Goal: Task Accomplishment & Management: Complete application form

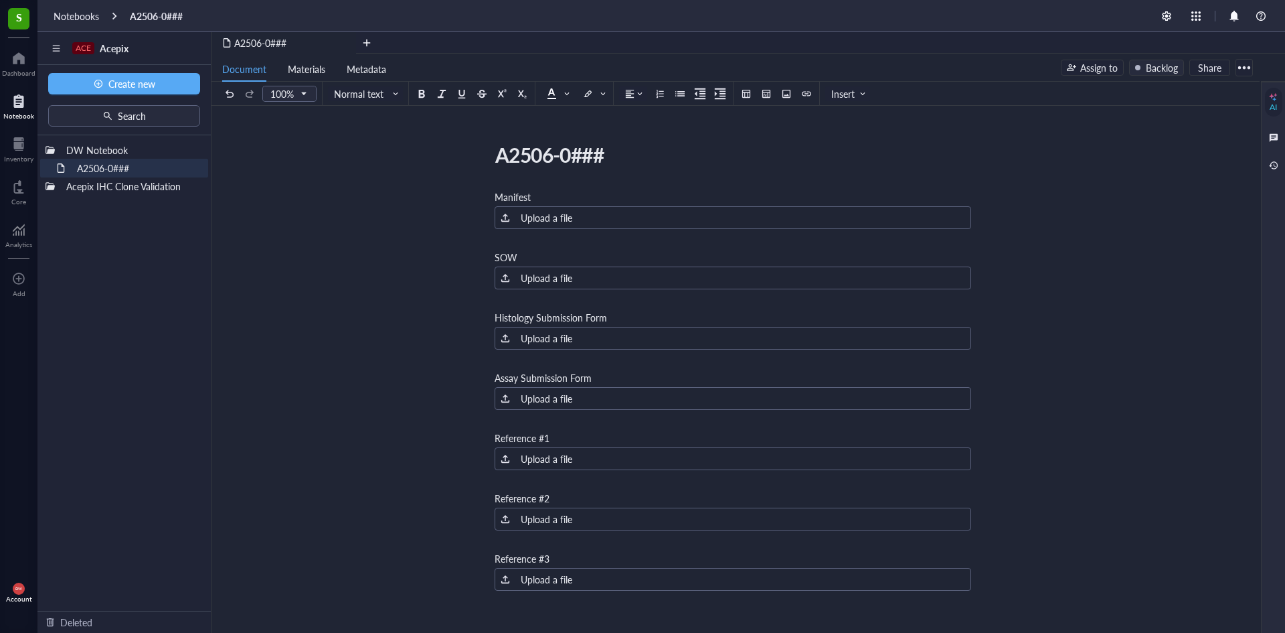
click at [112, 296] on div "DW Notebook A2506-0### Acepix IHC Clone Validation To pick up a draggable item,…" at bounding box center [123, 372] width 173 height 475
click at [550, 239] on div "﻿" at bounding box center [733, 238] width 477 height 13
click at [88, 15] on div "Notebooks" at bounding box center [77, 16] width 46 height 12
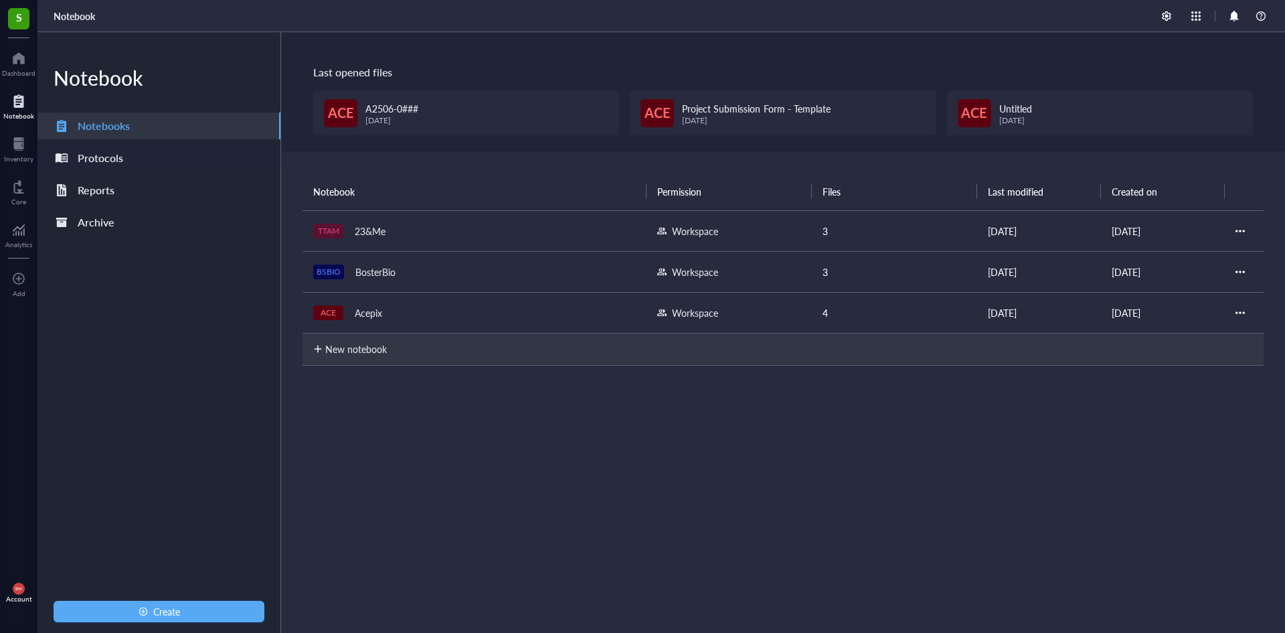
click at [112, 153] on div "Protocols" at bounding box center [101, 158] width 46 height 19
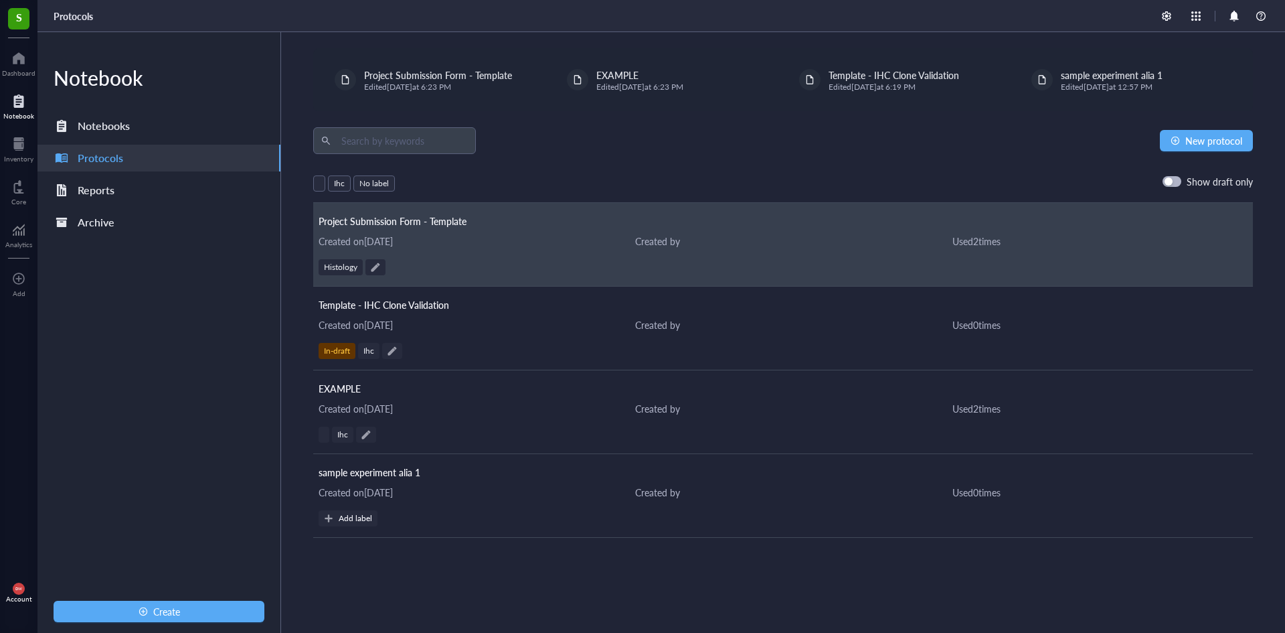
click at [520, 232] on div "Project Submission Form - Template Created on [DATE] Created by Used 2 time s H…" at bounding box center [783, 245] width 940 height 84
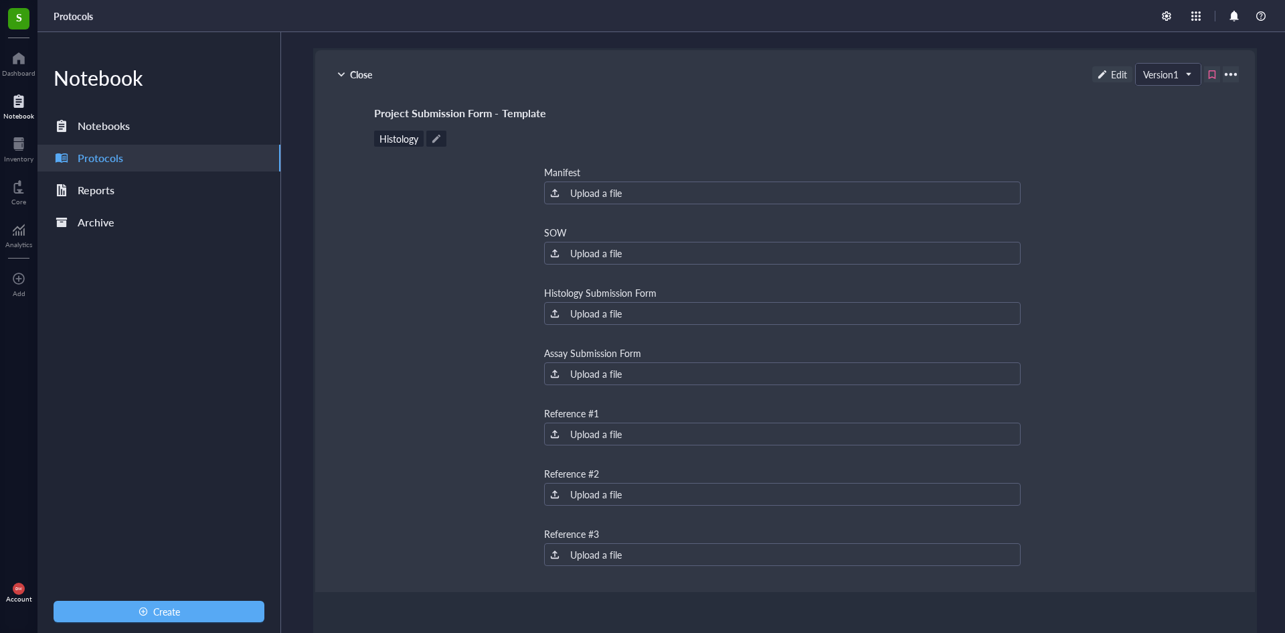
click at [623, 209] on div "﻿" at bounding box center [782, 213] width 477 height 13
click at [505, 217] on div "Manifest ﻿ Upload a file ﻿ SOW ﻿ Upload a file ﻿ Histology Submission Form ﻿ Up…" at bounding box center [782, 504] width 817 height 682
click at [608, 206] on div "Manifest ﻿ Upload a file ﻿ SOW ﻿ Upload a file ﻿ Histology Submission Form ﻿ Up…" at bounding box center [782, 504] width 477 height 682
click at [1093, 76] on div "Edit" at bounding box center [1113, 74] width 40 height 16
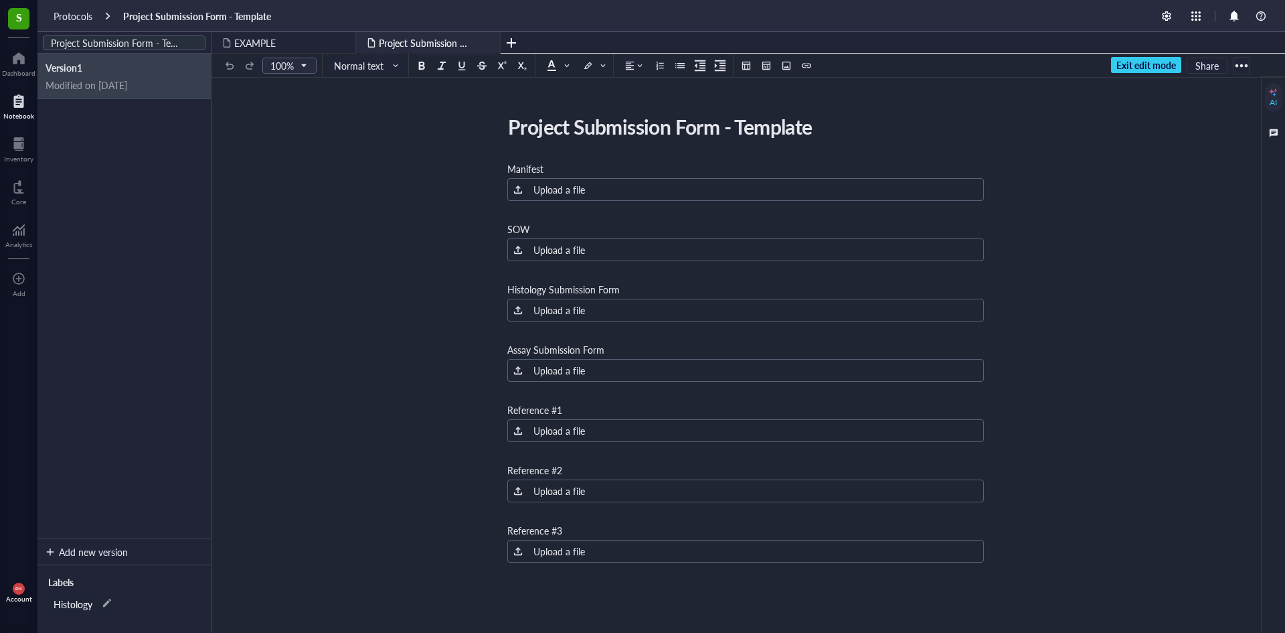
click at [581, 214] on div "﻿" at bounding box center [745, 210] width 477 height 13
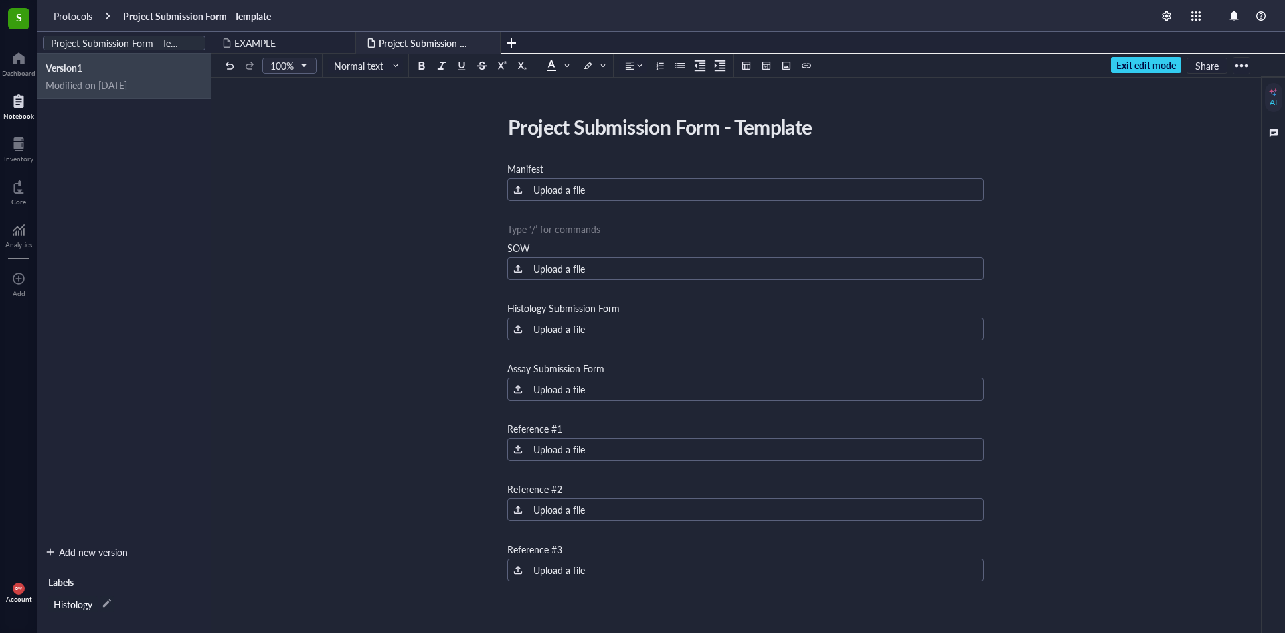
click at [538, 216] on div "﻿" at bounding box center [745, 210] width 477 height 13
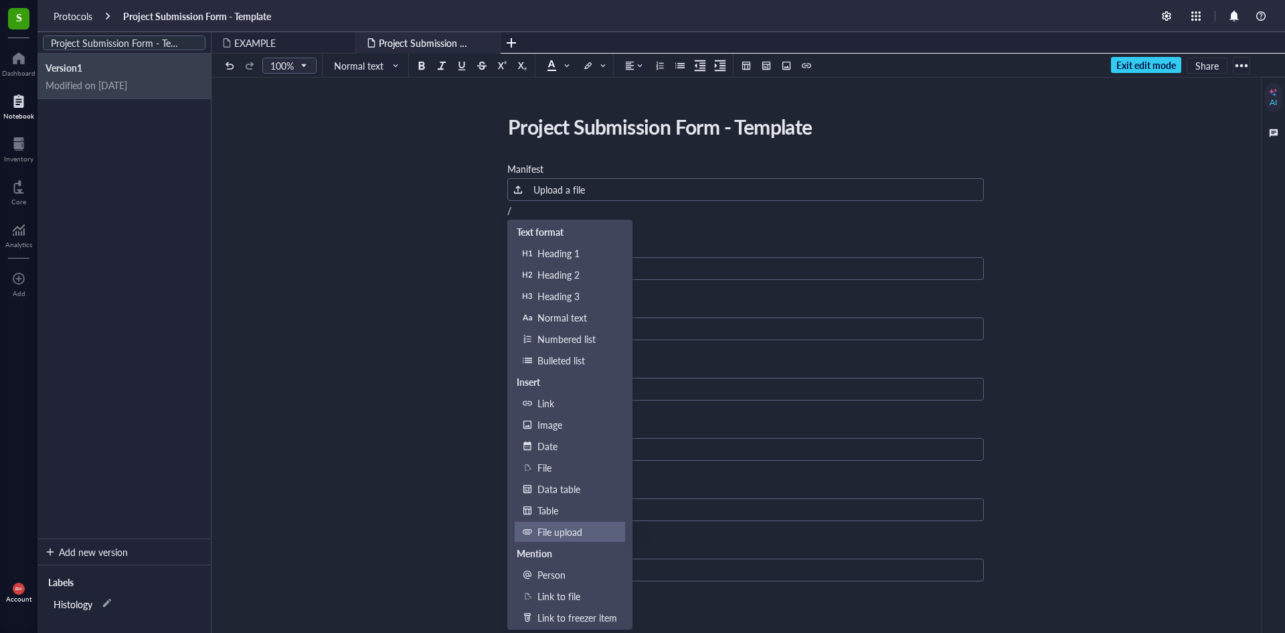
click at [580, 530] on div "File upload" at bounding box center [578, 531] width 80 height 15
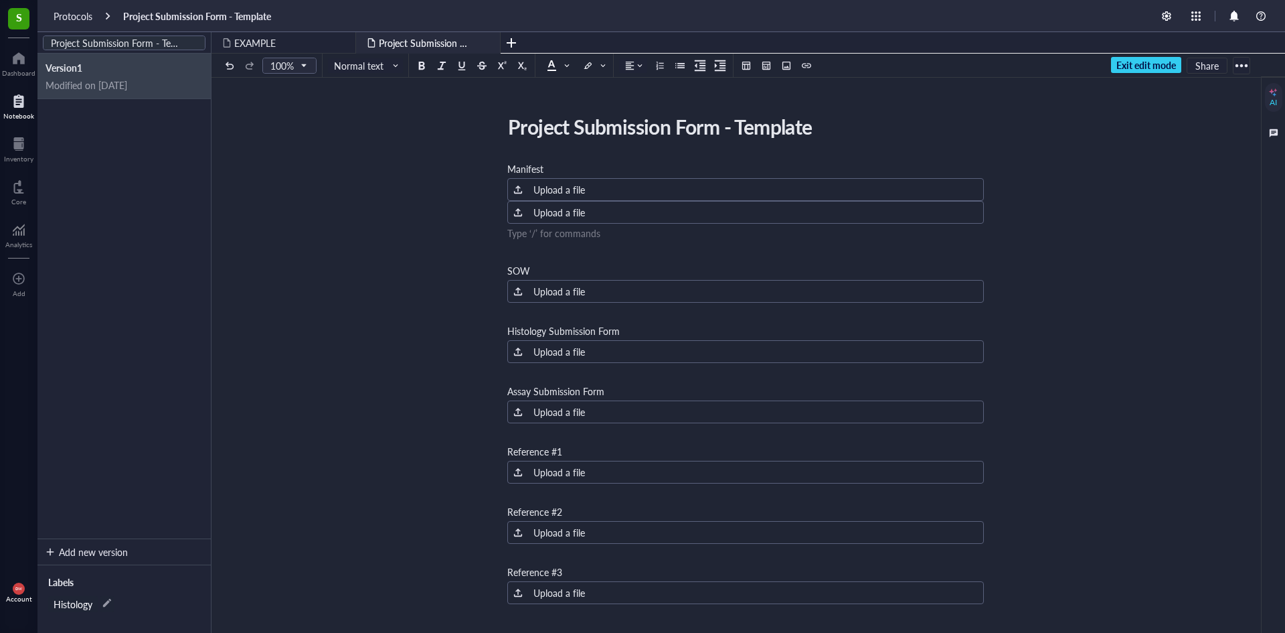
click at [996, 190] on div "Project Submission Form - Template Project Submission Form - Template Manifest …" at bounding box center [746, 496] width 1069 height 773
click at [495, 191] on div "Project Submission Form - Template Project Submission Form - Template Manifest …" at bounding box center [746, 496] width 1069 height 773
click at [574, 167] on div "Manifest" at bounding box center [745, 168] width 477 height 13
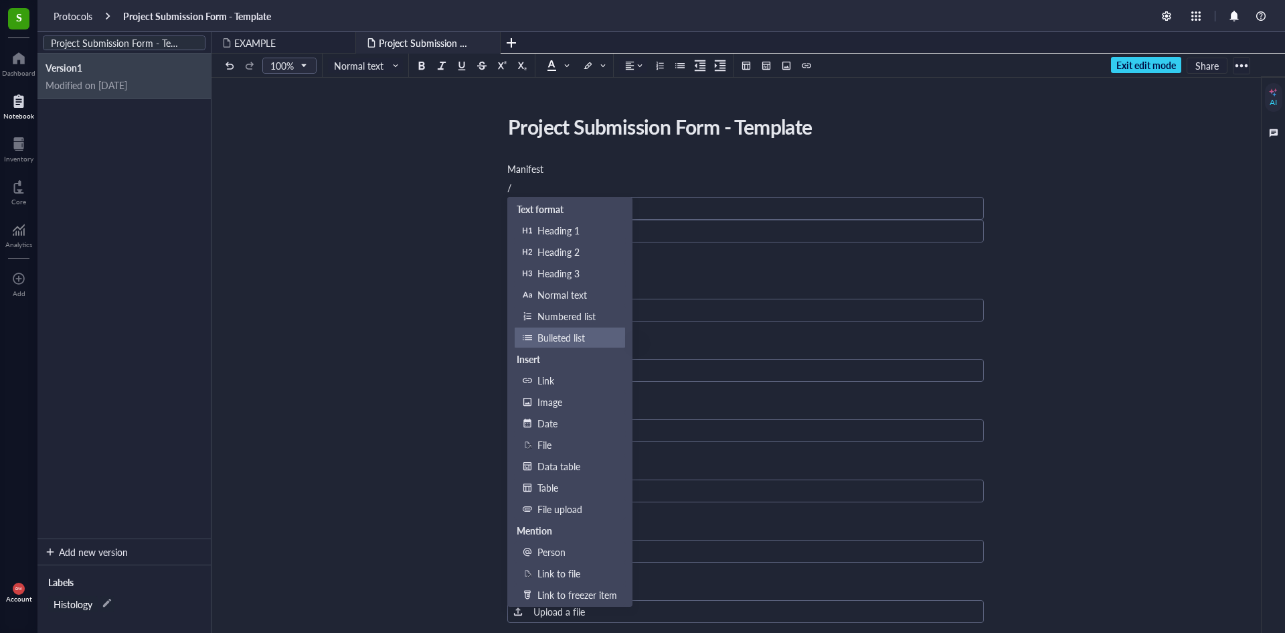
click at [576, 332] on div "Bulleted list" at bounding box center [578, 337] width 80 height 15
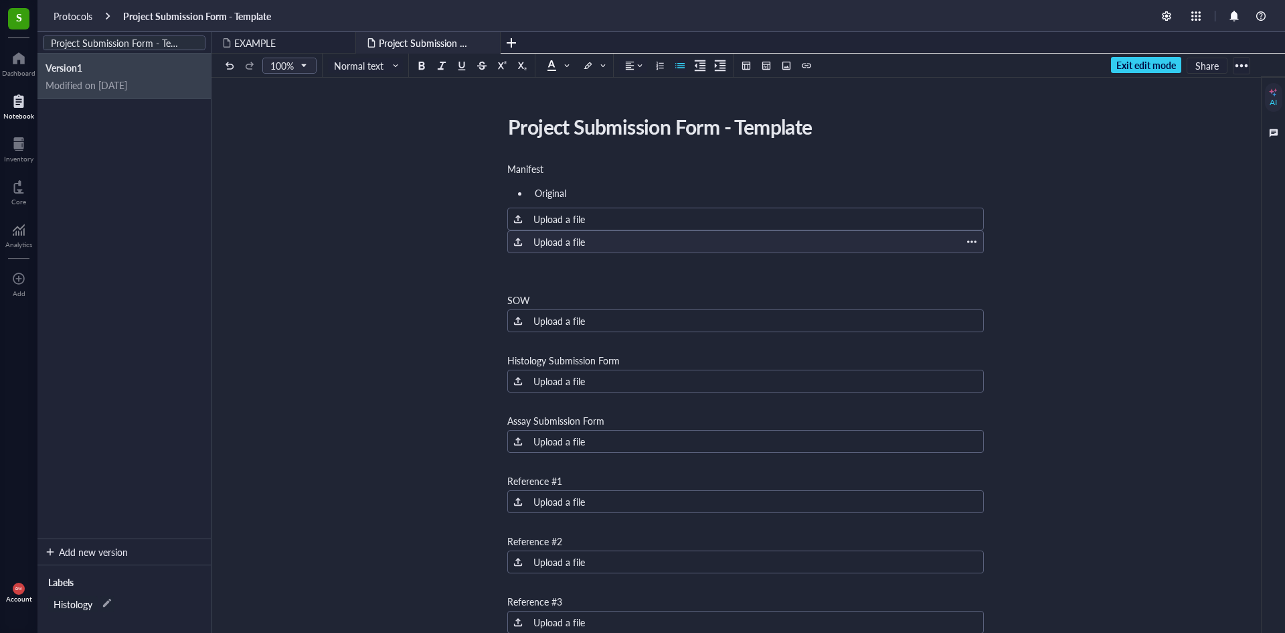
click at [975, 241] on div at bounding box center [972, 242] width 12 height 12
click at [992, 258] on span "Delete" at bounding box center [1014, 262] width 76 height 15
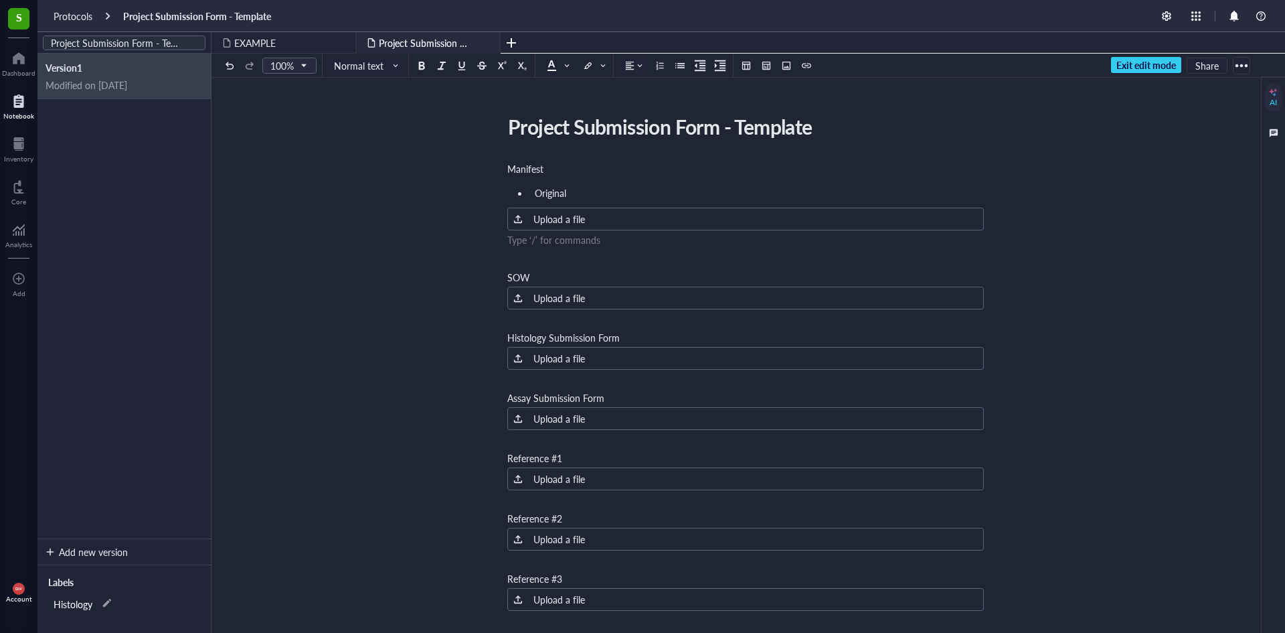
click at [586, 245] on div "﻿ Type ‘/’ for commands" at bounding box center [745, 239] width 477 height 13
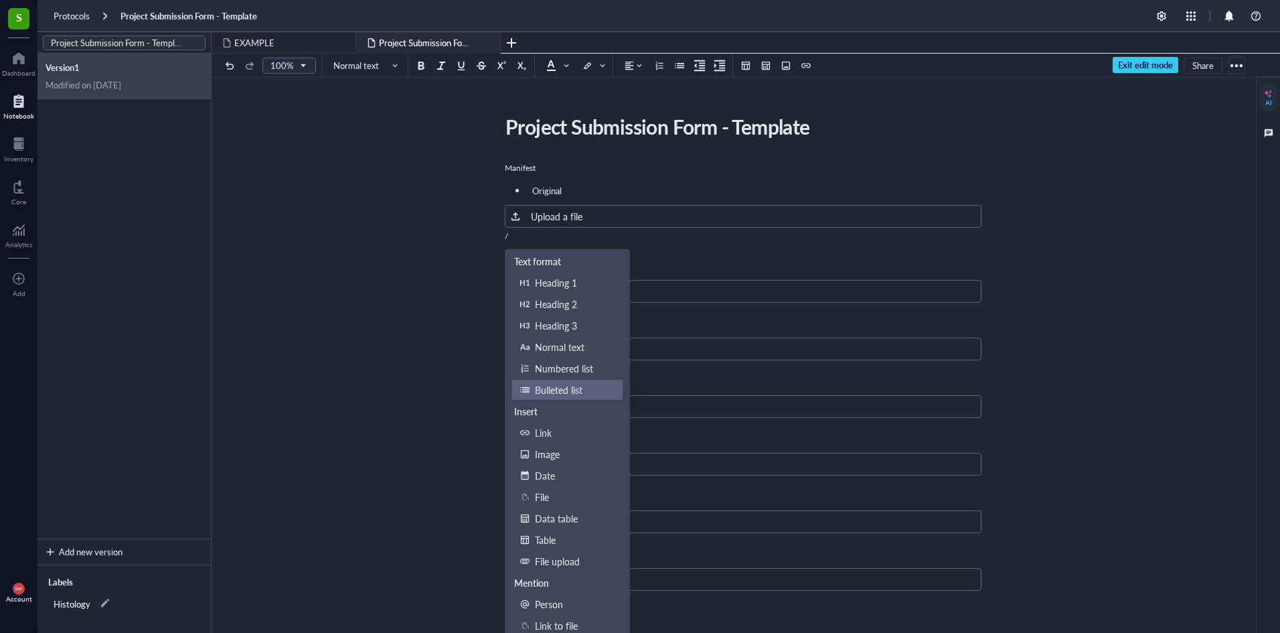
click at [581, 389] on div "Bulleted list" at bounding box center [575, 389] width 80 height 15
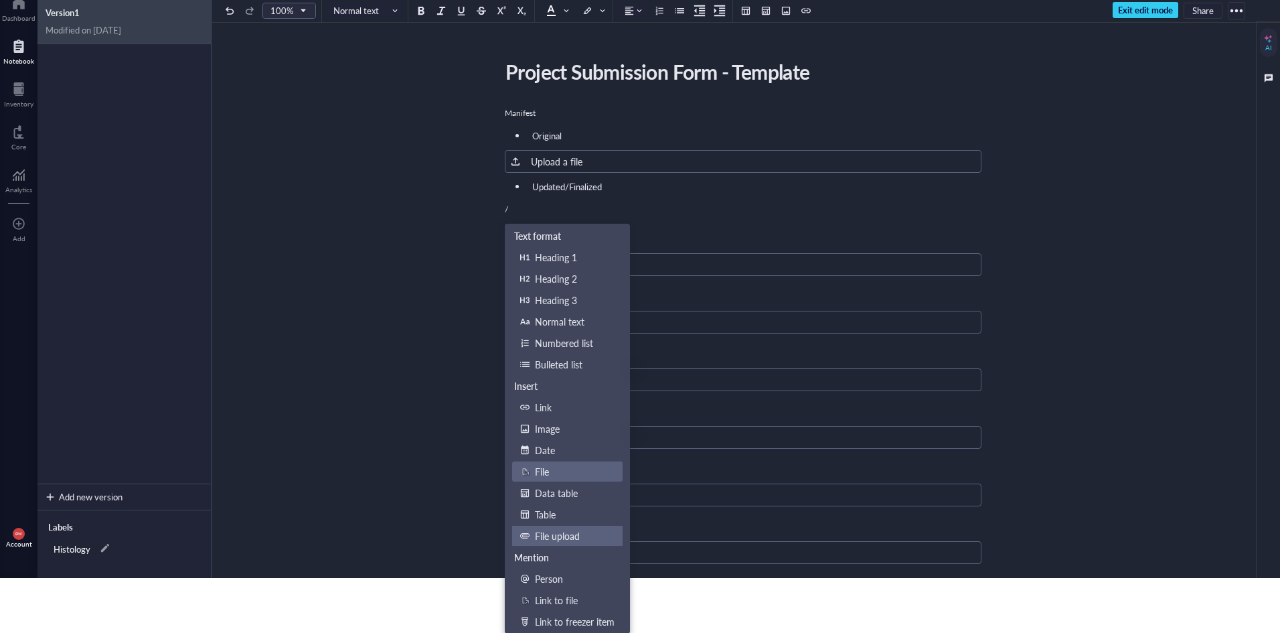
scroll to position [56, 0]
click at [584, 531] on div "File upload" at bounding box center [575, 535] width 80 height 15
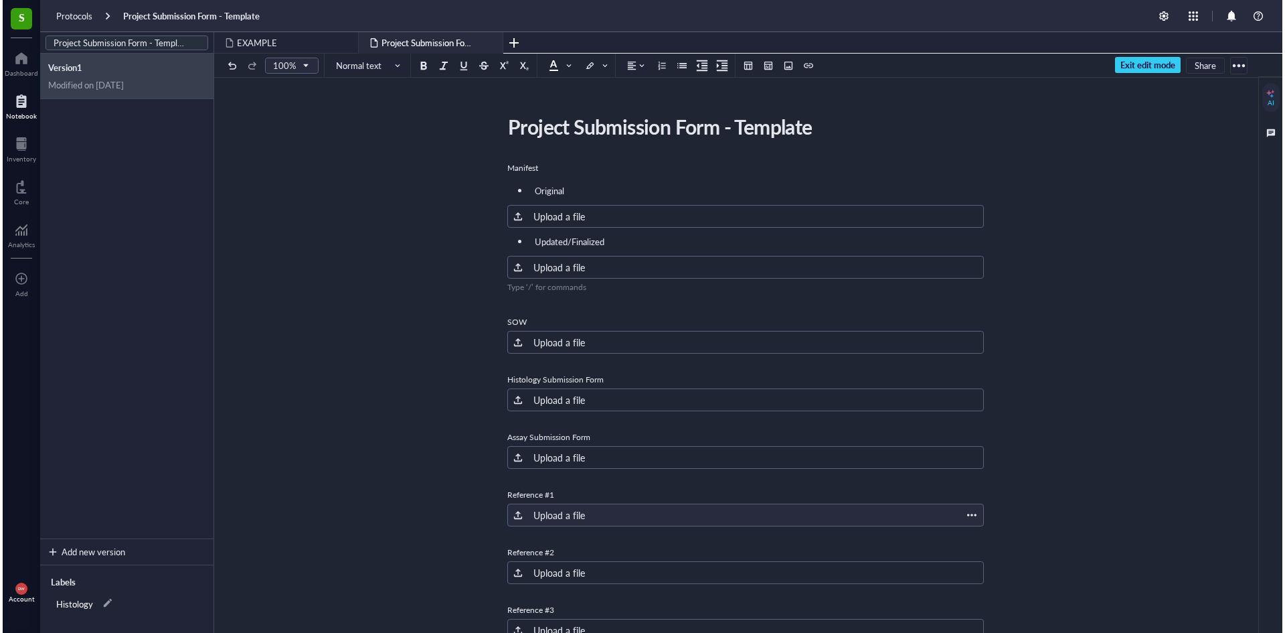
scroll to position [0, 0]
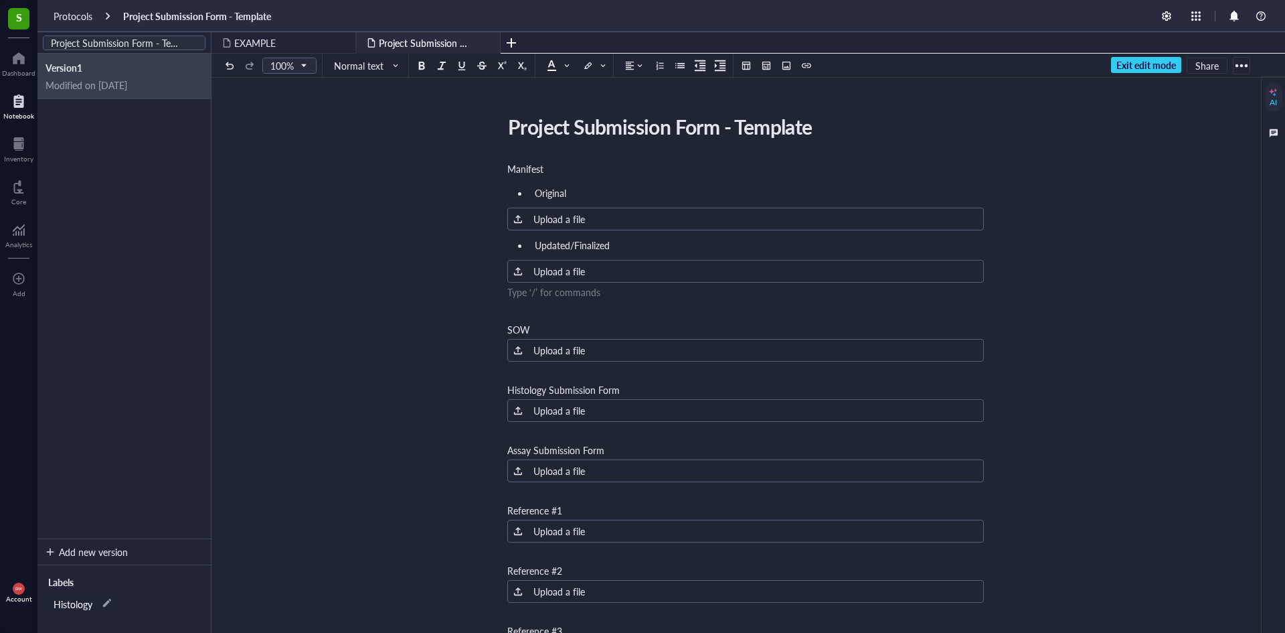
click at [1005, 222] on div "Project Submission Form - Template Project Submission Form - Template Manifest …" at bounding box center [746, 526] width 1069 height 832
click at [505, 249] on div "Project Submission Form - Template Project Submission Form - Template Manifest …" at bounding box center [746, 526] width 1069 height 832
click at [516, 248] on ul "Updated/Finalized" at bounding box center [745, 245] width 477 height 19
drag, startPoint x: 576, startPoint y: 190, endPoint x: 515, endPoint y: 190, distance: 61.6
click at [515, 190] on ul "Original" at bounding box center [745, 192] width 477 height 19
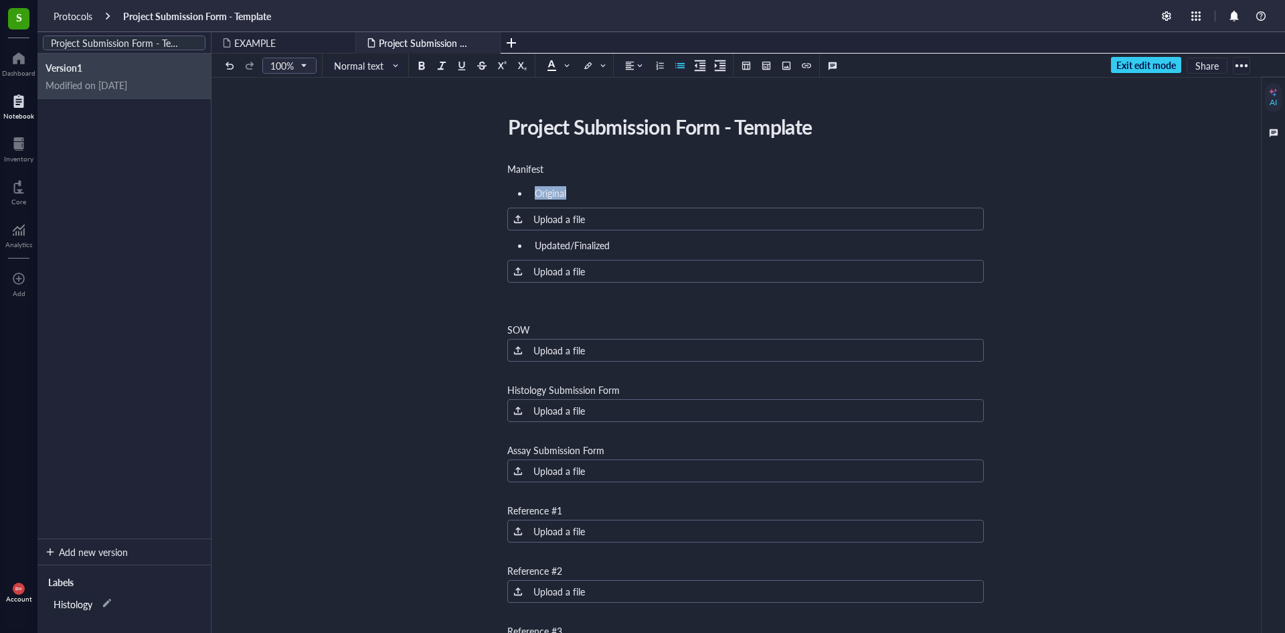
click at [514, 173] on span "Manifest" at bounding box center [525, 168] width 36 height 13
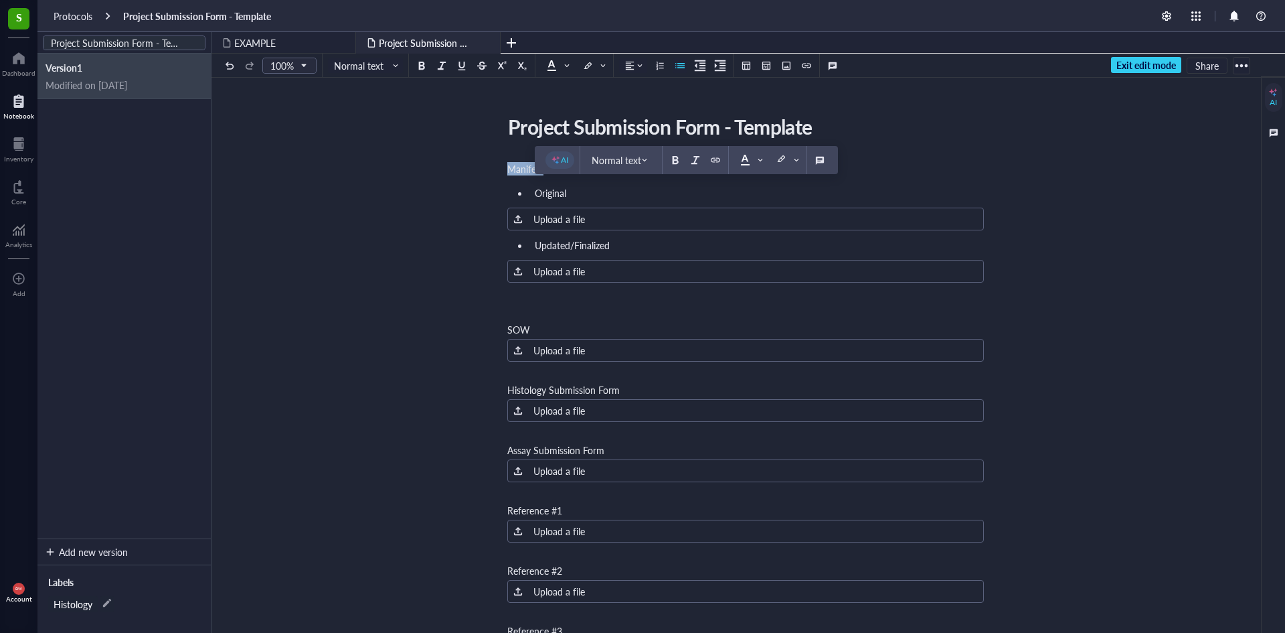
click at [514, 173] on span "Manifest" at bounding box center [525, 168] width 36 height 13
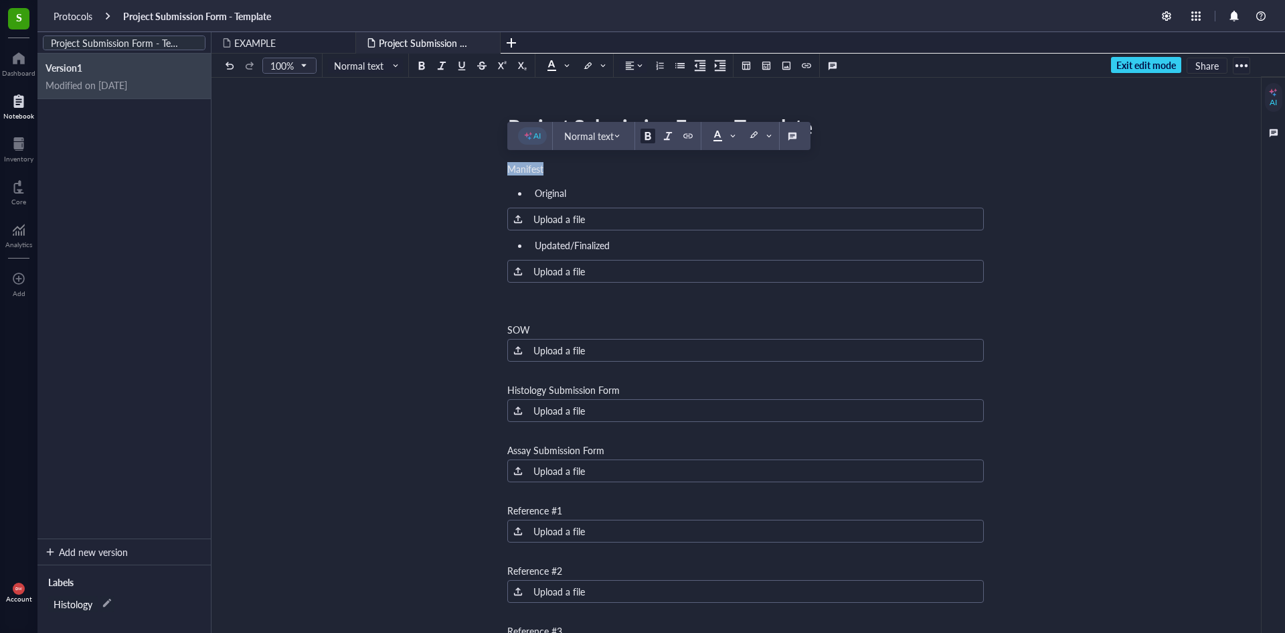
click at [649, 135] on div at bounding box center [647, 135] width 9 height 9
click at [661, 170] on div "Manifest" at bounding box center [745, 168] width 477 height 13
drag, startPoint x: 550, startPoint y: 167, endPoint x: 503, endPoint y: 164, distance: 47.6
click at [503, 164] on div "Project Submission Form - Template Project Submission Form - Template Manifest …" at bounding box center [746, 526] width 1069 height 832
drag, startPoint x: 534, startPoint y: 179, endPoint x: 611, endPoint y: 130, distance: 90.6
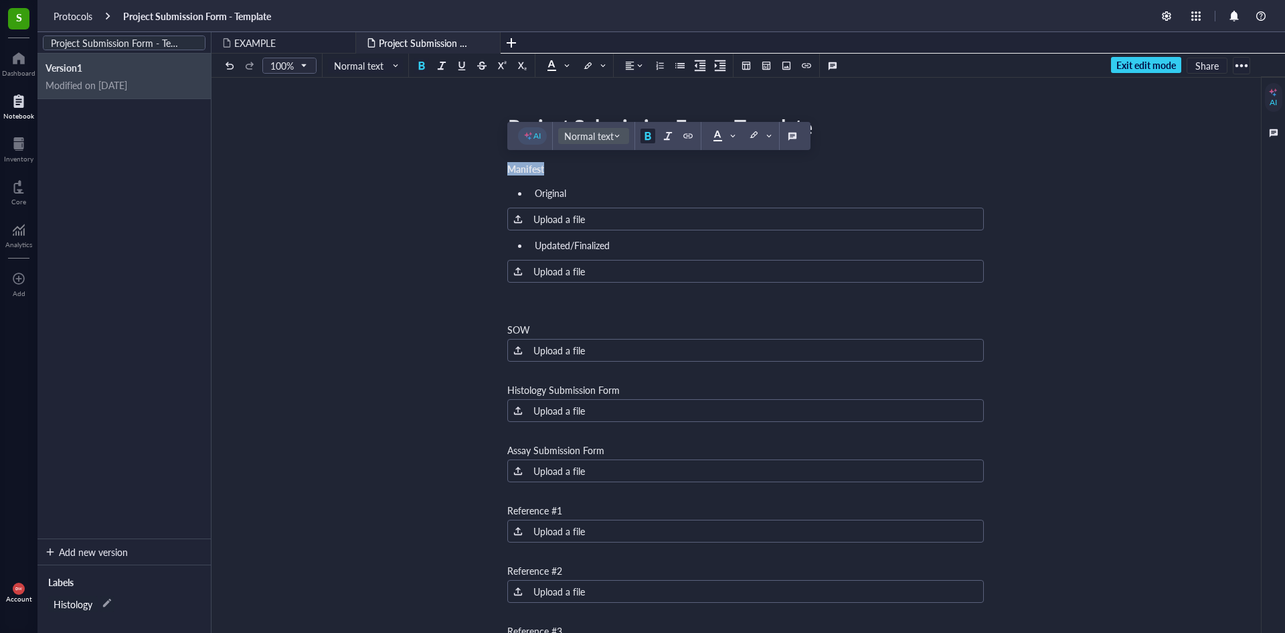
click at [611, 130] on span "Normal text" at bounding box center [595, 136] width 62 height 12
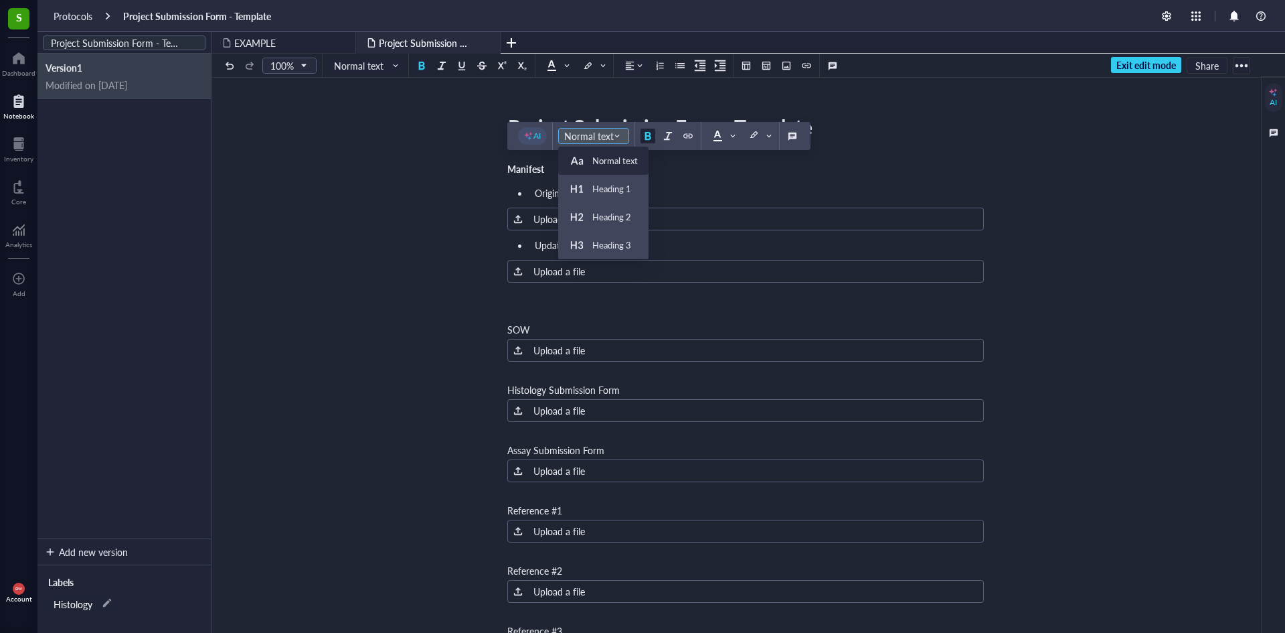
click at [619, 133] on span "Normal text" at bounding box center [595, 136] width 62 height 12
click at [758, 187] on li "Original" at bounding box center [757, 192] width 455 height 13
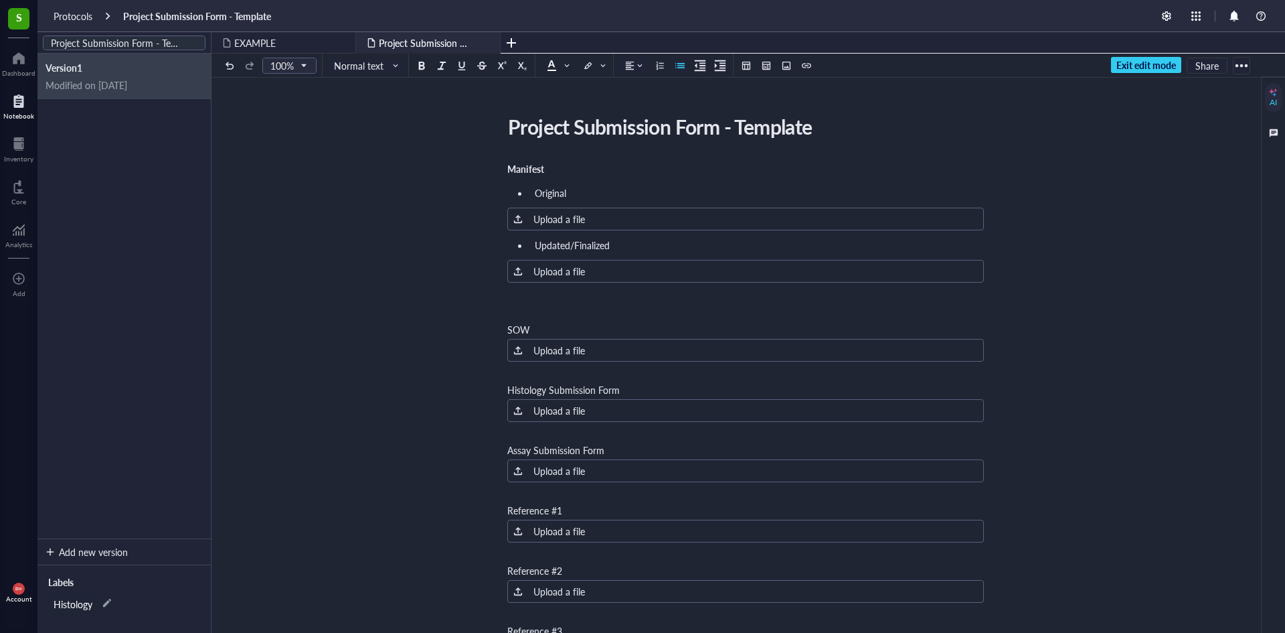
click at [580, 162] on div "Manifest" at bounding box center [745, 168] width 477 height 13
click at [536, 317] on div "﻿ Type ‘/’ for commands" at bounding box center [745, 310] width 477 height 13
click at [539, 335] on div "SOW" at bounding box center [745, 329] width 477 height 13
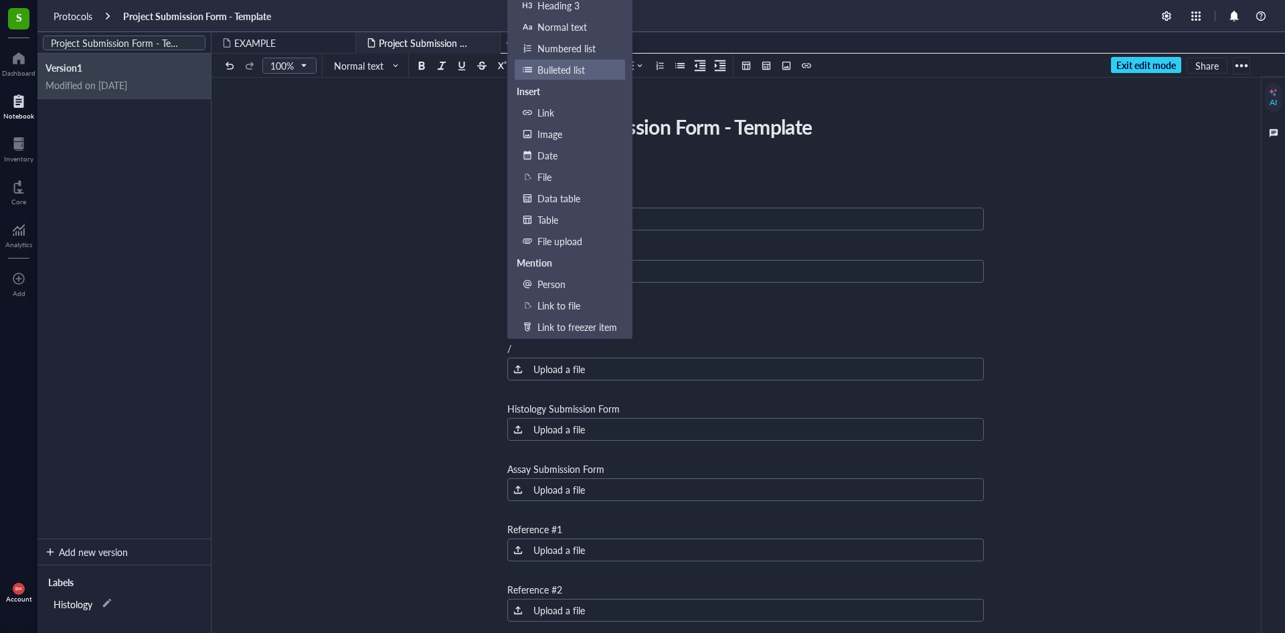
click at [605, 64] on div "Bulleted list" at bounding box center [578, 69] width 80 height 15
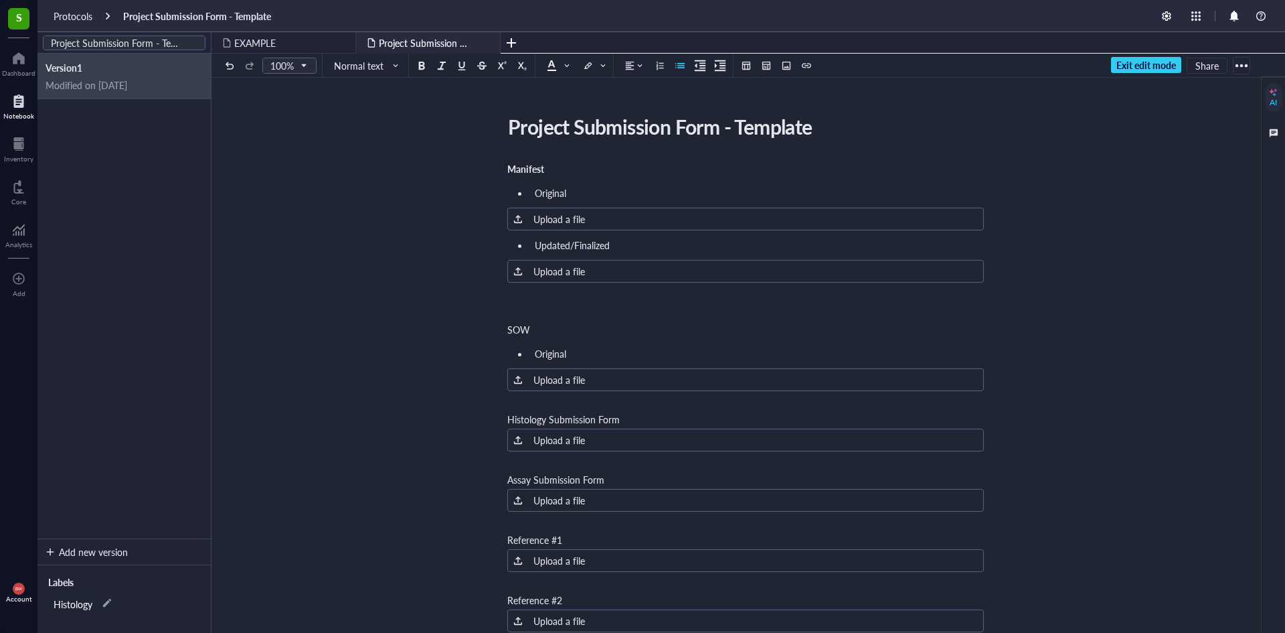
click at [574, 402] on div "﻿" at bounding box center [745, 400] width 477 height 13
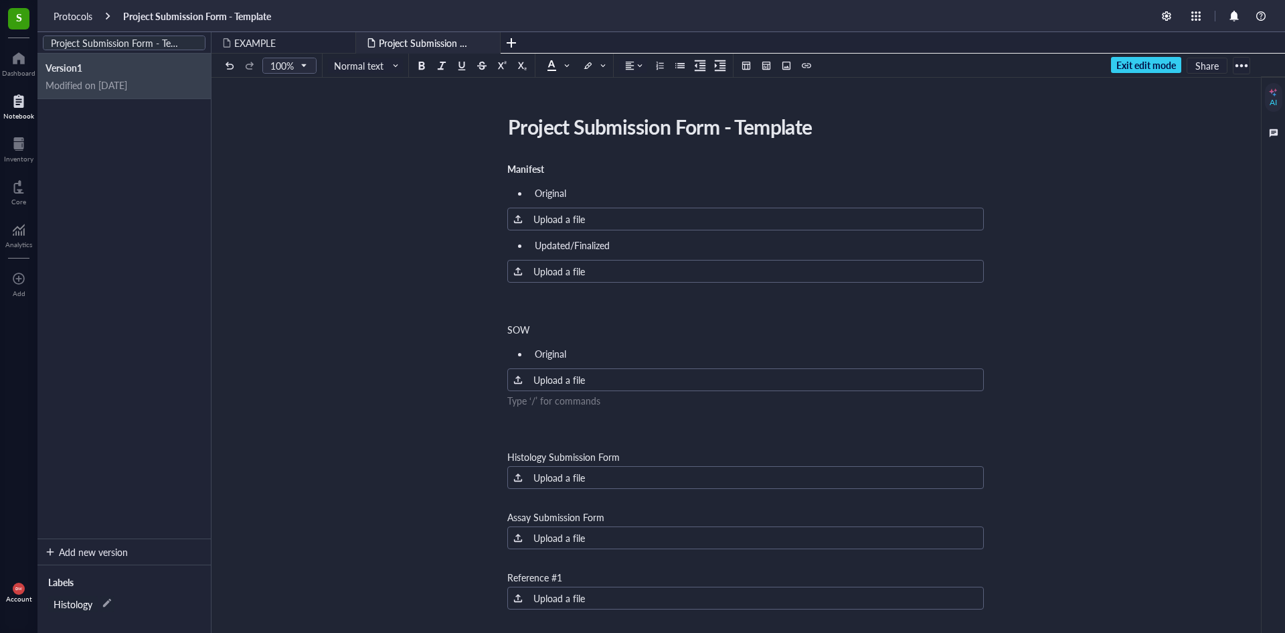
click at [574, 402] on div "﻿ Type ‘/’ for commands" at bounding box center [745, 400] width 477 height 13
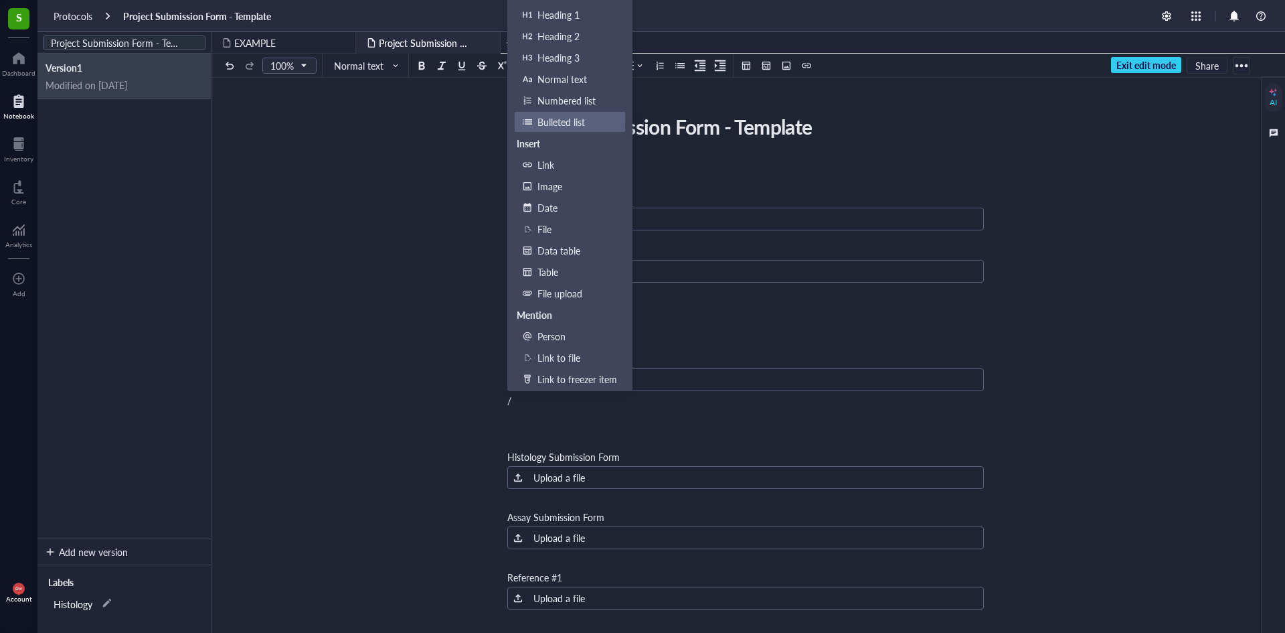
click at [575, 127] on div "Bulleted list" at bounding box center [578, 121] width 80 height 15
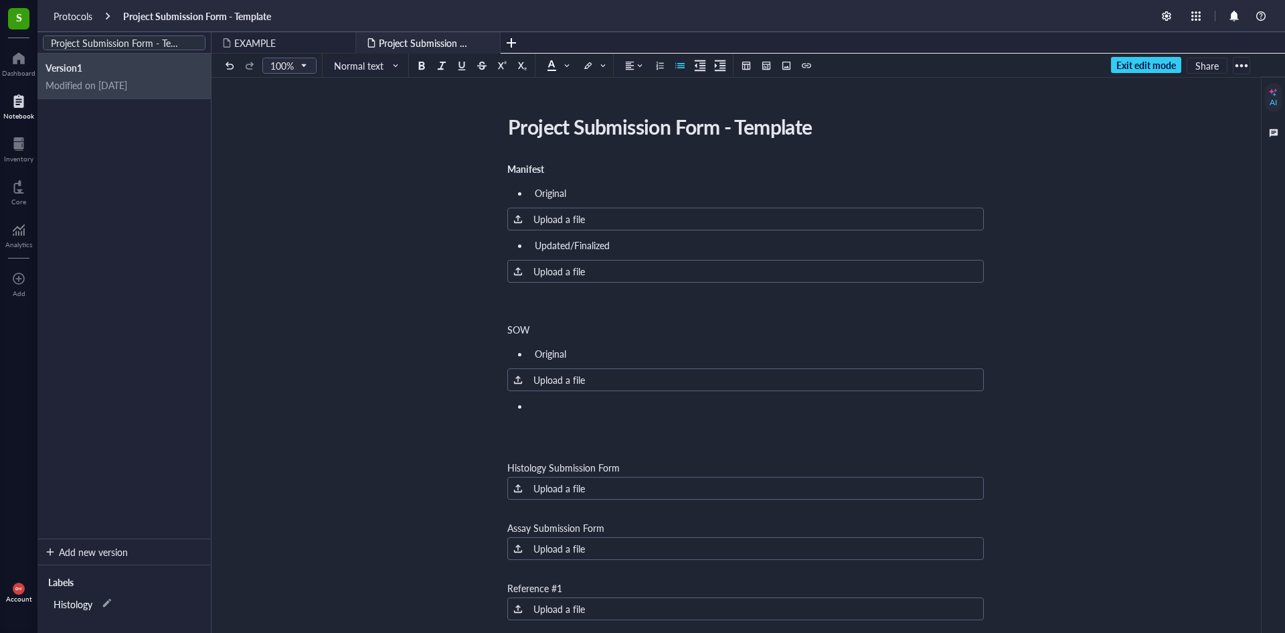
click at [516, 337] on div "Manifest Original ﻿ Upload a file Updated/Finalized ﻿ Upload a file ﻿ ﻿ SOW Ori…" at bounding box center [745, 589] width 477 height 860
click at [544, 412] on ul "﻿" at bounding box center [745, 405] width 477 height 19
click at [514, 246] on ul "Updated/Finalized" at bounding box center [745, 245] width 477 height 19
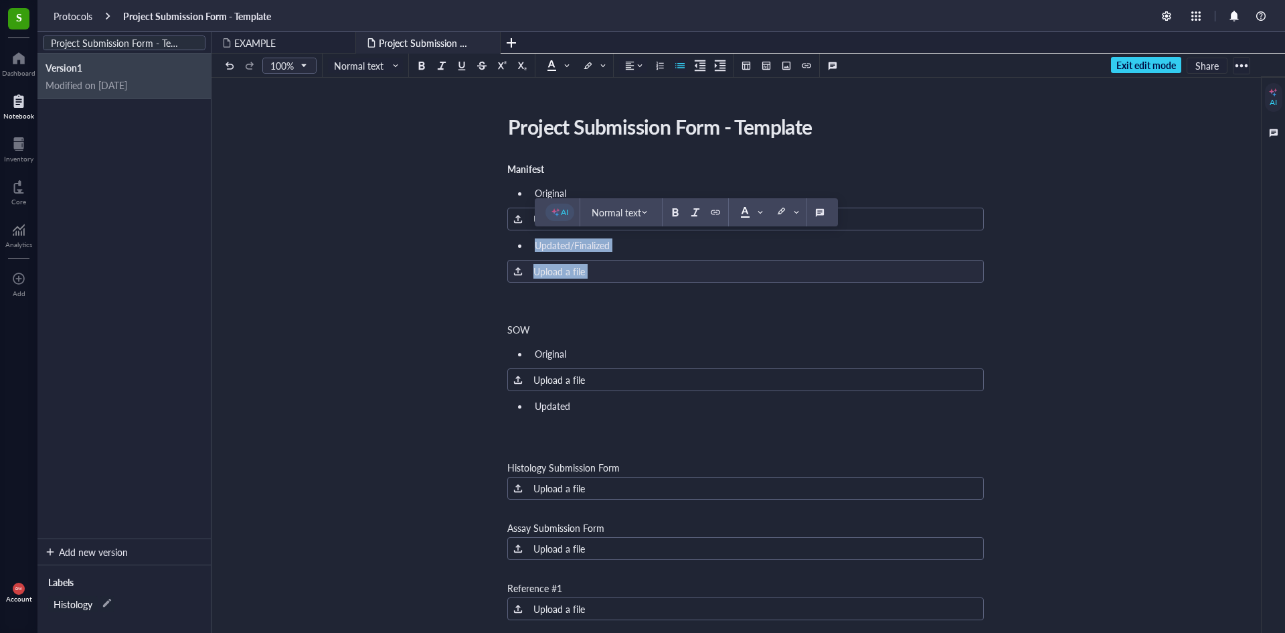
drag, startPoint x: 531, startPoint y: 247, endPoint x: 1011, endPoint y: 290, distance: 481.9
click at [1012, 296] on div "Project Submission Form - Template Project Submission Form - Template Manifest …" at bounding box center [746, 564] width 1069 height 909
click at [620, 406] on li "Updated" at bounding box center [757, 405] width 455 height 13
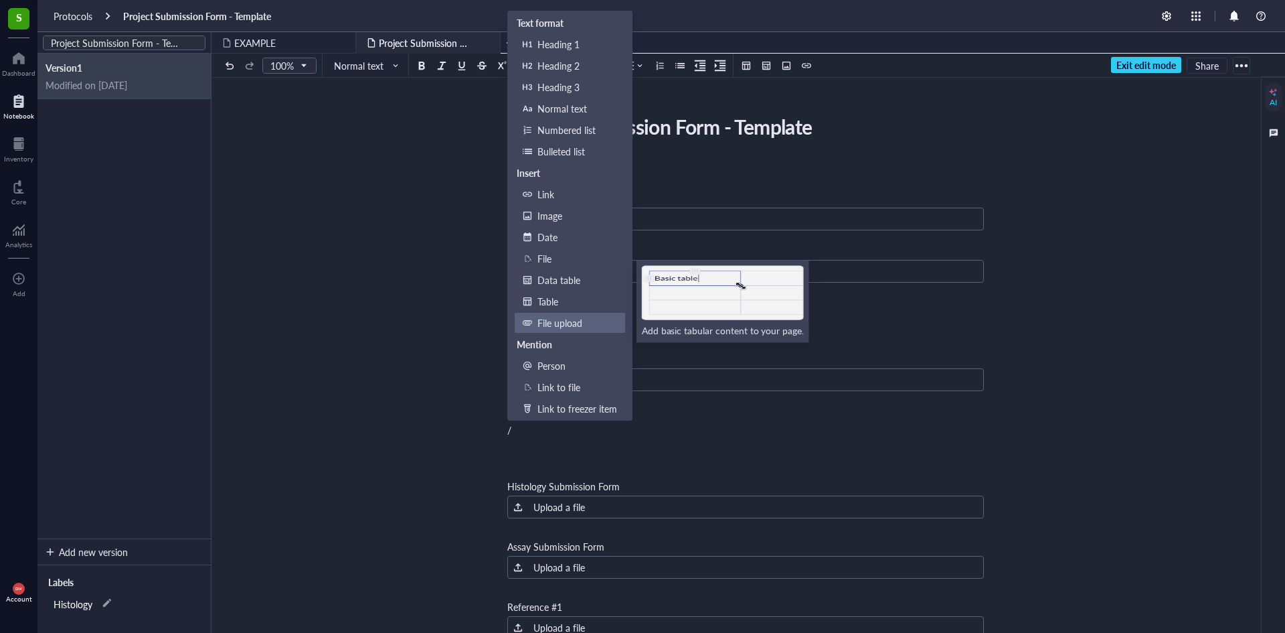
click at [588, 318] on div "File upload" at bounding box center [578, 322] width 80 height 15
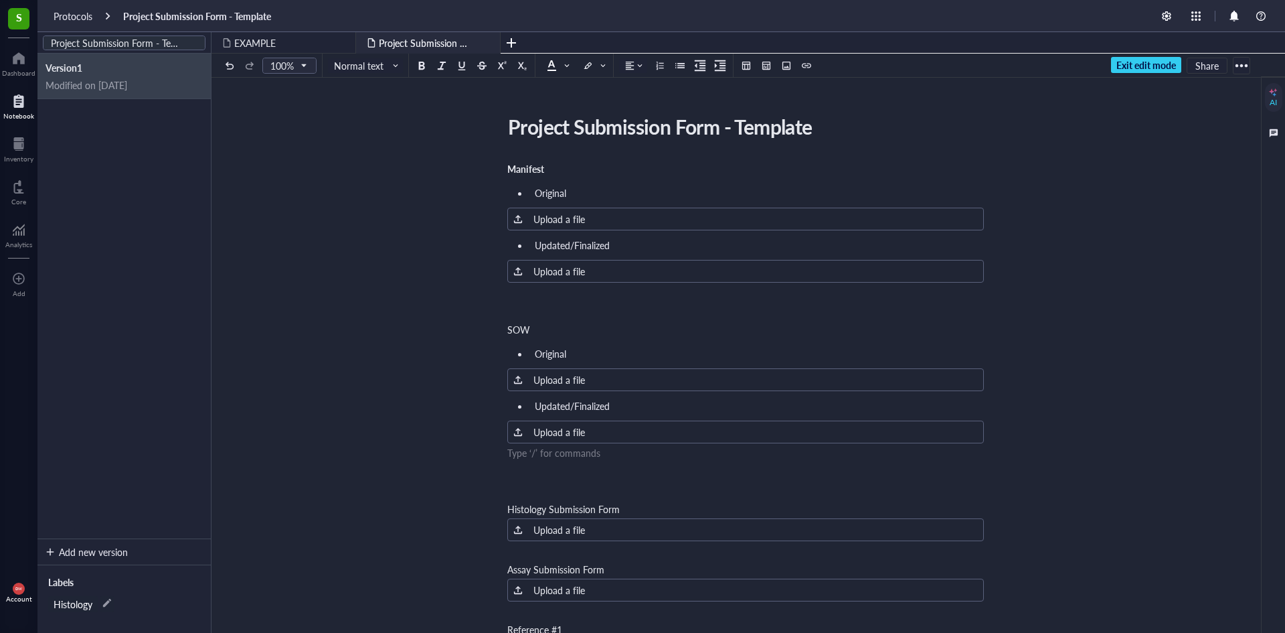
click at [580, 490] on div "﻿" at bounding box center [745, 489] width 477 height 13
click at [626, 493] on div "Histology Submission Form" at bounding box center [745, 489] width 477 height 13
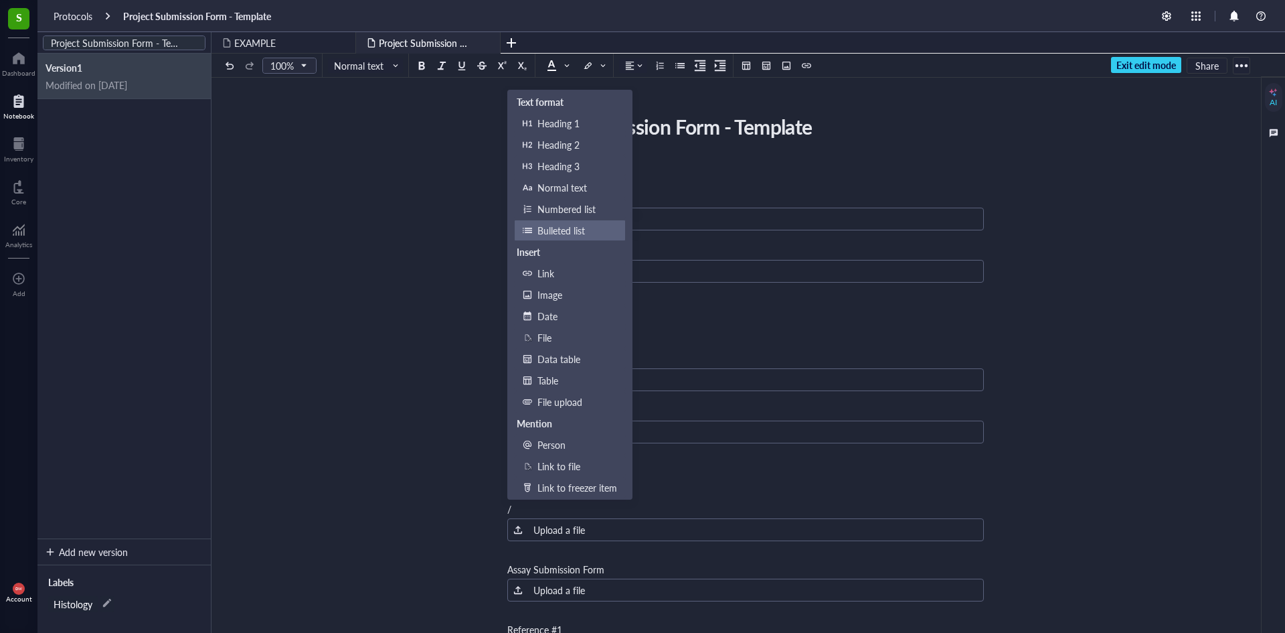
click at [586, 231] on div "Bulleted list" at bounding box center [578, 230] width 80 height 15
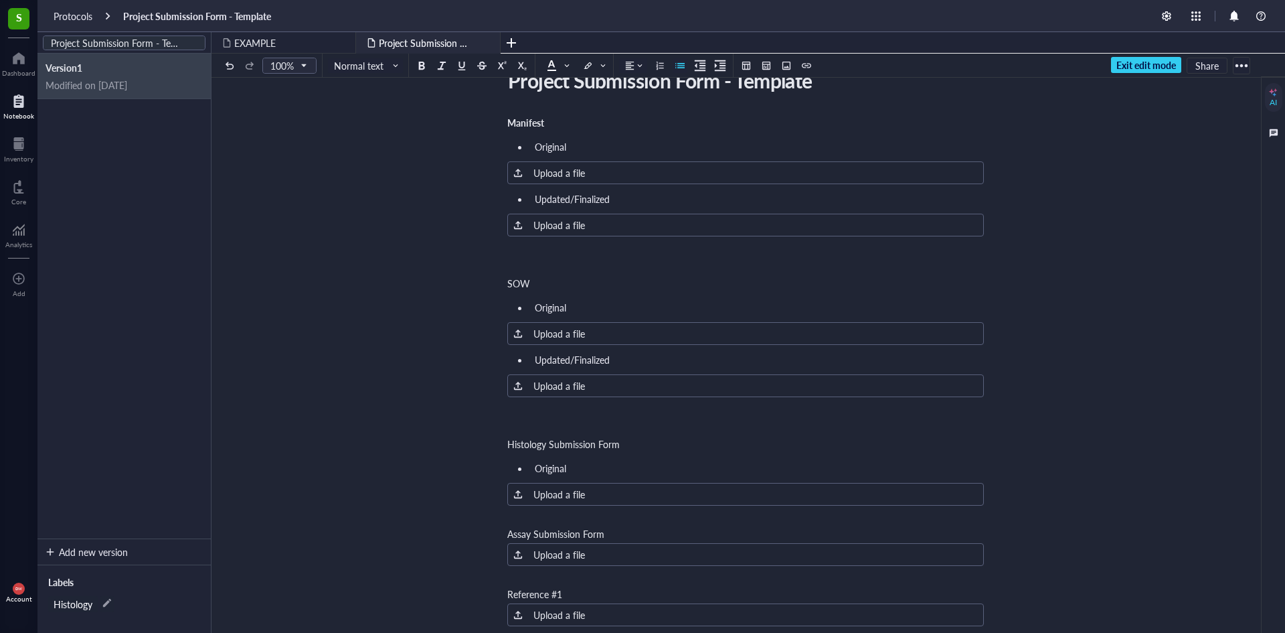
scroll to position [67, 0]
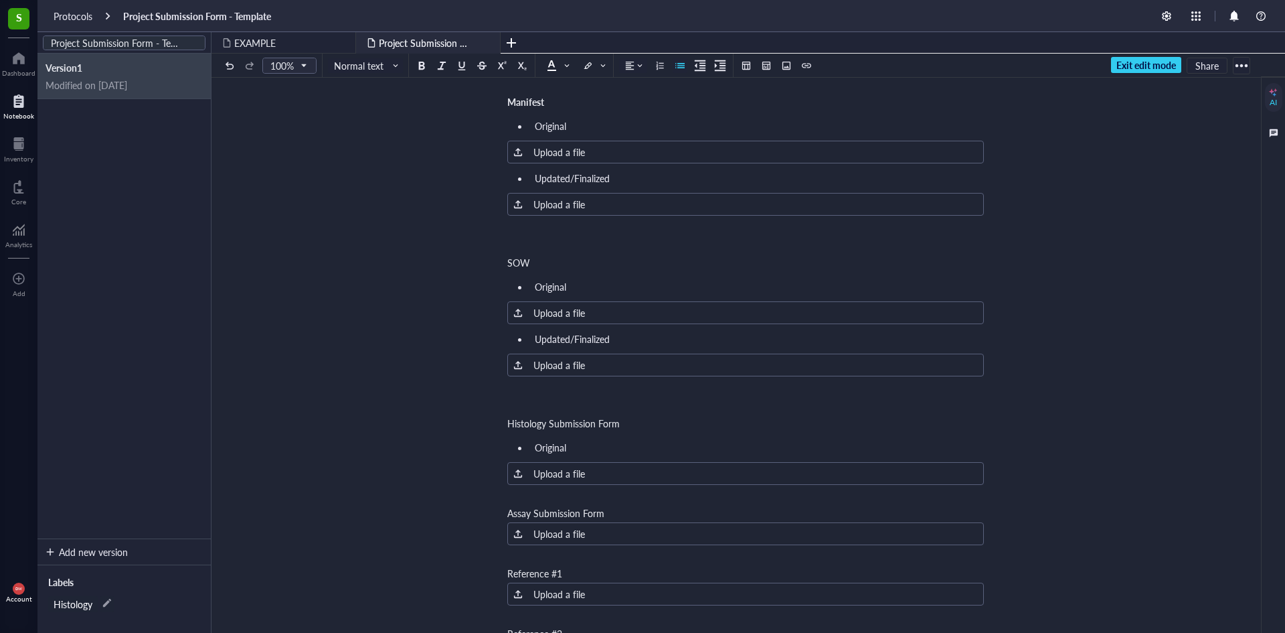
click at [575, 503] on div "Manifest Original ﻿ Upload a file Updated/Finalized ﻿ Upload a file ﻿ ﻿ SOW Ori…" at bounding box center [745, 548] width 477 height 912
click at [550, 492] on div "﻿" at bounding box center [745, 493] width 477 height 13
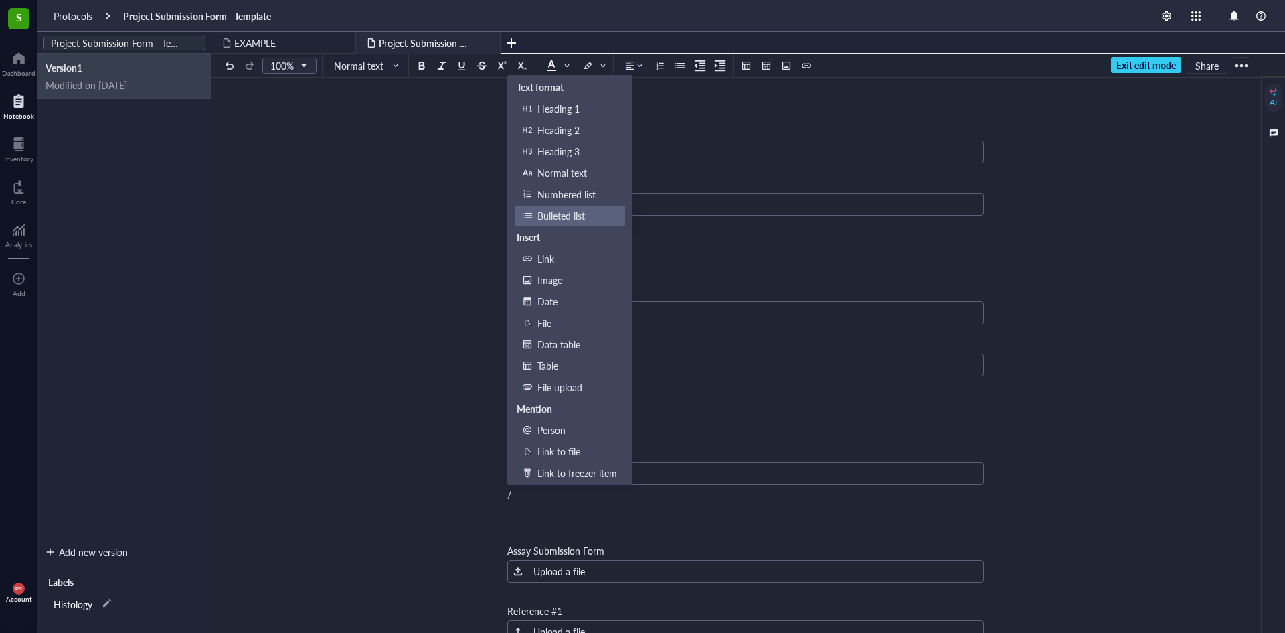
click at [564, 221] on div "Bulleted list" at bounding box center [578, 215] width 80 height 15
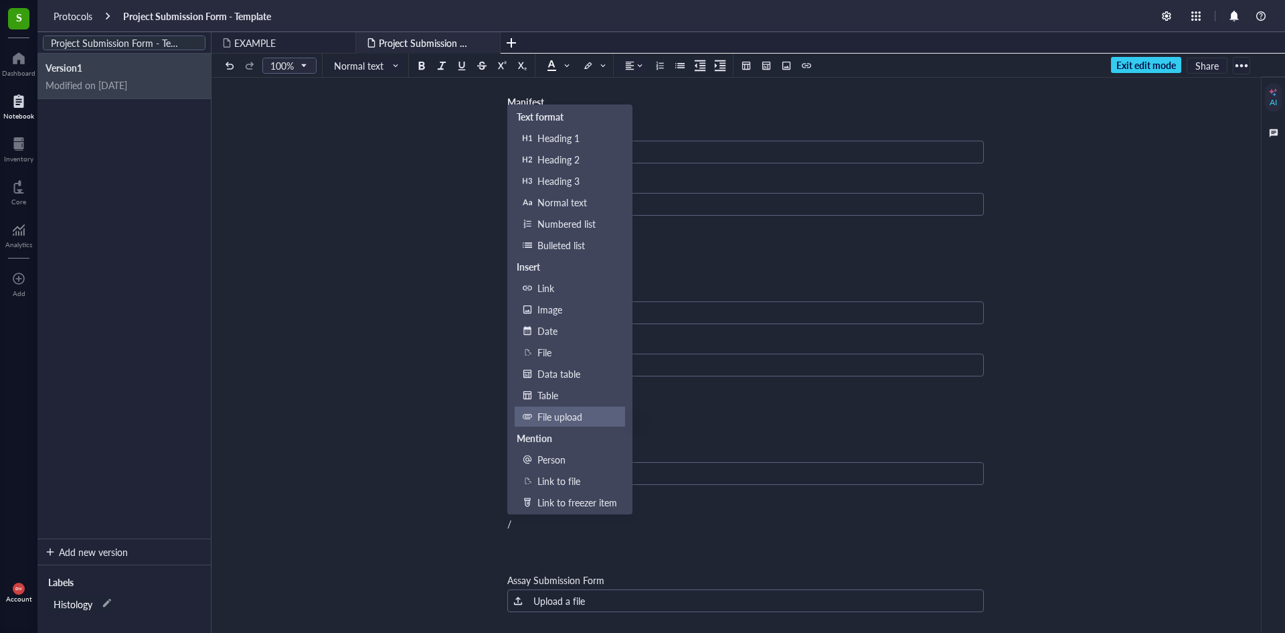
click at [558, 424] on li "File upload" at bounding box center [570, 416] width 112 height 21
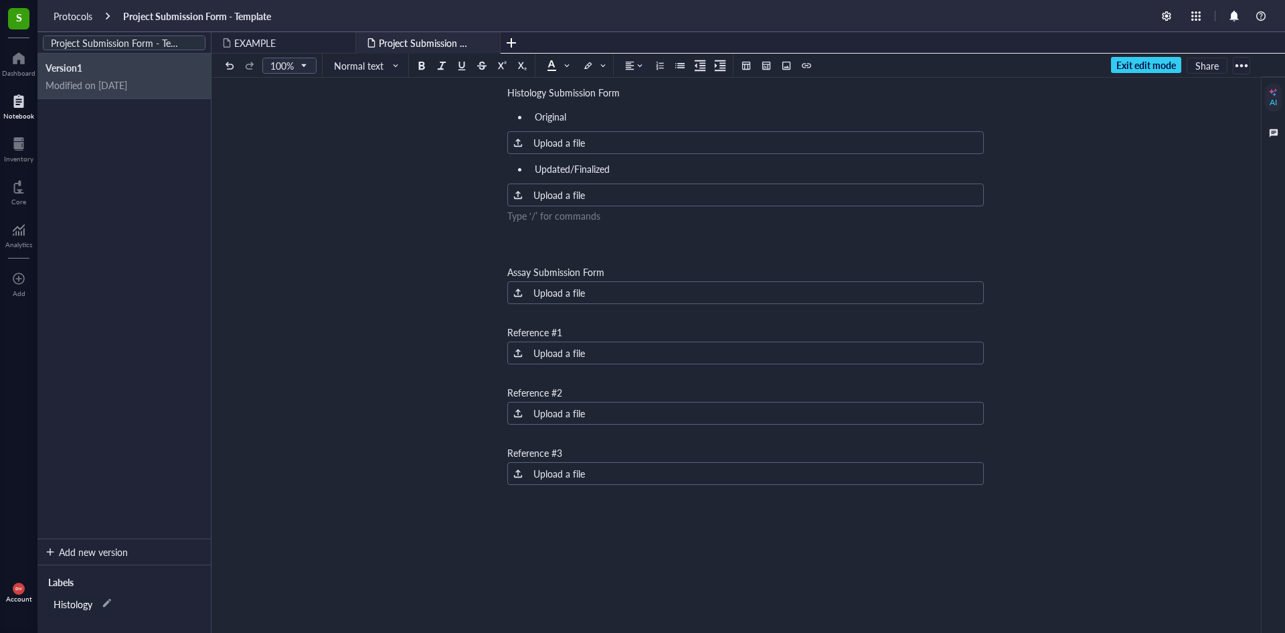
scroll to position [402, 0]
click at [945, 267] on div "Assay Submission Form" at bounding box center [745, 267] width 477 height 13
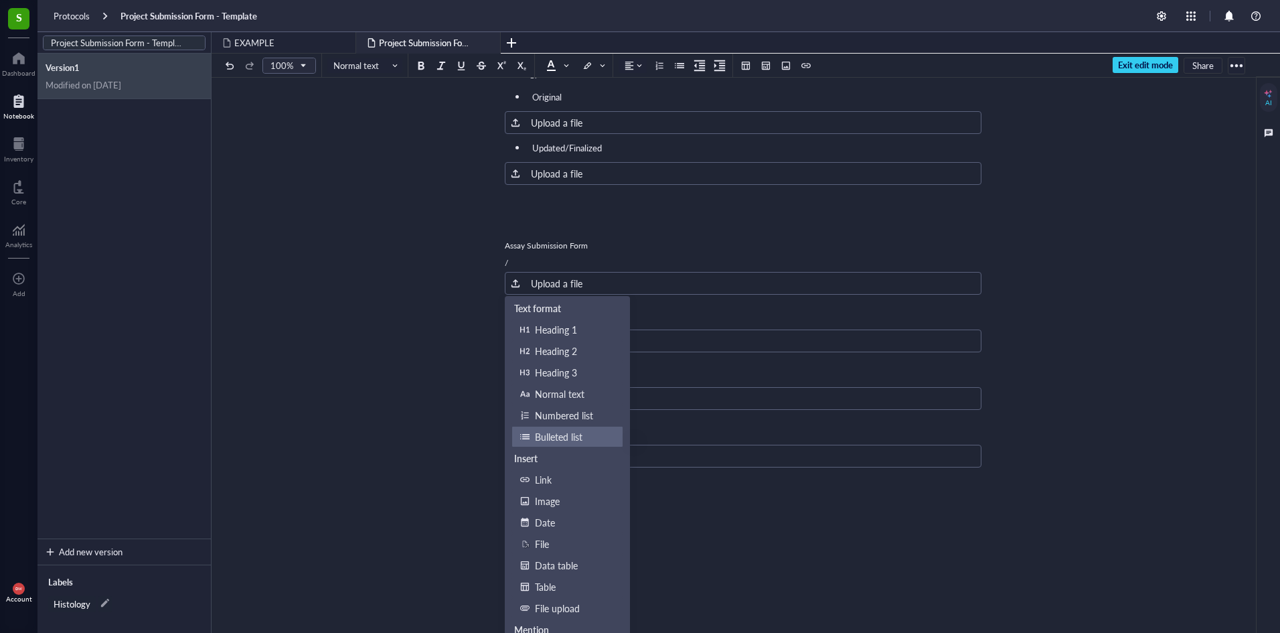
click at [562, 437] on div "Bulleted list" at bounding box center [575, 436] width 80 height 15
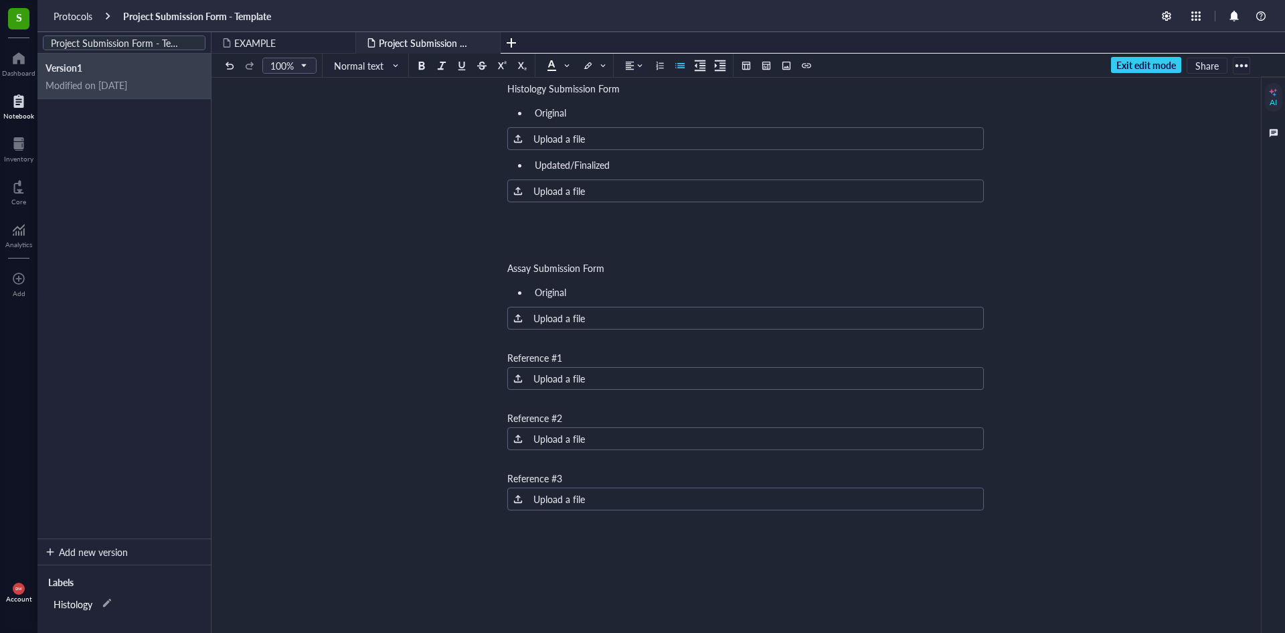
click at [1001, 329] on div "Project Submission Form - Template Project Submission Form - Template Manifest …" at bounding box center [746, 248] width 1069 height 1081
click at [811, 335] on div "﻿" at bounding box center [745, 338] width 477 height 13
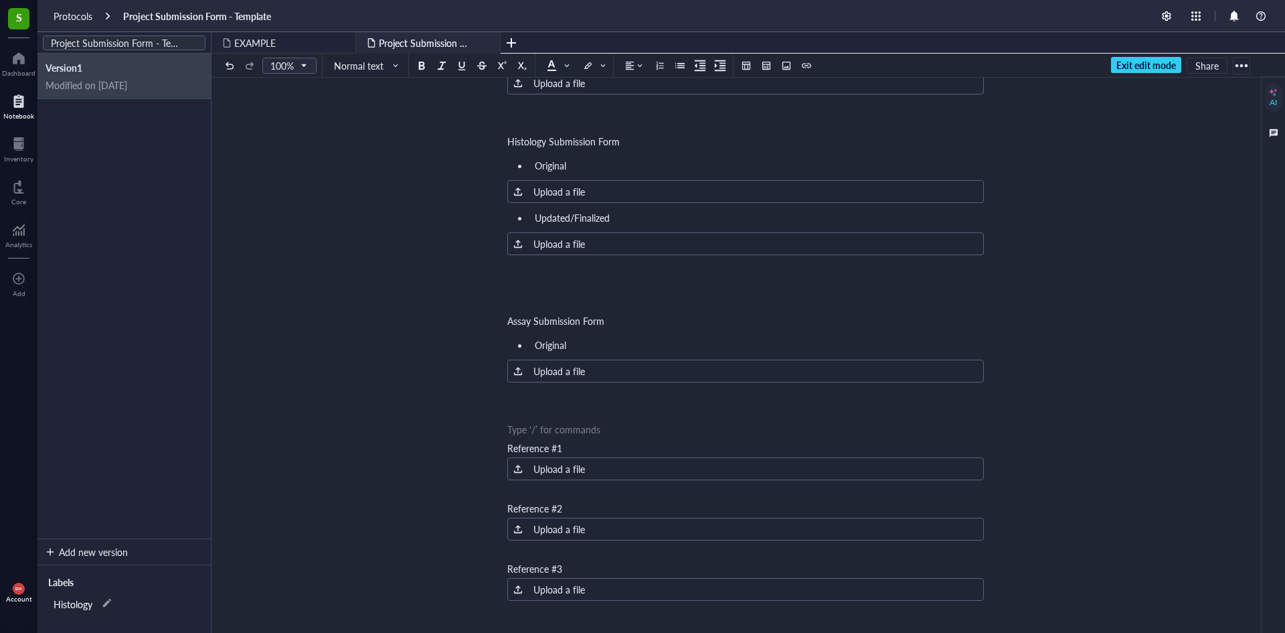
scroll to position [268, 0]
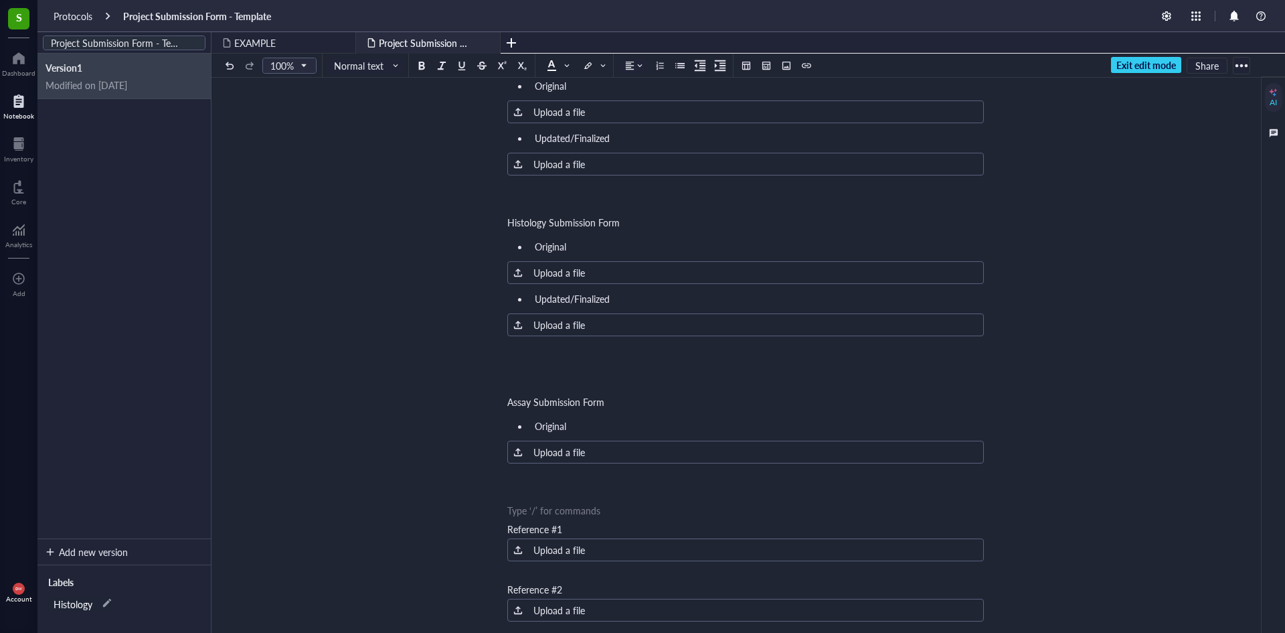
click at [560, 476] on div "﻿" at bounding box center [745, 472] width 477 height 13
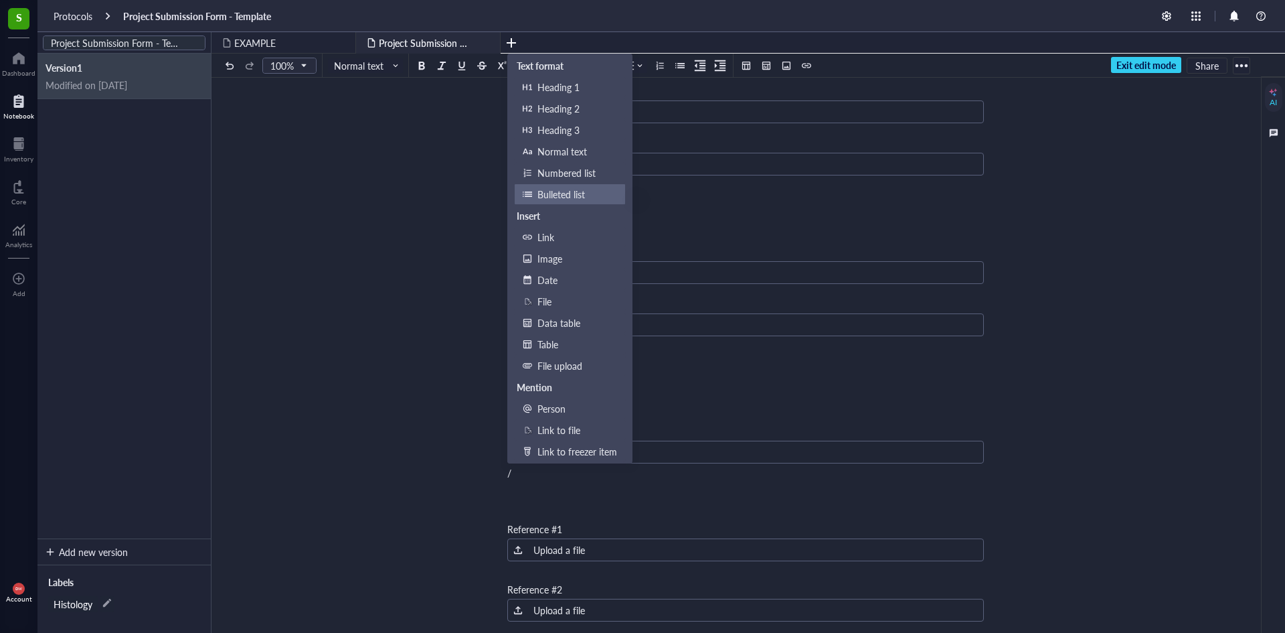
click at [590, 197] on div "Bulleted list" at bounding box center [578, 194] width 80 height 15
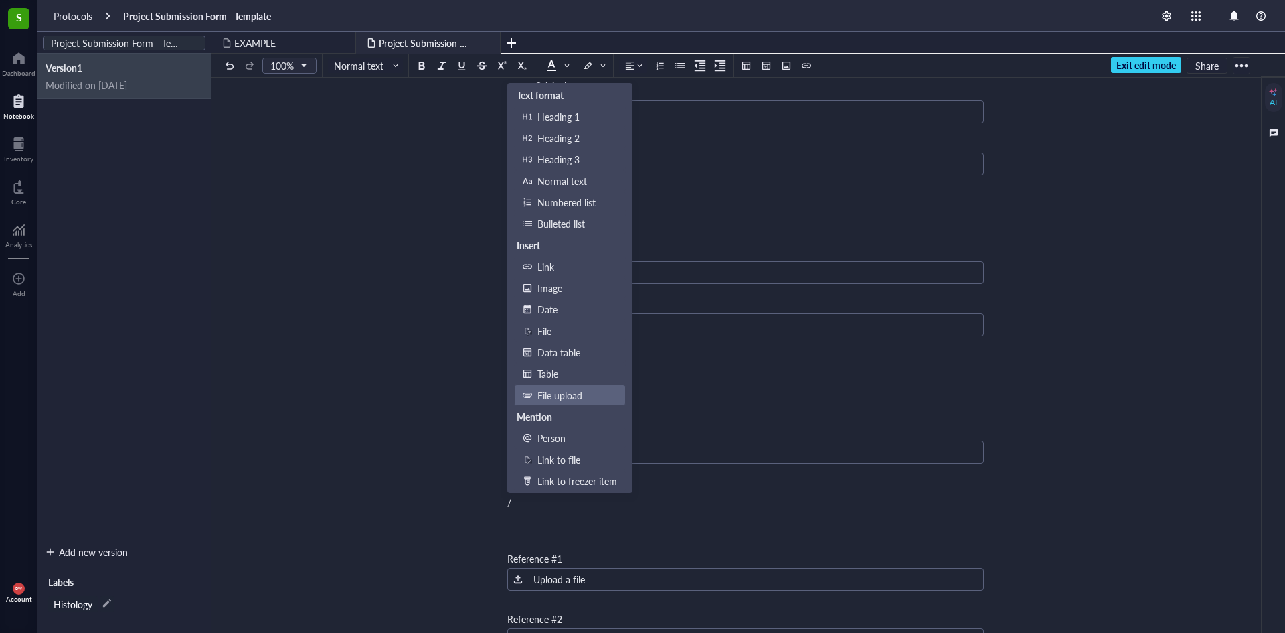
click at [575, 396] on div "File upload" at bounding box center [578, 395] width 80 height 15
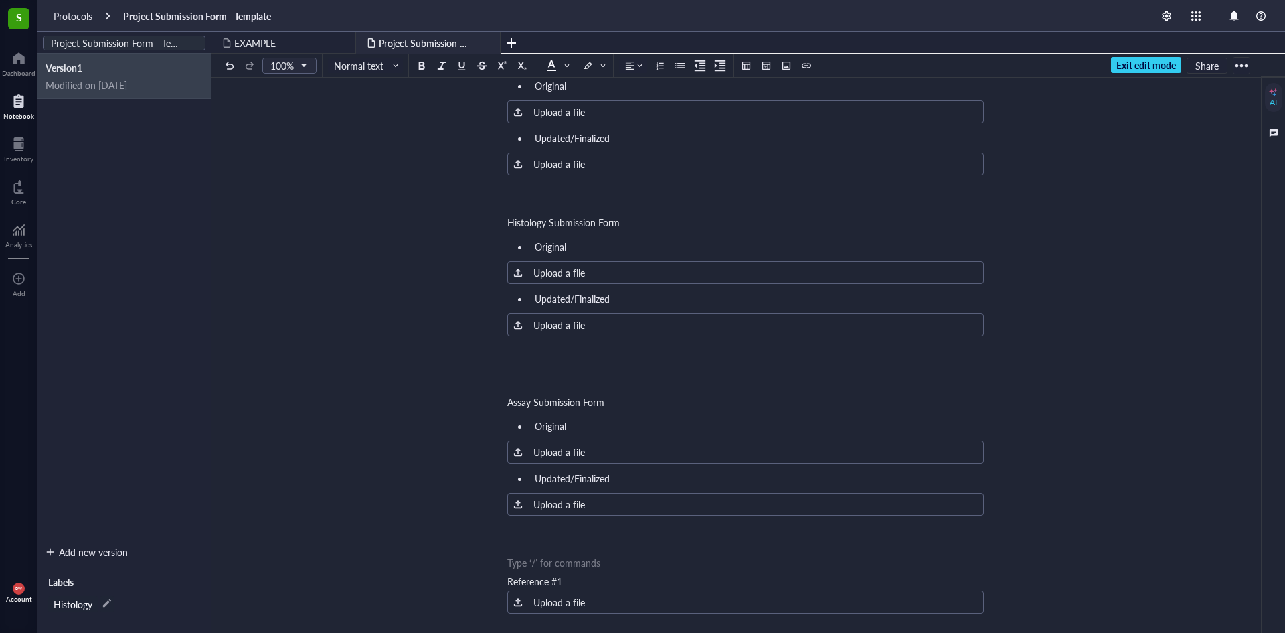
click at [574, 567] on div "﻿ Type ‘/’ for commands" at bounding box center [745, 562] width 477 height 13
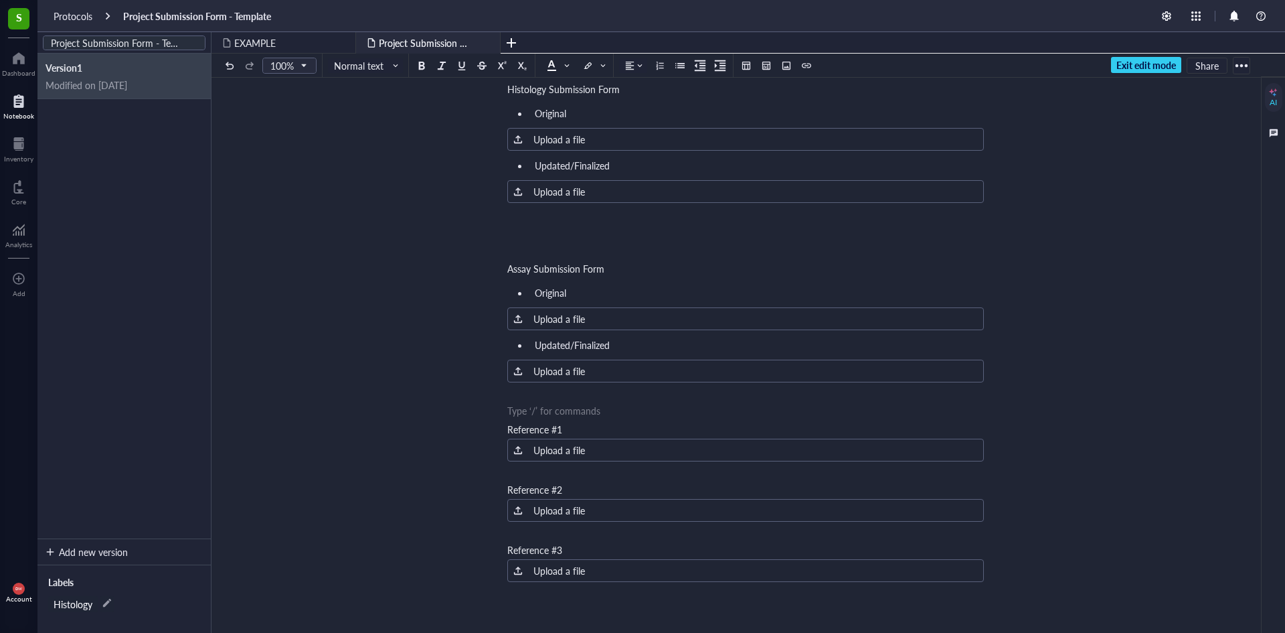
scroll to position [402, 0]
click at [588, 245] on div "﻿ Type ‘/’ for commands" at bounding box center [745, 248] width 477 height 13
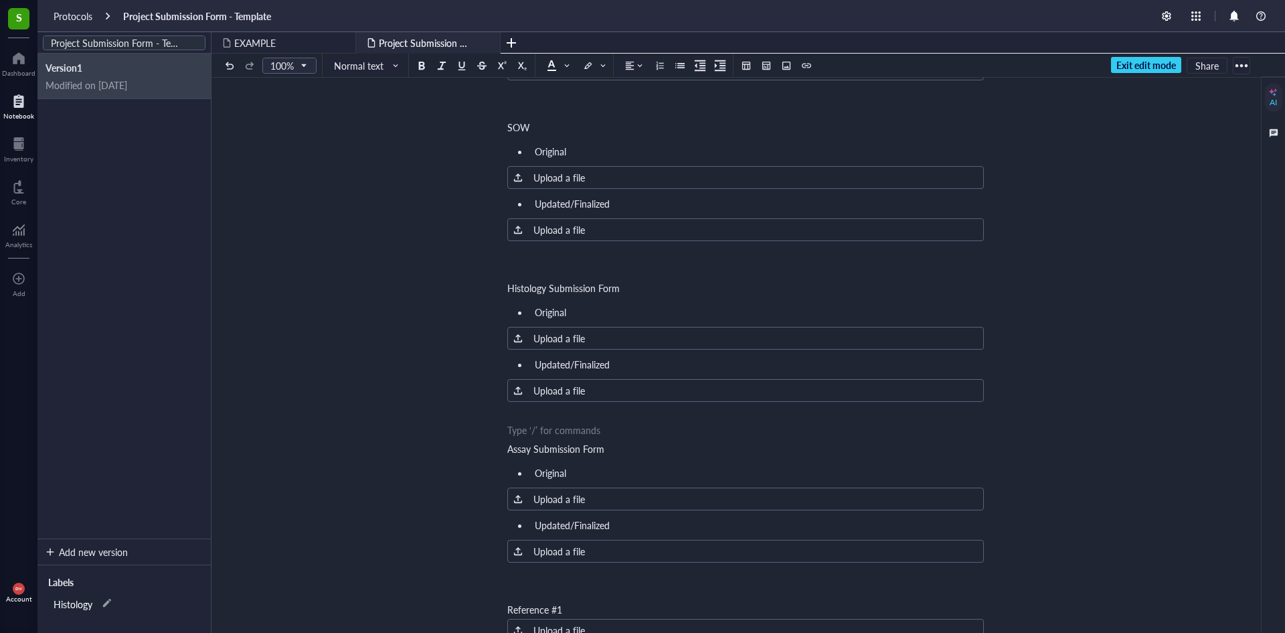
scroll to position [201, 0]
click at [614, 268] on div "﻿" at bounding box center [745, 270] width 477 height 13
click at [1175, 263] on div "Project Submission Form - Template Project Submission Form - Template Manifest …" at bounding box center [746, 475] width 1069 height 1133
click at [692, 125] on div "SOW" at bounding box center [745, 128] width 477 height 13
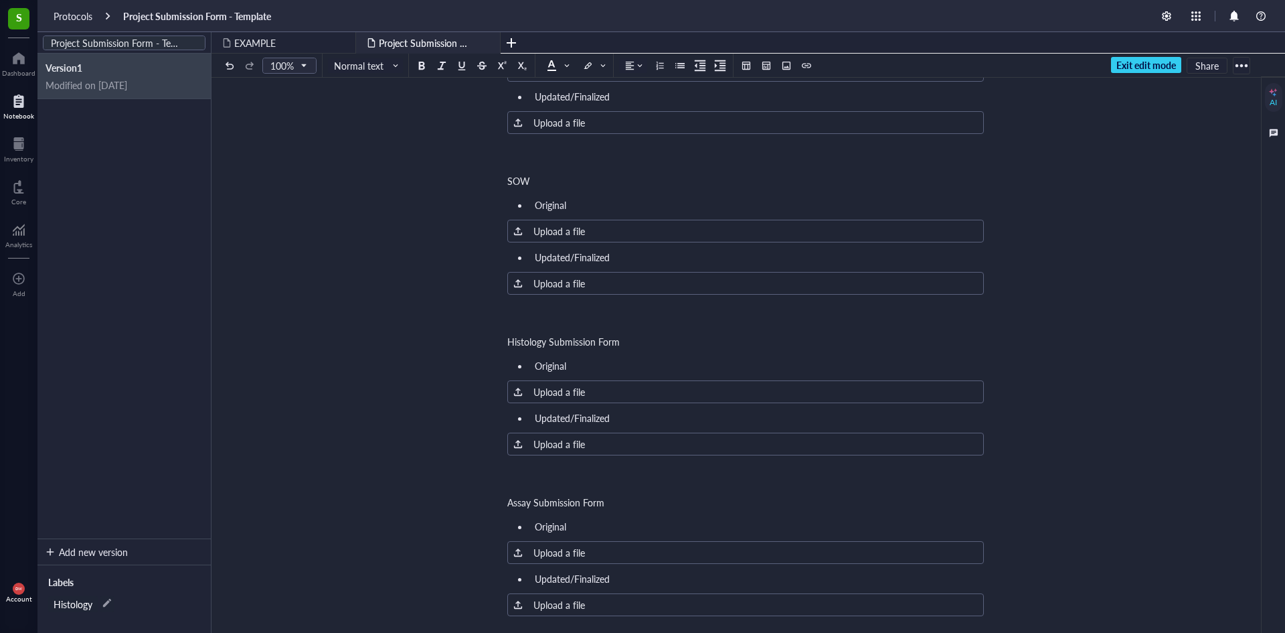
scroll to position [67, 0]
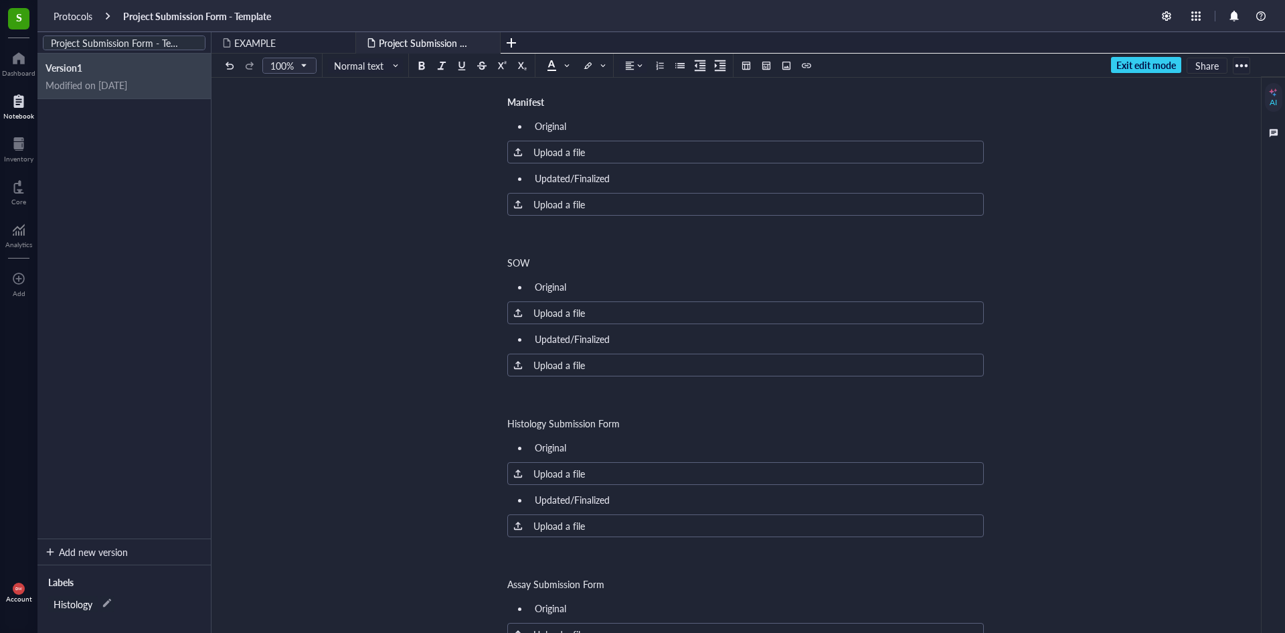
click at [525, 240] on div "﻿" at bounding box center [745, 243] width 477 height 13
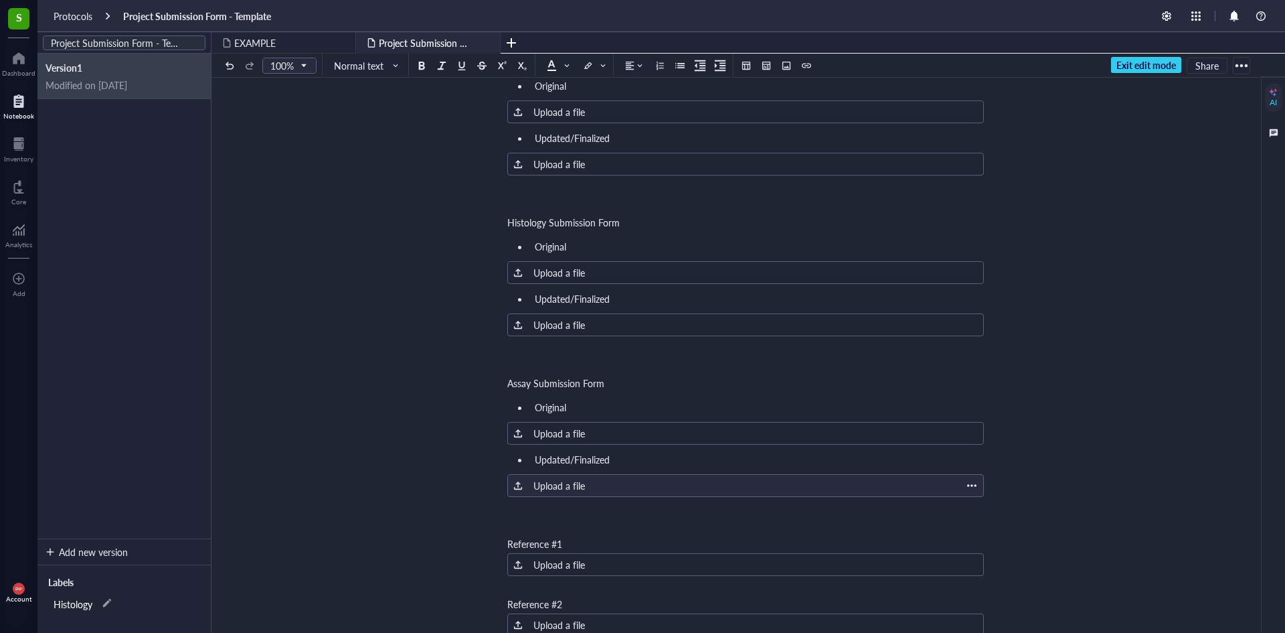
scroll to position [335, 0]
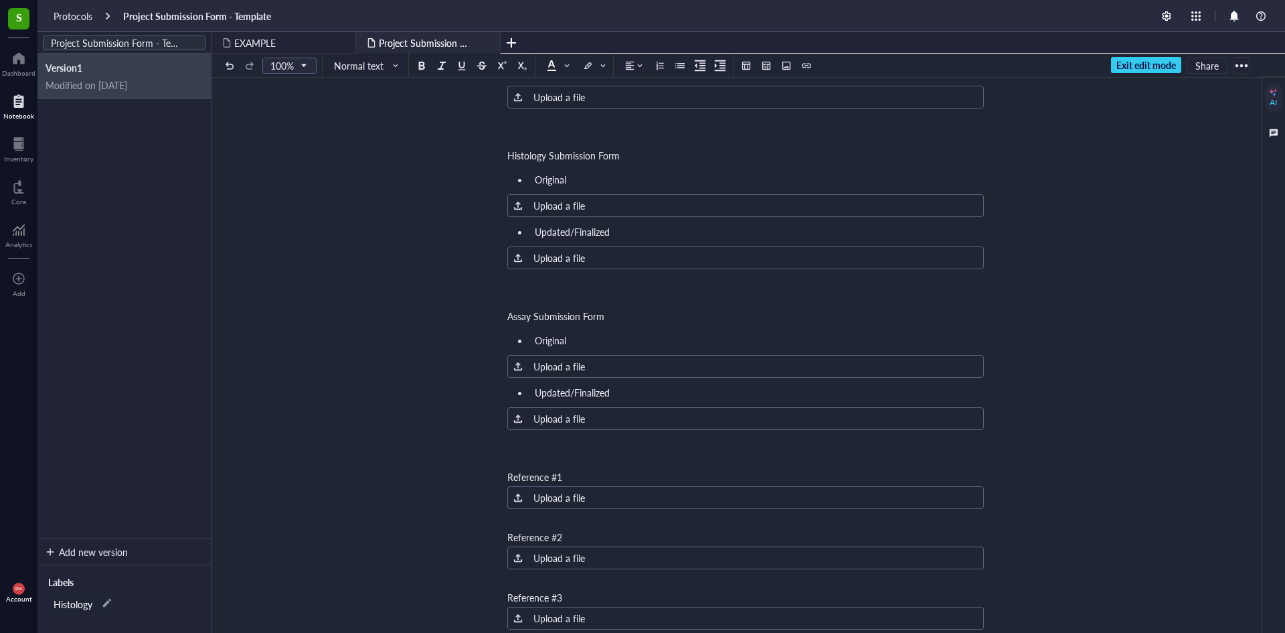
click at [571, 468] on div "Manifest Original ﻿ Upload a file Updated/Finalized ﻿ Upload a file ﻿ ﻿ Type ‘/…" at bounding box center [745, 366] width 477 height 1083
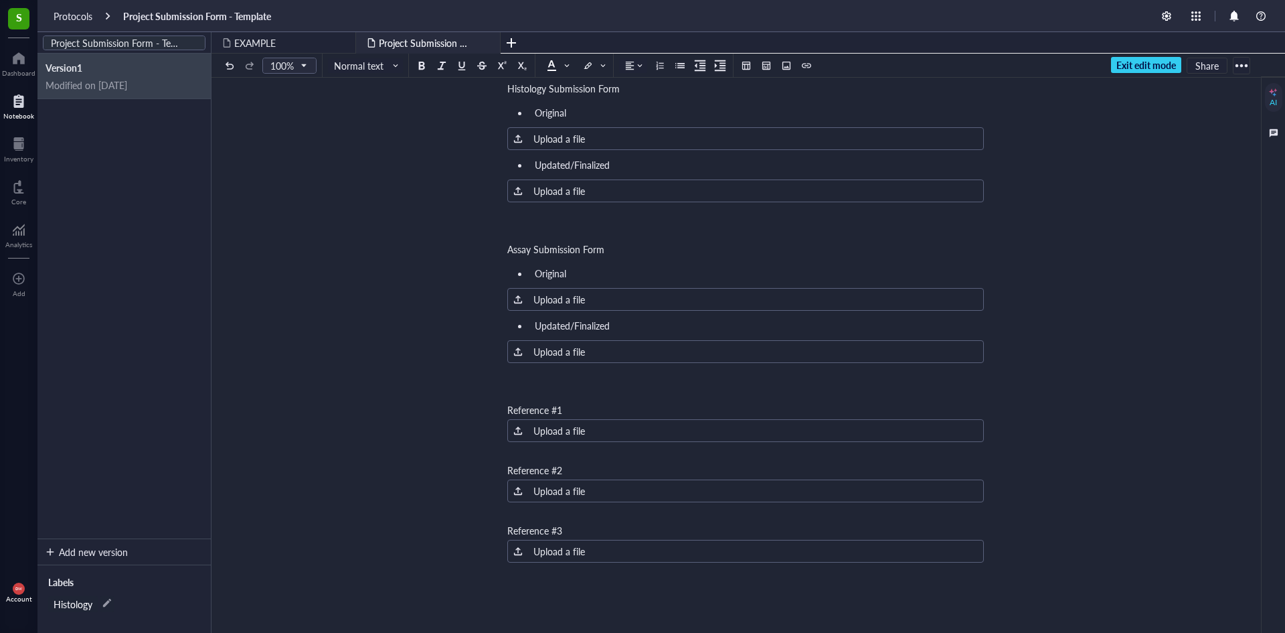
click at [446, 367] on div "Project Submission Form - Template Project Submission Form - Template Manifest …" at bounding box center [746, 274] width 1069 height 1133
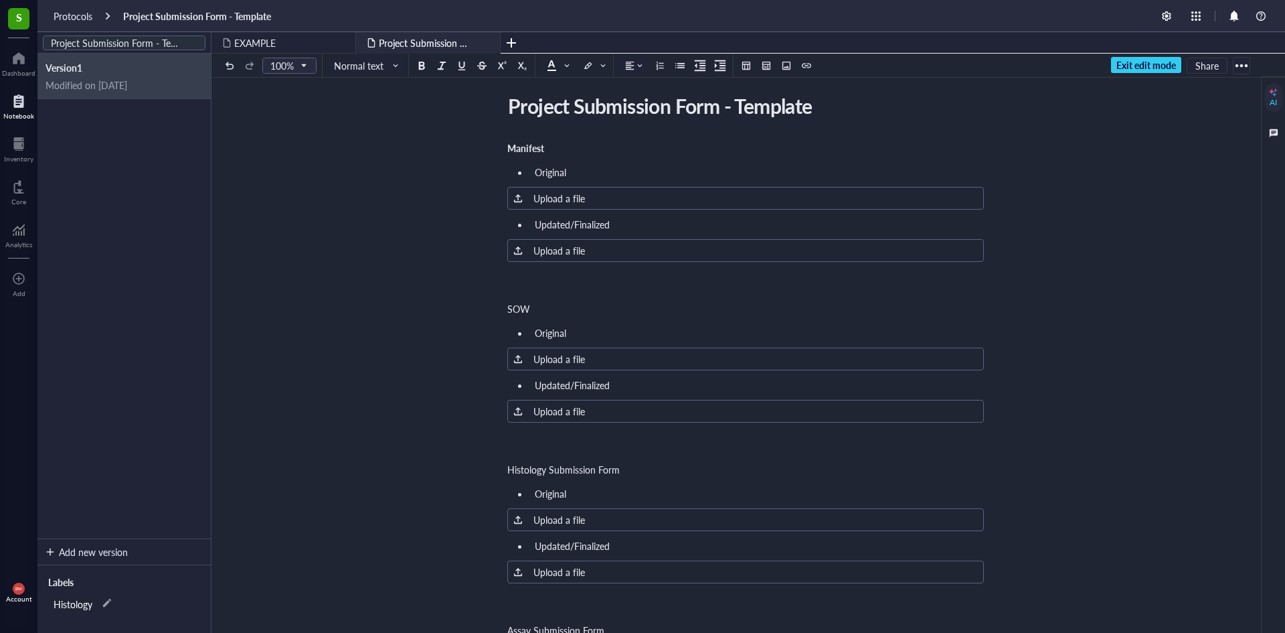
scroll to position [0, 0]
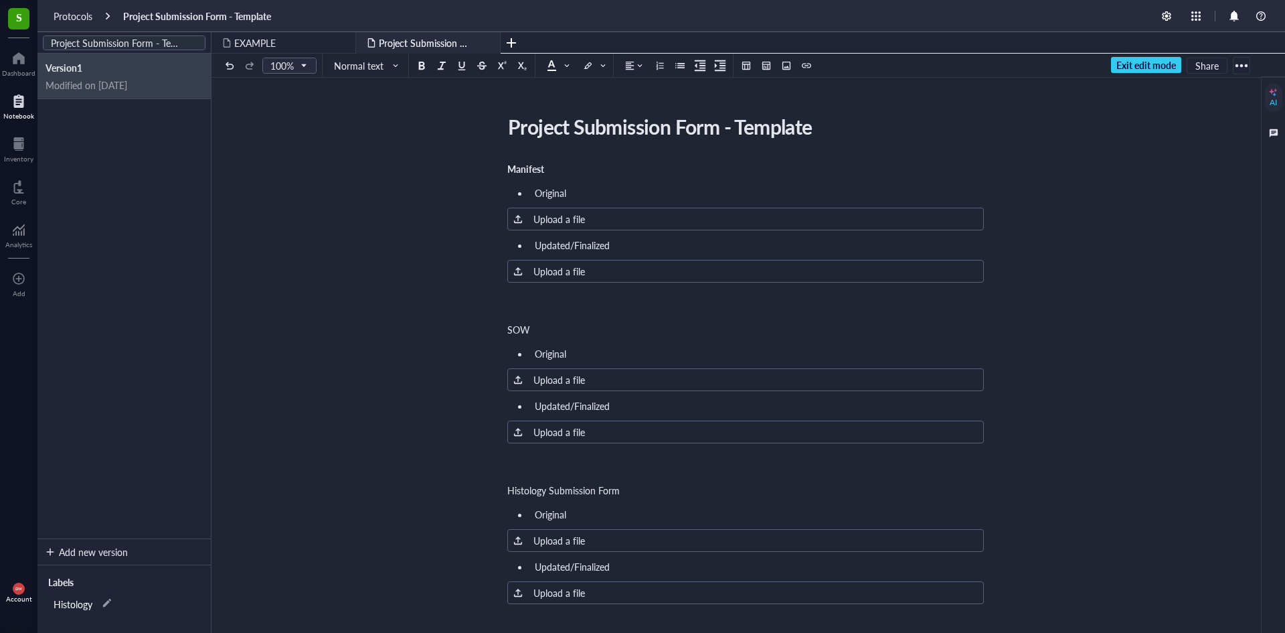
click at [1239, 70] on div at bounding box center [1241, 65] width 21 height 21
click at [1134, 66] on span "Exit edit mode" at bounding box center [1147, 65] width 60 height 12
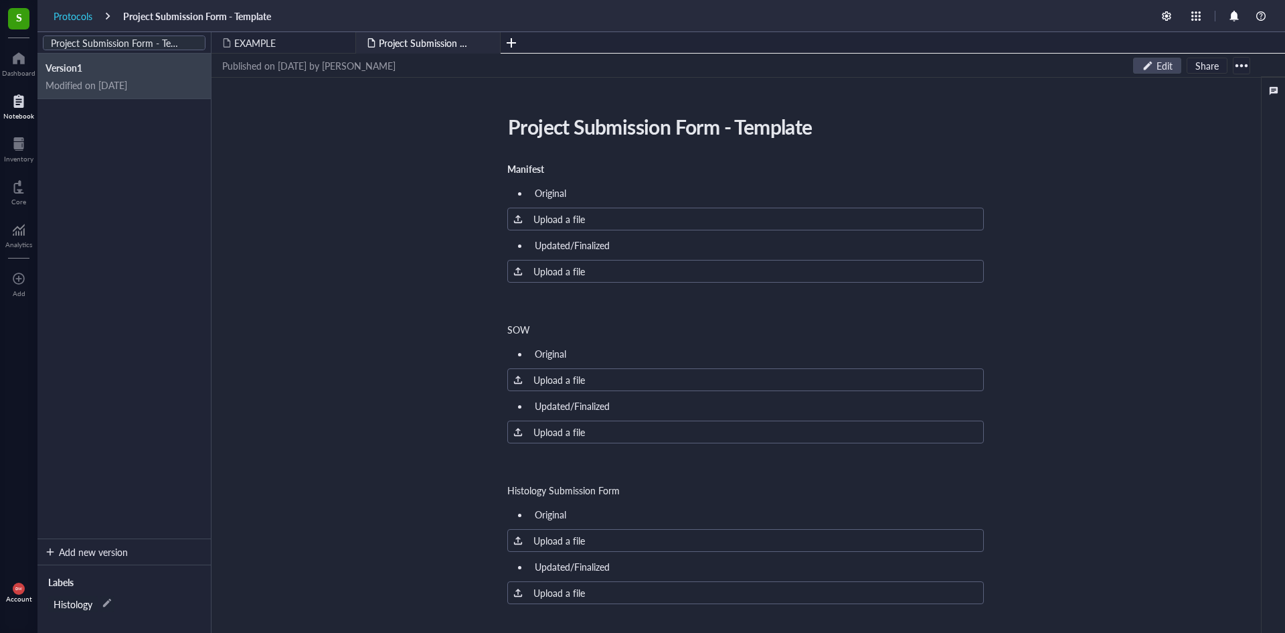
click at [82, 15] on div "Protocols" at bounding box center [73, 16] width 39 height 12
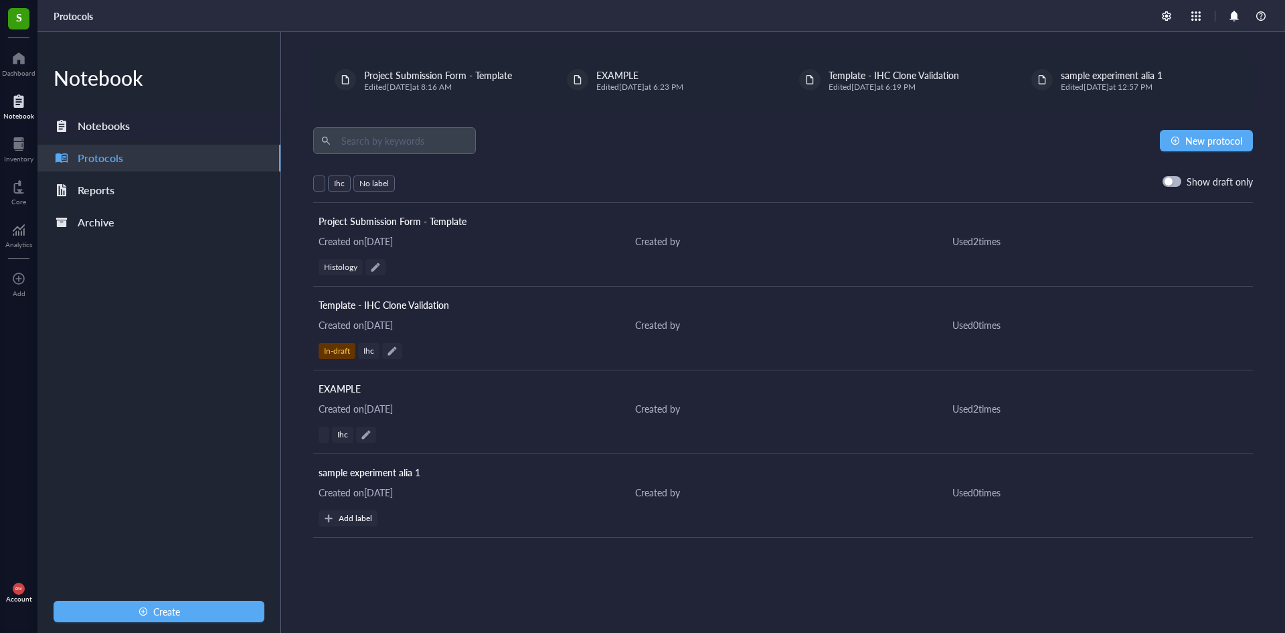
click at [125, 139] on div "Notebooks" at bounding box center [158, 125] width 243 height 27
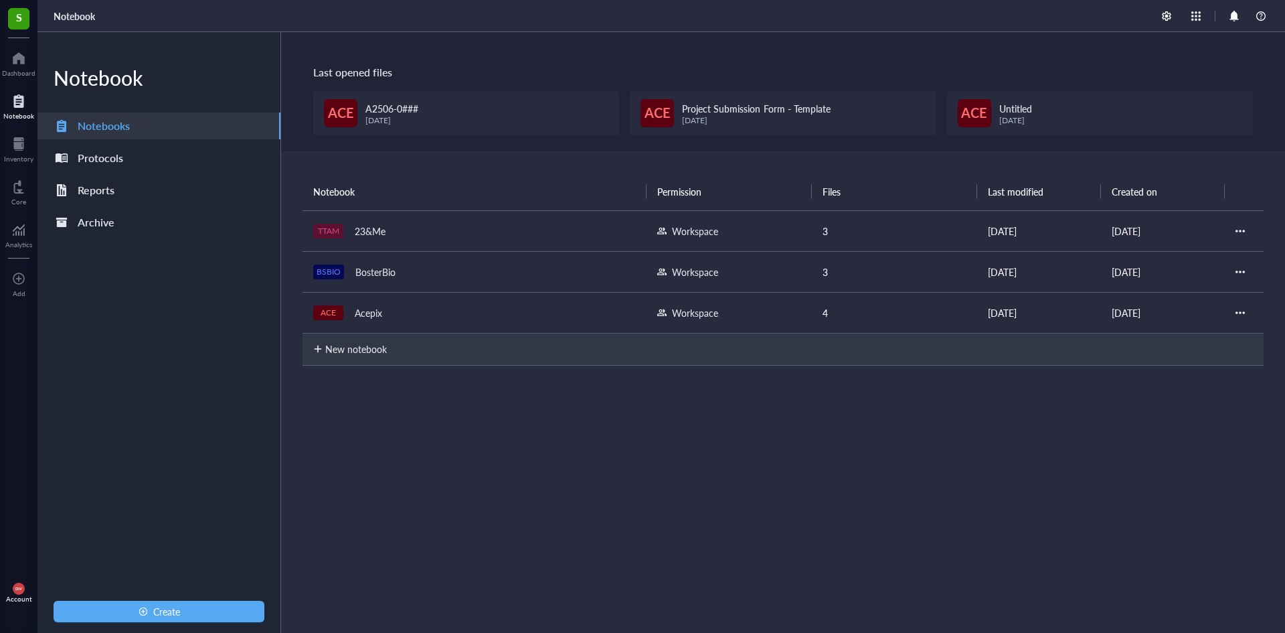
click at [421, 325] on td "ACE Acepix" at bounding box center [475, 312] width 344 height 41
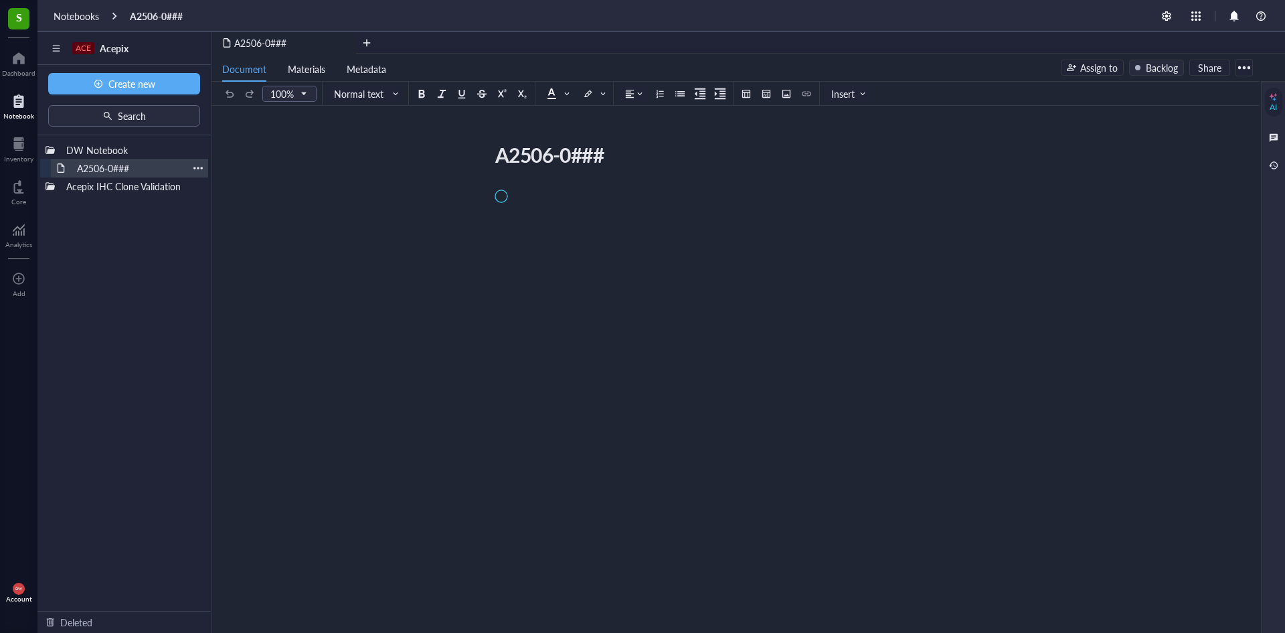
click at [135, 165] on div "A2506-0###" at bounding box center [129, 168] width 117 height 19
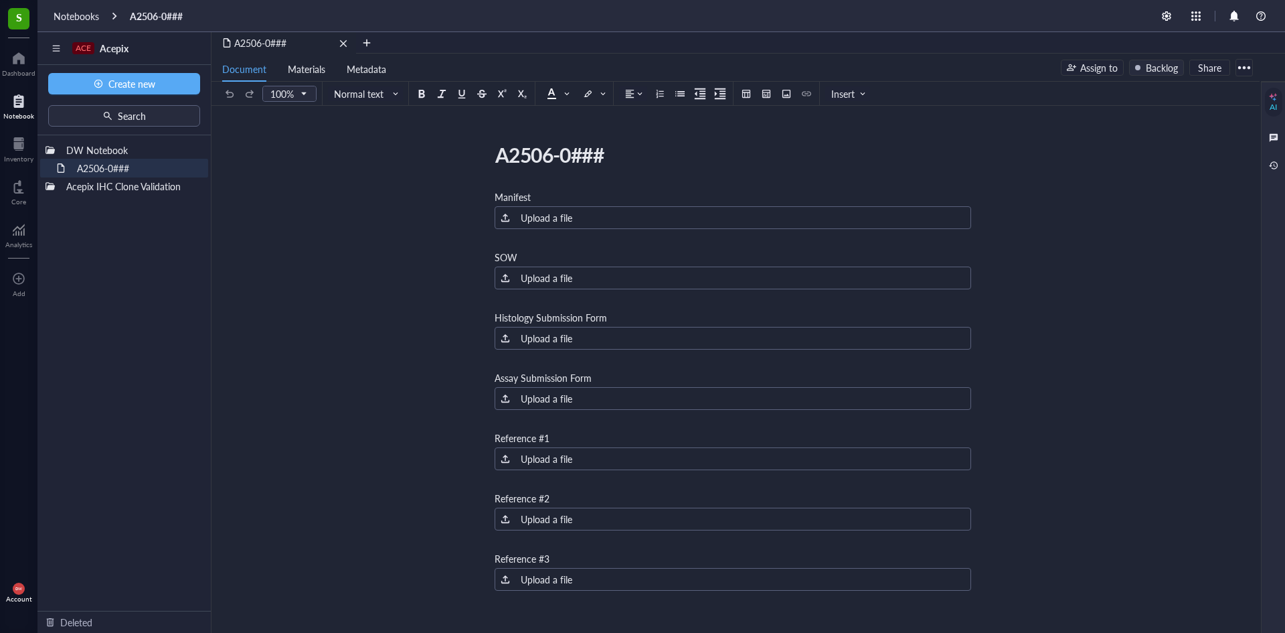
click at [342, 43] on div "remove" at bounding box center [343, 43] width 9 height 9
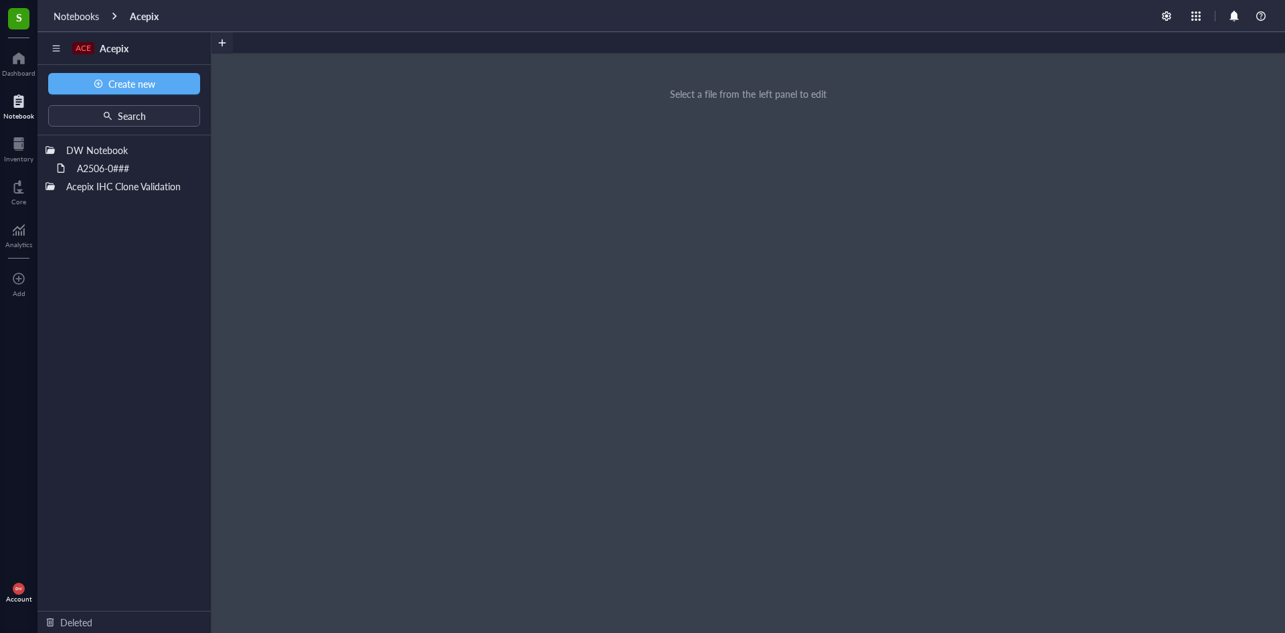
click at [227, 43] on div at bounding box center [222, 42] width 21 height 21
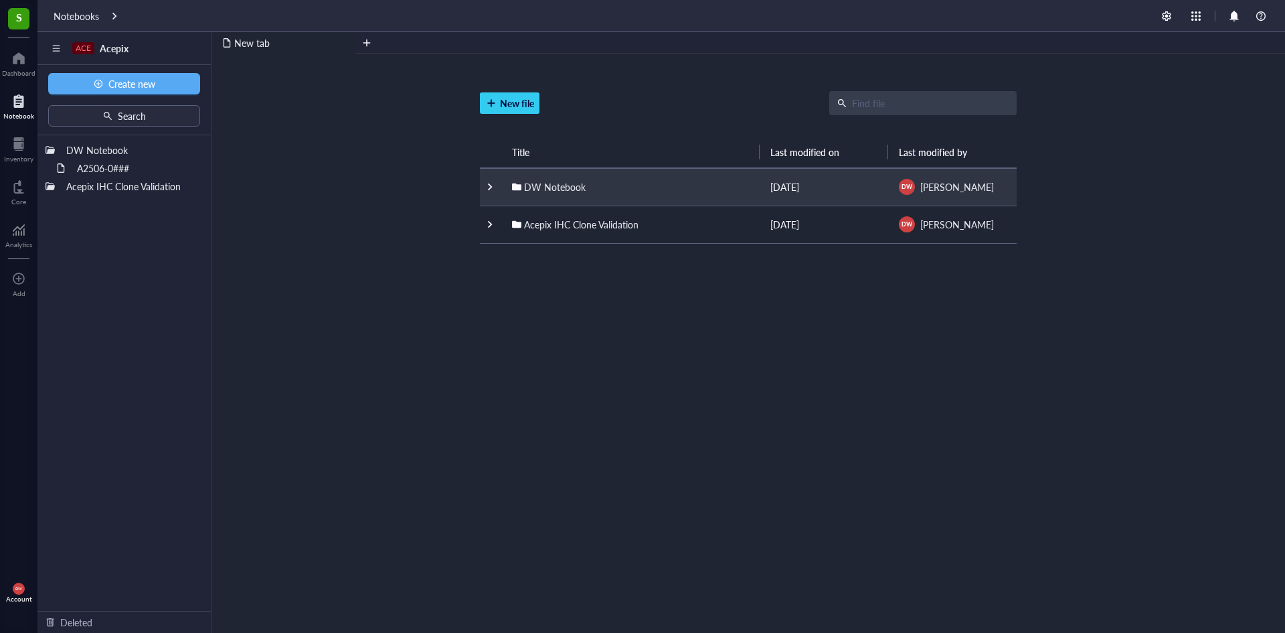
click at [561, 182] on div "DW Notebook" at bounding box center [555, 186] width 62 height 15
click at [491, 181] on td at bounding box center [490, 186] width 21 height 37
click at [489, 186] on div at bounding box center [489, 186] width 9 height 9
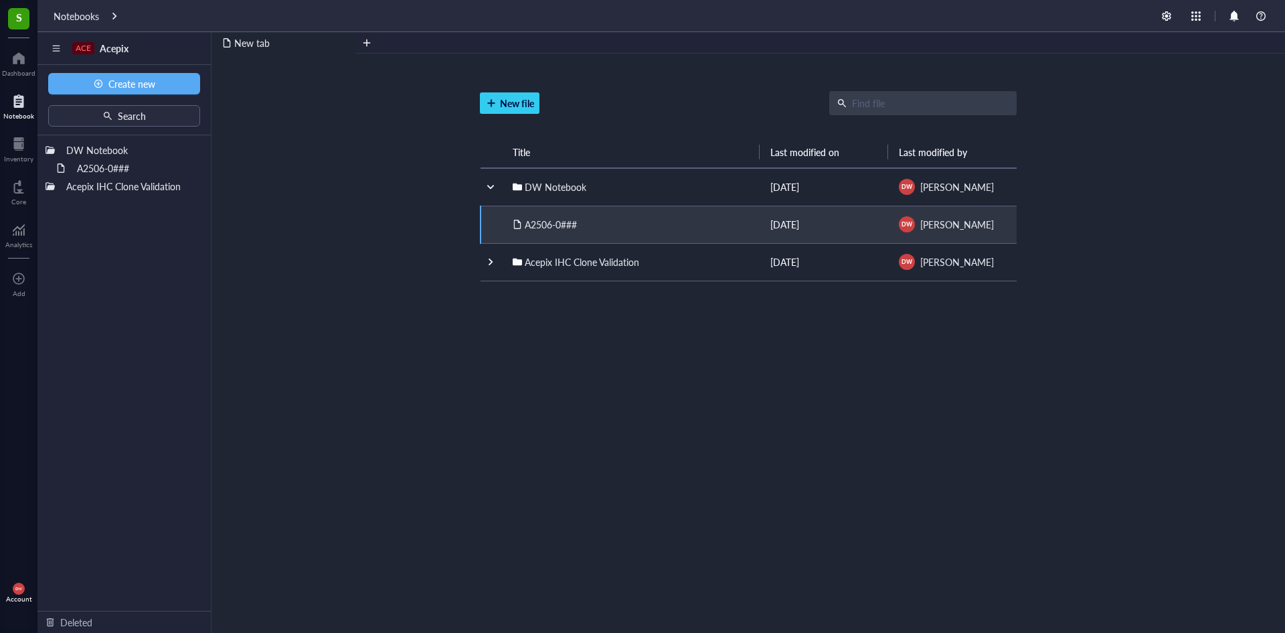
click at [611, 220] on div "A2506-0###" at bounding box center [631, 224] width 236 height 15
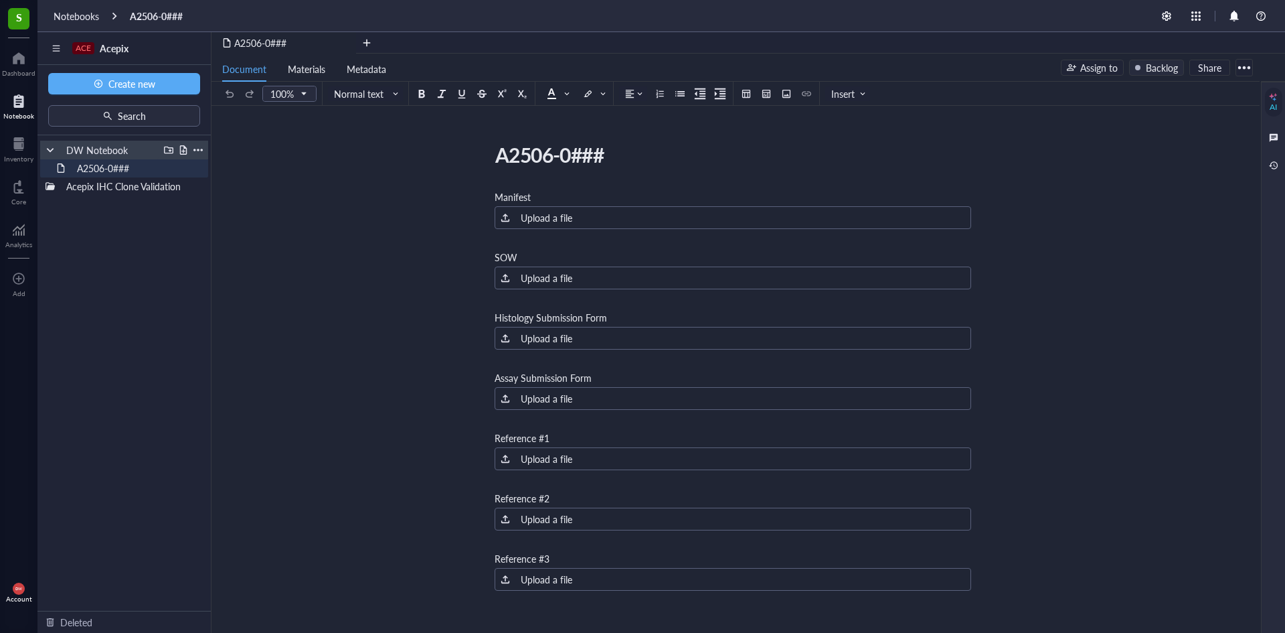
click at [123, 149] on div "DW Notebook" at bounding box center [109, 150] width 98 height 19
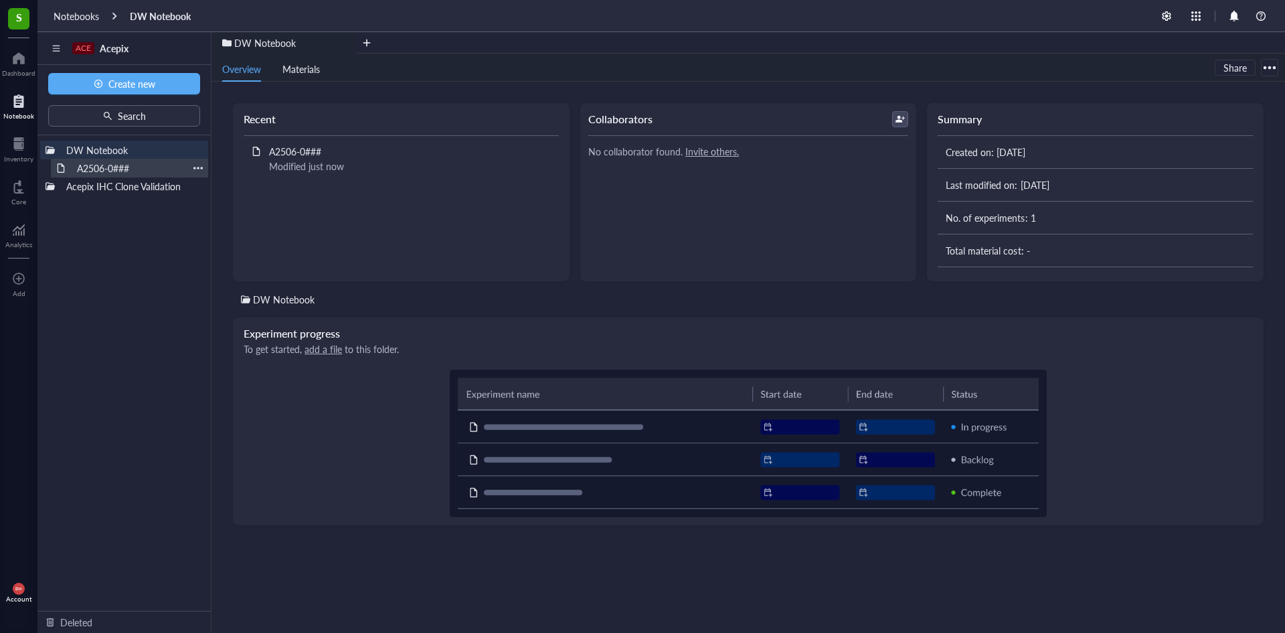
click at [182, 166] on div "A2506-0###" at bounding box center [129, 168] width 117 height 19
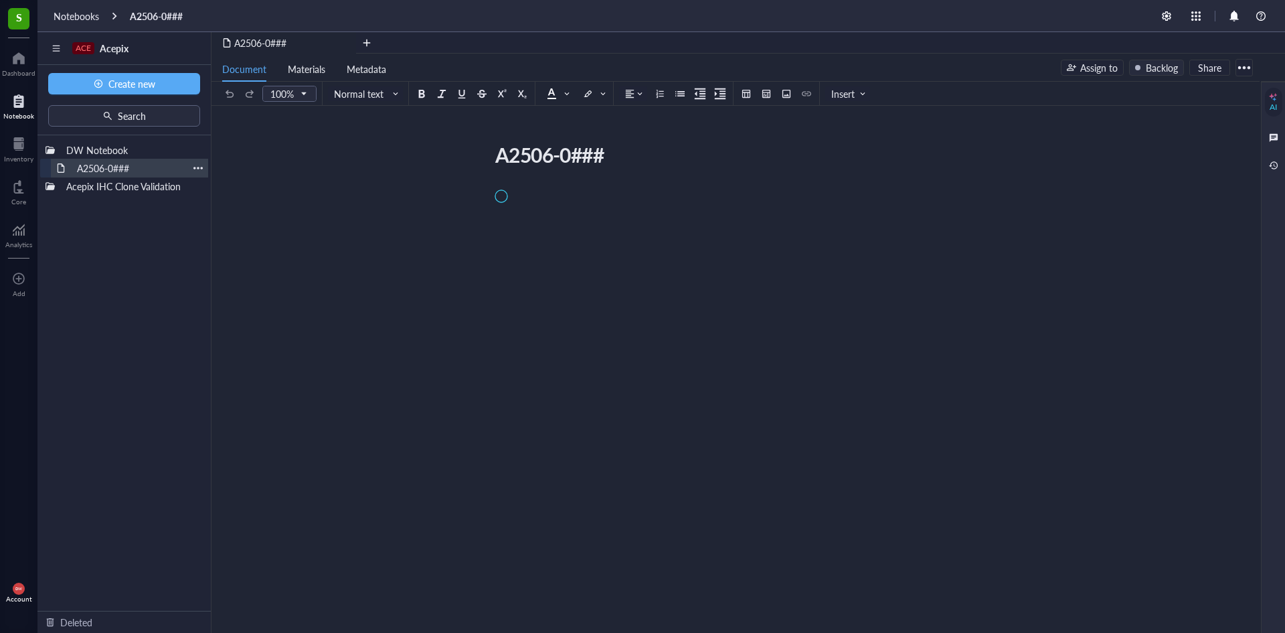
click at [200, 166] on div at bounding box center [197, 167] width 9 height 9
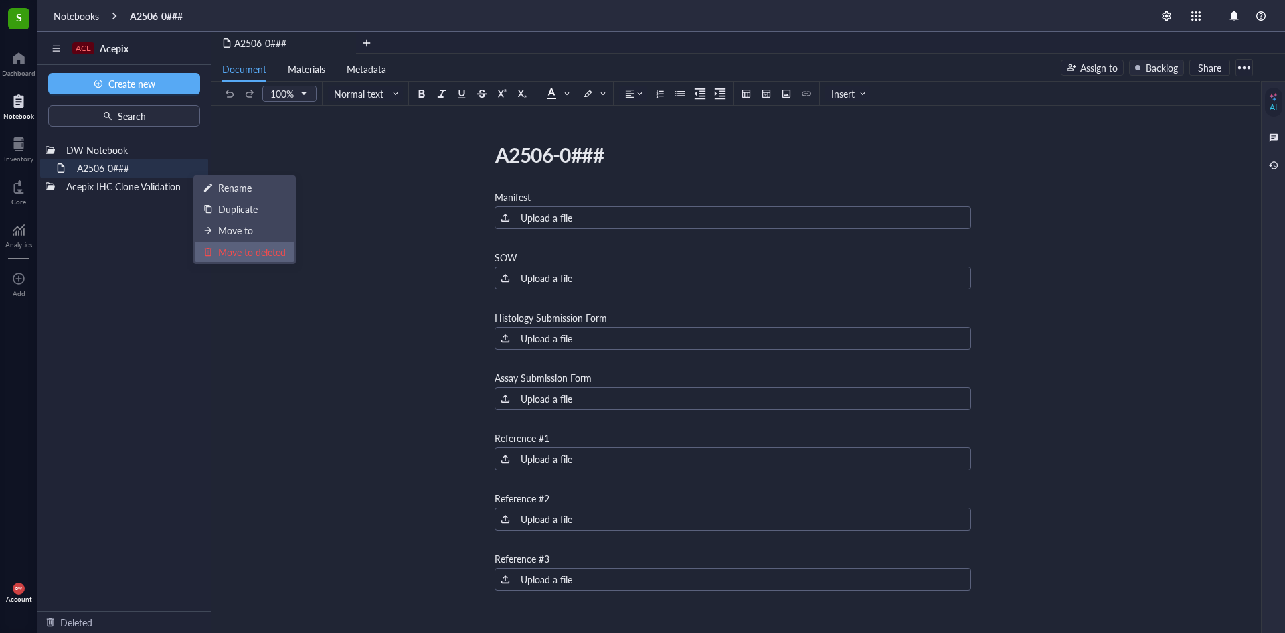
click at [252, 254] on div "Move to deleted" at bounding box center [252, 251] width 68 height 15
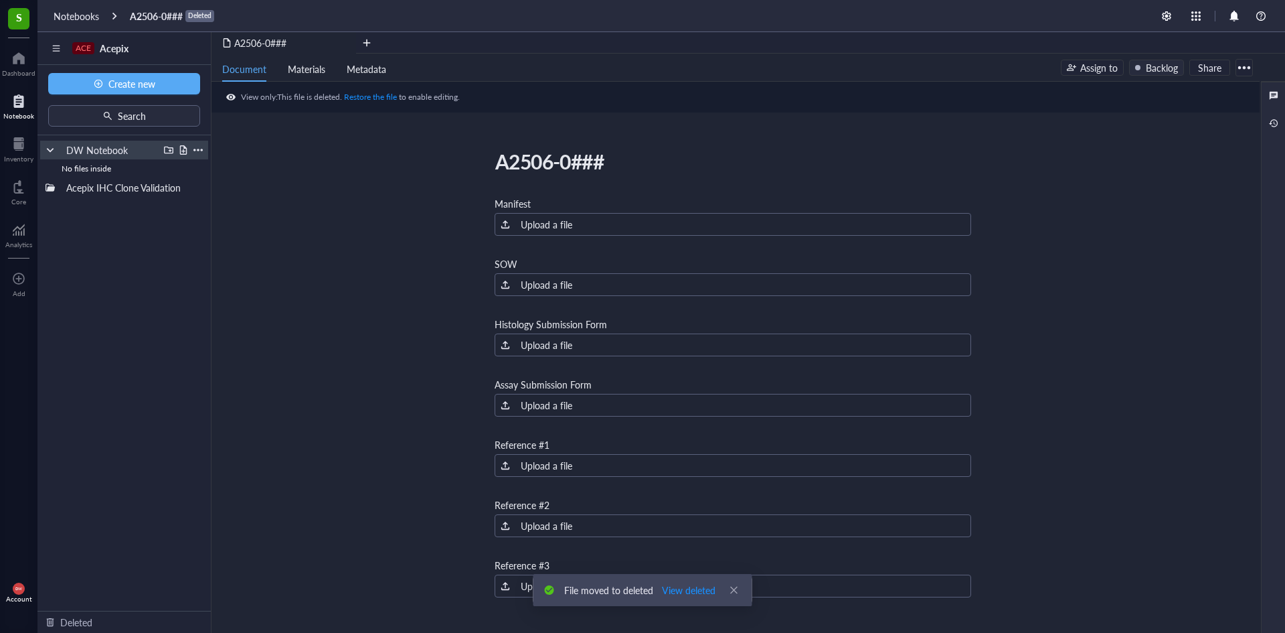
click at [183, 153] on div at bounding box center [183, 149] width 9 height 9
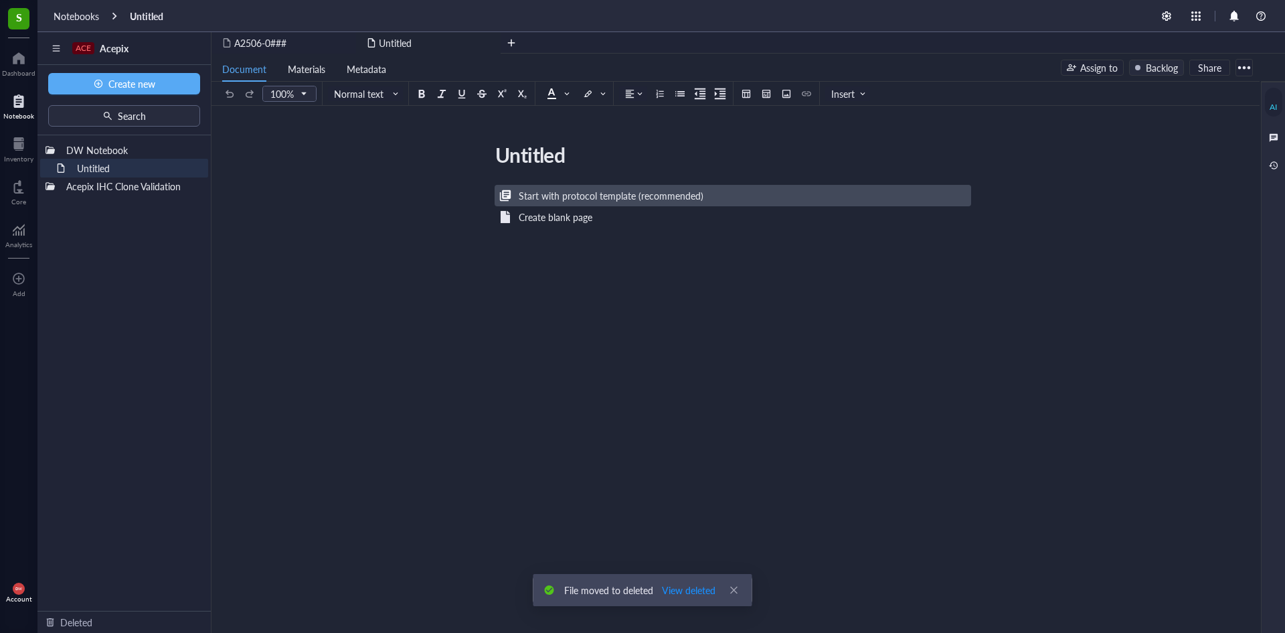
click at [578, 187] on div "Start with protocol template (recommended)" at bounding box center [733, 195] width 477 height 21
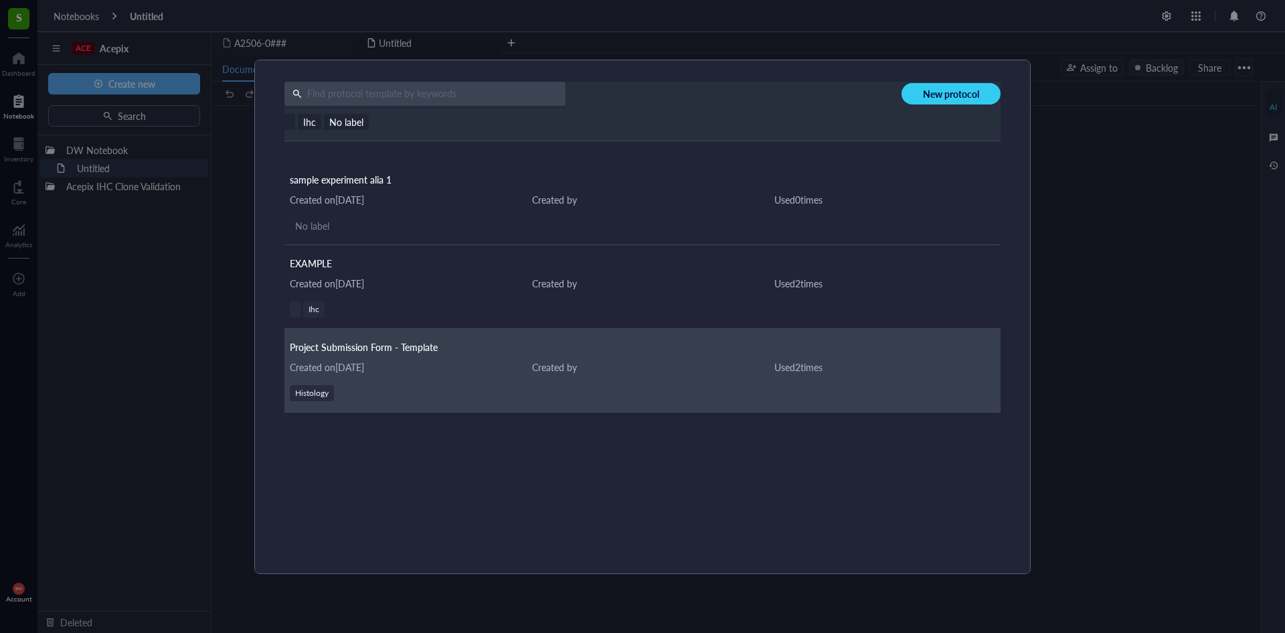
click at [412, 370] on div "Created on [DATE]" at bounding box center [400, 367] width 221 height 15
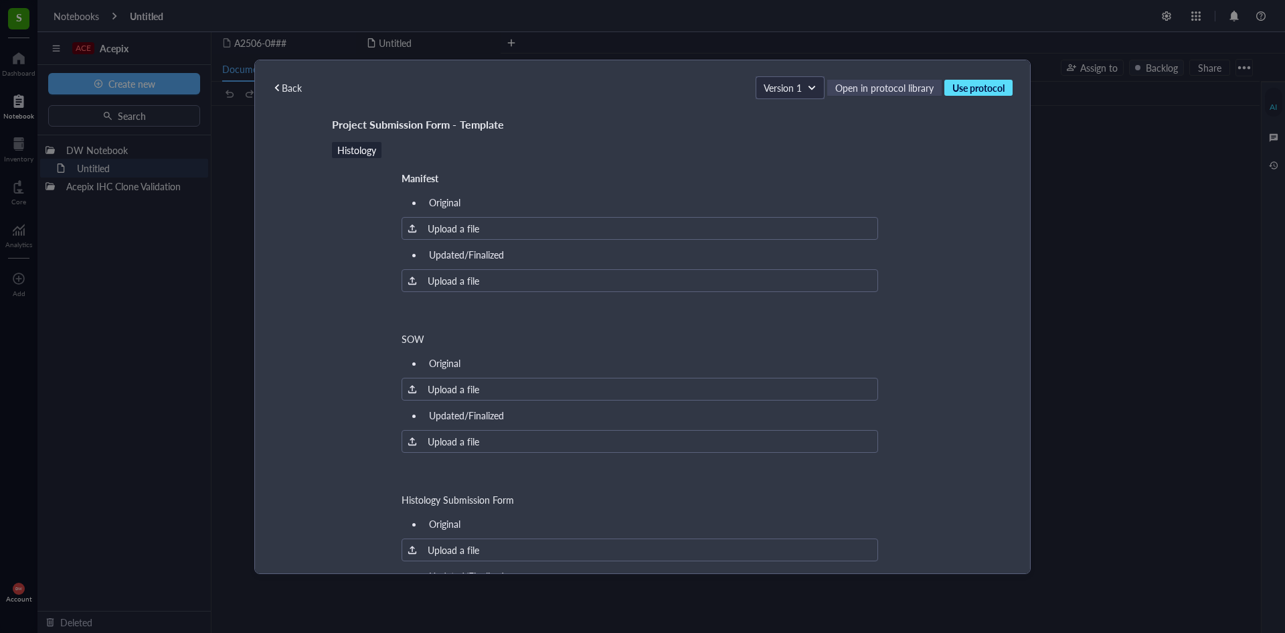
click at [977, 80] on button "Use protocol" at bounding box center [979, 88] width 68 height 16
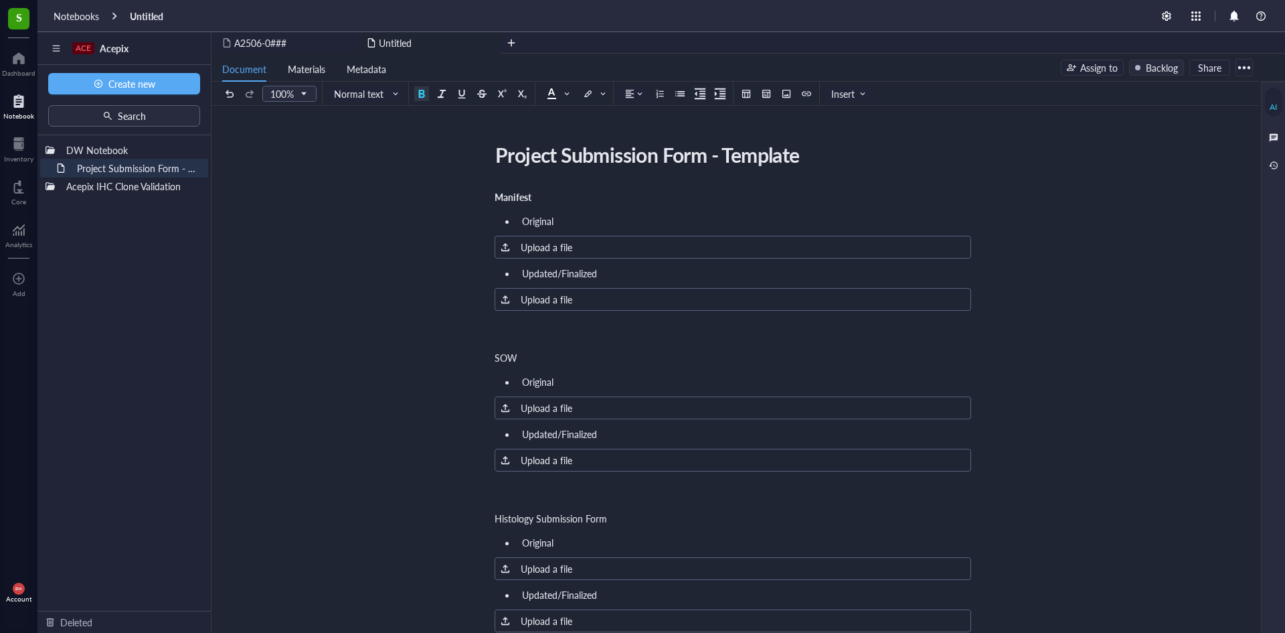
click at [1087, 65] on div "Assign to" at bounding box center [1099, 67] width 37 height 15
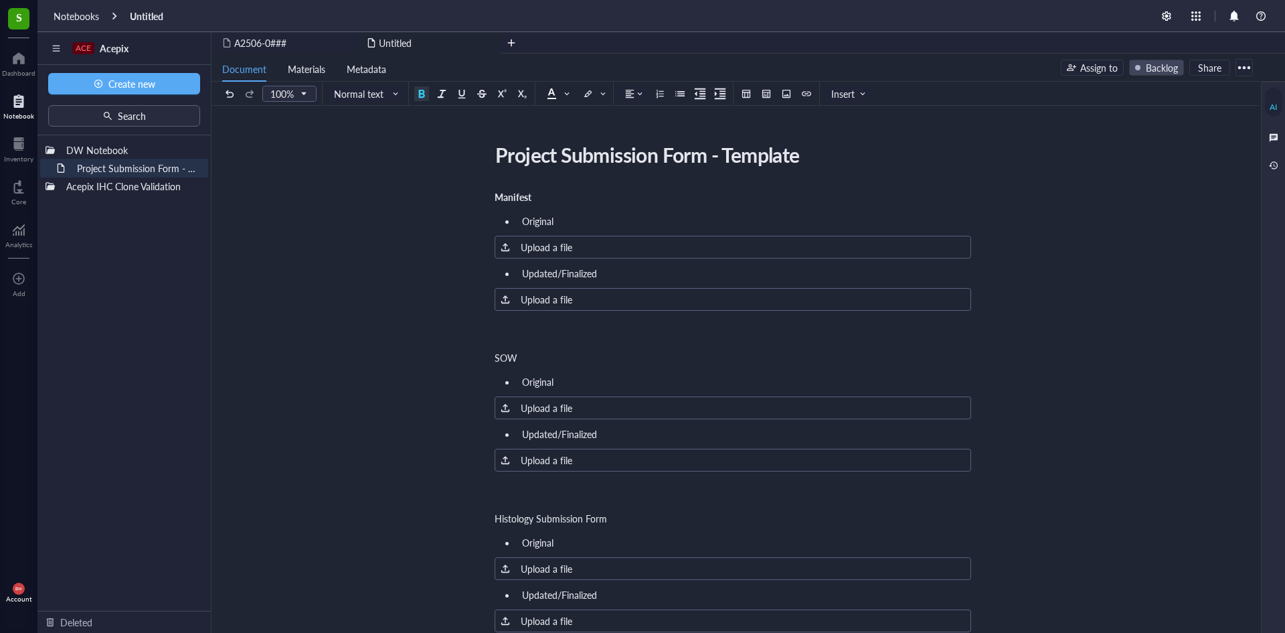
click at [1160, 62] on div "Backlog" at bounding box center [1162, 67] width 32 height 15
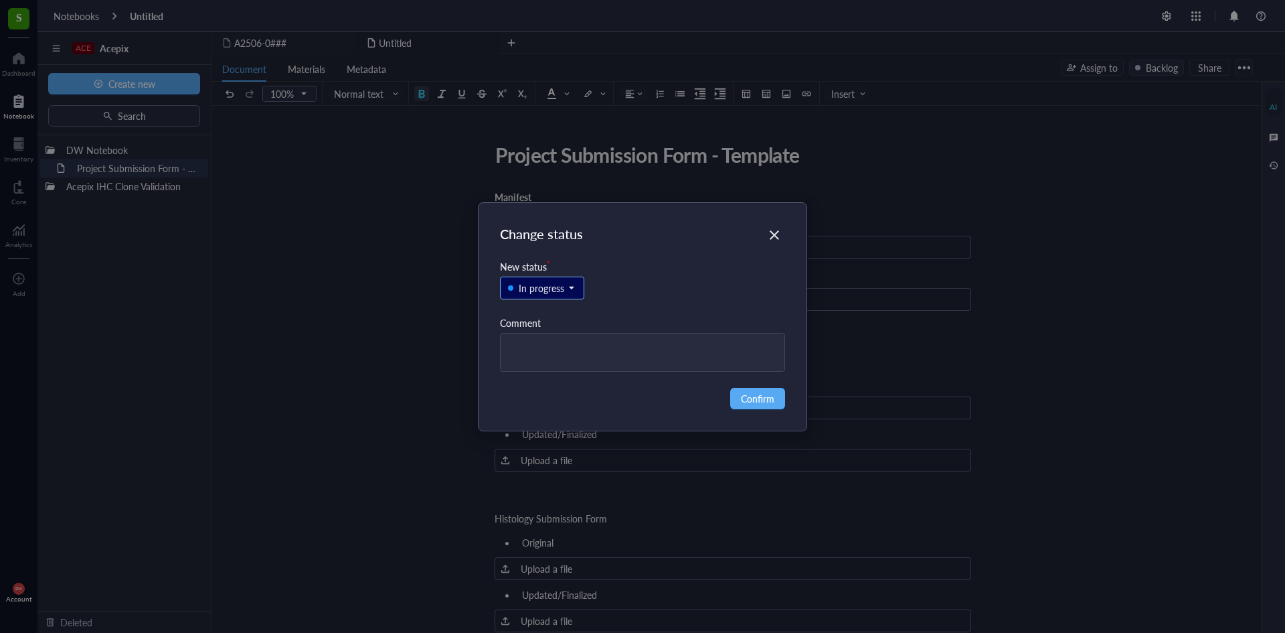
click at [556, 297] on input "search" at bounding box center [536, 288] width 56 height 20
click at [564, 341] on div "In progress" at bounding box center [542, 333] width 83 height 21
drag, startPoint x: 540, startPoint y: 337, endPoint x: 552, endPoint y: 333, distance: 12.3
click at [541, 338] on div "In progress" at bounding box center [543, 333] width 46 height 15
click at [556, 325] on div "In progress" at bounding box center [542, 333] width 83 height 21
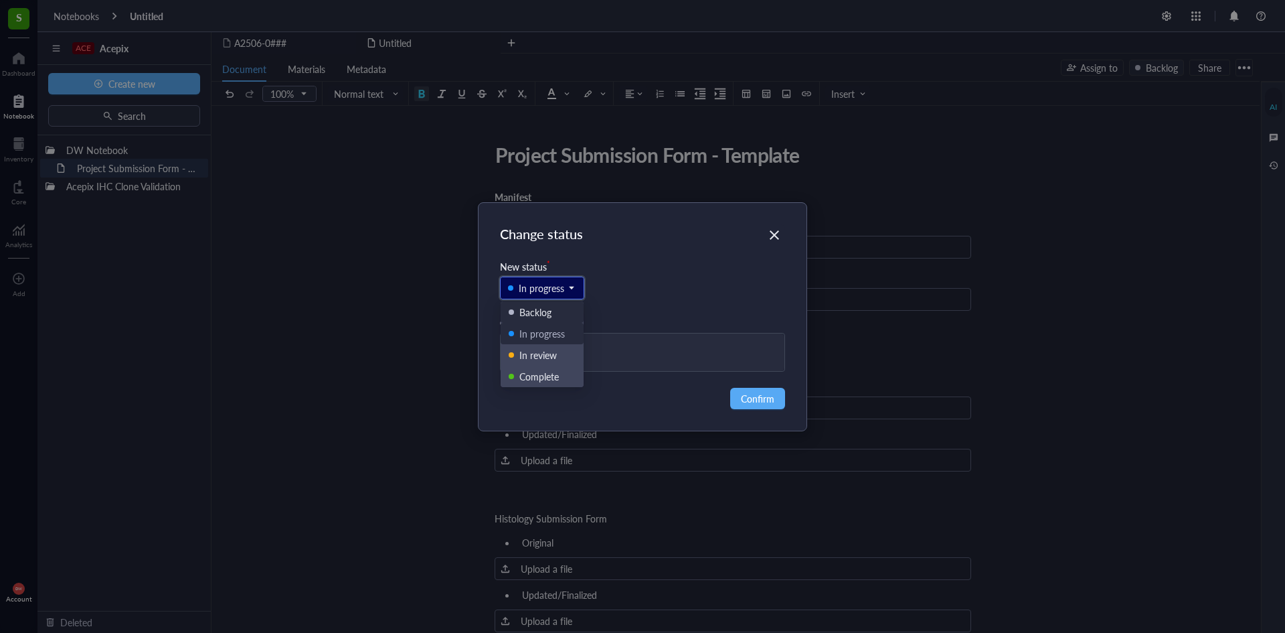
click at [651, 281] on div "In progress Backlog In progress In review Complete" at bounding box center [643, 295] width 286 height 42
click at [605, 363] on textarea at bounding box center [643, 351] width 285 height 37
click at [760, 398] on span "Confirm" at bounding box center [757, 398] width 33 height 15
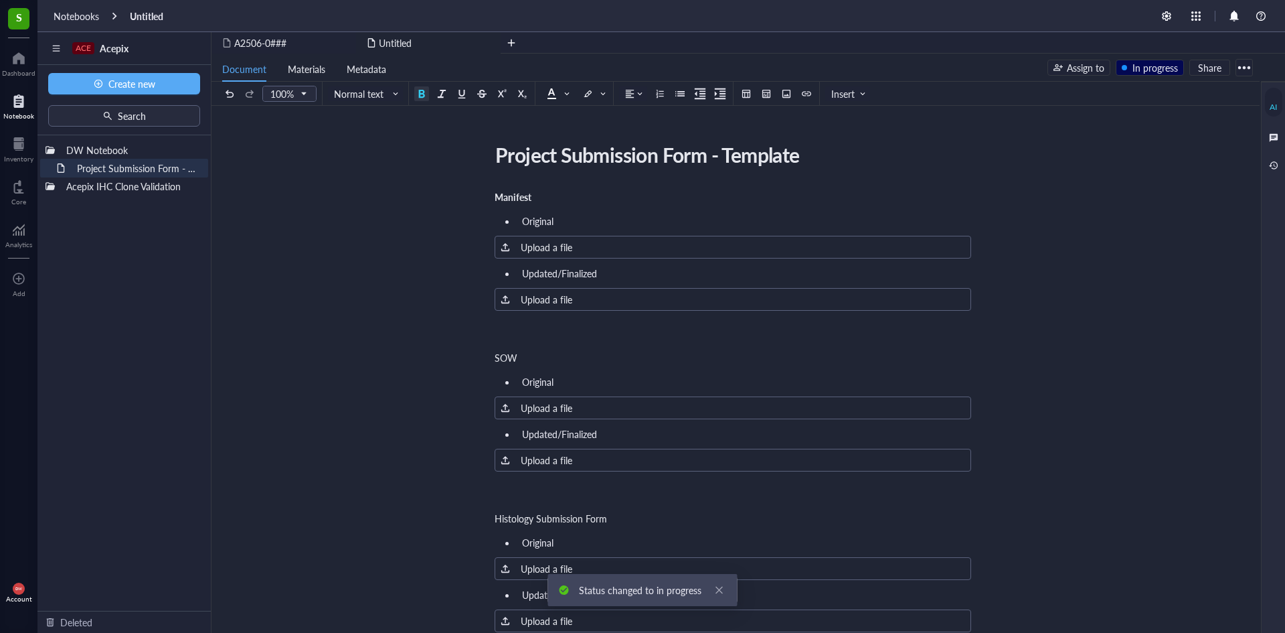
drag, startPoint x: 1170, startPoint y: 108, endPoint x: 1223, endPoint y: 72, distance: 63.7
click at [1245, 64] on div at bounding box center [1244, 67] width 21 height 21
click at [129, 287] on div "DW Notebook Project Submission Form - Template Acepix IHC Clone Validation To p…" at bounding box center [123, 372] width 173 height 475
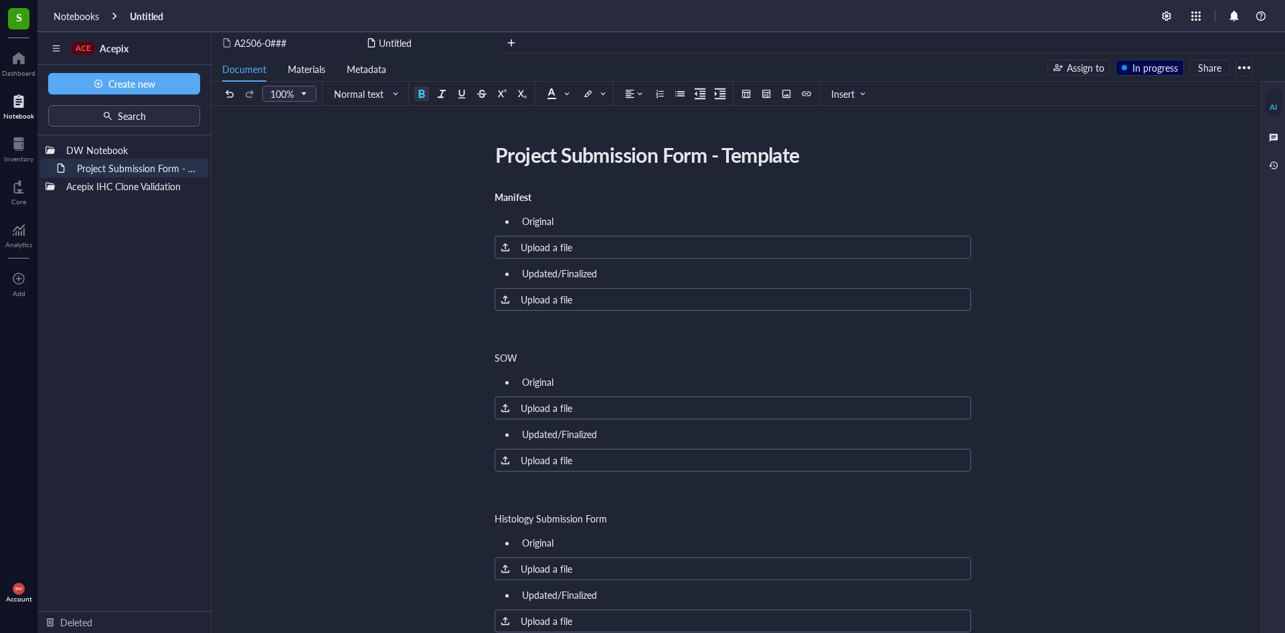
click at [1164, 69] on div "In progress" at bounding box center [1156, 67] width 46 height 15
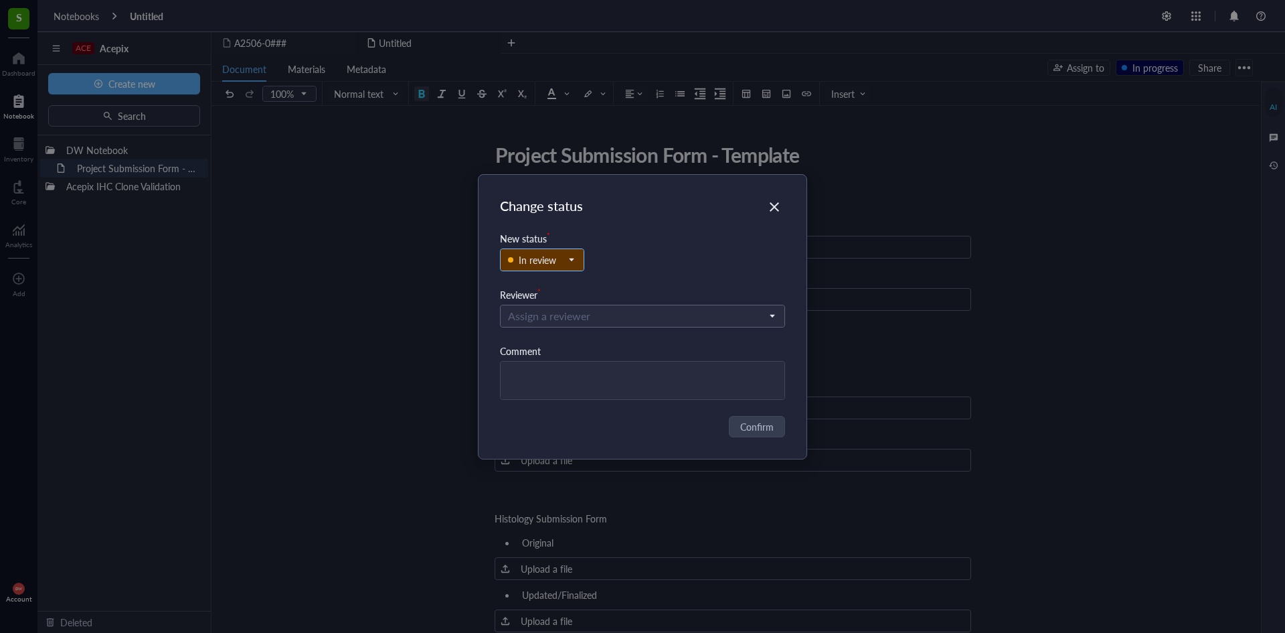
click at [552, 262] on div "In review" at bounding box center [537, 259] width 37 height 15
click at [556, 281] on div "Backlog" at bounding box center [542, 284] width 67 height 15
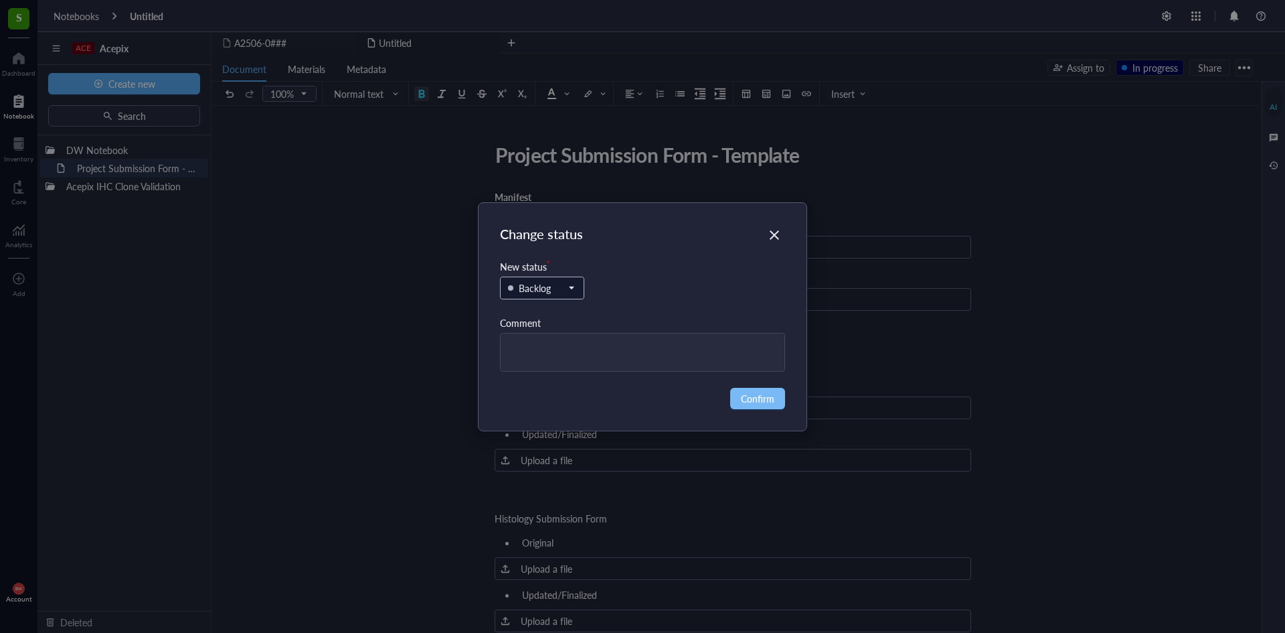
click at [753, 394] on span "Confirm" at bounding box center [757, 398] width 33 height 15
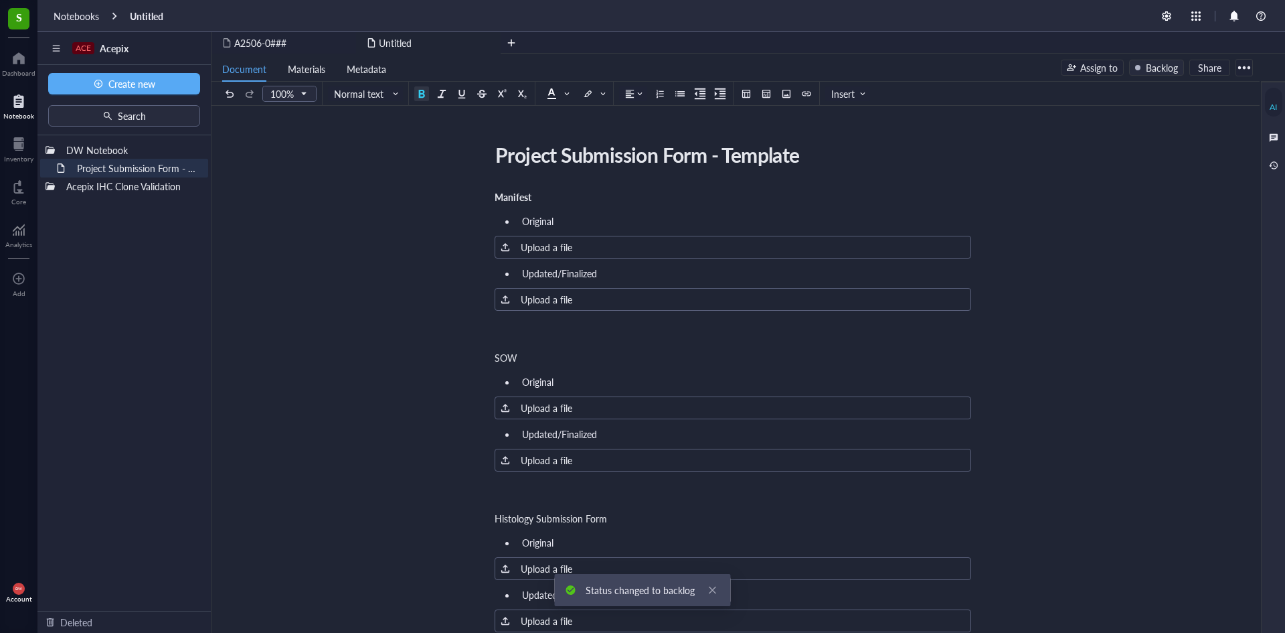
click at [1097, 74] on div "Assign to" at bounding box center [1099, 67] width 37 height 15
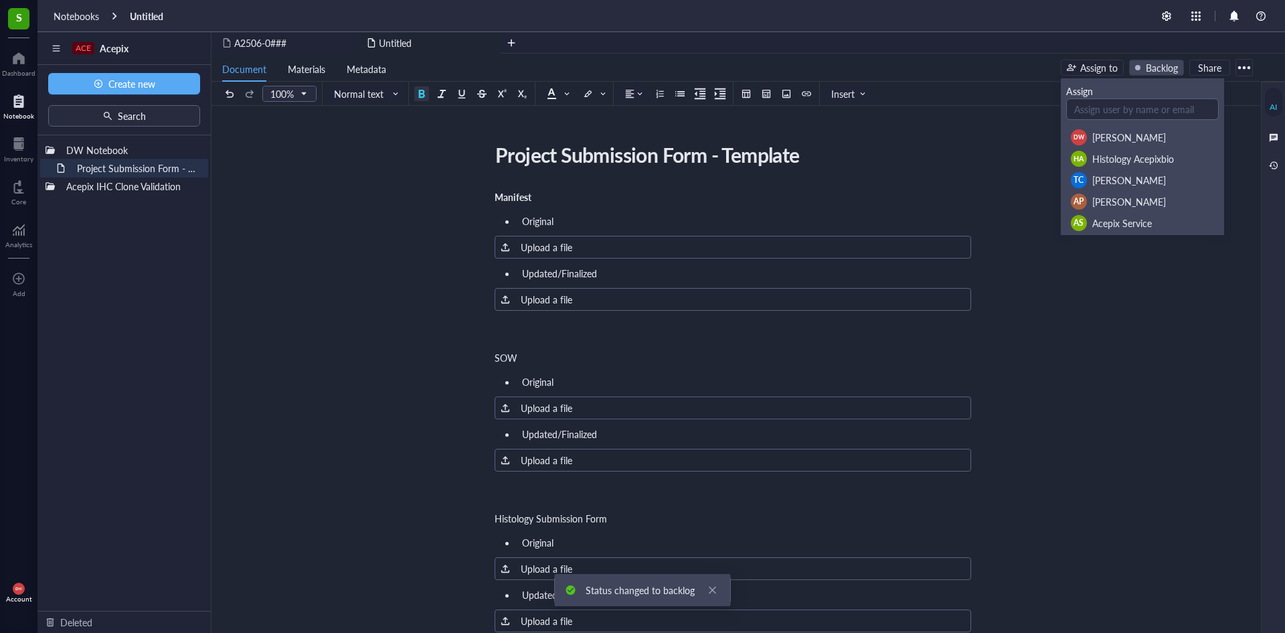
click at [1163, 67] on div "Backlog" at bounding box center [1162, 67] width 32 height 15
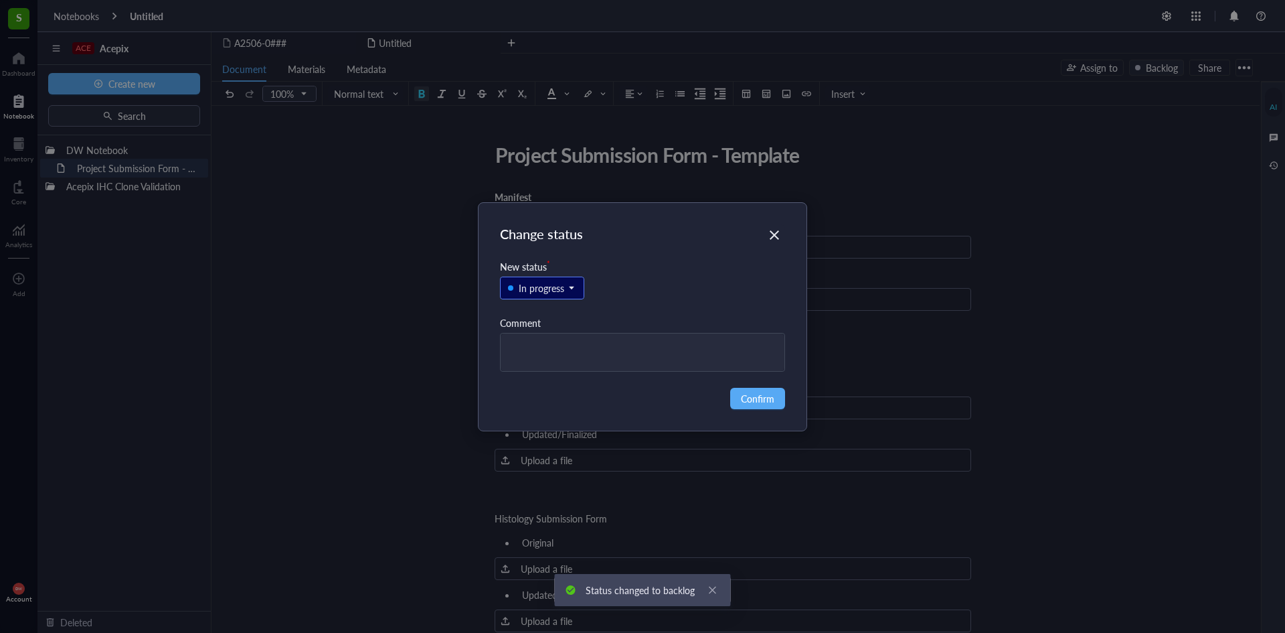
click at [1048, 124] on div "Change status New status * In progress Comment Confirm" at bounding box center [642, 316] width 1285 height 633
click at [774, 233] on icon "Close" at bounding box center [775, 234] width 13 height 13
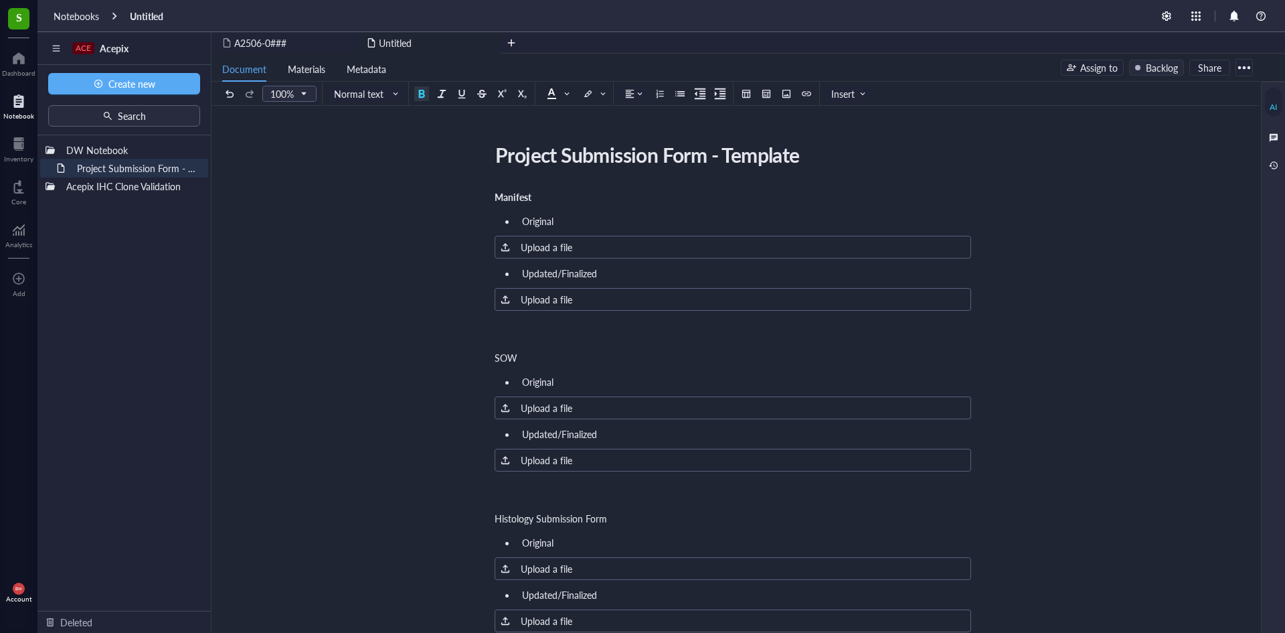
click at [771, 161] on div "Project Submission Form - Template" at bounding box center [727, 154] width 477 height 33
click at [1141, 66] on div at bounding box center [1137, 67] width 5 height 5
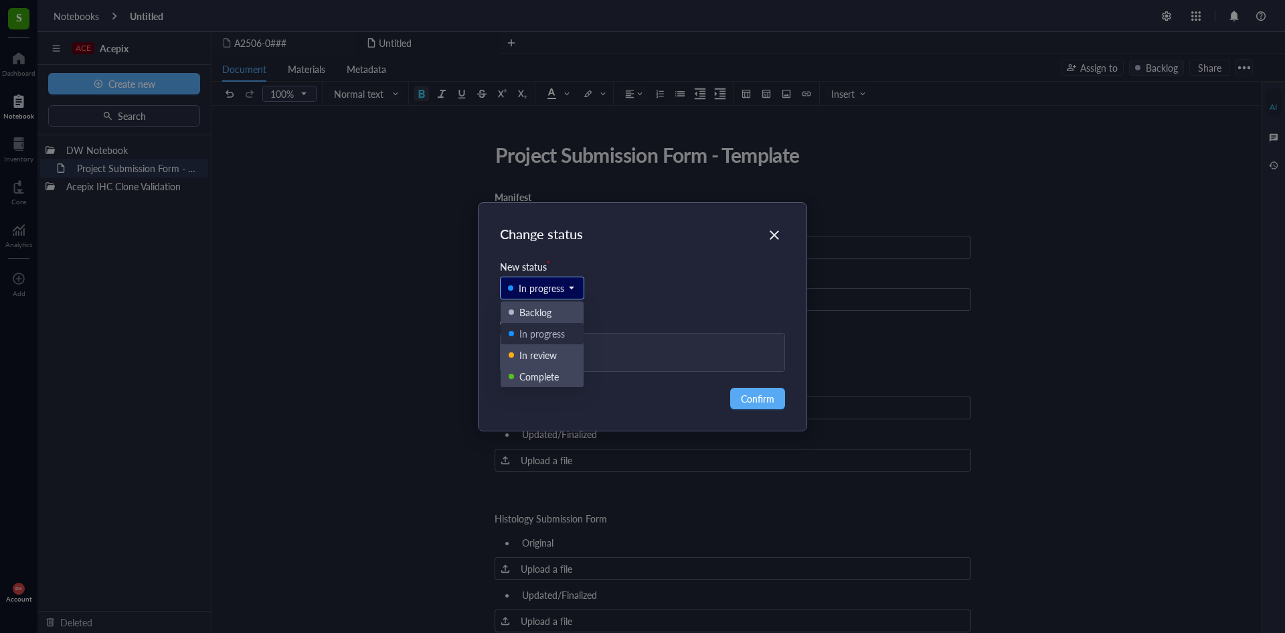
click at [542, 287] on div "In progress" at bounding box center [542, 288] width 46 height 15
click at [661, 341] on textarea at bounding box center [643, 351] width 285 height 37
type textarea "M"
type textarea "EXAMPLE"
click at [771, 402] on span "Confirm" at bounding box center [757, 398] width 33 height 15
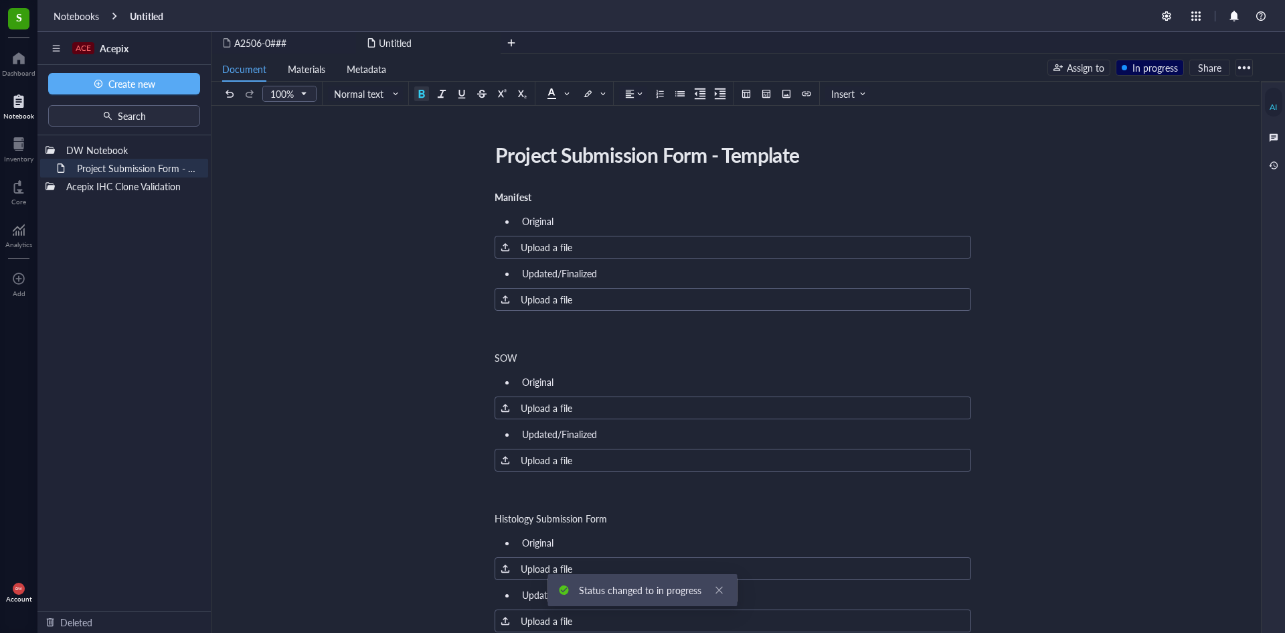
click at [374, 68] on span "Metadata" at bounding box center [367, 68] width 40 height 13
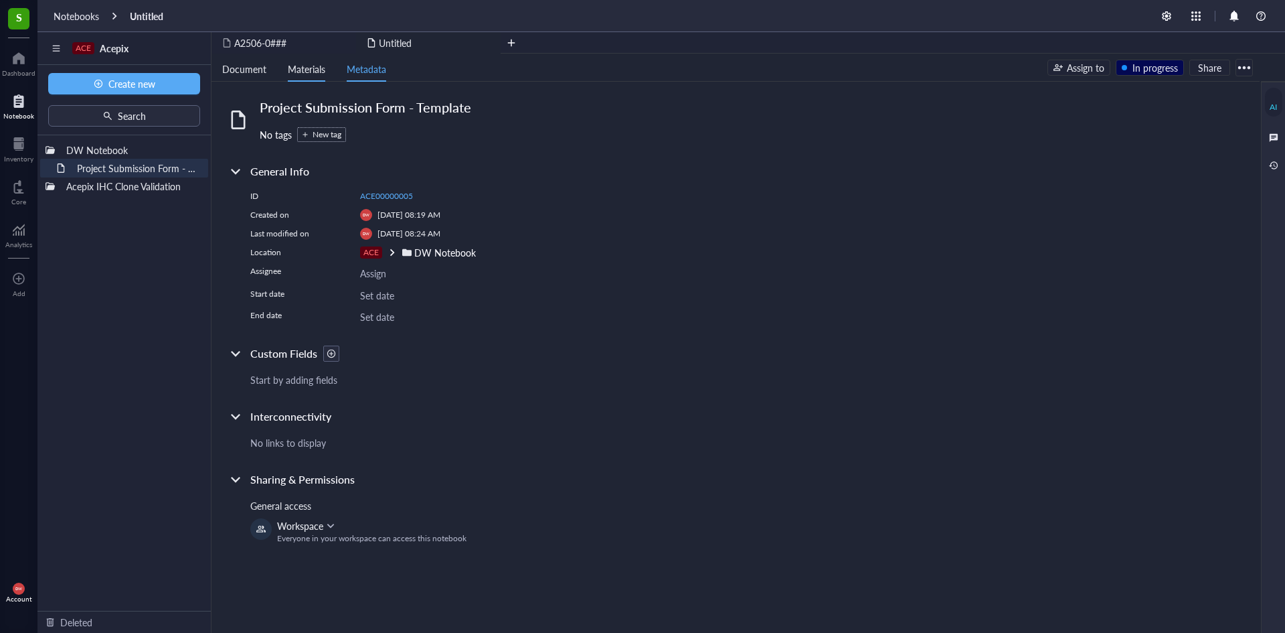
click at [302, 68] on span "Materials" at bounding box center [306, 68] width 37 height 13
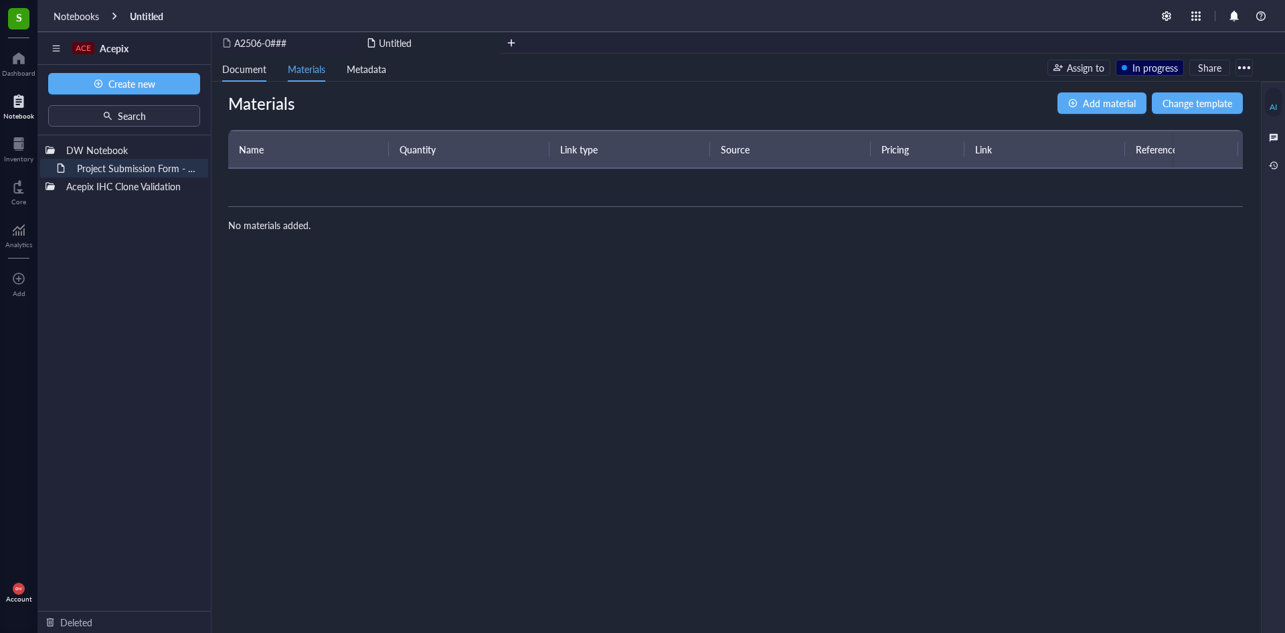
click at [258, 70] on span "Document" at bounding box center [244, 68] width 44 height 13
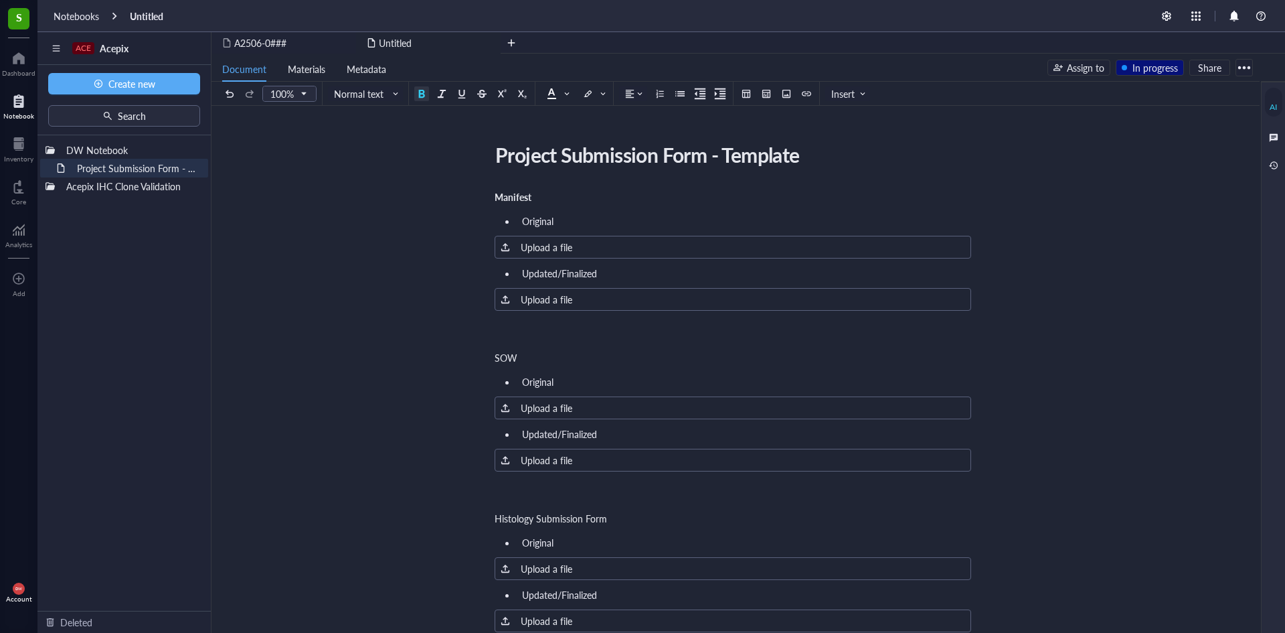
click at [1144, 67] on div "In progress" at bounding box center [1156, 67] width 46 height 15
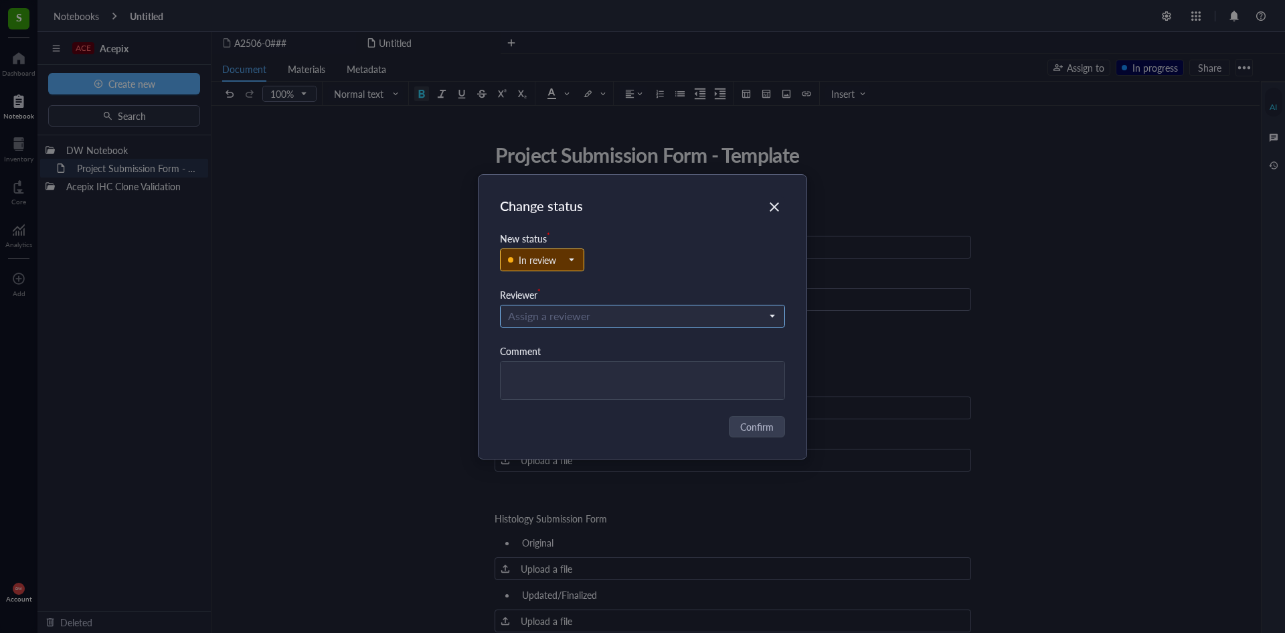
click at [721, 310] on input "search" at bounding box center [637, 316] width 258 height 20
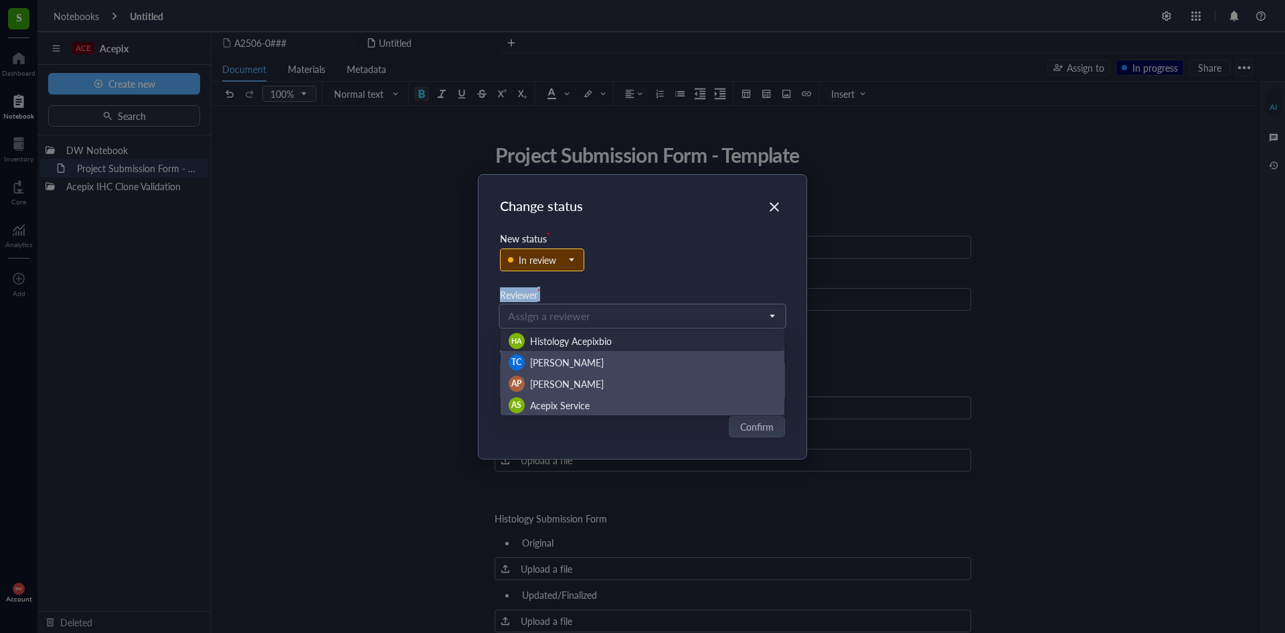
click at [730, 289] on div "New status * In review Reviewer * Assign a reviewer HA Histology Acepixbio TC […" at bounding box center [643, 315] width 286 height 169
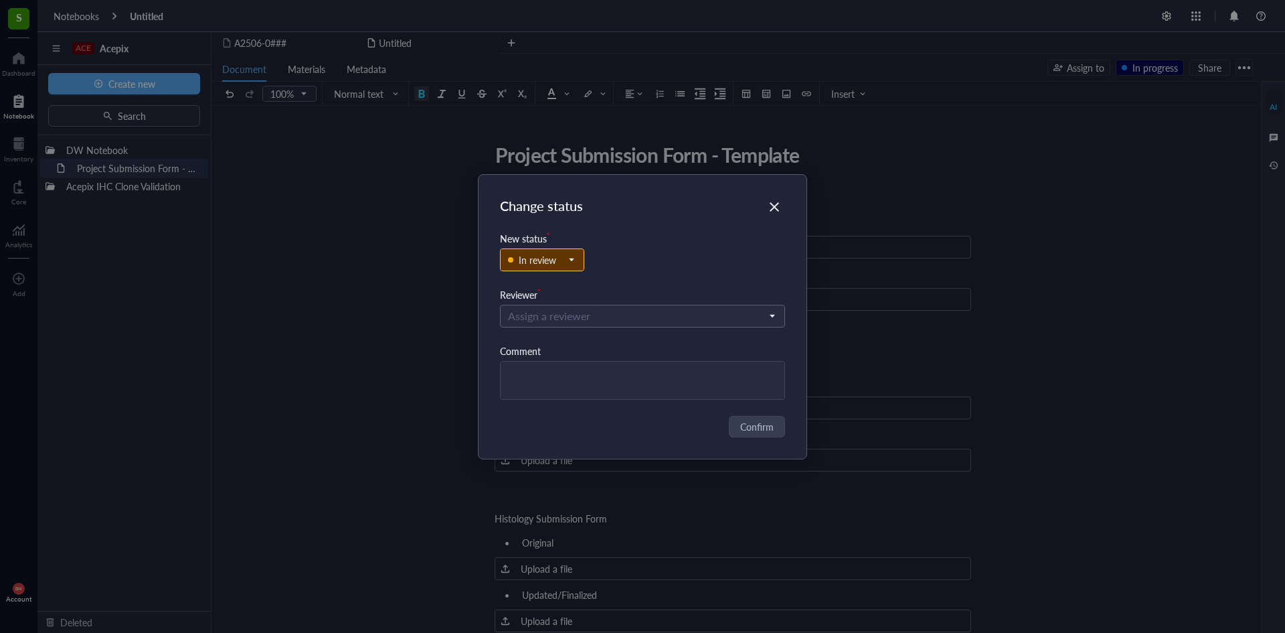
click at [775, 280] on div "In review" at bounding box center [643, 267] width 286 height 42
click at [778, 210] on icon "Close" at bounding box center [774, 206] width 9 height 9
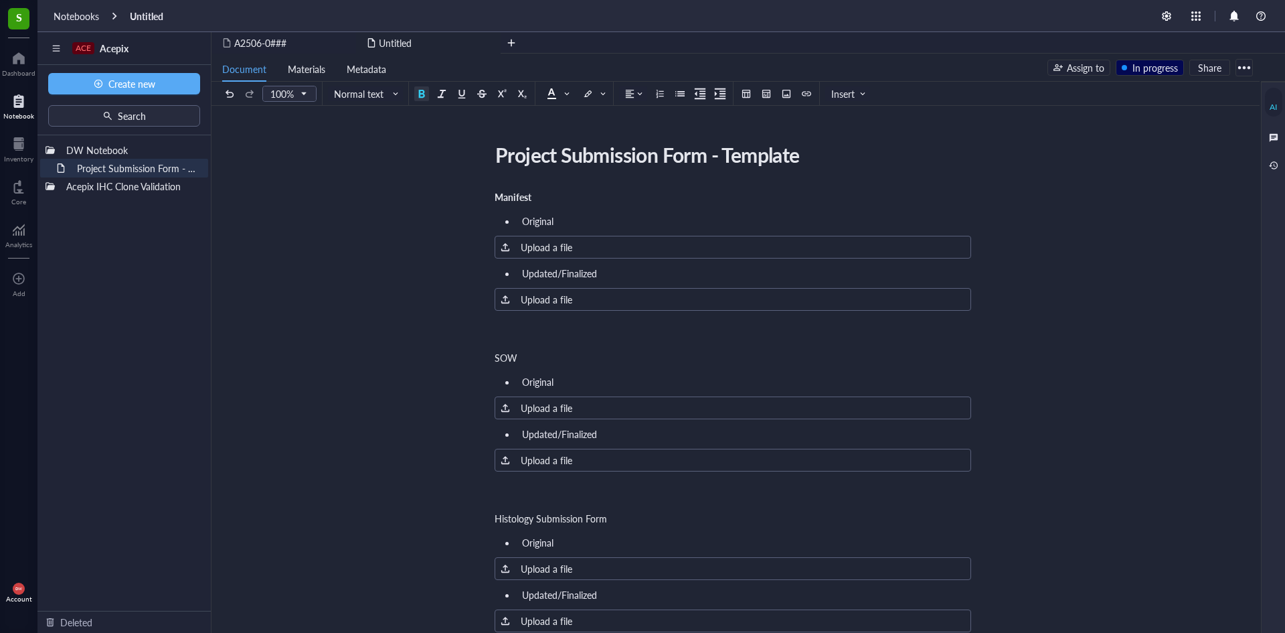
click at [1251, 74] on div at bounding box center [1244, 67] width 21 height 21
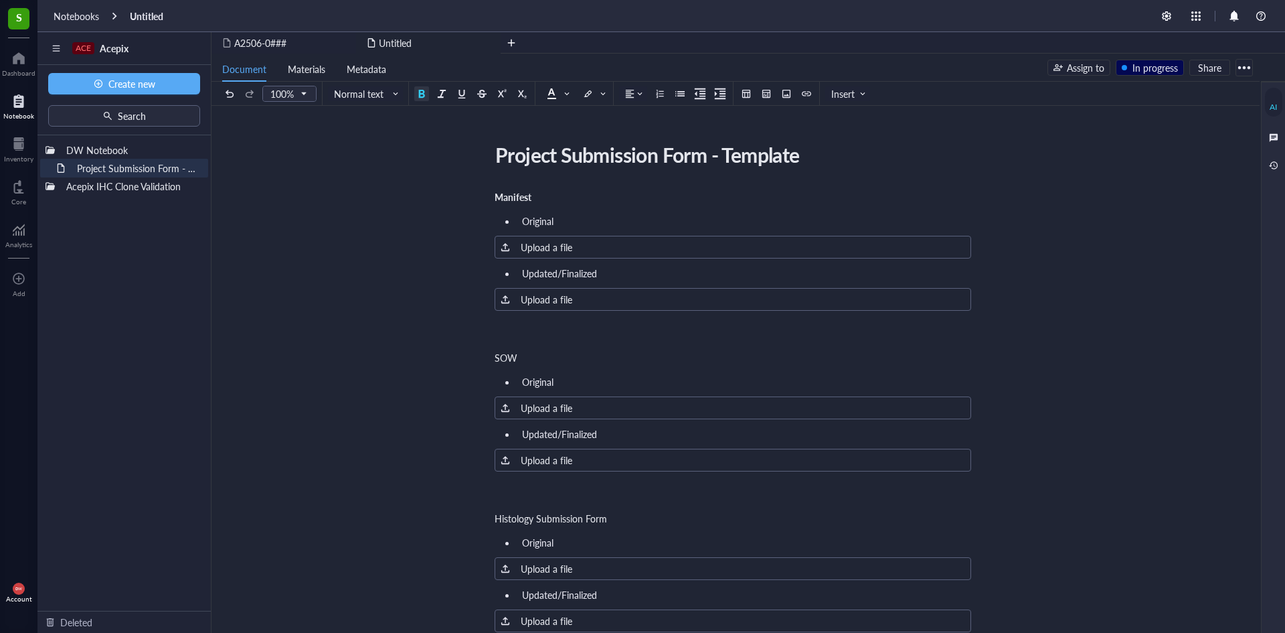
click at [1271, 109] on div "AI" at bounding box center [1273, 107] width 7 height 11
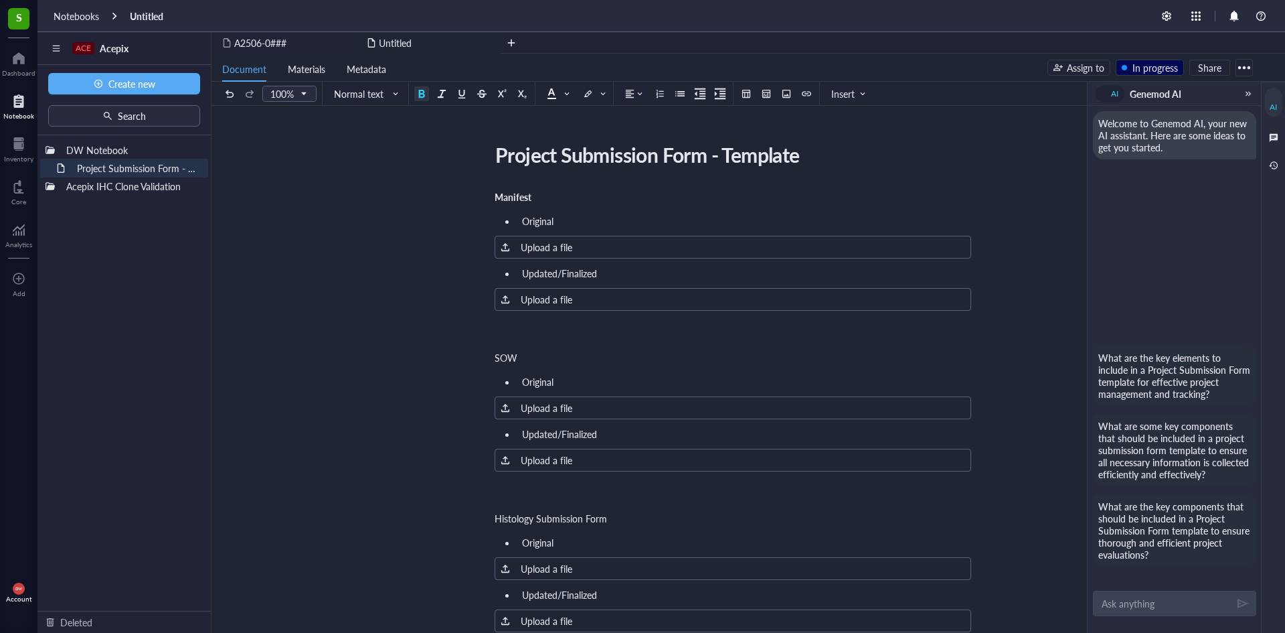
click at [1245, 96] on div at bounding box center [1248, 93] width 9 height 9
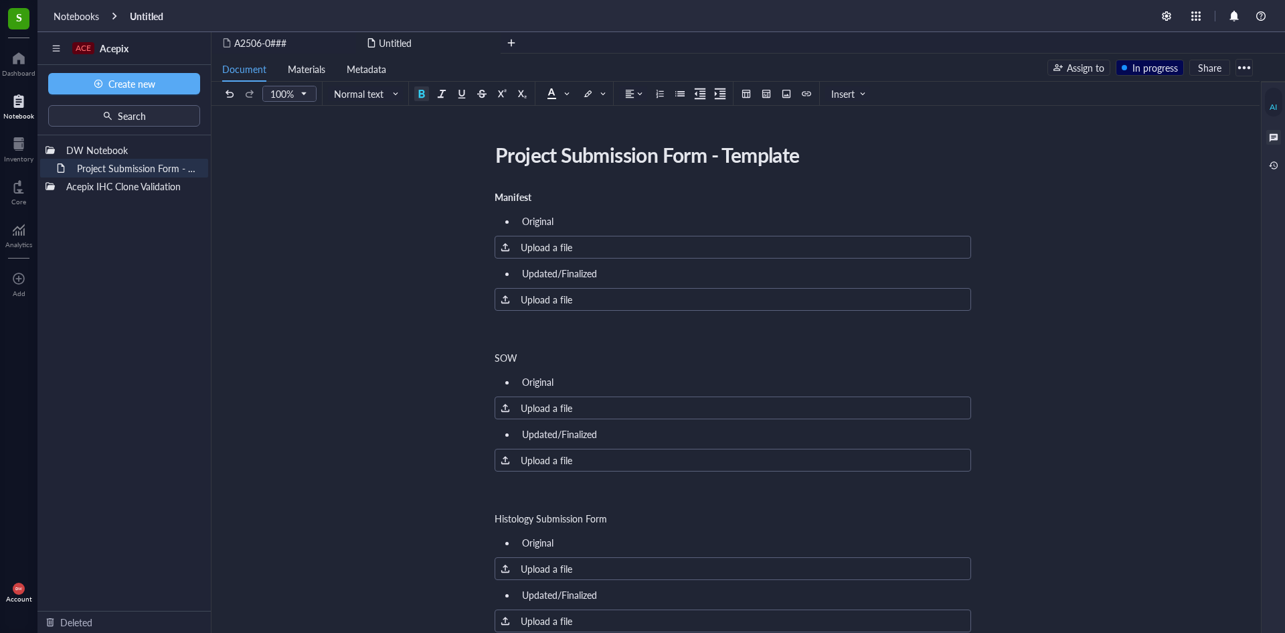
click at [1275, 139] on div at bounding box center [1274, 137] width 15 height 15
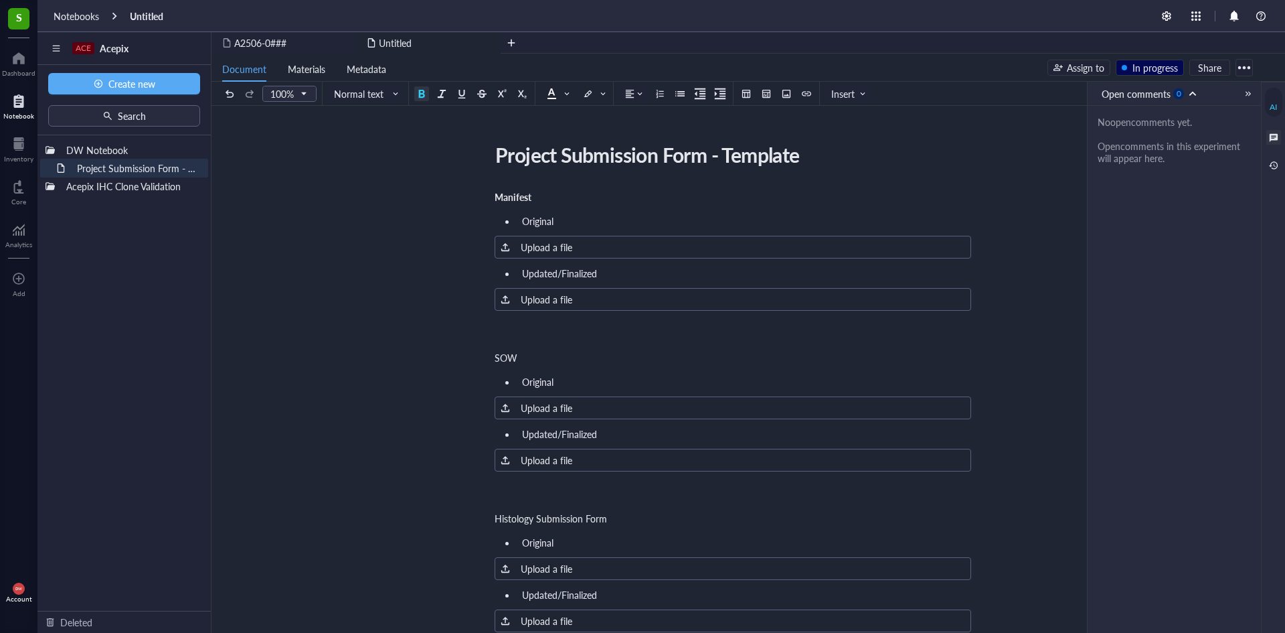
click at [1141, 111] on div "No open comments yet. Open comments in this experiment will appear here." at bounding box center [1174, 140] width 173 height 68
click at [1146, 126] on div "No open comments yet. Open comments in this experiment will appear here." at bounding box center [1174, 140] width 153 height 48
click at [1241, 155] on div "No open comments yet. Open comments in this experiment will appear here." at bounding box center [1174, 140] width 153 height 48
click at [1281, 167] on div at bounding box center [1274, 165] width 15 height 15
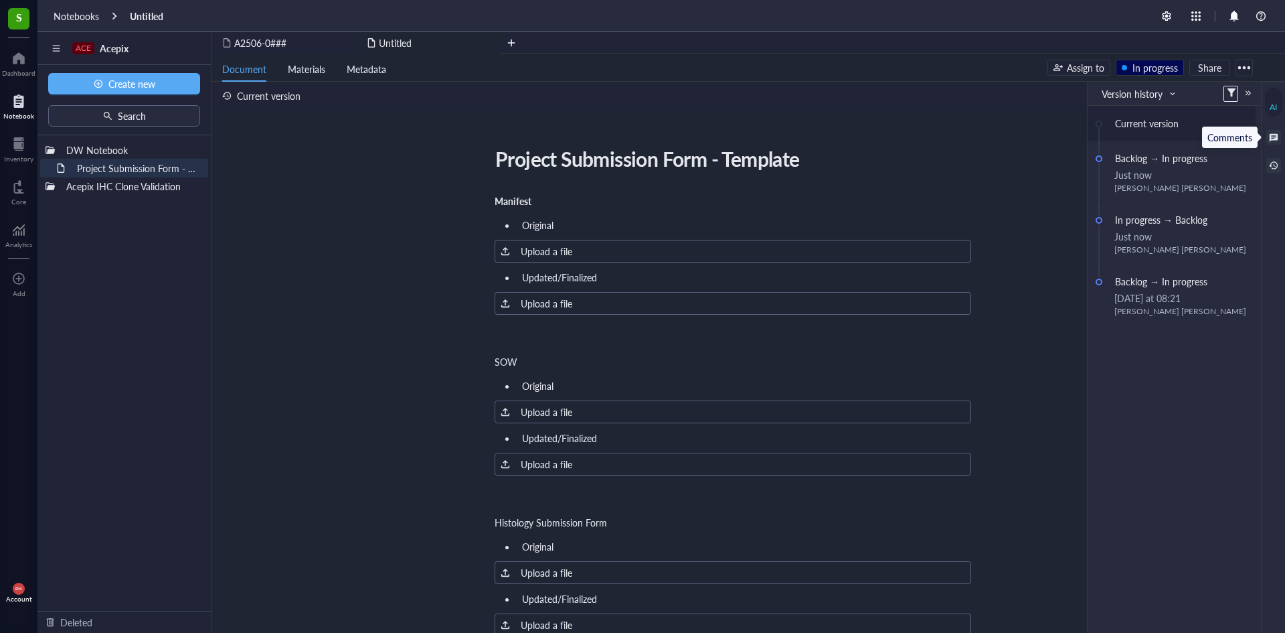
click at [1276, 139] on div at bounding box center [1274, 137] width 15 height 15
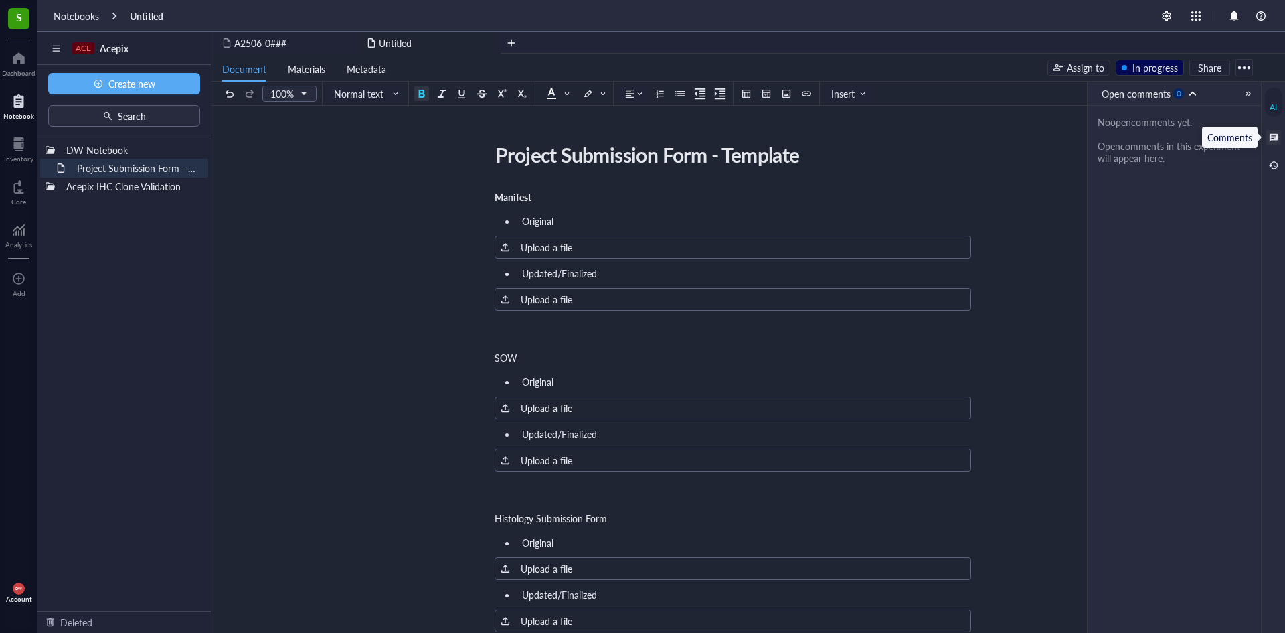
click at [1177, 170] on div "No open comments yet. Open comments in this experiment will appear here." at bounding box center [1174, 140] width 173 height 68
click at [1189, 92] on span "Open comments 0" at bounding box center [1152, 93] width 100 height 15
click at [1188, 95] on div "Open comments 0" at bounding box center [1146, 93] width 88 height 15
click at [1170, 122] on div "Open comments" at bounding box center [1150, 117] width 92 height 15
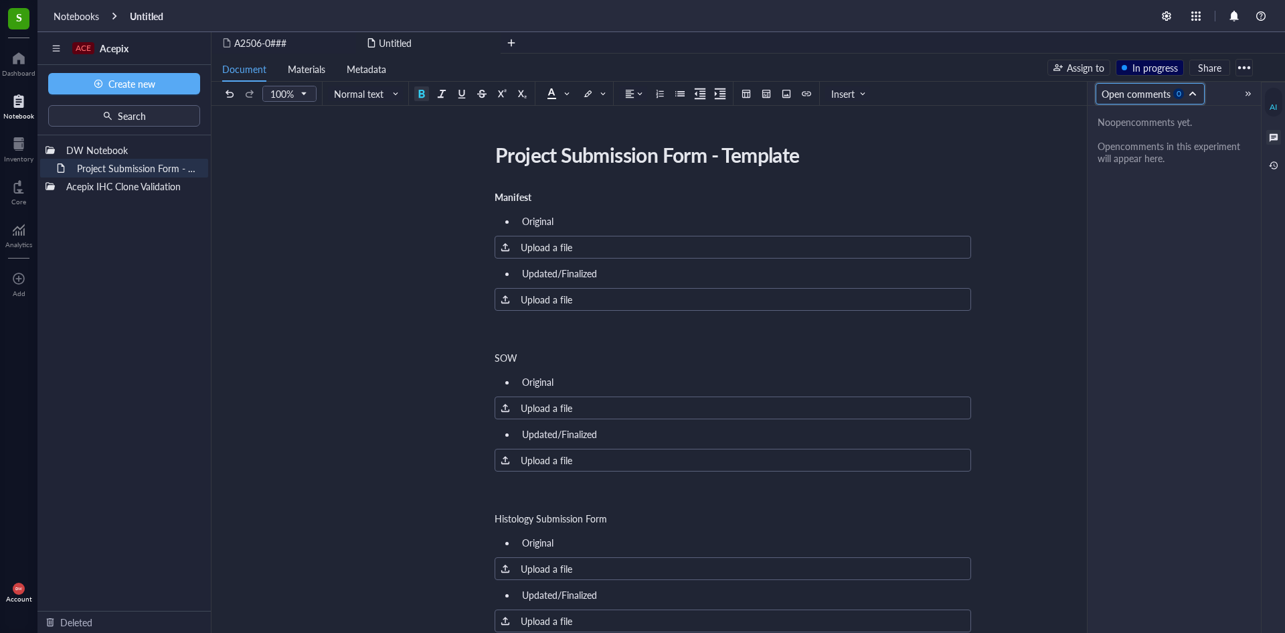
click at [1164, 68] on div "In progress" at bounding box center [1156, 67] width 46 height 15
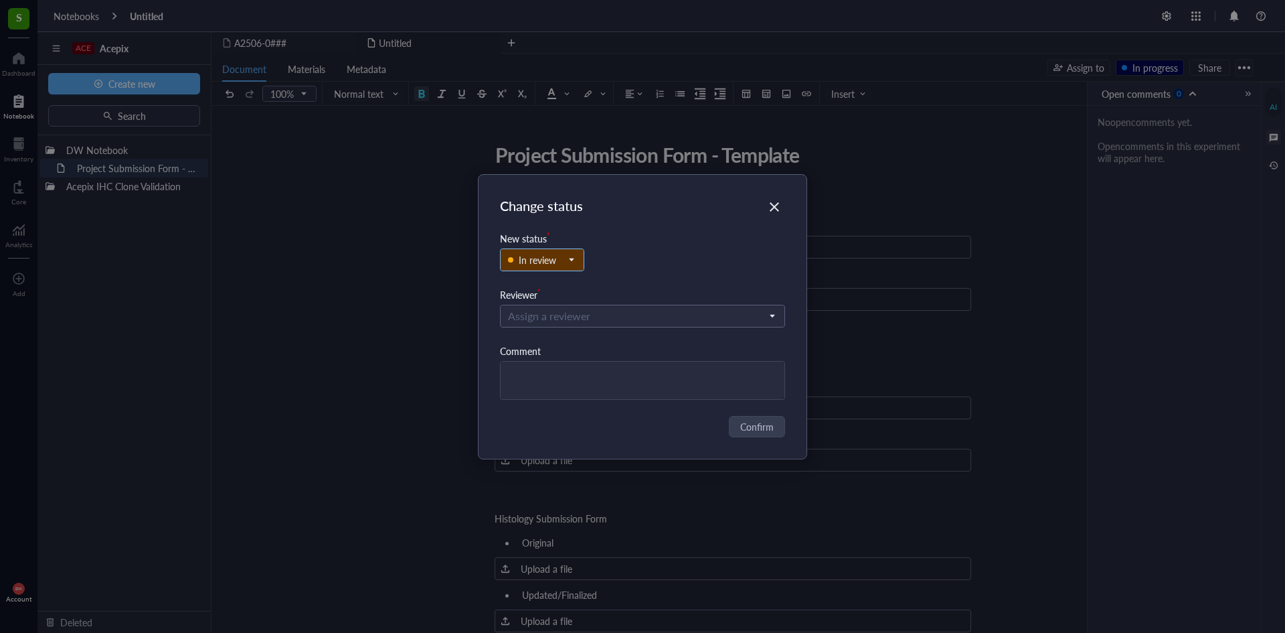
click at [532, 254] on div "In review" at bounding box center [537, 259] width 37 height 15
click at [547, 277] on div "Backlog" at bounding box center [536, 284] width 32 height 15
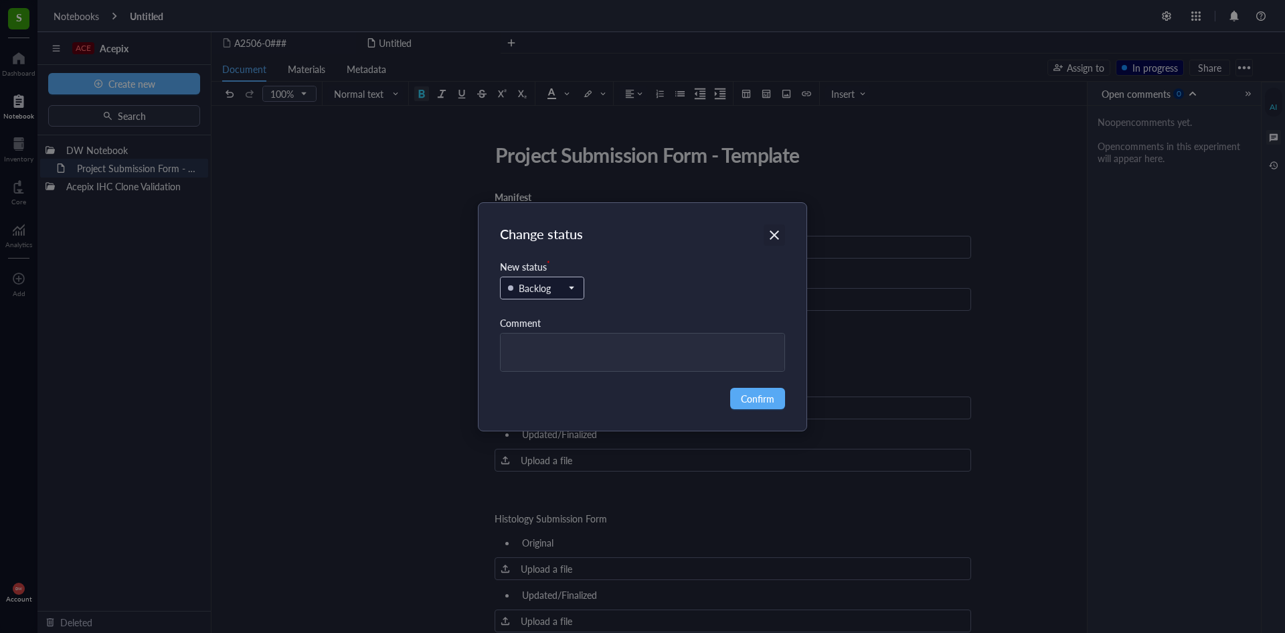
click at [781, 234] on div "Close" at bounding box center [774, 234] width 21 height 21
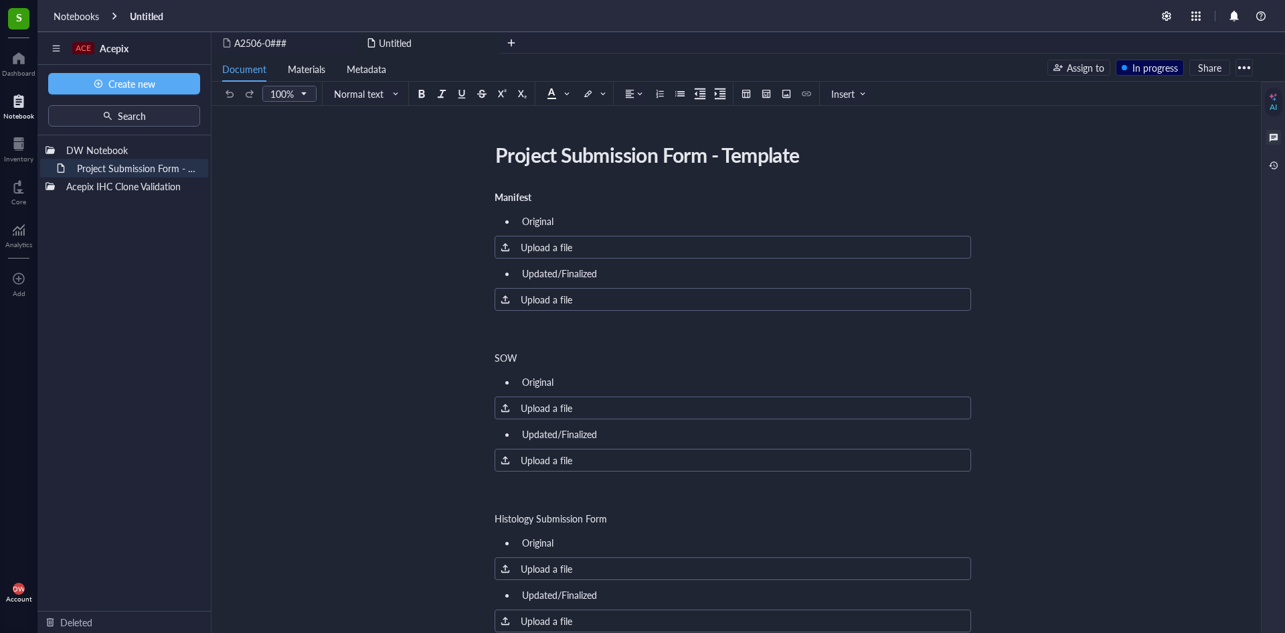
click at [1269, 139] on div at bounding box center [1274, 137] width 15 height 15
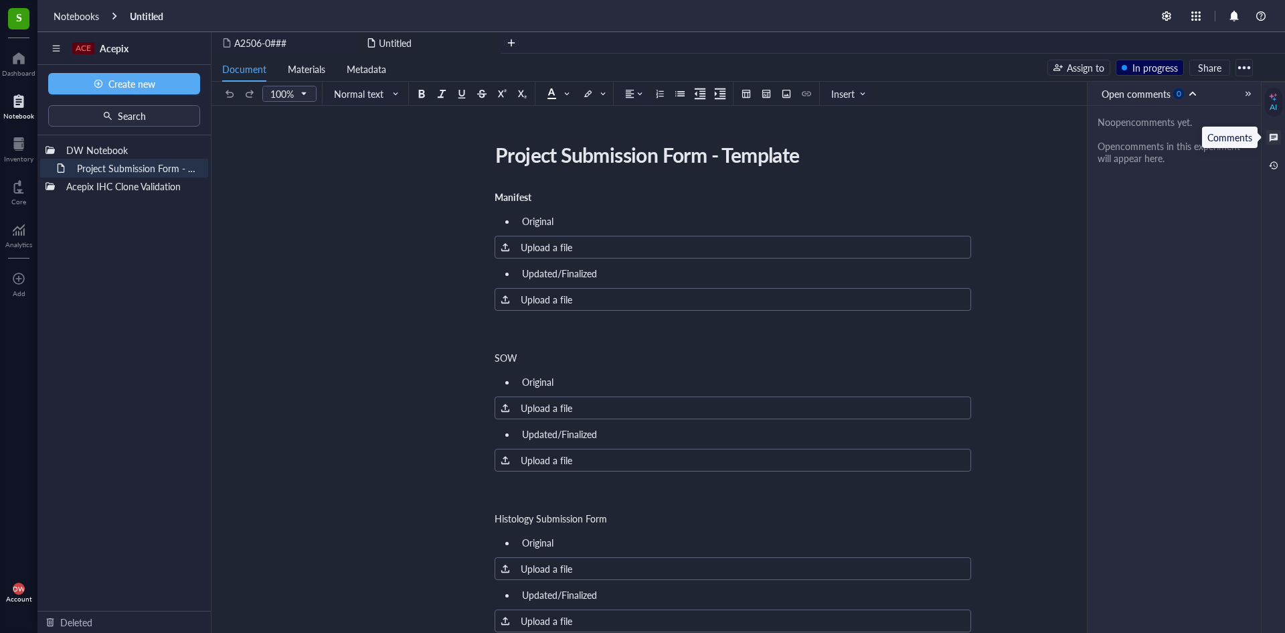
click at [1132, 166] on div "No open comments yet. Open comments in this experiment will appear here." at bounding box center [1174, 140] width 173 height 68
click at [1131, 116] on div "No open comments yet. Open comments in this experiment will appear here." at bounding box center [1174, 140] width 153 height 48
click at [1141, 64] on div "In progress" at bounding box center [1156, 67] width 46 height 15
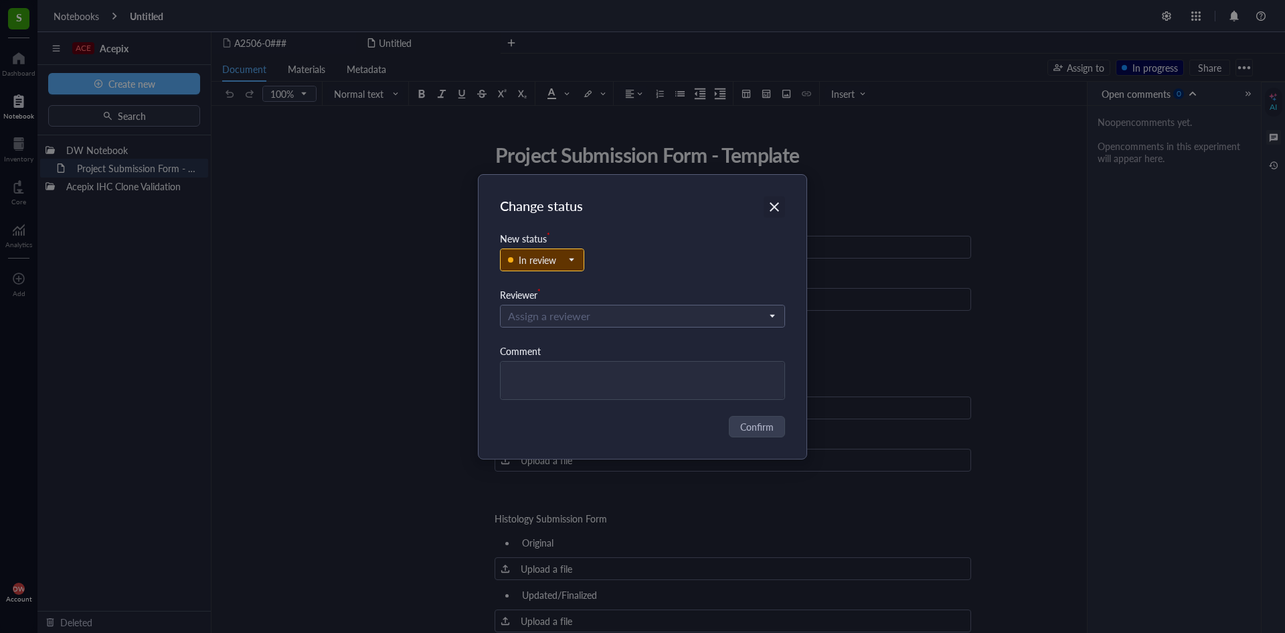
click at [774, 206] on icon "Close" at bounding box center [774, 206] width 9 height 9
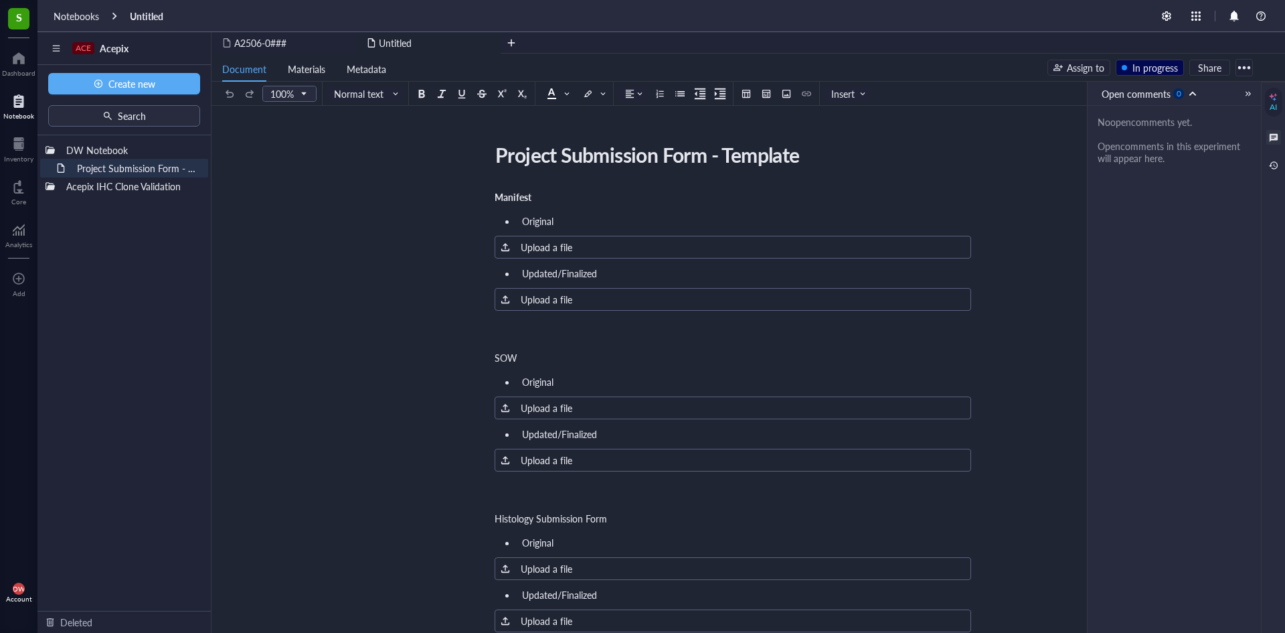
click at [1065, 80] on div "Document Materials Metadata Assign to In progress Share" at bounding box center [736, 68] width 1048 height 28
click at [1067, 69] on div "Assign to" at bounding box center [1085, 67] width 37 height 15
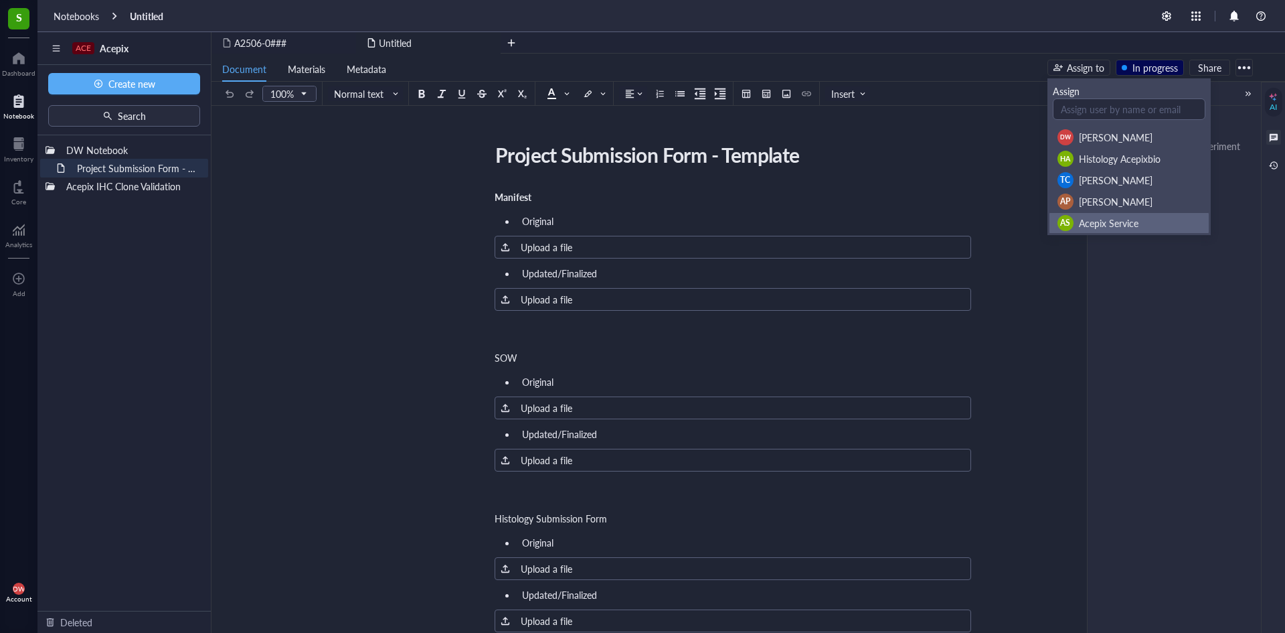
click at [1098, 226] on span "Acepix Service" at bounding box center [1109, 222] width 60 height 13
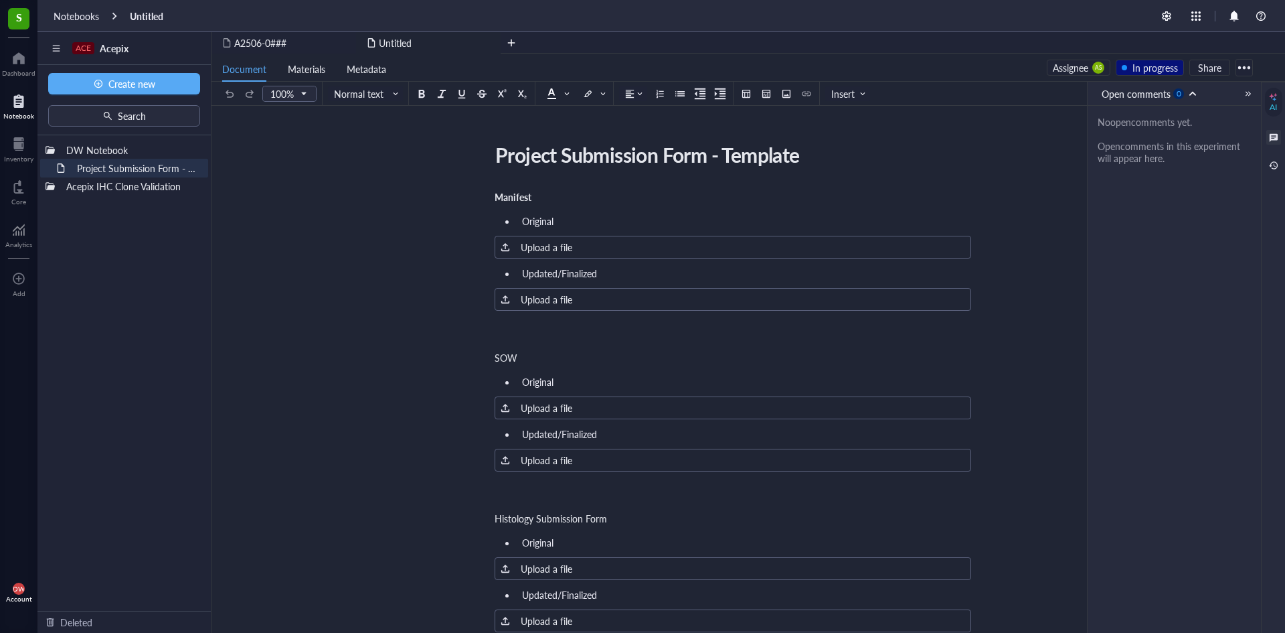
click at [1170, 68] on div "In progress" at bounding box center [1156, 67] width 46 height 15
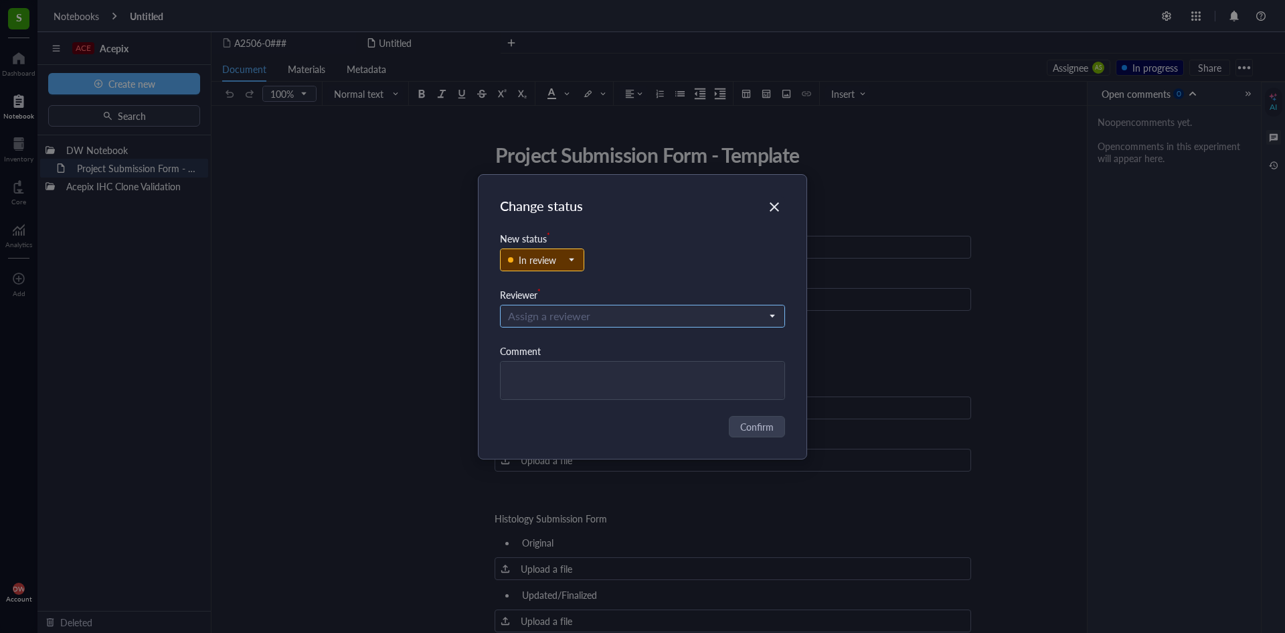
click at [620, 318] on input "search" at bounding box center [637, 316] width 258 height 20
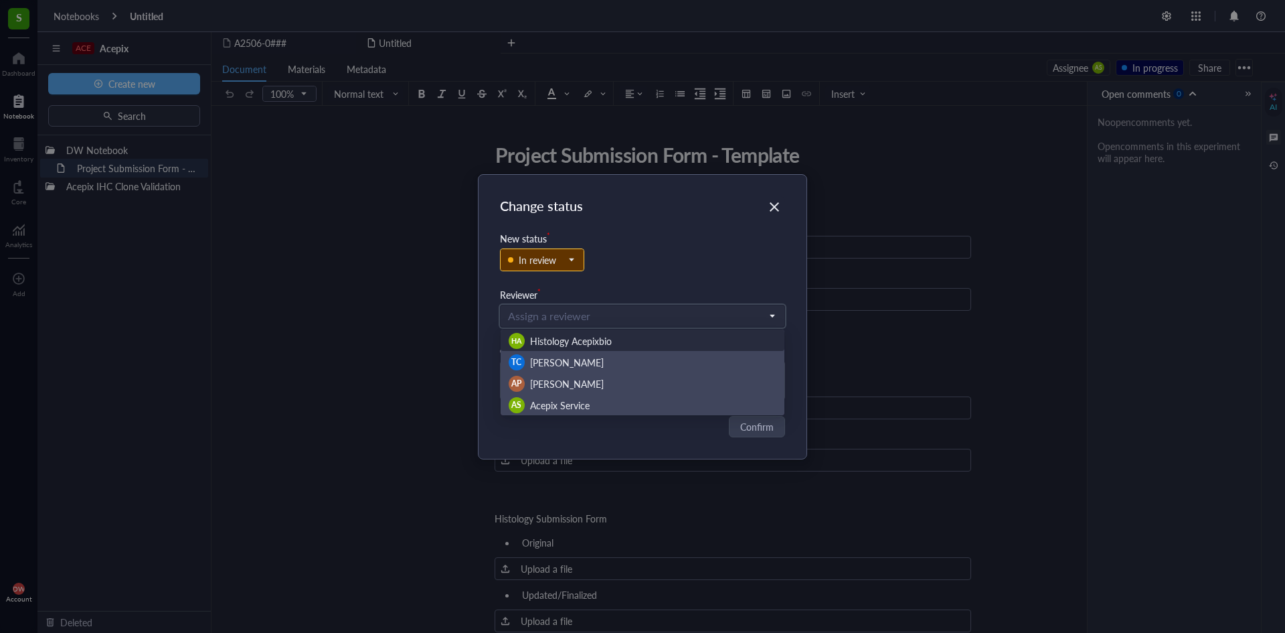
drag, startPoint x: 682, startPoint y: 271, endPoint x: 586, endPoint y: 268, distance: 95.8
click at [680, 271] on div "In review" at bounding box center [643, 267] width 286 height 42
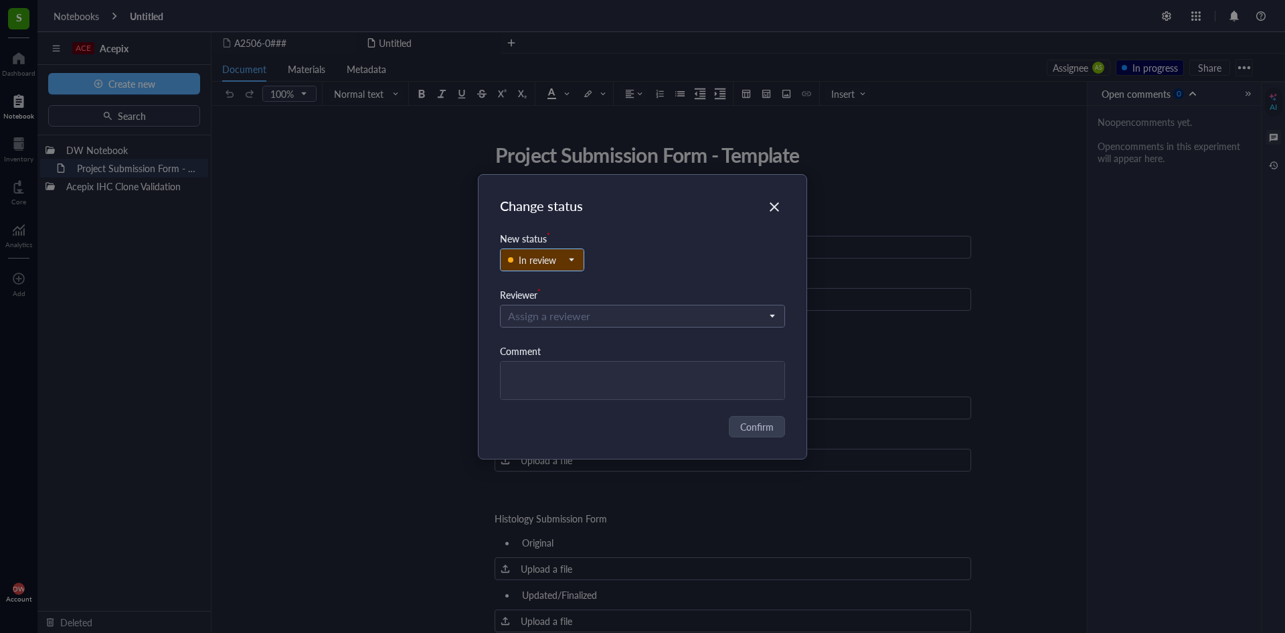
click at [531, 264] on div "In review" at bounding box center [537, 259] width 37 height 15
click at [554, 283] on div "Backlog" at bounding box center [542, 284] width 67 height 15
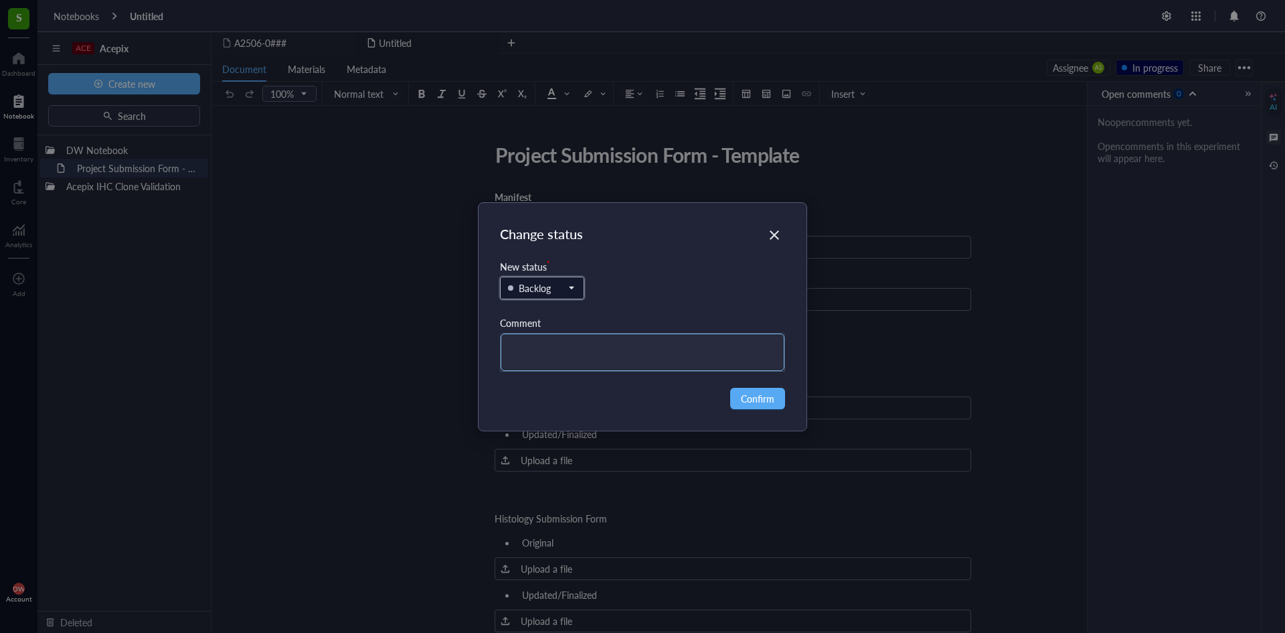
click at [634, 366] on textarea at bounding box center [643, 351] width 285 height 37
type textarea "P"
type textarea "PL"
type textarea "PLE"
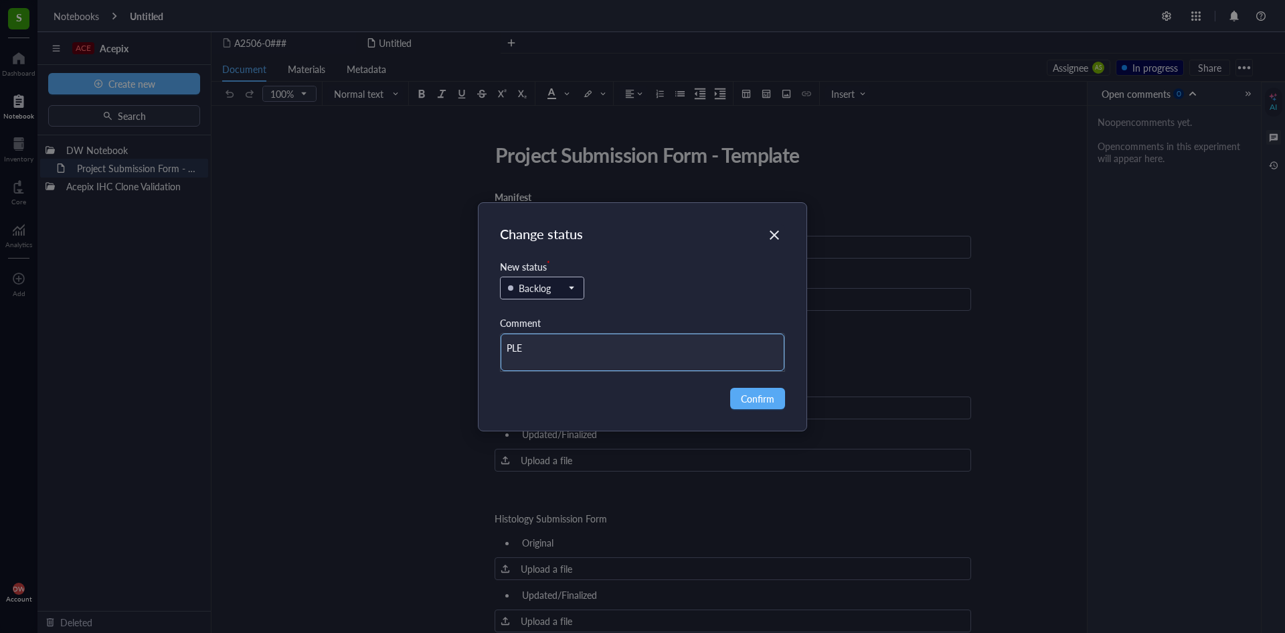
type textarea "PLEA"
type textarea "PLEAS"
type textarea "PLEASE"
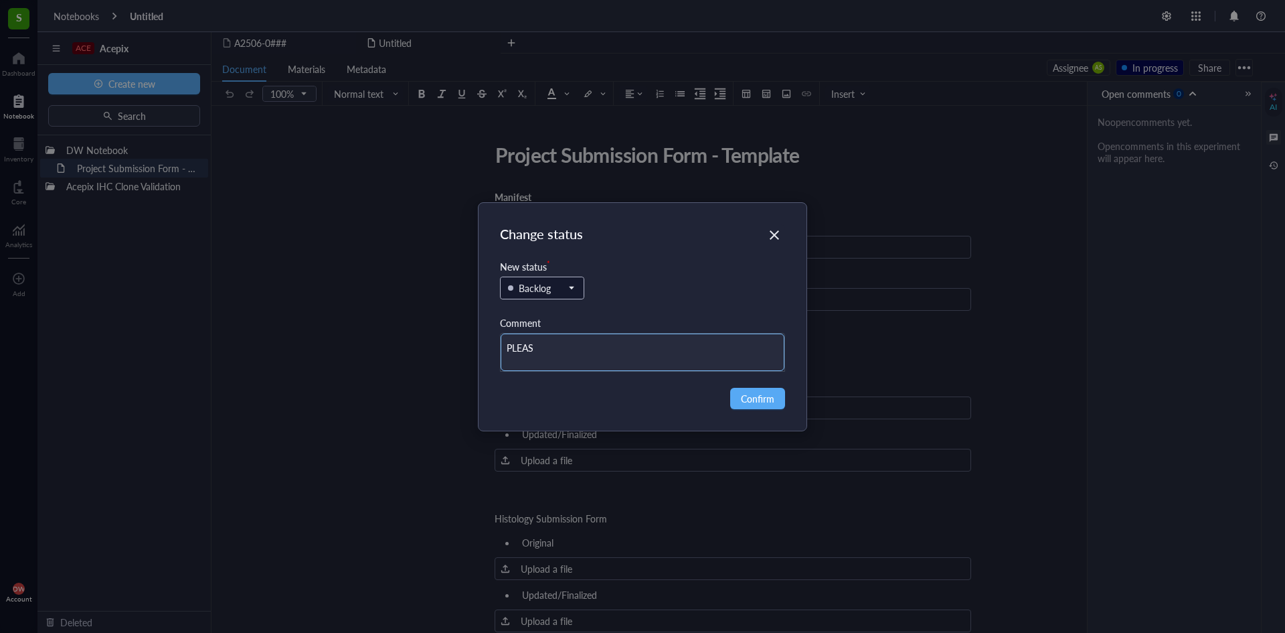
type textarea "PLEASE"
type textarea "PLEASE C"
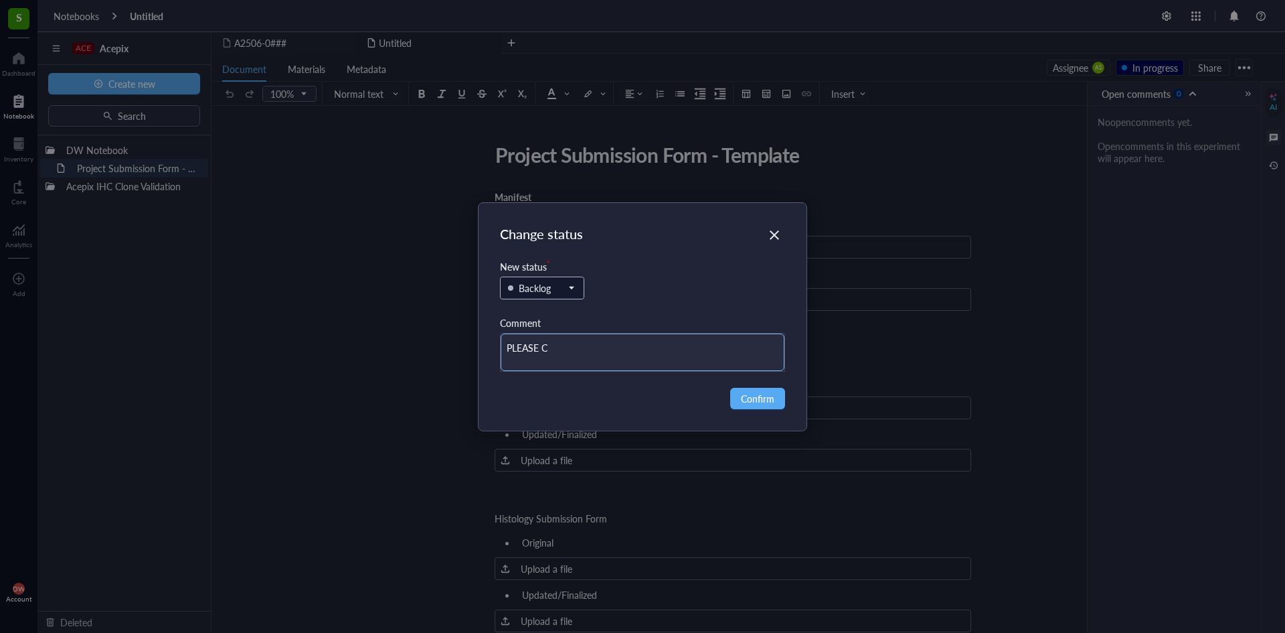
type textarea "PLEASE CH"
type textarea "PLEASE CHE"
type textarea "PLEASE CHEC"
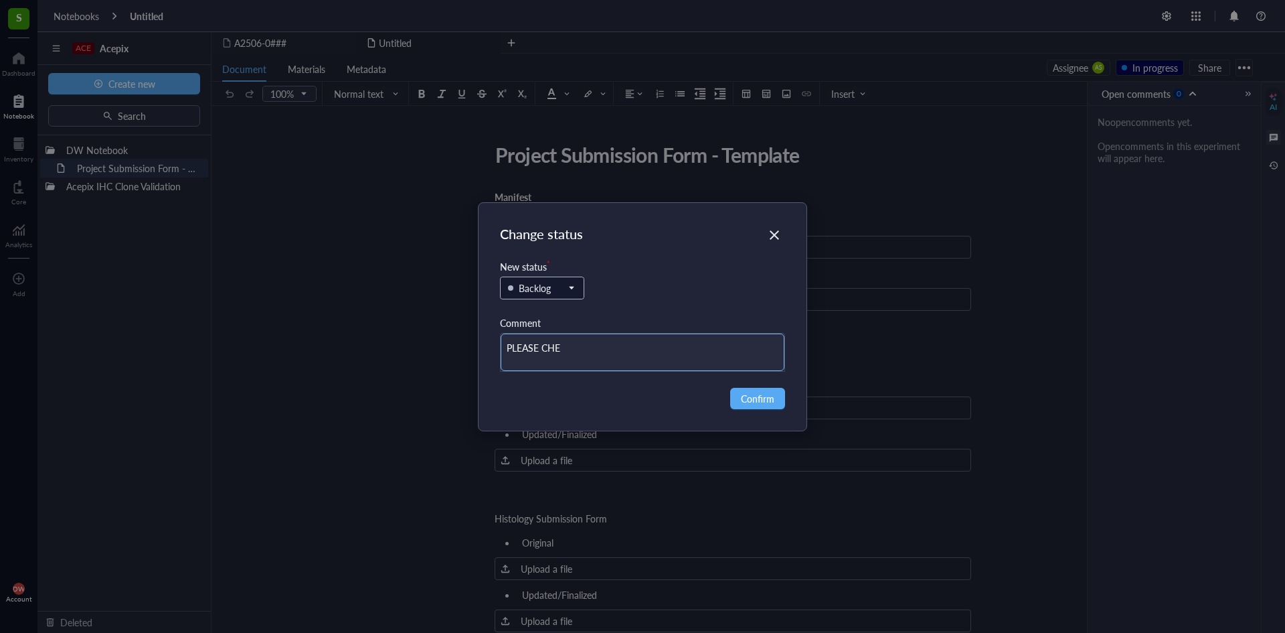
type textarea "PLEASE CHEC"
type textarea "PLEASE CHECK"
type textarea "PLEASE CHECK R"
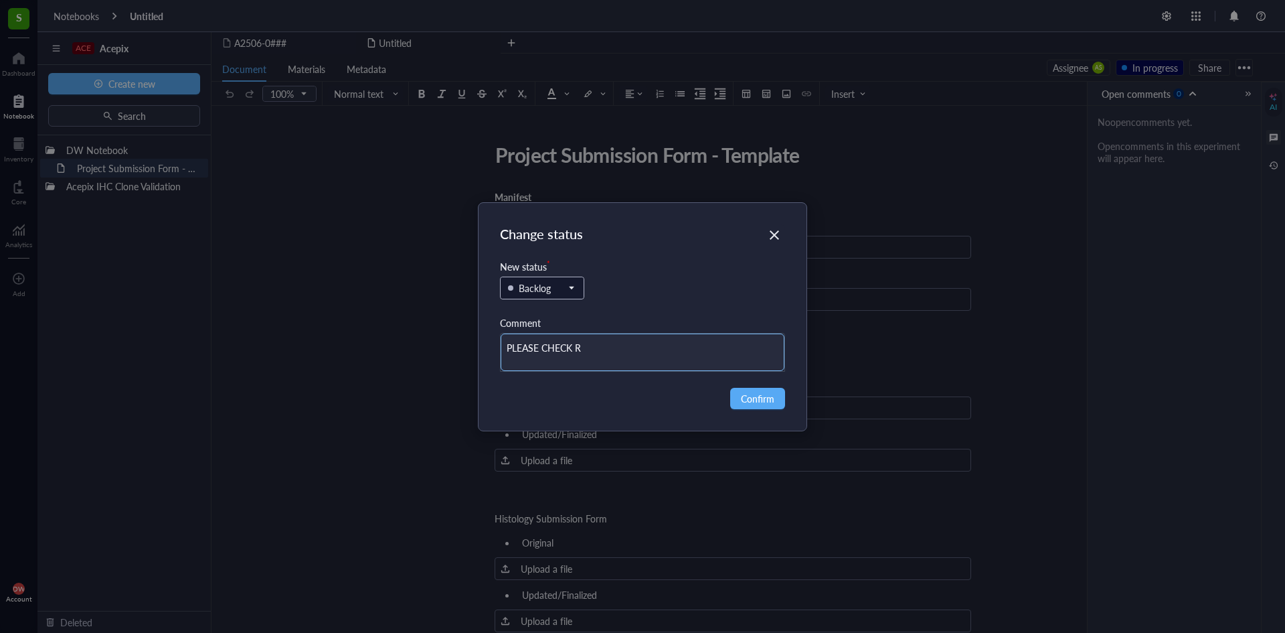
type textarea "PLEASE CHECK RE"
type textarea "PLEASE CHECK REA"
type textarea "PLEASE CHECK REAG"
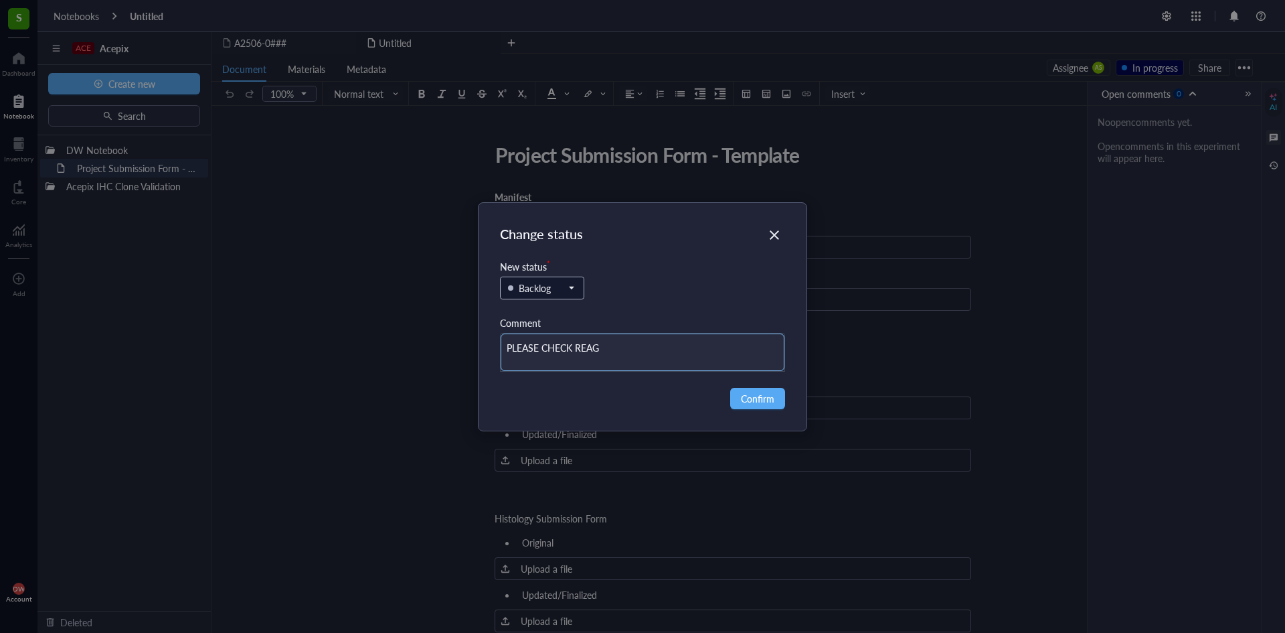
type textarea "PLEASE CHECK REAGE"
type textarea "PLEASE CHECK REAGEN"
type textarea "PLEASE CHECK REAGENT"
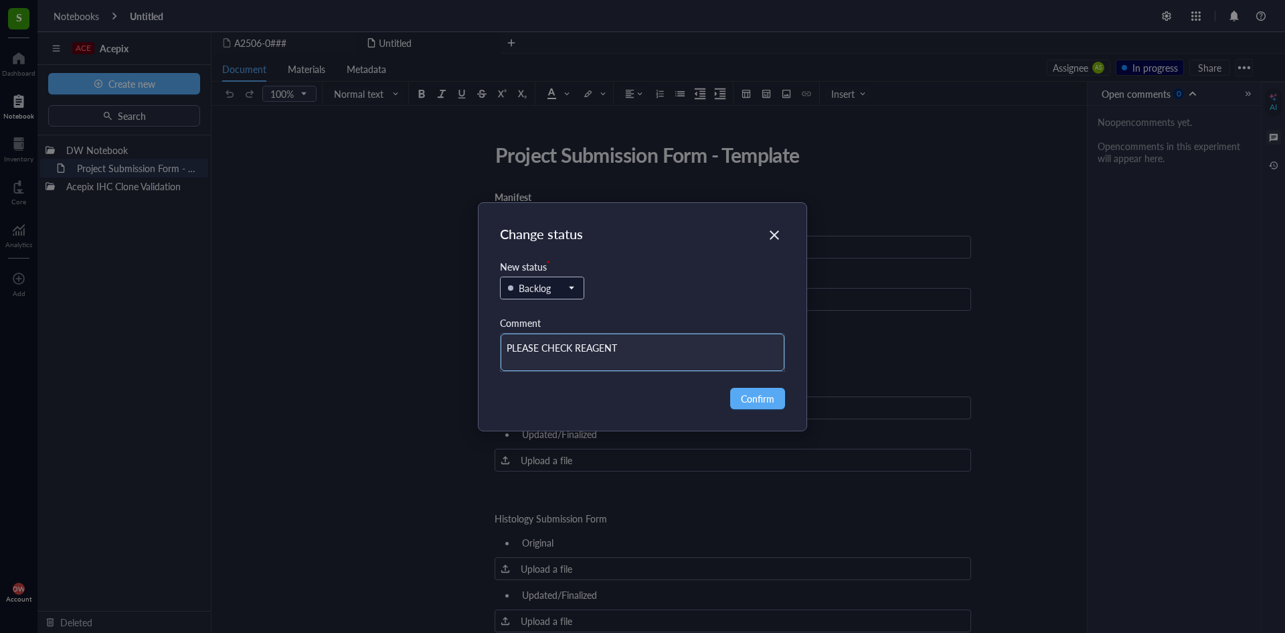
type textarea "PLEASE CHECK REAGENTS"
click at [742, 405] on span "Confirm" at bounding box center [757, 398] width 33 height 15
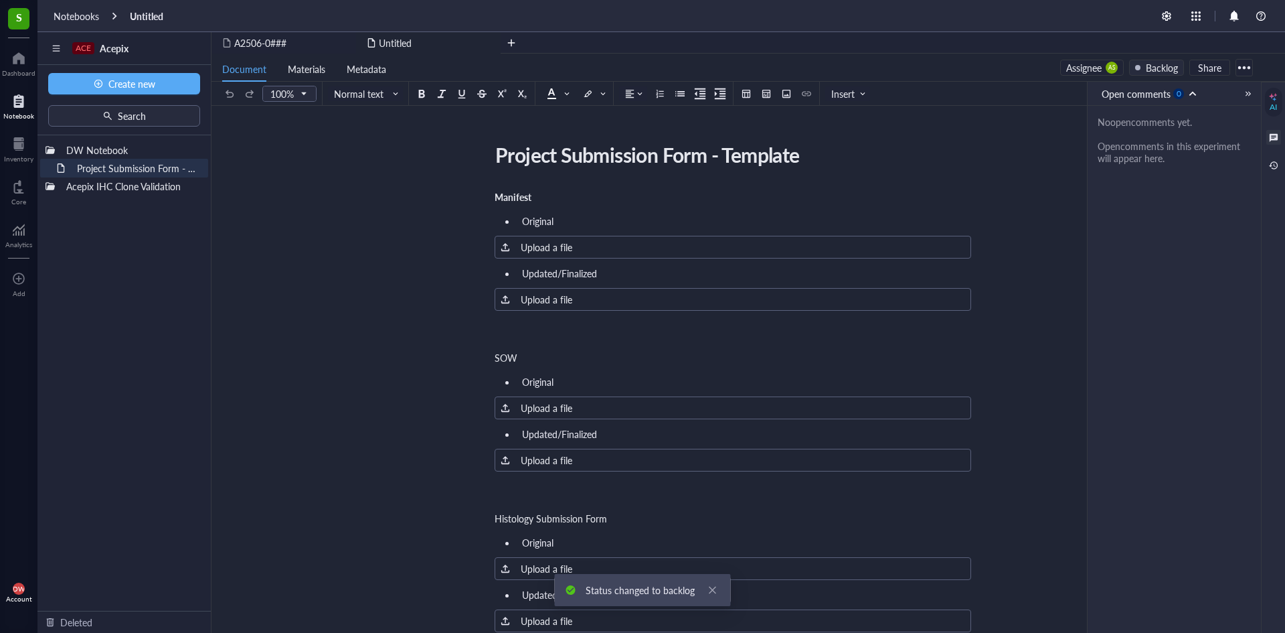
click at [1180, 126] on div "No open comments yet. Open comments in this experiment will appear here." at bounding box center [1174, 140] width 153 height 48
click at [1166, 73] on div "Backlog" at bounding box center [1162, 67] width 32 height 15
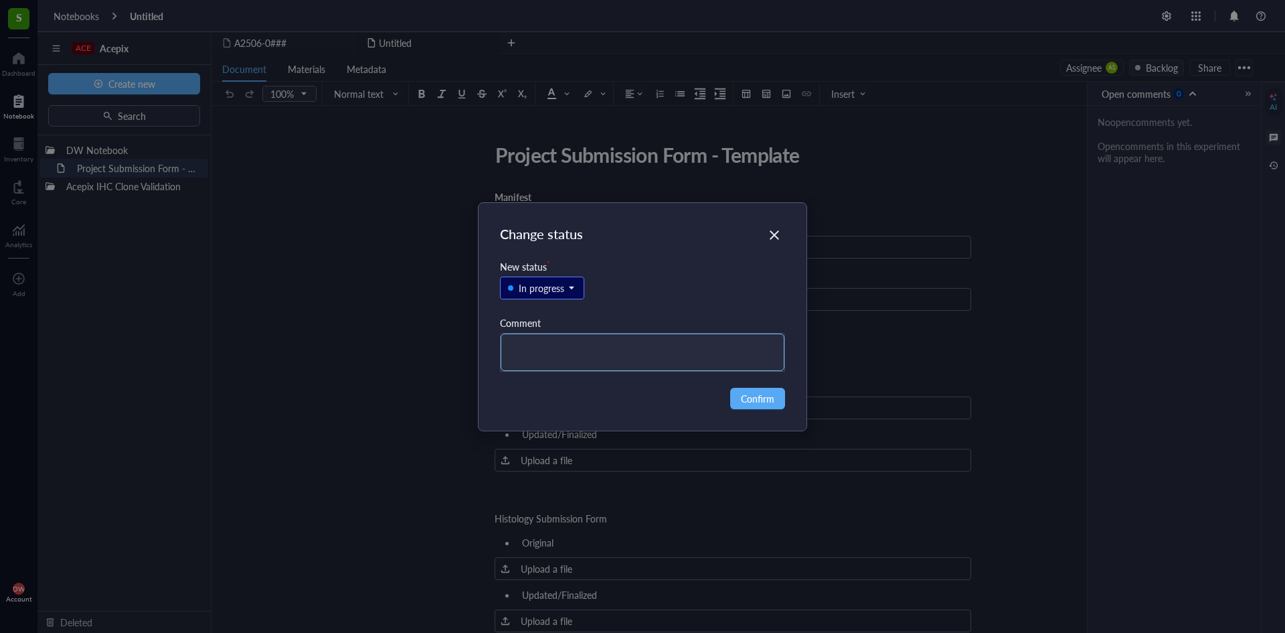
click at [536, 334] on textarea at bounding box center [643, 351] width 285 height 37
click at [562, 300] on div "In progress" at bounding box center [643, 295] width 286 height 42
click at [573, 279] on span at bounding box center [542, 288] width 68 height 20
click at [548, 318] on div "Backlog" at bounding box center [536, 312] width 32 height 15
click at [826, 249] on div "Change status New status * 0 Backlog Backlog In progress In review Complete Com…" at bounding box center [642, 316] width 1285 height 633
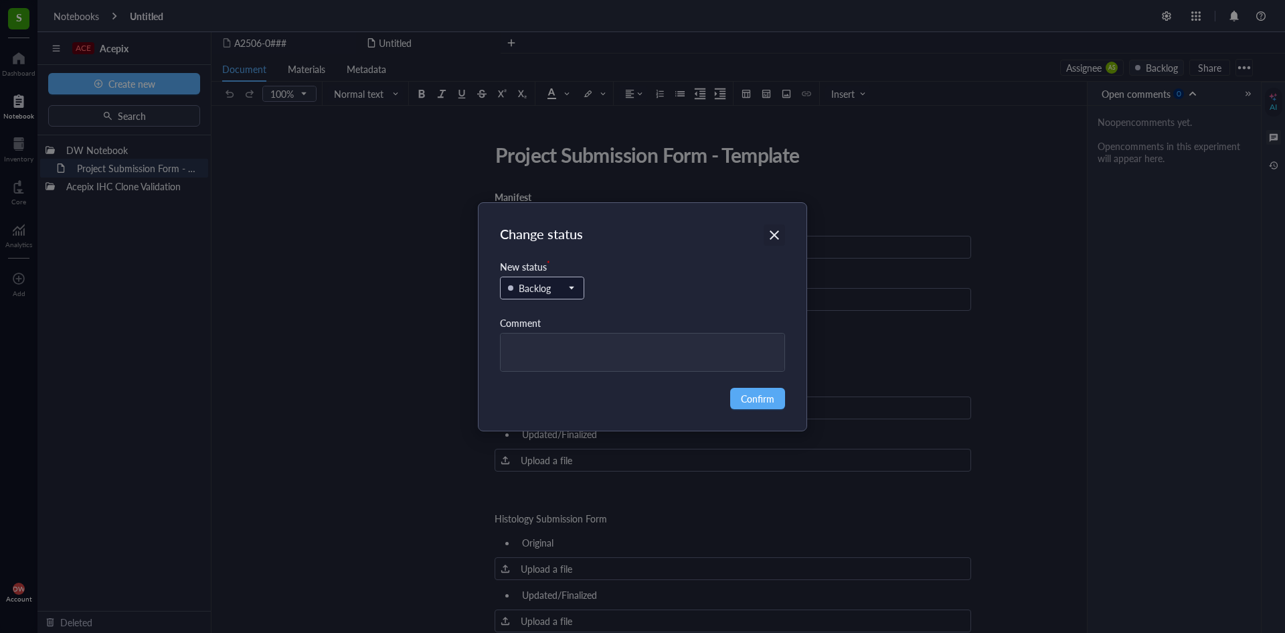
click at [776, 238] on icon "Close" at bounding box center [775, 234] width 13 height 13
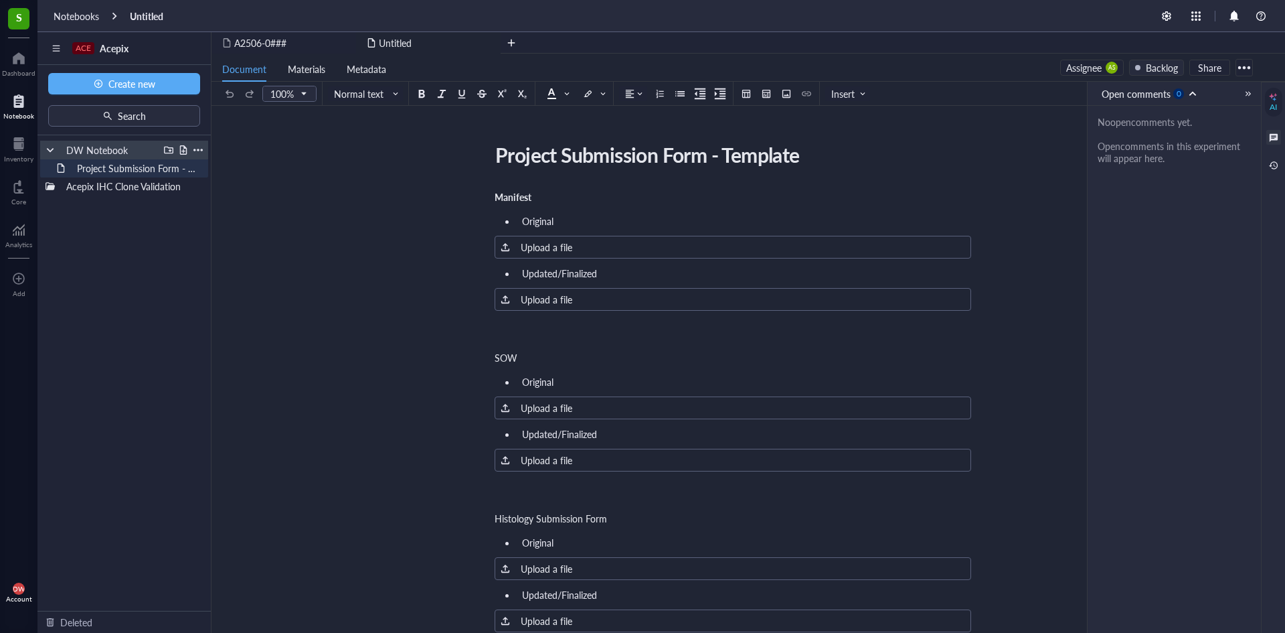
click at [121, 157] on div "DW Notebook" at bounding box center [109, 150] width 98 height 19
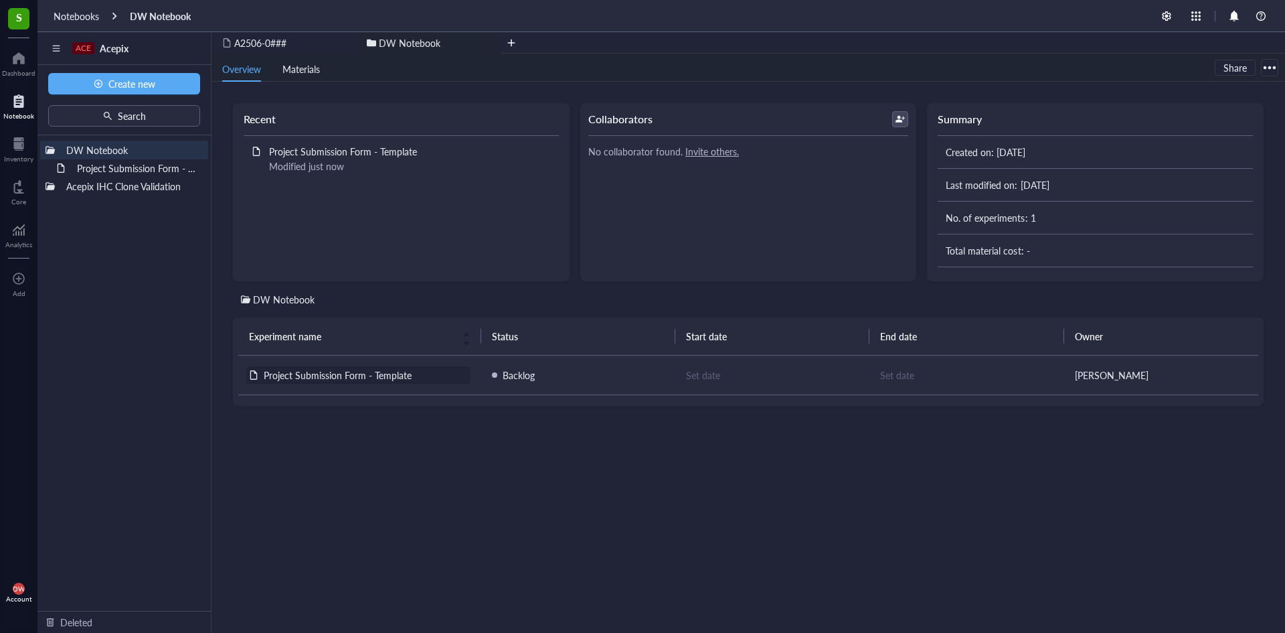
click at [388, 382] on div "Project Submission Form - Template" at bounding box center [358, 374] width 224 height 17
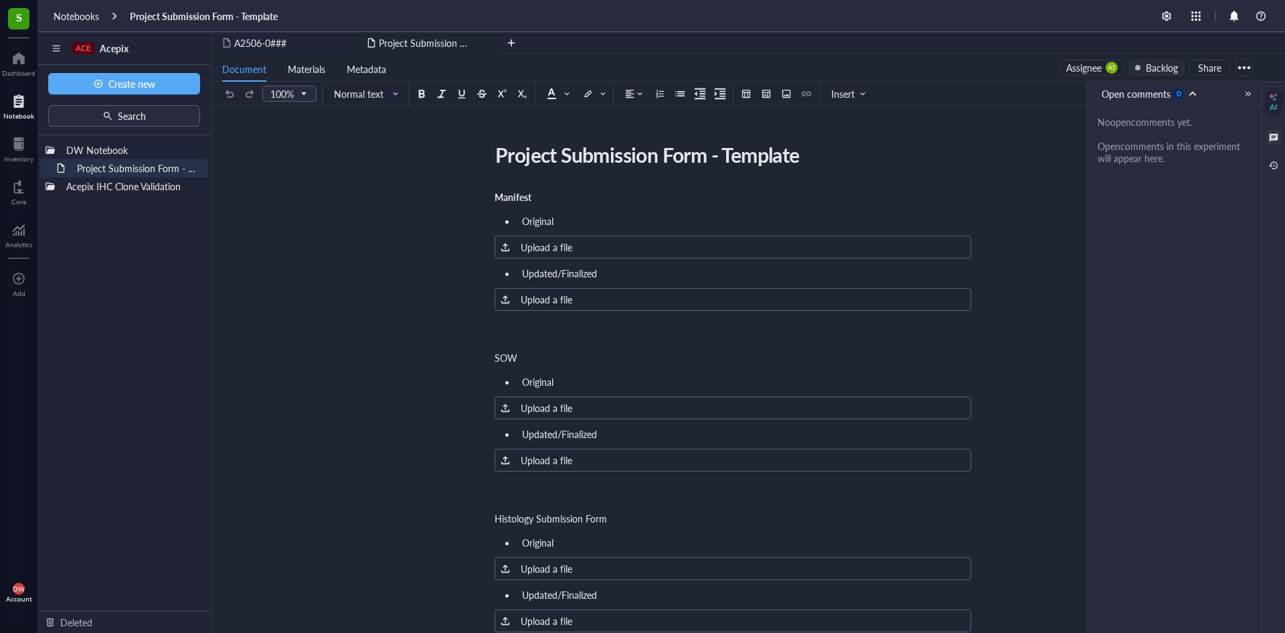
click at [1204, 191] on div "Open comments 0 No open comments yet. Open comments in this experiment will app…" at bounding box center [1174, 387] width 174 height 611
click at [1187, 98] on div "Open comments 0" at bounding box center [1146, 93] width 88 height 15
click at [1249, 97] on div at bounding box center [1248, 93] width 9 height 9
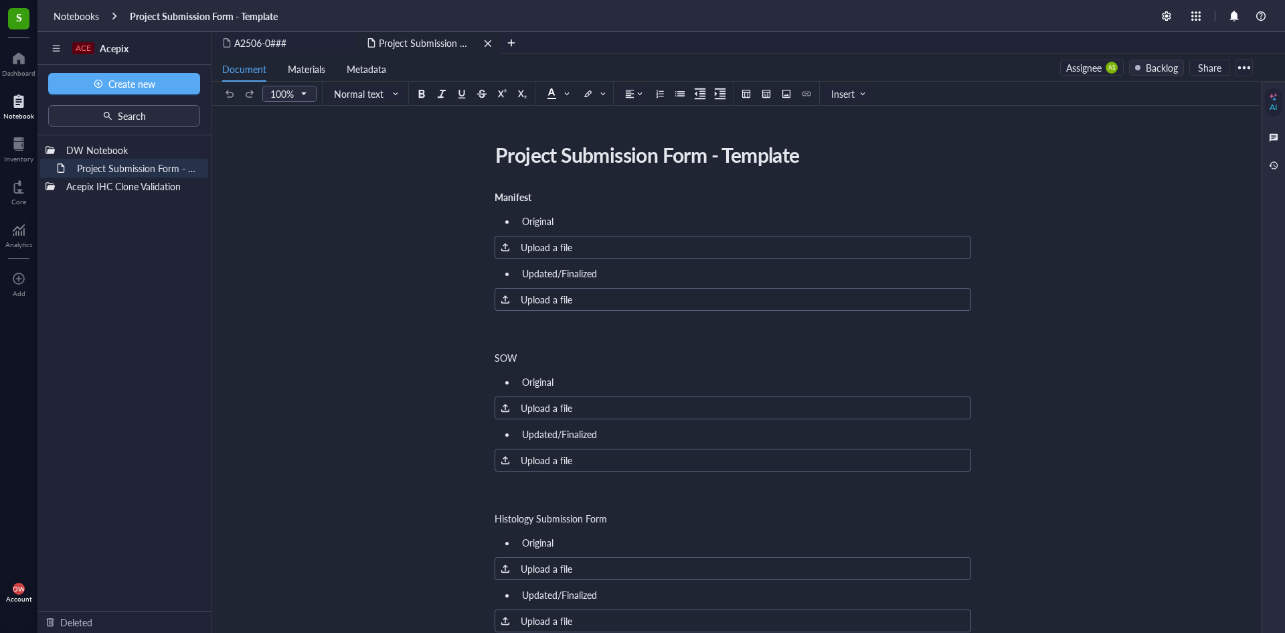
click at [427, 38] on span "Project Submission Form - Template" at bounding box center [453, 42] width 148 height 13
click at [283, 48] on span "A2506-0###" at bounding box center [260, 42] width 52 height 13
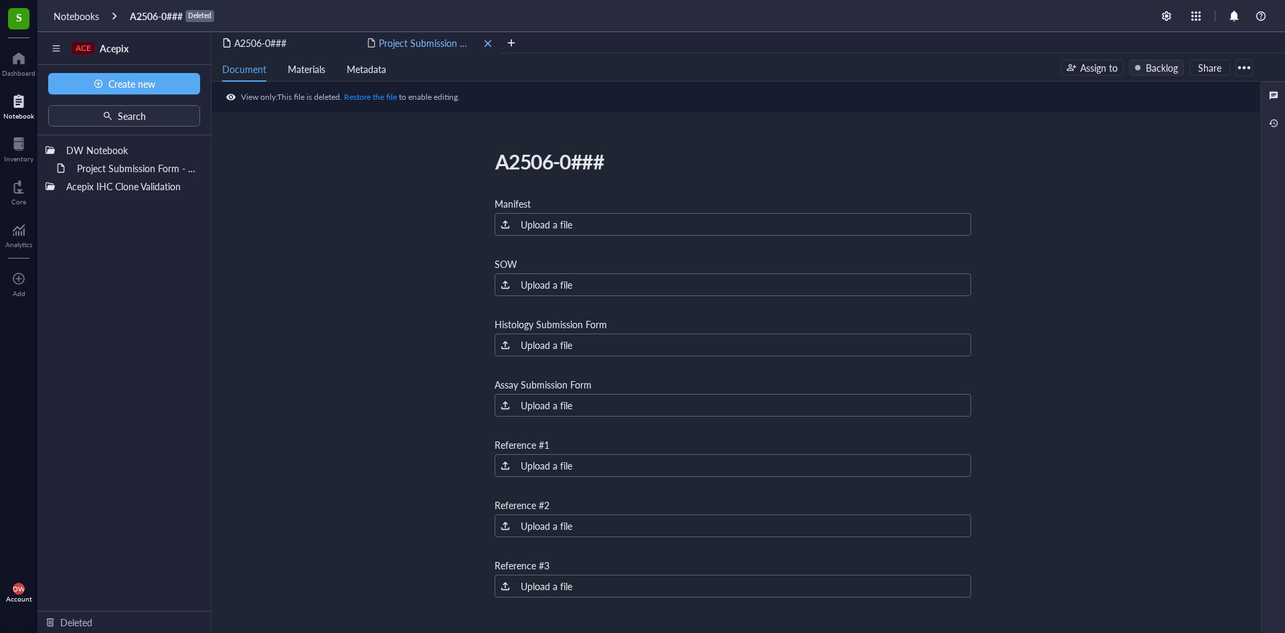
click at [402, 40] on span "Project Submission Form - Template" at bounding box center [453, 42] width 148 height 13
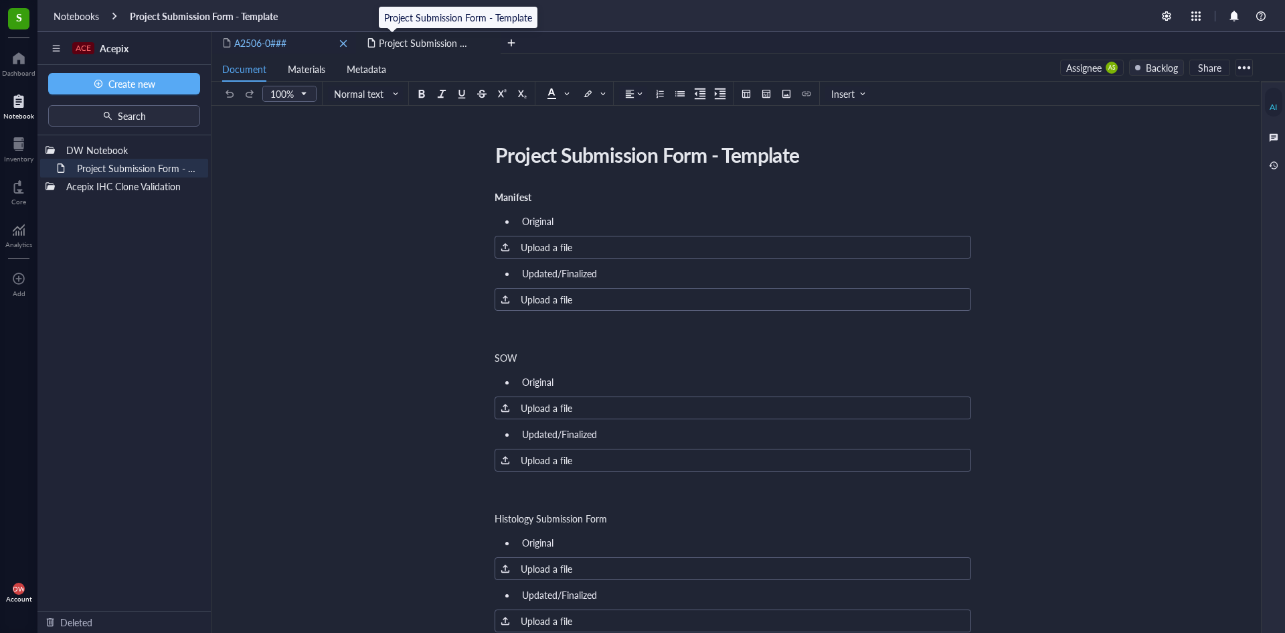
click at [314, 38] on div "A2506-0###" at bounding box center [284, 42] width 145 height 21
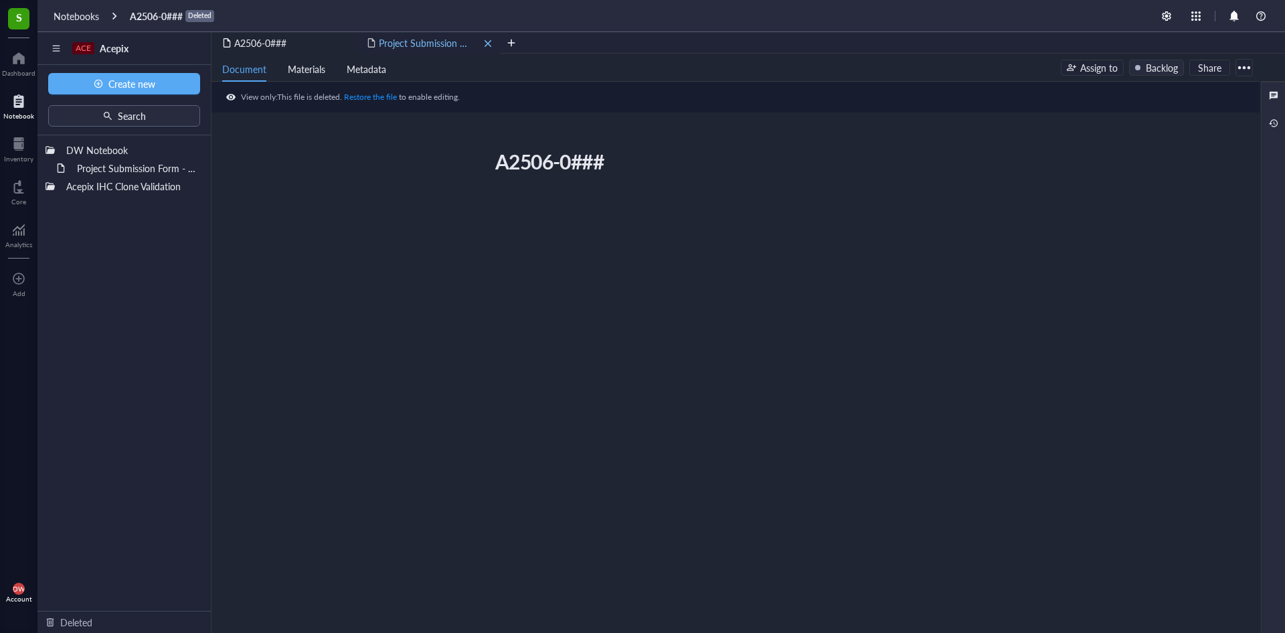
click at [412, 42] on span "Project Submission Form - Template" at bounding box center [453, 42] width 148 height 13
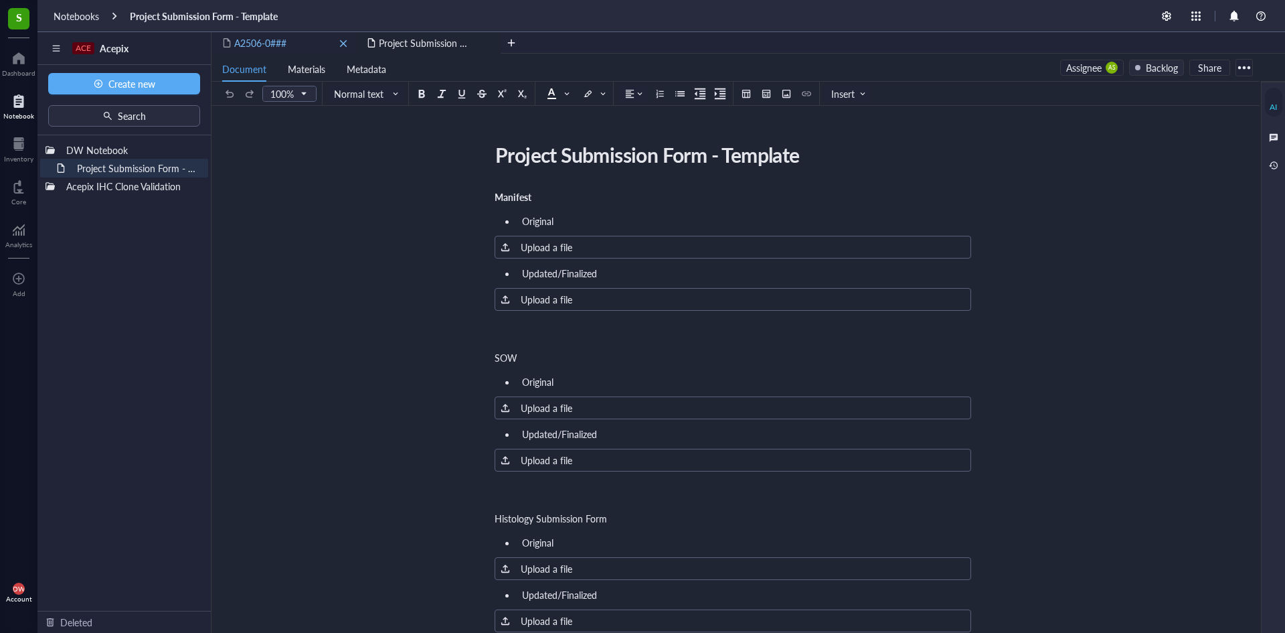
click at [303, 38] on div "A2506-0###" at bounding box center [284, 42] width 145 height 21
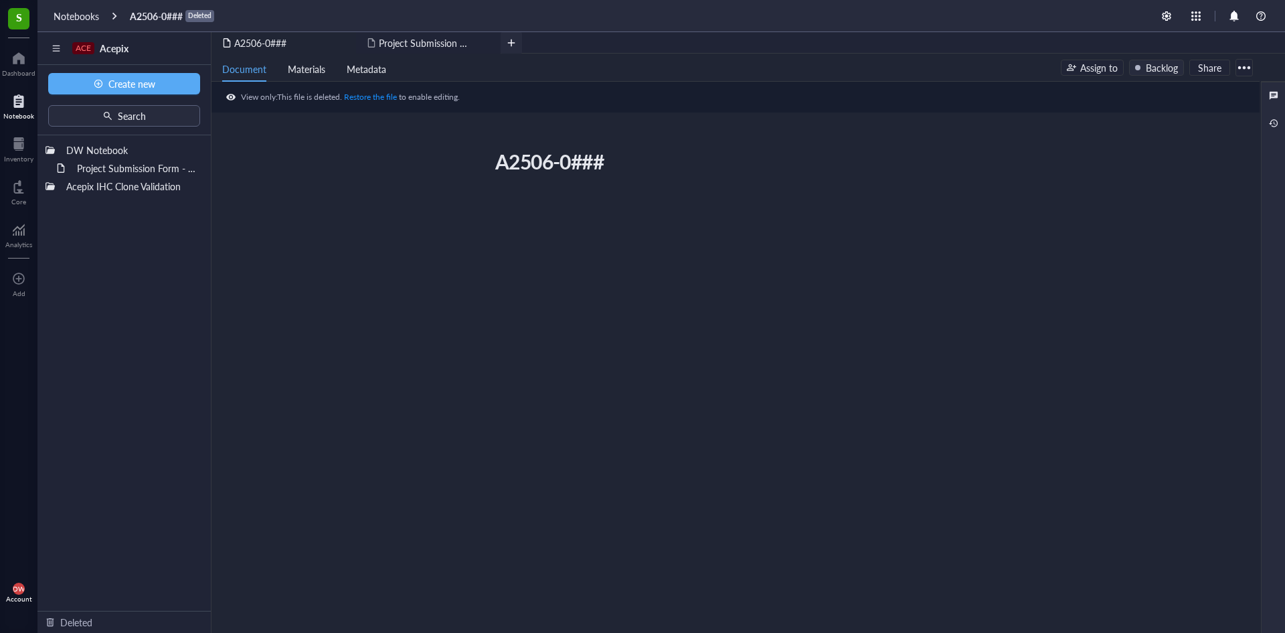
click at [414, 40] on span "Project Submission Form - Template" at bounding box center [453, 42] width 148 height 13
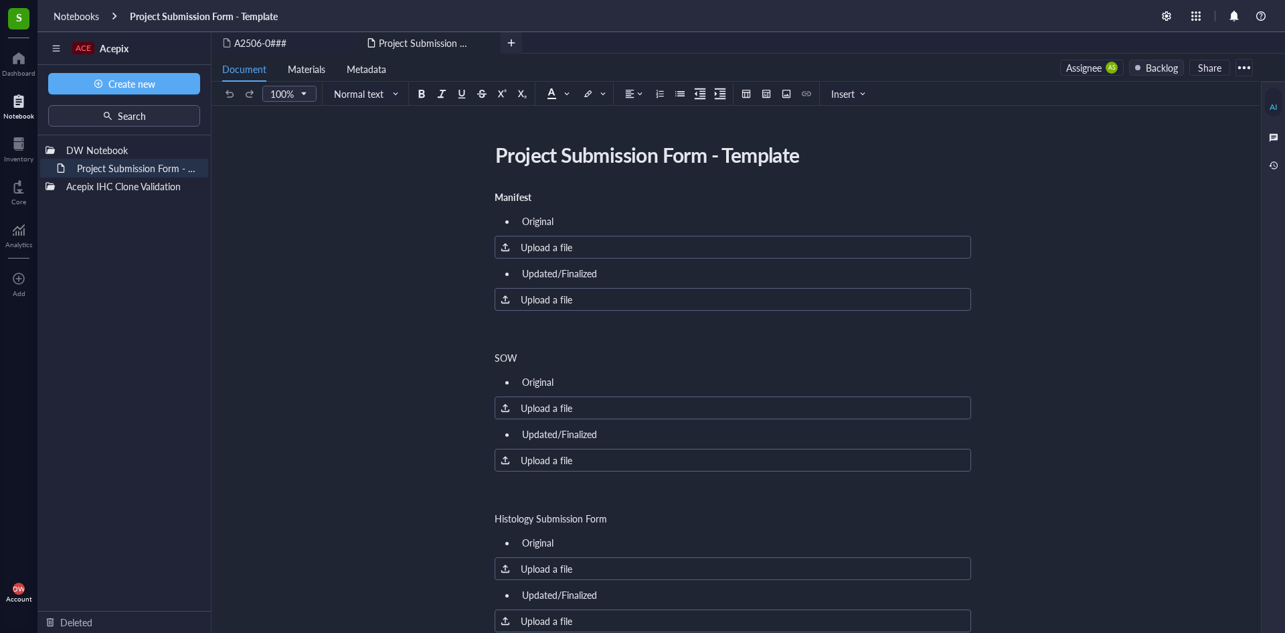
click at [516, 48] on div at bounding box center [511, 42] width 21 height 21
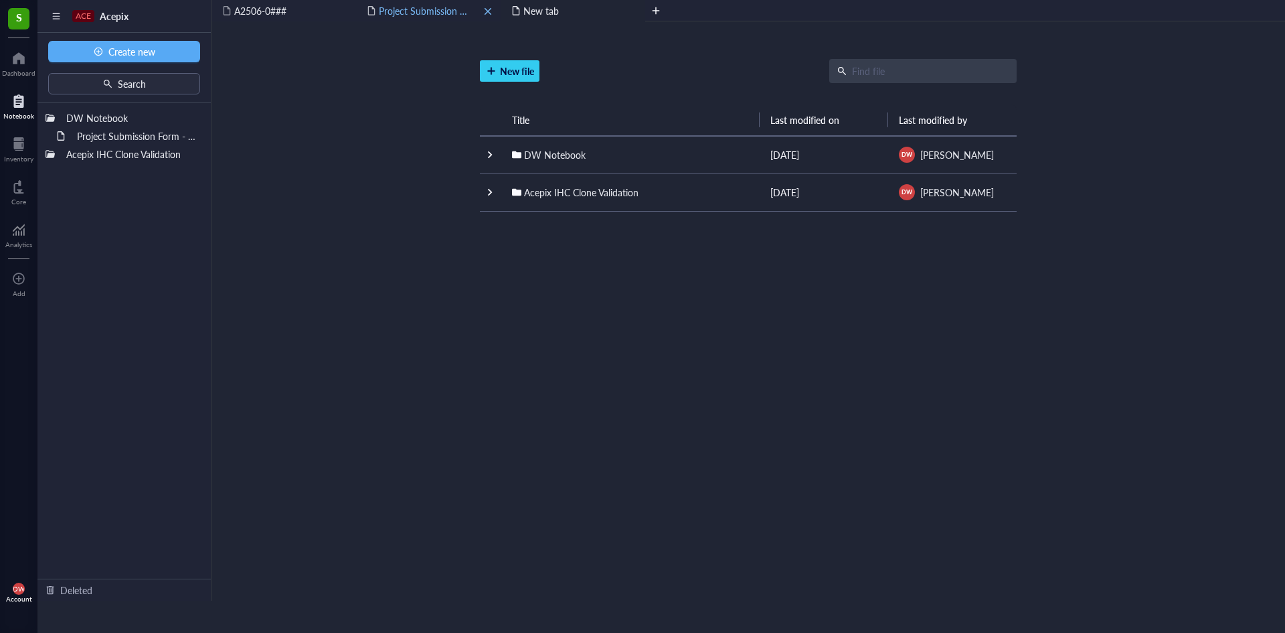
click at [422, 11] on span "Project Submission Form - Template" at bounding box center [453, 10] width 148 height 13
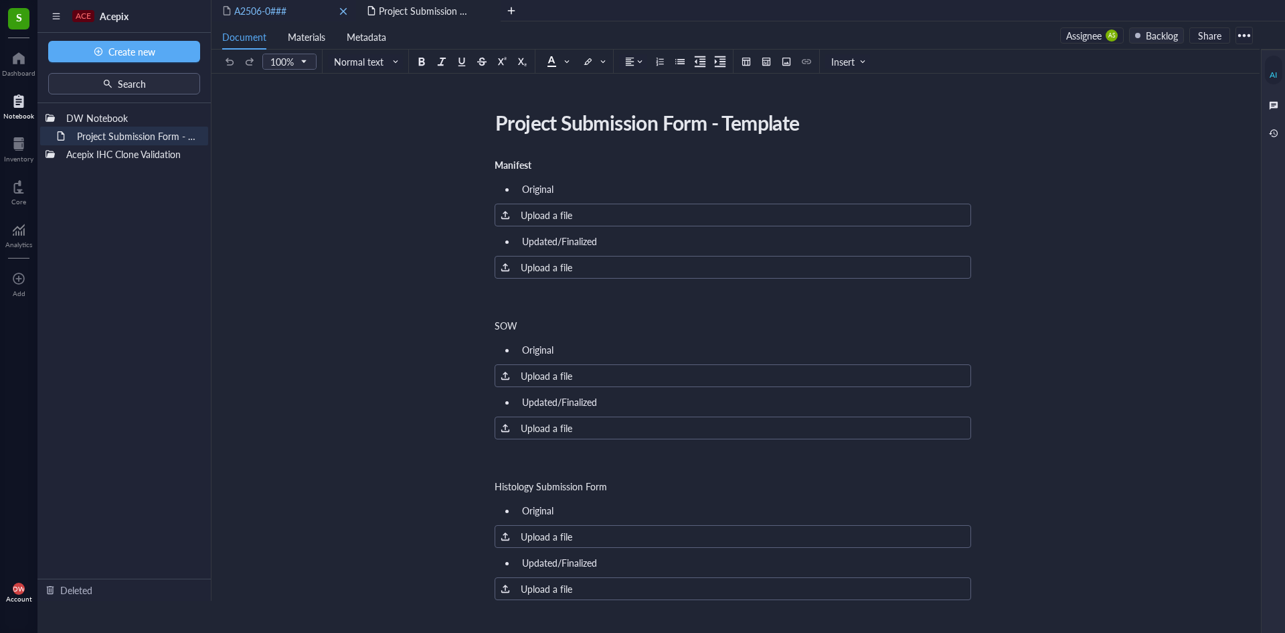
click at [292, 10] on div "A2506-0###" at bounding box center [284, 10] width 145 height 21
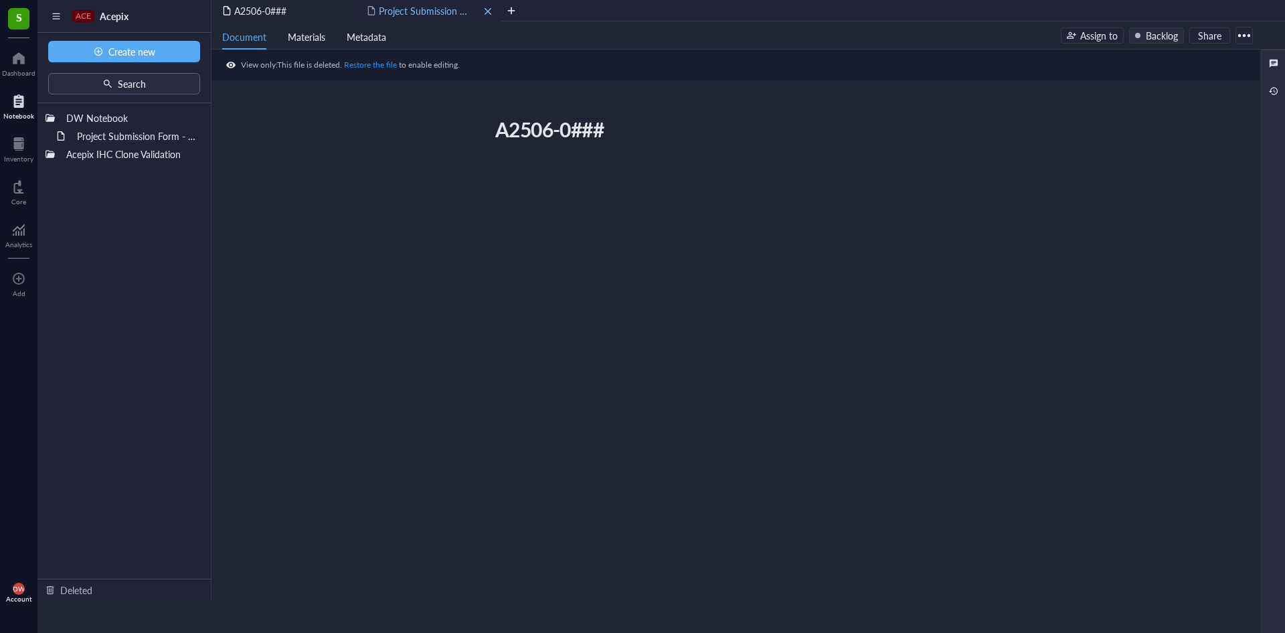
click at [414, 14] on span "Project Submission Form - Template" at bounding box center [453, 10] width 148 height 13
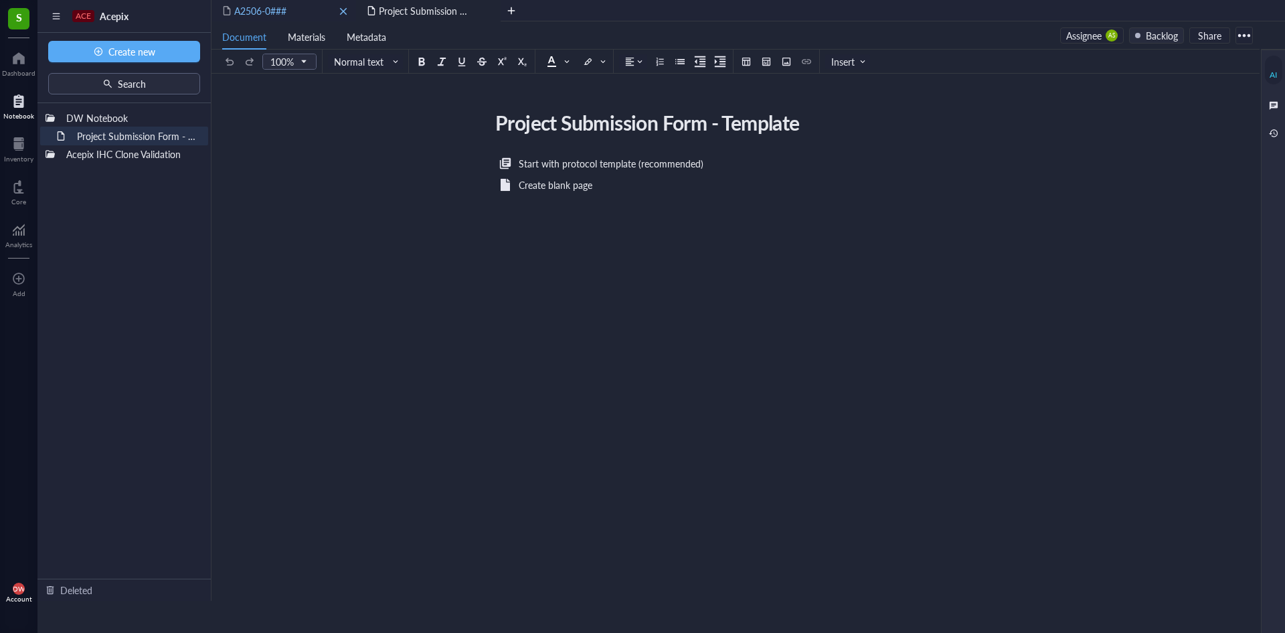
click at [303, 13] on div "A2506-0###" at bounding box center [284, 10] width 145 height 21
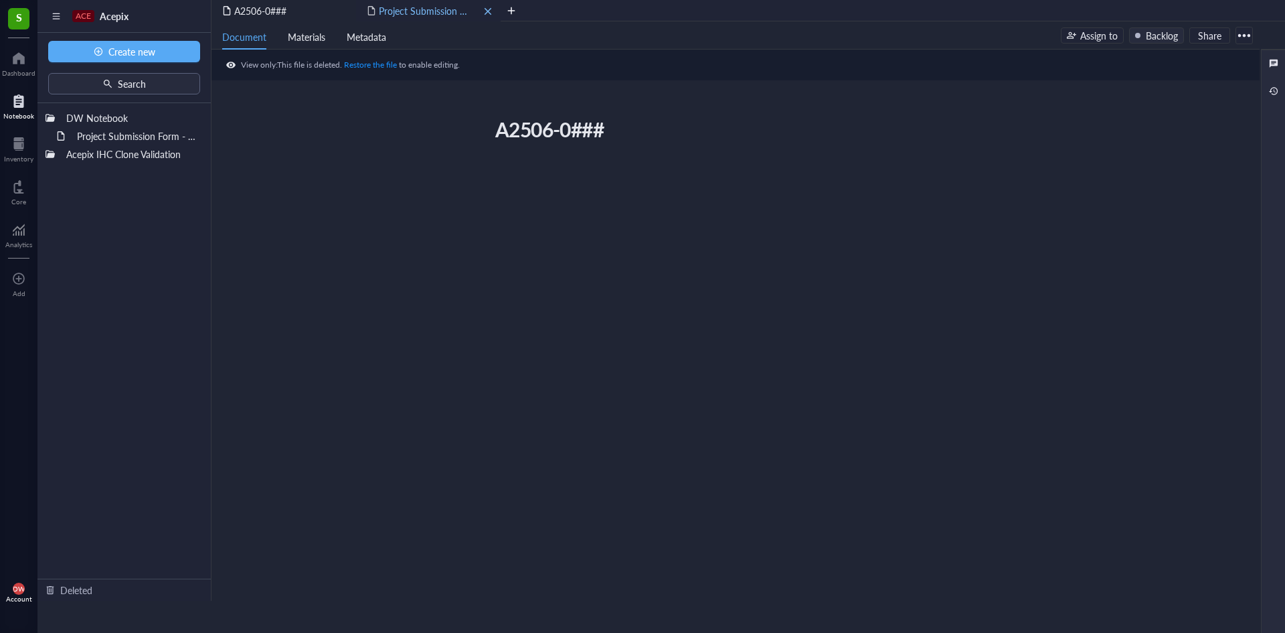
click at [441, 9] on span "Project Submission Form - Template" at bounding box center [453, 10] width 148 height 13
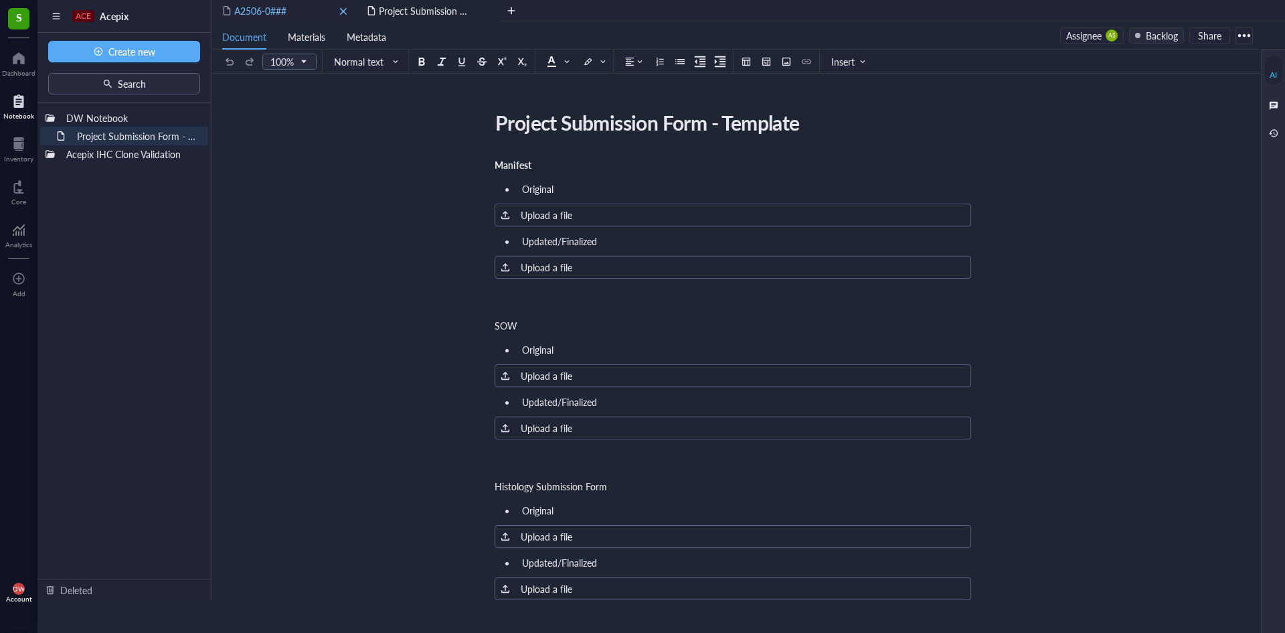
click at [335, 9] on div "A2506-0###" at bounding box center [284, 10] width 145 height 21
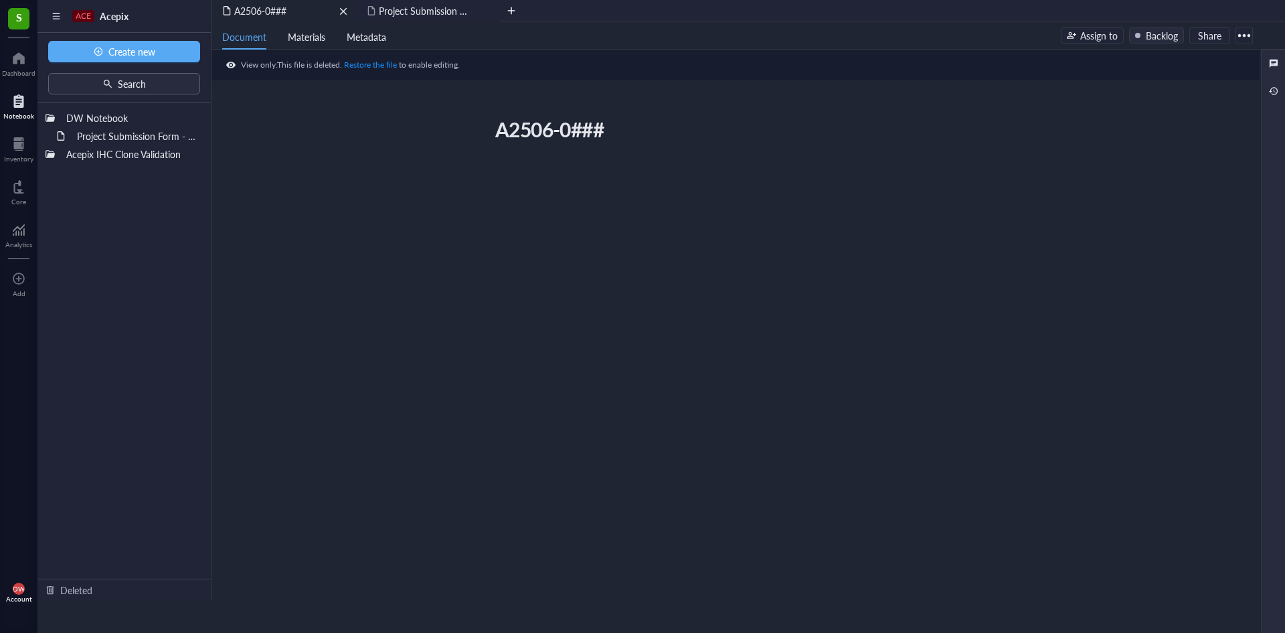
click at [343, 12] on div "remove" at bounding box center [343, 11] width 9 height 9
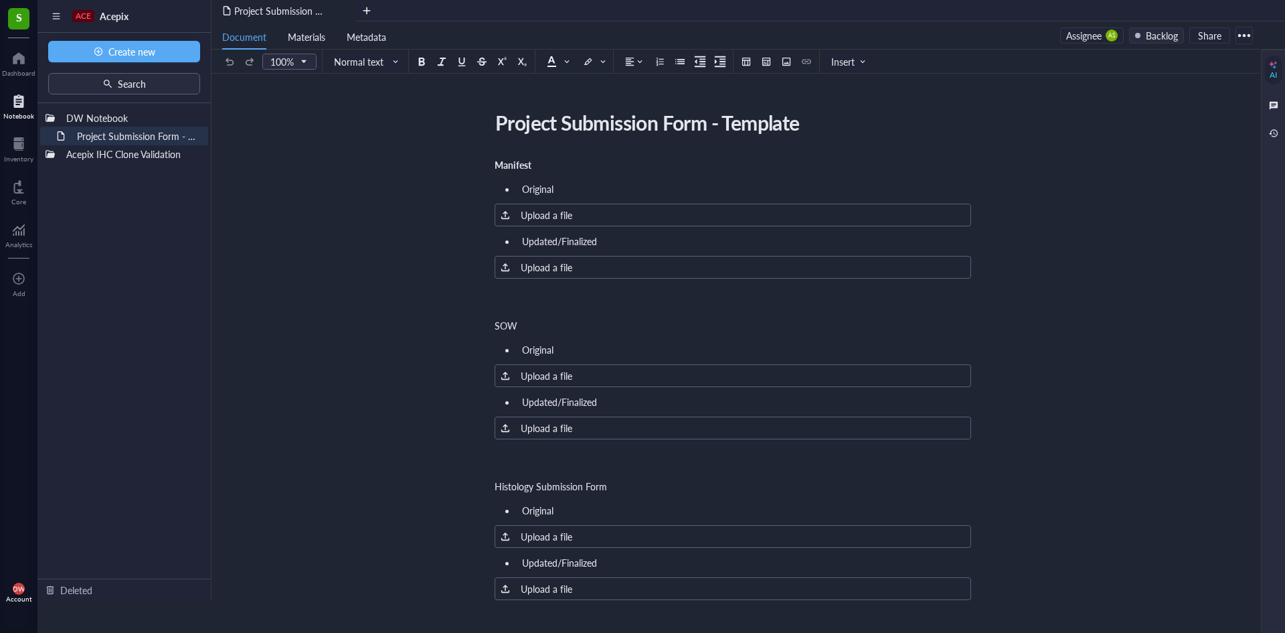
click at [570, 125] on div "Project Submission Form - Template" at bounding box center [727, 122] width 477 height 33
click at [570, 125] on textarea "Project Submission Form - Template" at bounding box center [727, 122] width 475 height 32
type textarea "A2506-0###"
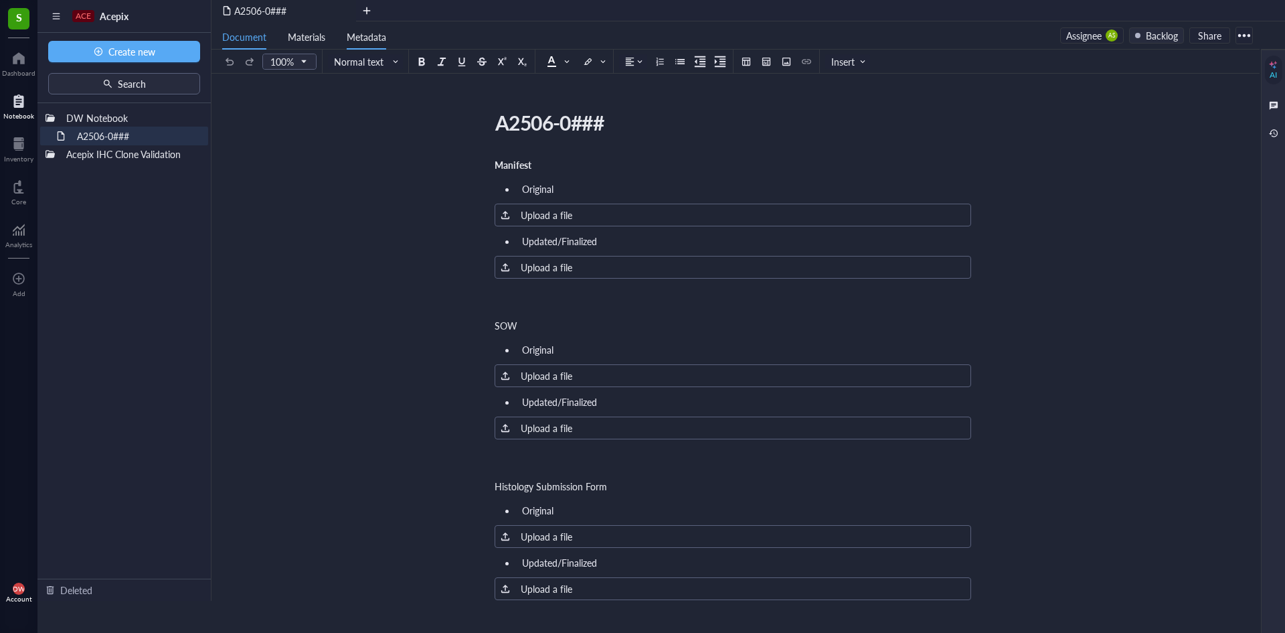
click at [356, 33] on span "Metadata" at bounding box center [367, 36] width 40 height 13
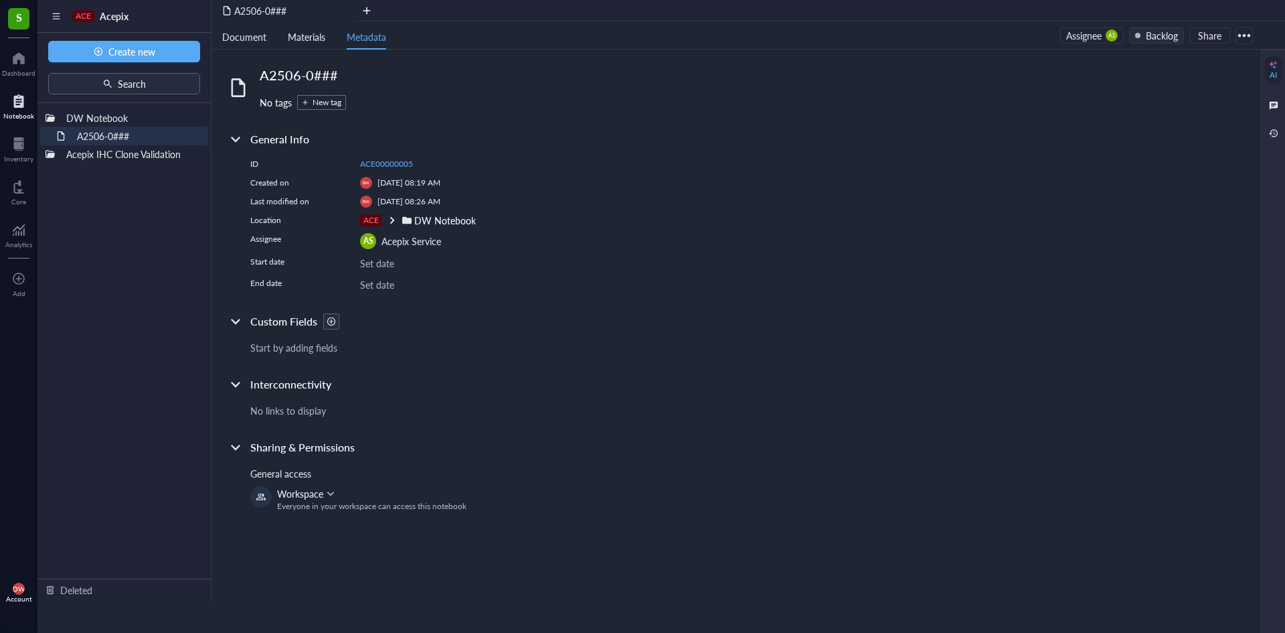
click at [670, 341] on div "Start by adding fields" at bounding box center [473, 347] width 446 height 15
click at [238, 331] on div at bounding box center [235, 321] width 21 height 21
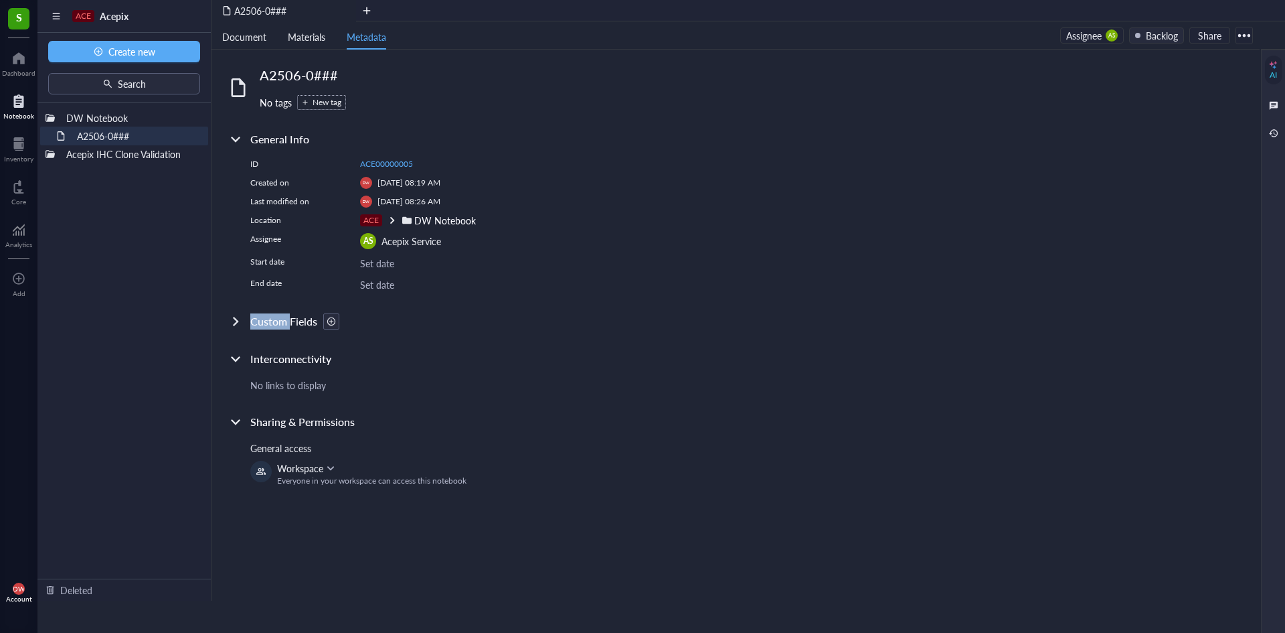
click at [238, 331] on div at bounding box center [235, 321] width 21 height 21
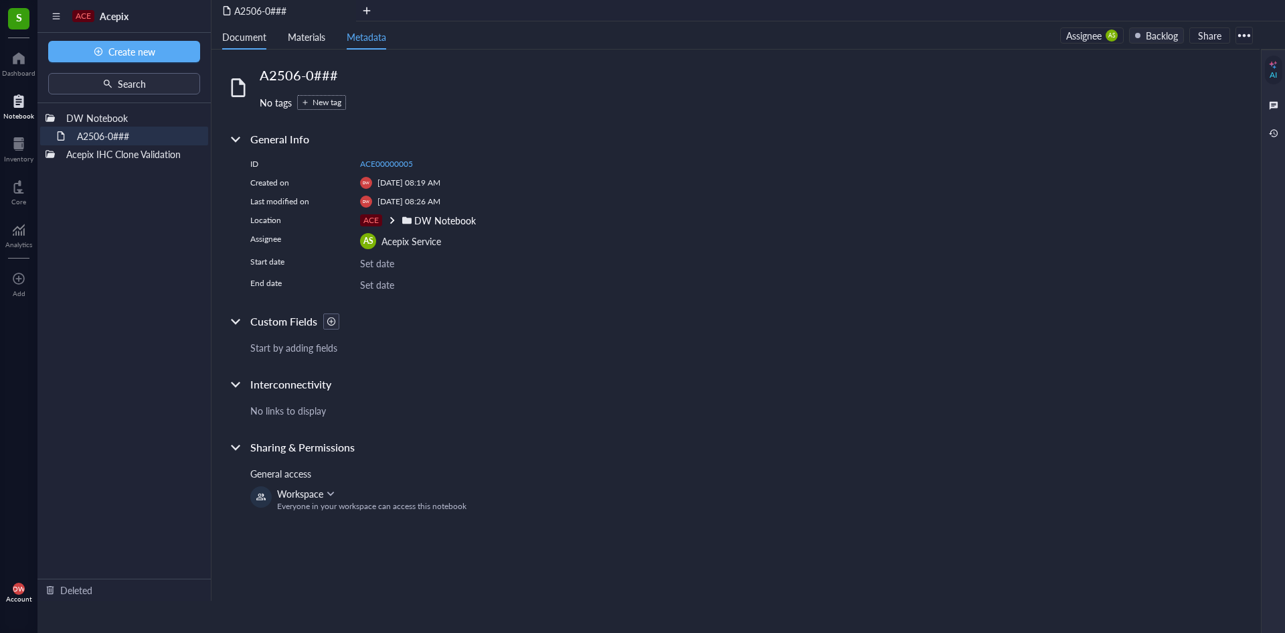
click at [236, 44] on li "Document" at bounding box center [245, 35] width 66 height 28
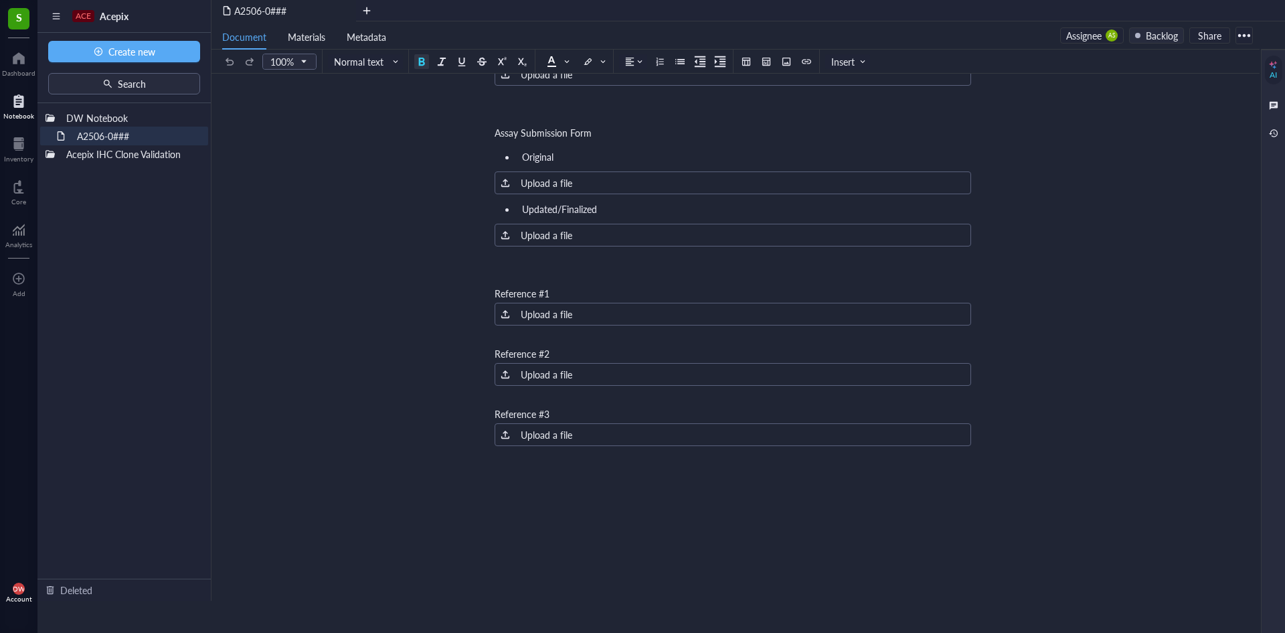
scroll to position [614, 0]
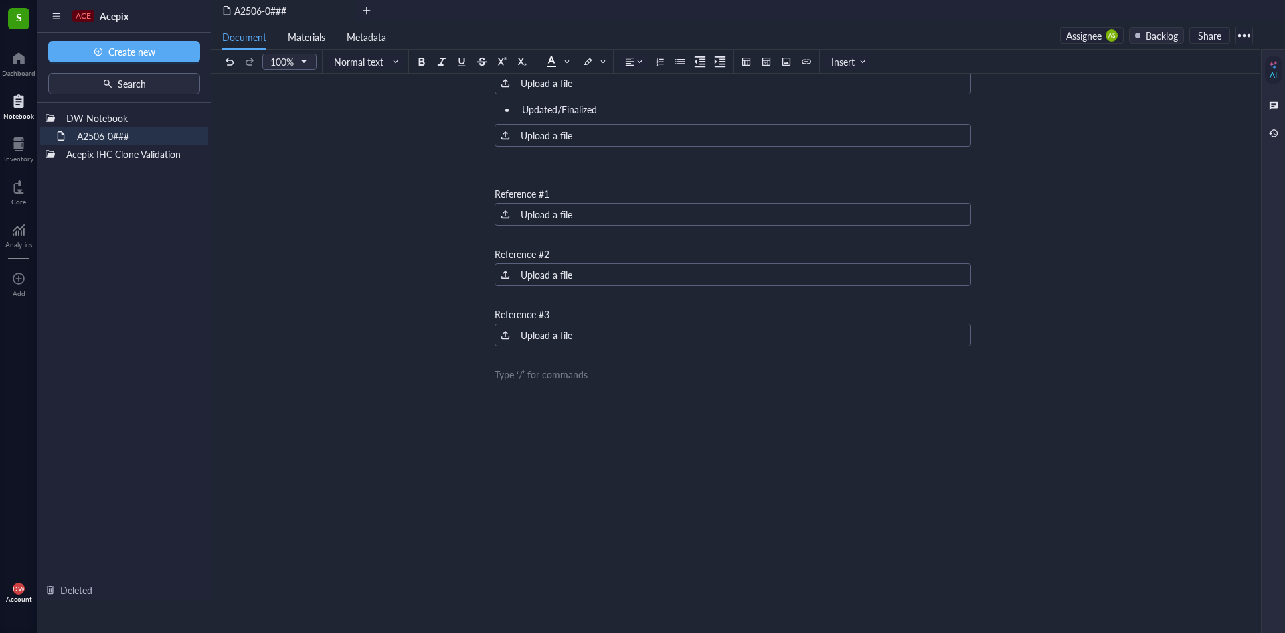
drag, startPoint x: 657, startPoint y: 394, endPoint x: 636, endPoint y: 392, distance: 20.9
click at [656, 394] on div "Manifest Original ﻿ Upload a file Updated/Finalized ﻿ Upload a file ﻿ ﻿ SOW Ori…" at bounding box center [733, 82] width 477 height 1083
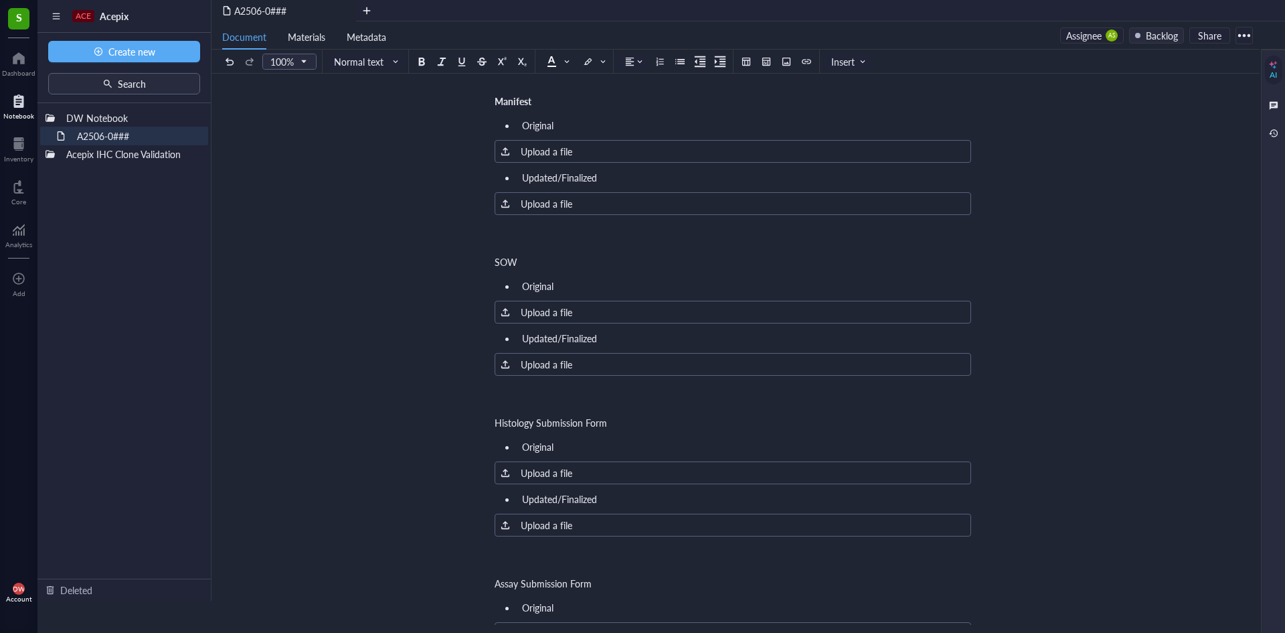
scroll to position [0, 0]
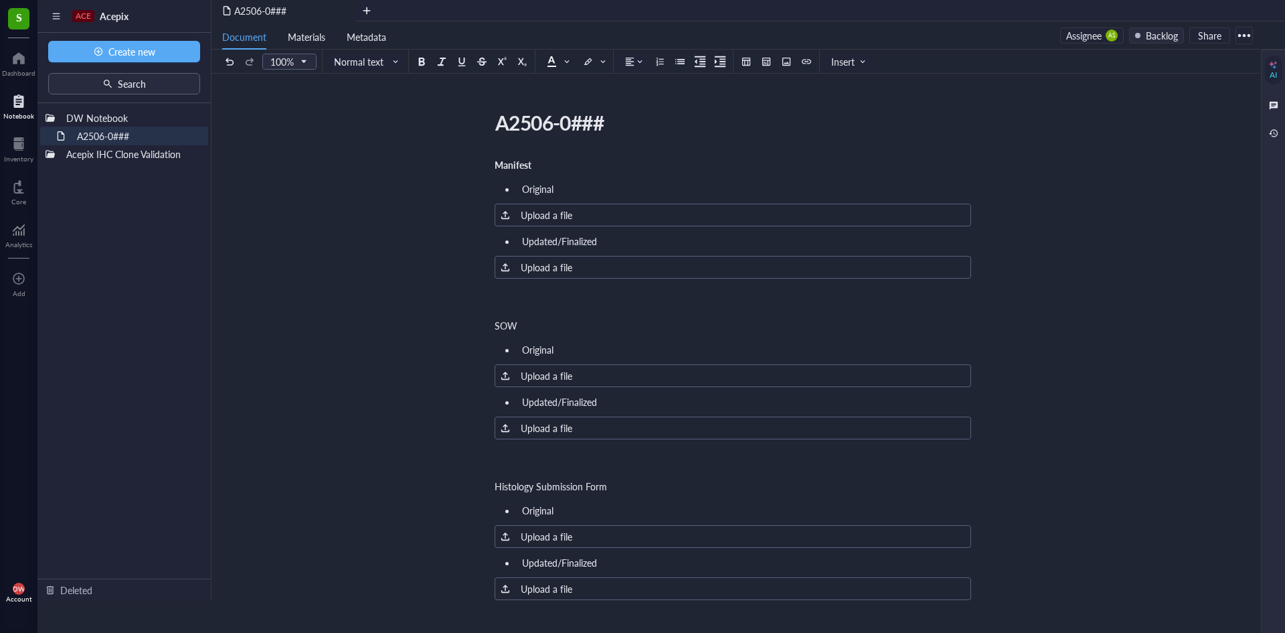
click at [1243, 35] on div at bounding box center [1244, 35] width 21 height 21
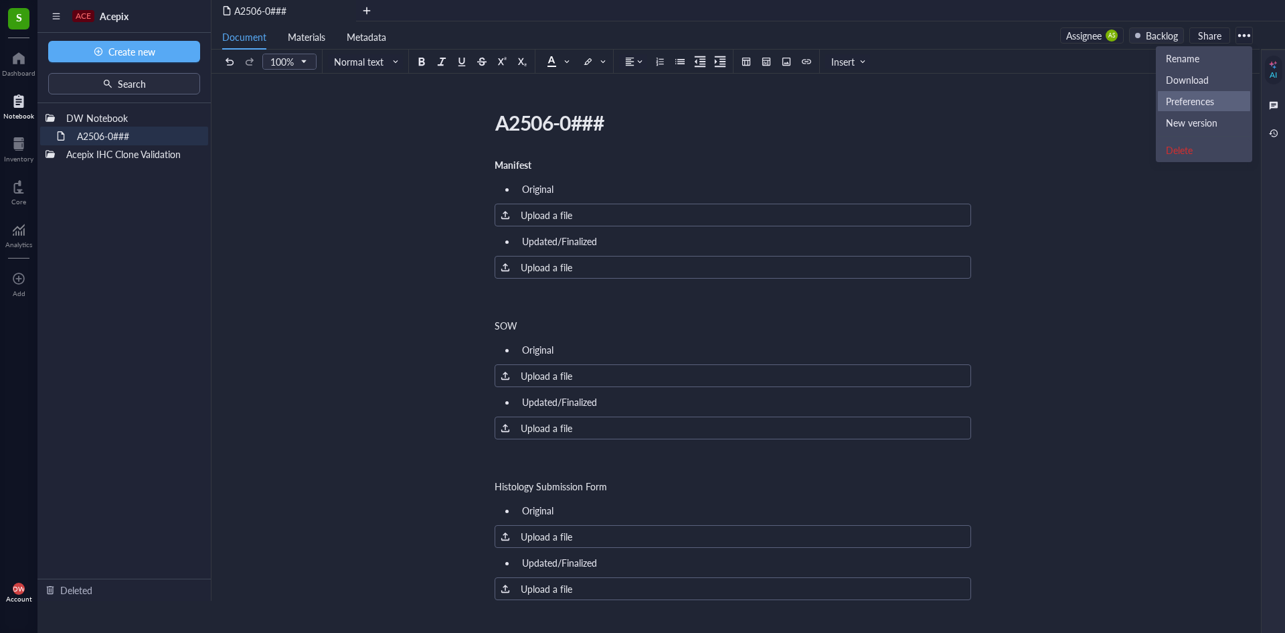
click at [1204, 98] on div "Preferences" at bounding box center [1190, 101] width 48 height 12
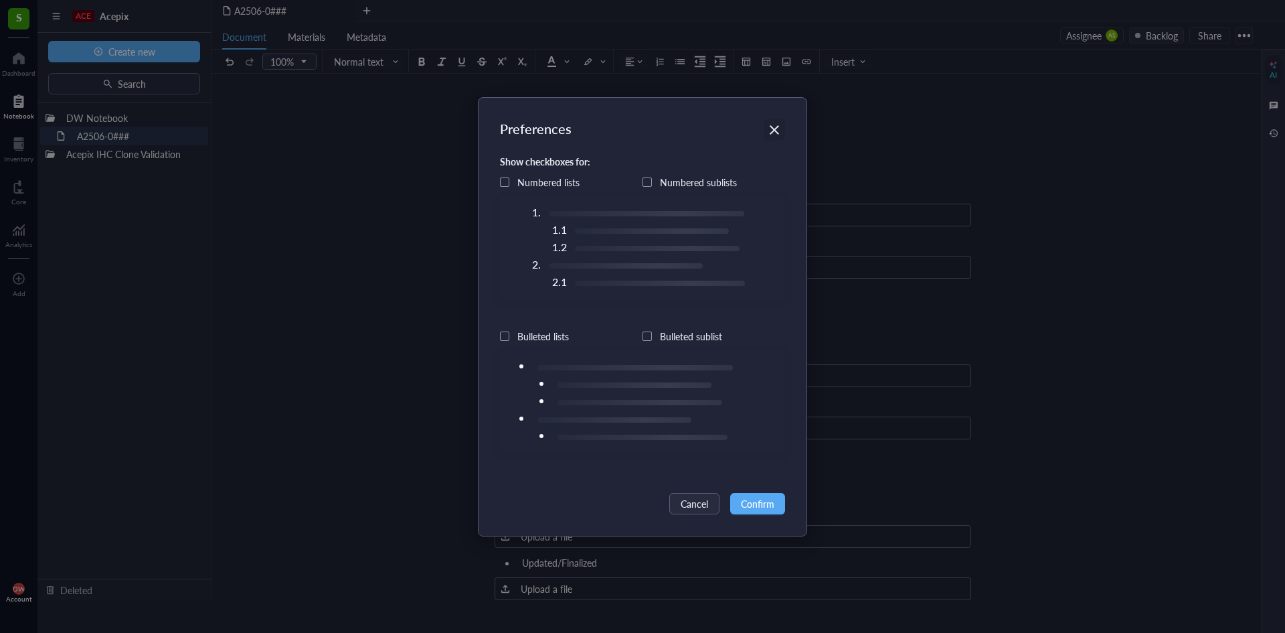
click at [770, 125] on icon "Close" at bounding box center [775, 129] width 13 height 13
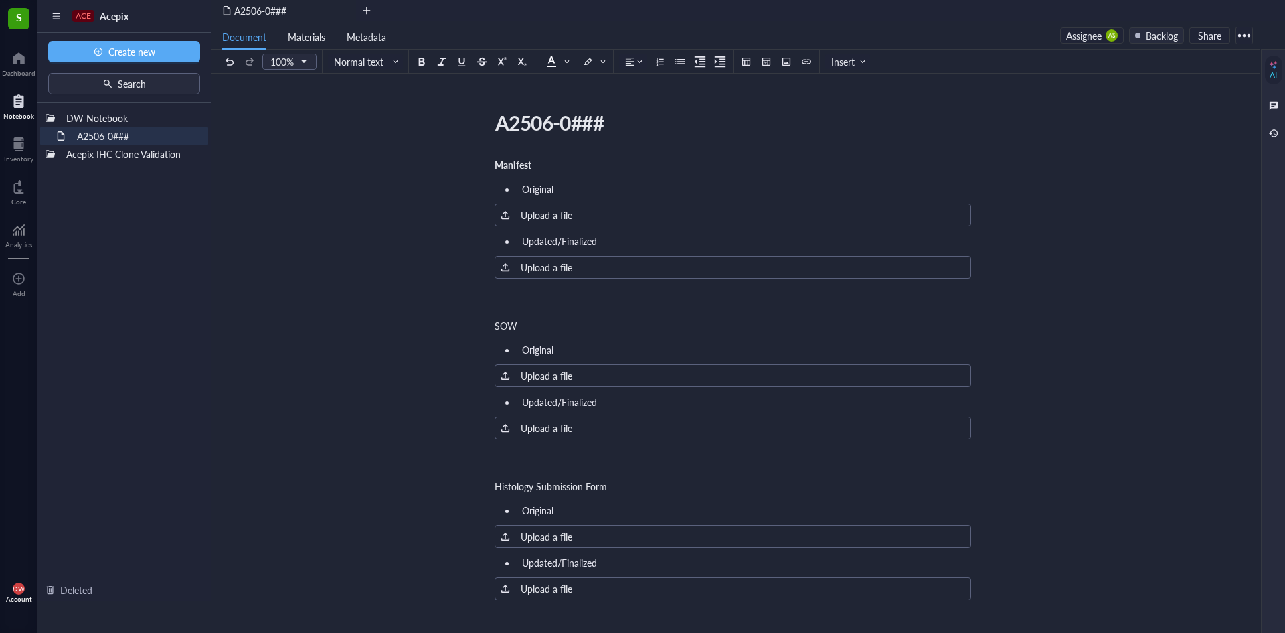
drag, startPoint x: 770, startPoint y: 127, endPoint x: 1139, endPoint y: 116, distance: 369.7
click at [1259, 29] on div "Document Materials Metadata Assignee AS Backlog Share" at bounding box center [736, 35] width 1048 height 28
click at [1255, 36] on div at bounding box center [1244, 35] width 21 height 21
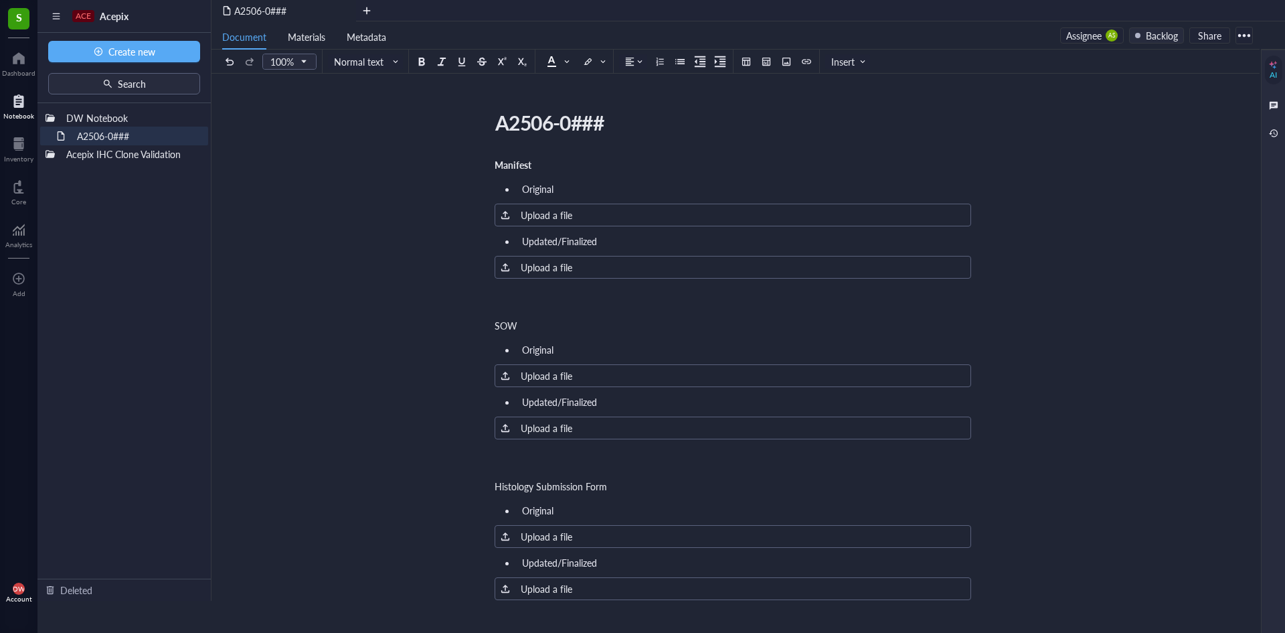
click at [1280, 135] on div at bounding box center [1274, 133] width 15 height 15
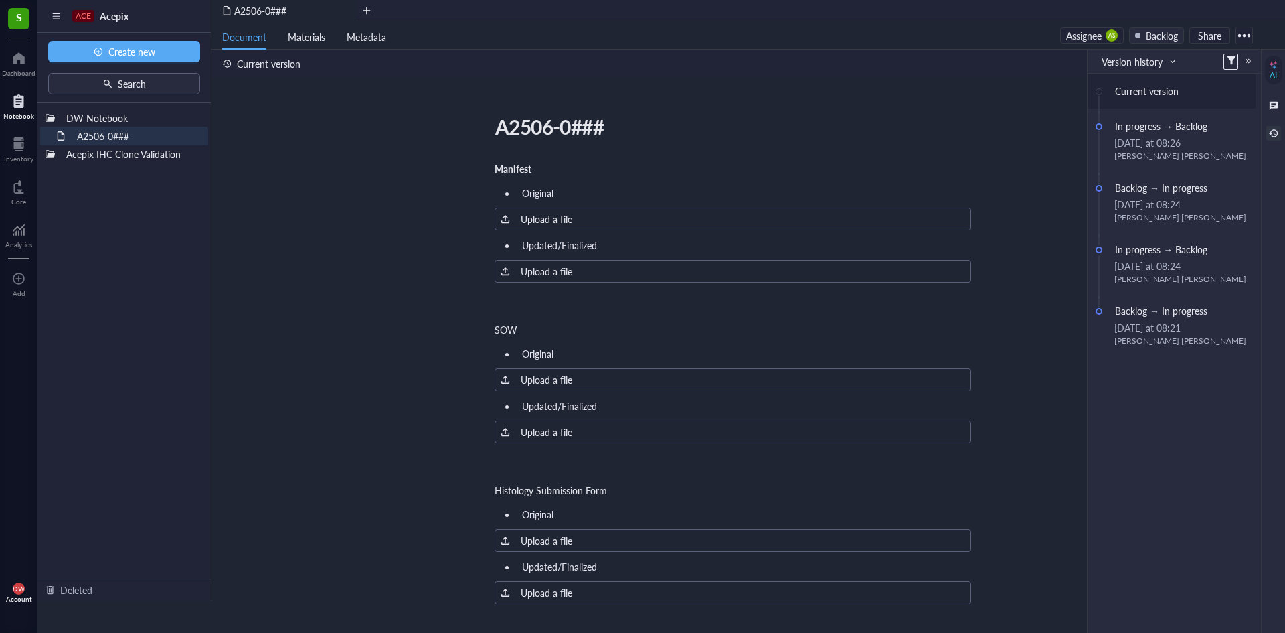
click at [1248, 54] on div at bounding box center [1238, 62] width 29 height 16
click at [1249, 62] on div at bounding box center [1248, 60] width 9 height 9
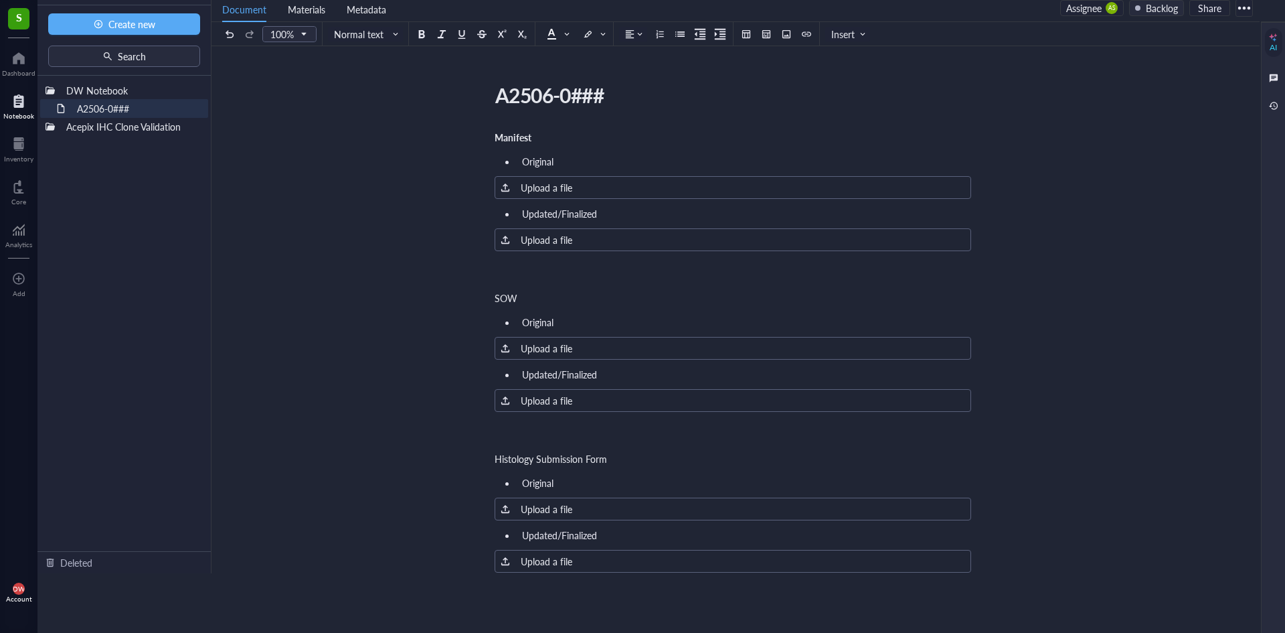
click at [1282, 69] on div "AI" at bounding box center [1273, 70] width 17 height 85
click at [1276, 71] on div at bounding box center [1274, 77] width 15 height 15
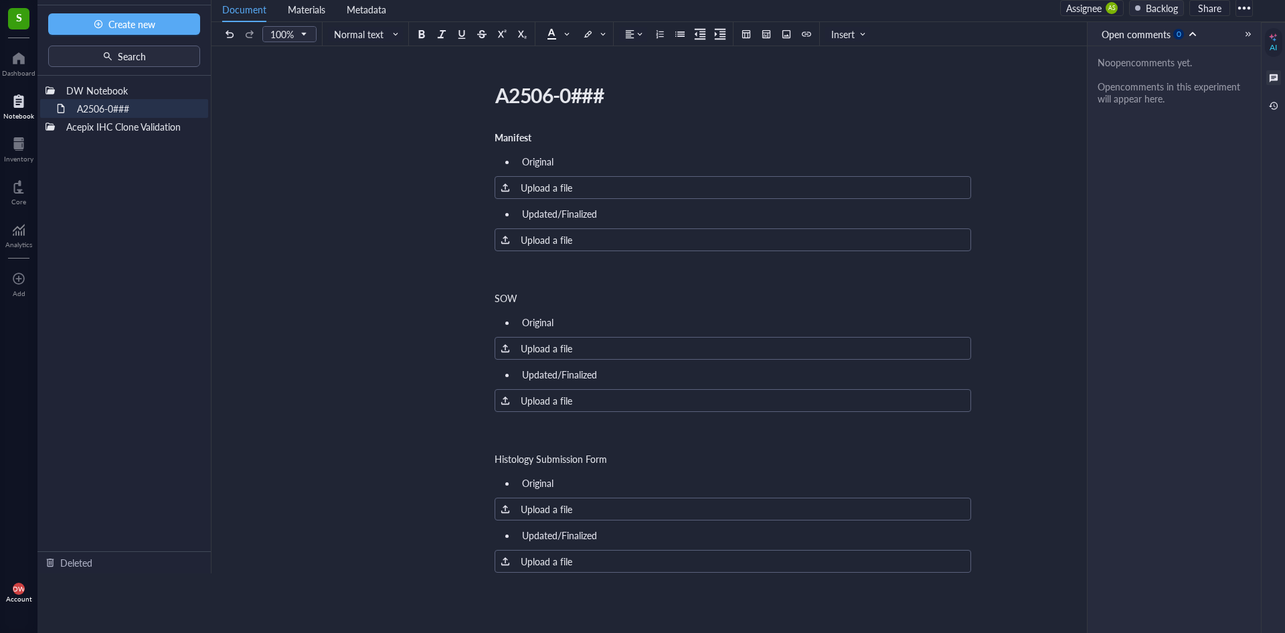
click at [1150, 87] on div "No open comments yet. Open comments in this experiment will appear here." at bounding box center [1174, 80] width 153 height 48
click at [1152, 193] on div "Open comments 0 No open comments yet. Open comments in this experiment will app…" at bounding box center [1174, 327] width 174 height 611
click at [1129, 43] on input "search" at bounding box center [1147, 34] width 90 height 20
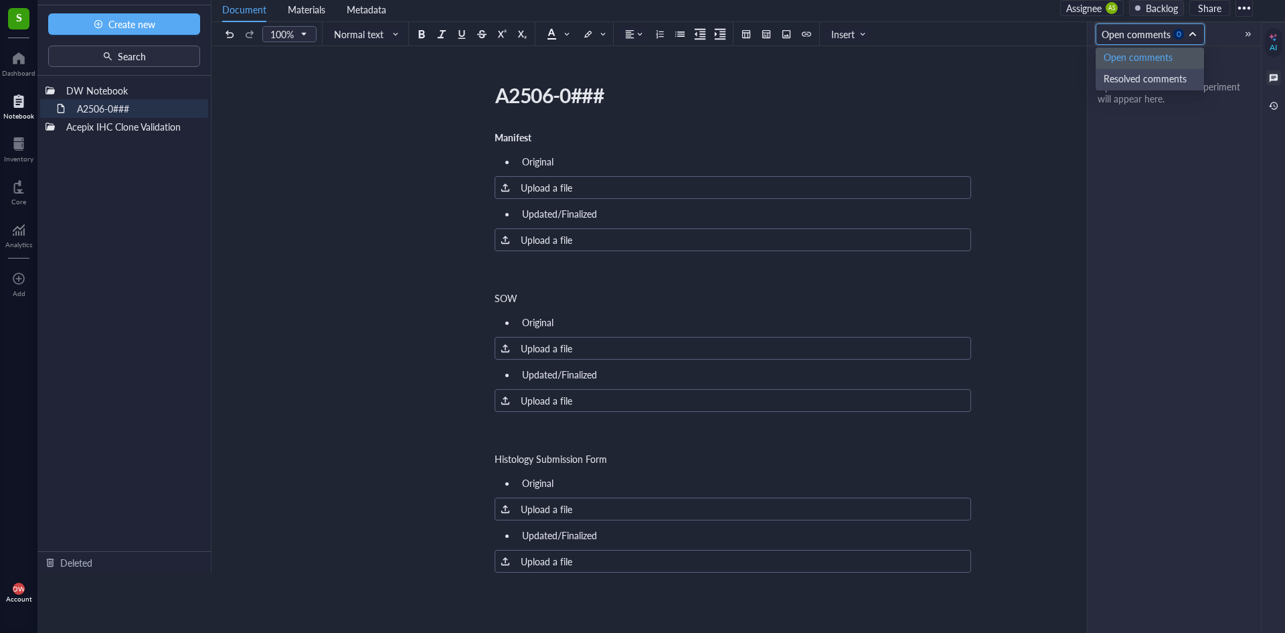
click at [1167, 60] on div "Open comments" at bounding box center [1150, 58] width 92 height 15
click at [1186, 72] on div "No open comments yet. Open comments in this experiment will appear here." at bounding box center [1174, 80] width 153 height 48
click at [1120, 64] on div "No open comments yet. Open comments in this experiment will appear here." at bounding box center [1174, 80] width 153 height 48
click at [1154, 38] on div "Open comments 0" at bounding box center [1146, 34] width 88 height 15
click at [1152, 76] on div "Resolved comments" at bounding box center [1150, 79] width 92 height 15
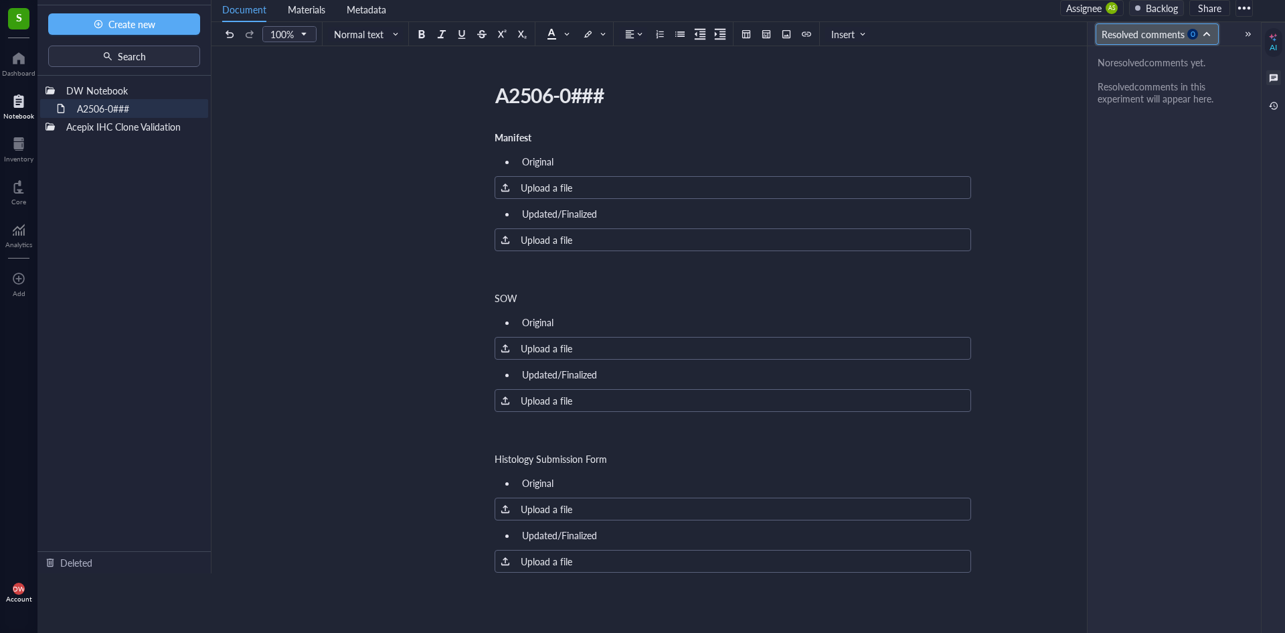
click at [1188, 39] on div "Resolved comments 0" at bounding box center [1153, 34] width 102 height 15
click at [1162, 53] on div "Open comments" at bounding box center [1157, 58] width 106 height 15
drag, startPoint x: 1166, startPoint y: 94, endPoint x: 1157, endPoint y: 103, distance: 13.3
click at [1166, 94] on div "No open comments yet. Open comments in this experiment will appear here." at bounding box center [1174, 80] width 153 height 48
click at [1152, 105] on div "No open comments yet. Open comments in this experiment will appear here." at bounding box center [1174, 80] width 173 height 68
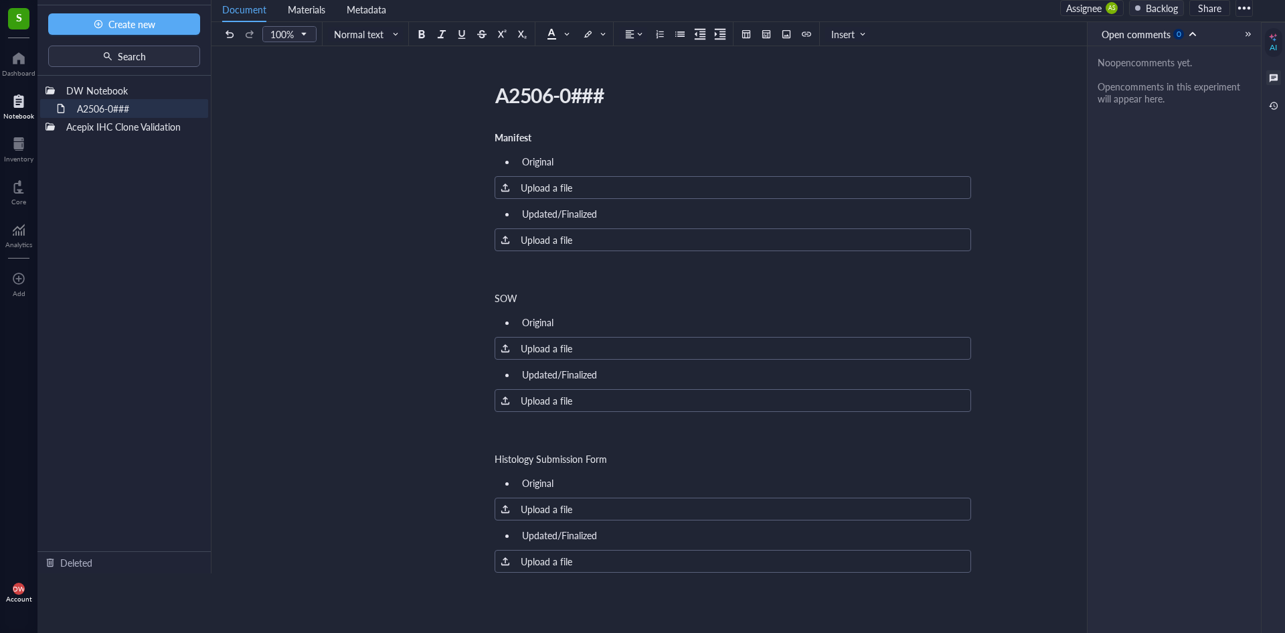
click at [342, 255] on div "A2506-0### A2506-0### Manifest Original ﻿ Upload a file Updated/Finalized ﻿ Upl…" at bounding box center [733, 644] width 1043 height 1133
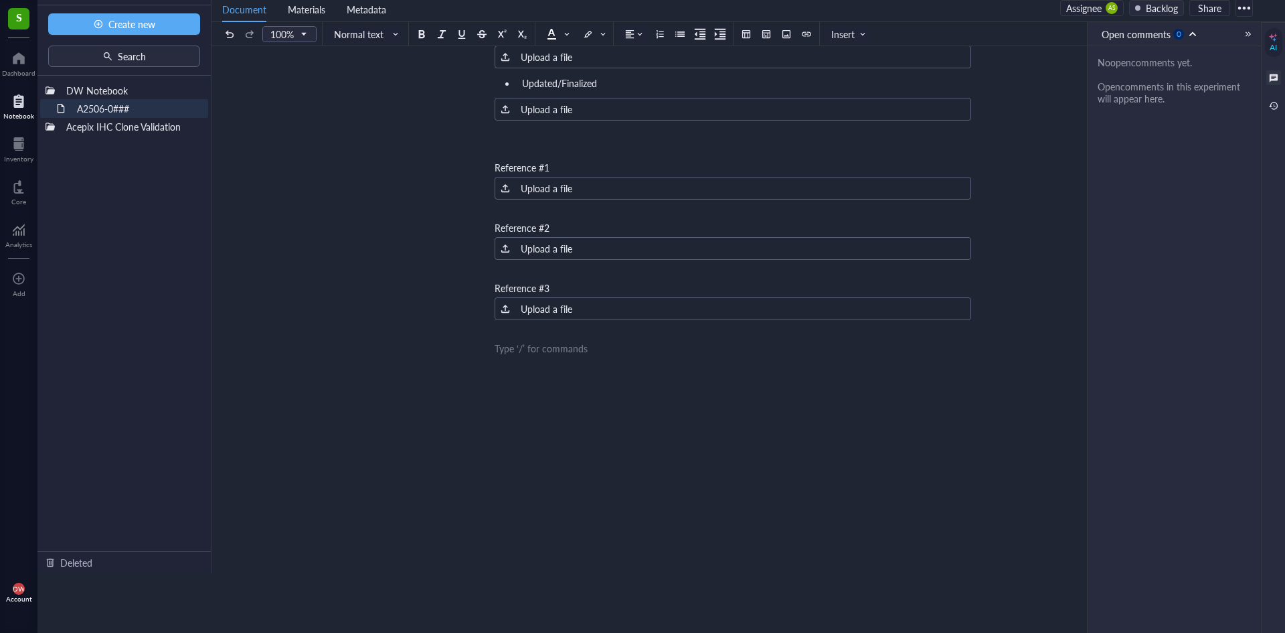
scroll to position [614, 0]
click at [366, 38] on span "Normal text" at bounding box center [367, 34] width 66 height 12
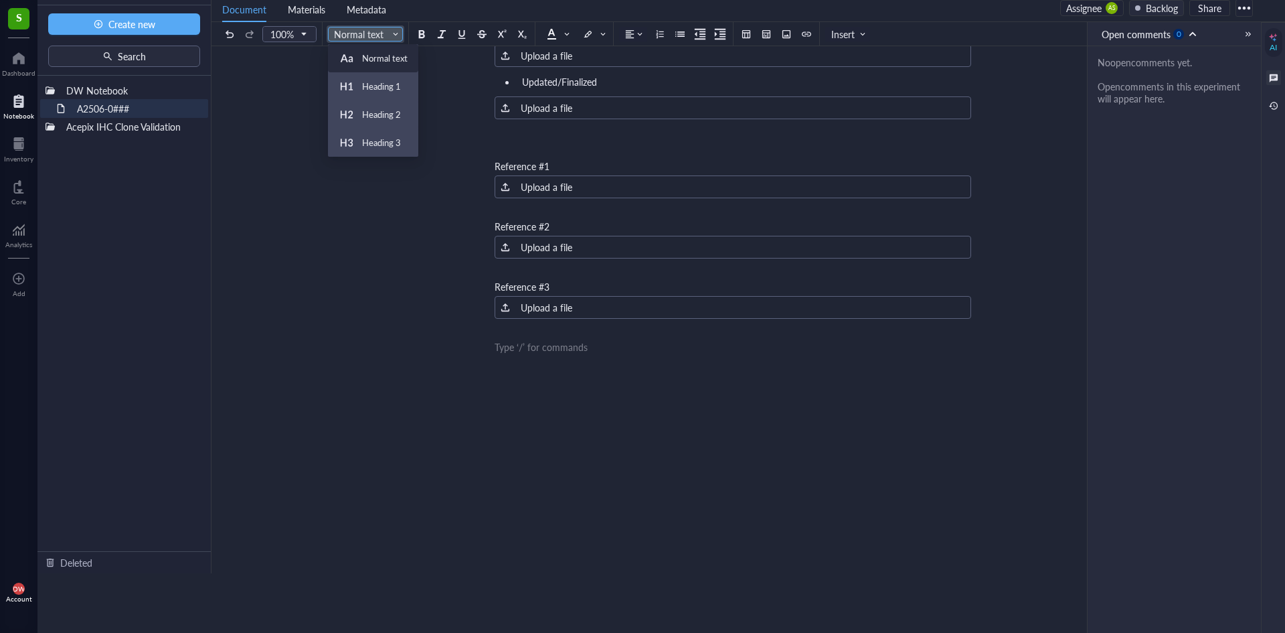
click at [366, 38] on span "Normal text" at bounding box center [367, 34] width 66 height 12
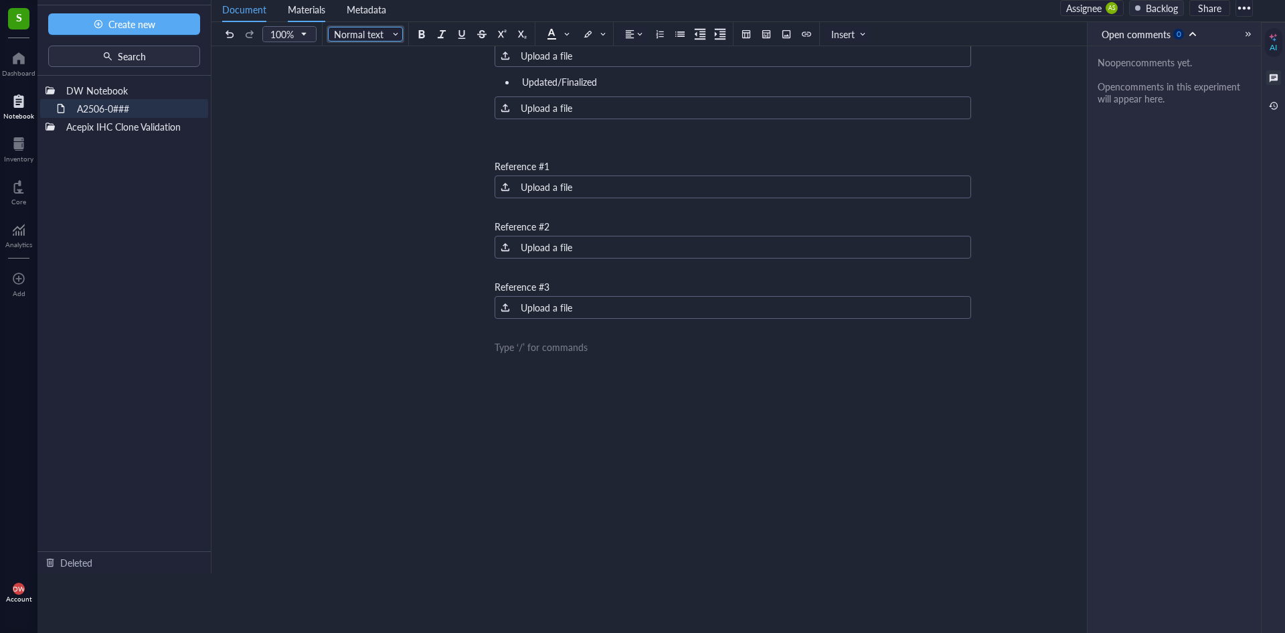
click at [313, 1] on li "Materials" at bounding box center [306, 8] width 59 height 28
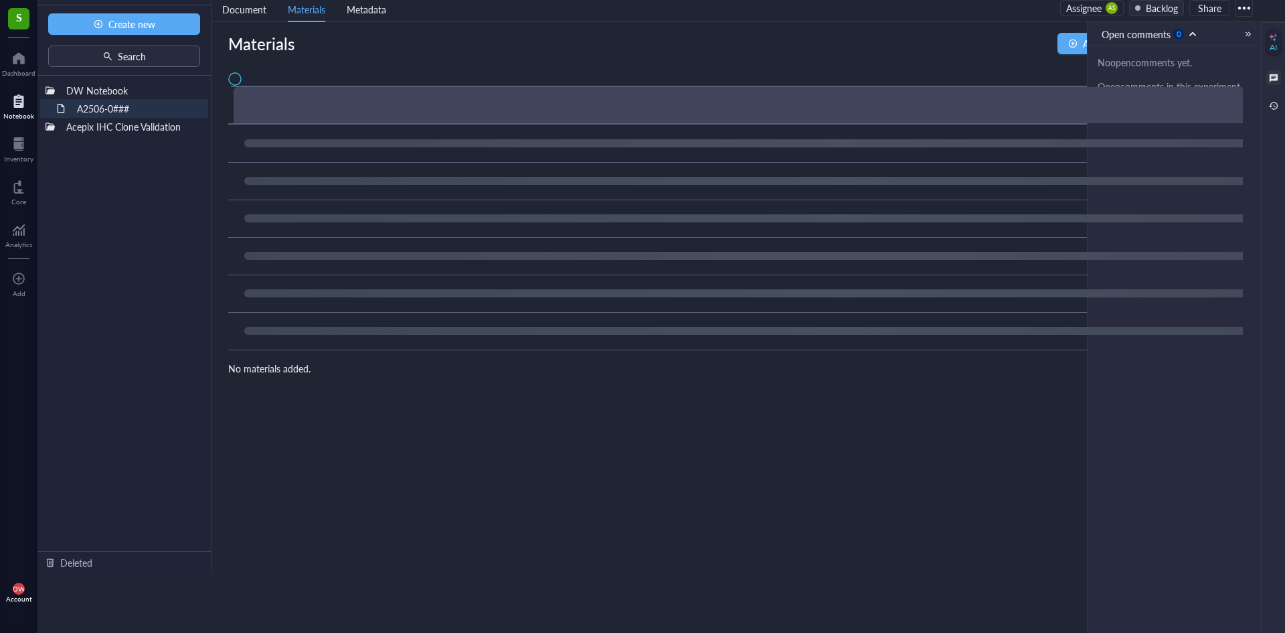
click at [403, 3] on ul "Document Materials Metadata" at bounding box center [636, 7] width 849 height 27
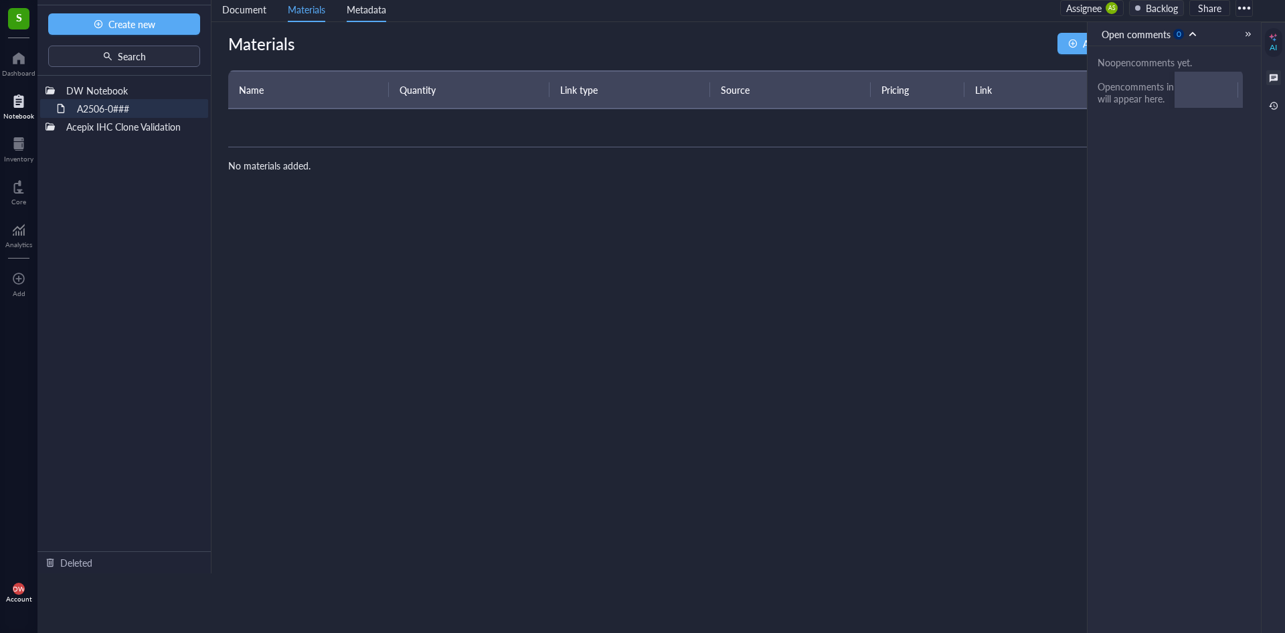
click at [386, 7] on li "Metadata" at bounding box center [366, 8] width 61 height 28
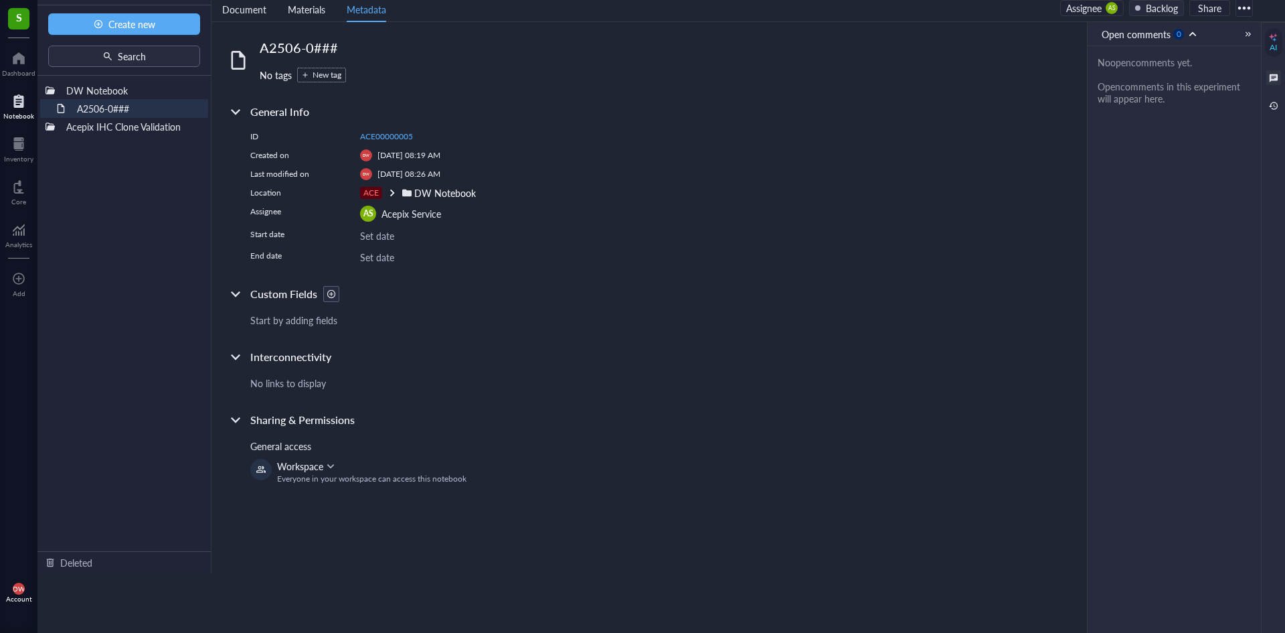
click at [382, 236] on div "Set date" at bounding box center [528, 235] width 336 height 15
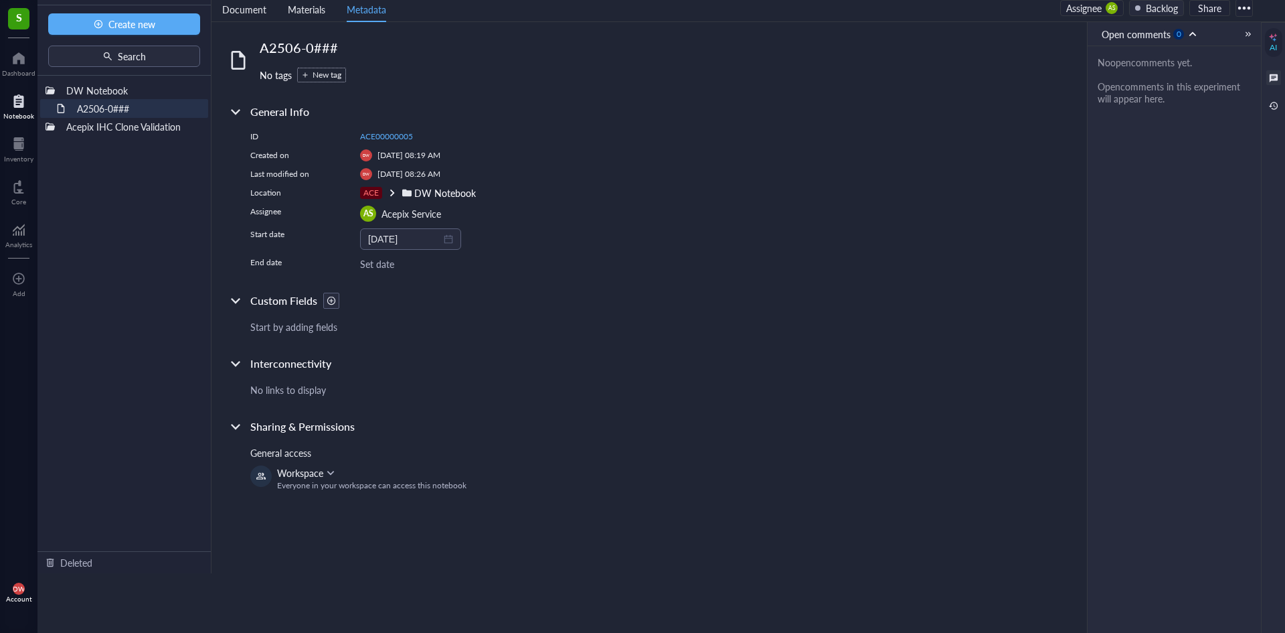
click at [383, 271] on div "A2506-0### No tags New tag General Info ID ACE00000005 Created on DW Aug 26, 20…" at bounding box center [462, 264] width 469 height 453
click at [445, 244] on div "2025-08-26" at bounding box center [410, 239] width 85 height 15
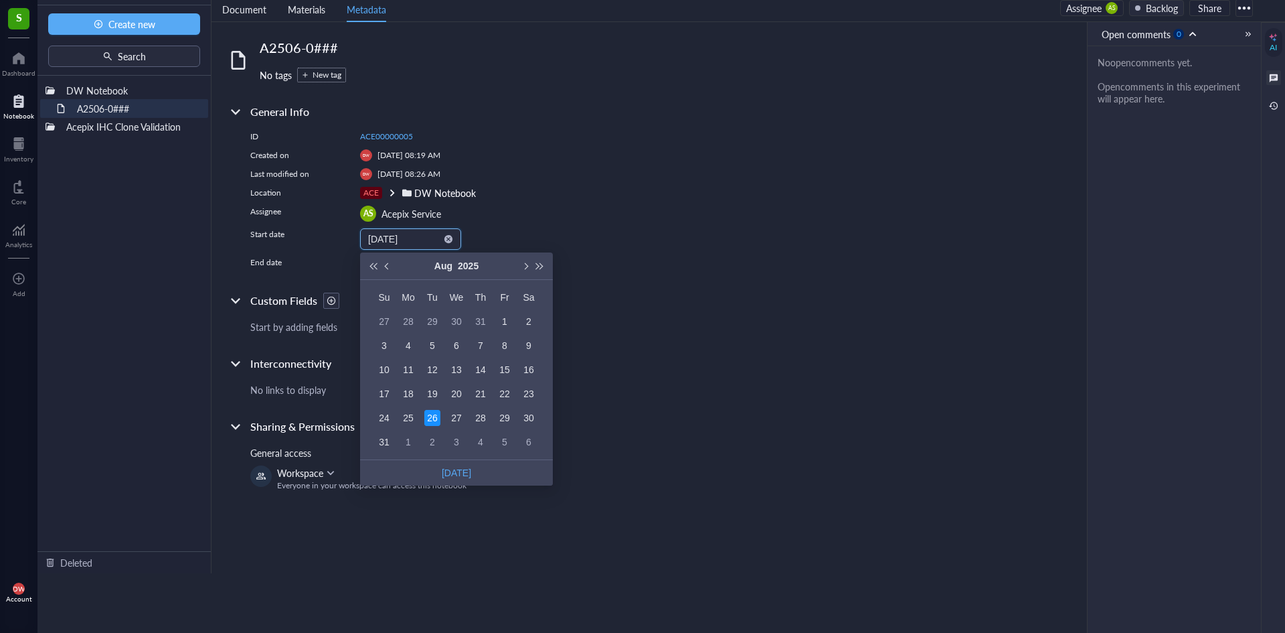
click at [449, 237] on div at bounding box center [448, 238] width 9 height 9
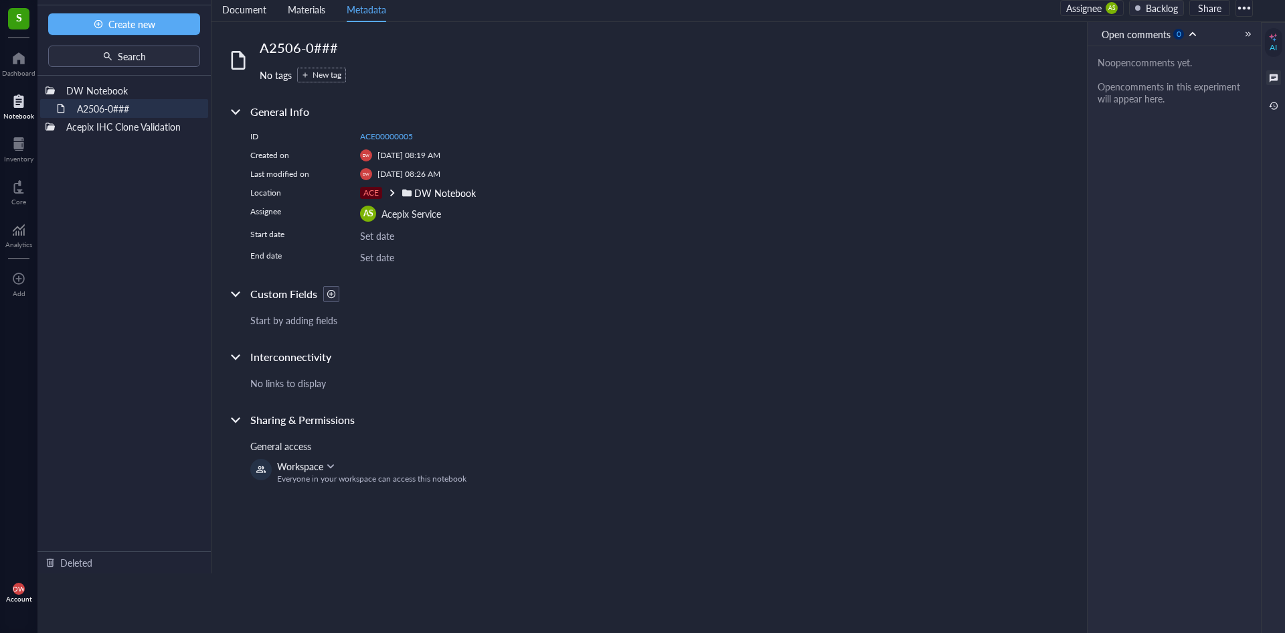
click at [287, 387] on div "No links to display" at bounding box center [473, 383] width 446 height 15
click at [376, 386] on div "No links to display" at bounding box center [473, 383] width 446 height 15
click at [309, 382] on div "No links to display" at bounding box center [473, 383] width 446 height 15
click at [309, 324] on div "Start by adding fields" at bounding box center [473, 320] width 446 height 15
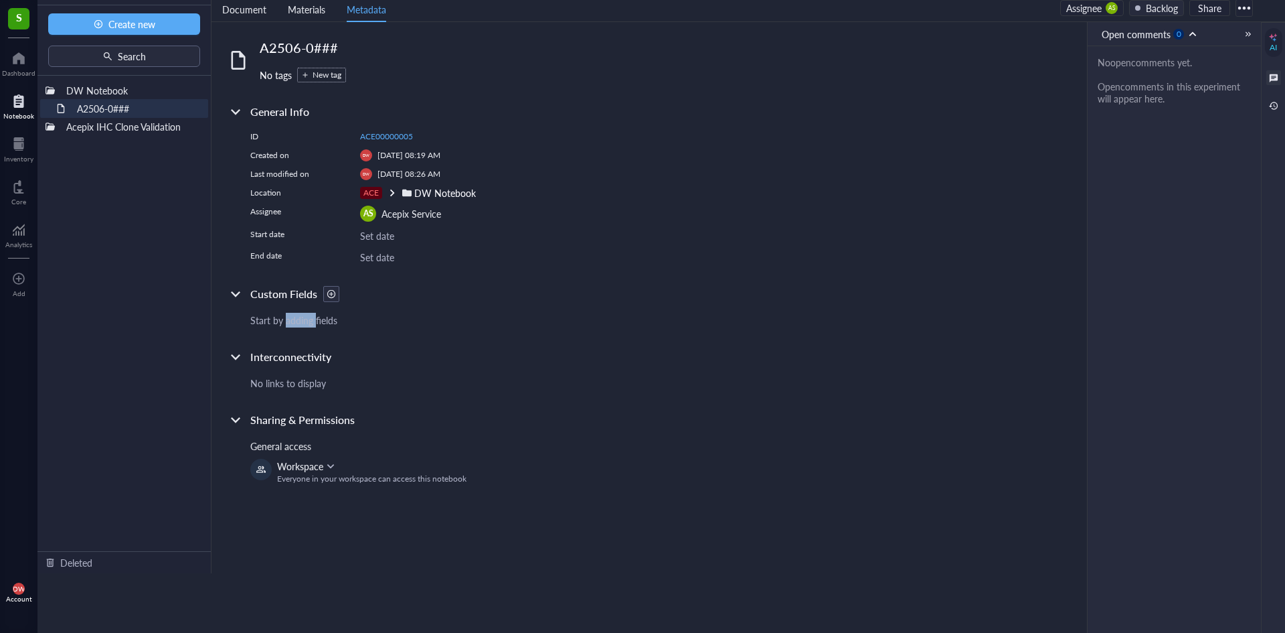
click at [309, 324] on div "Start by adding fields" at bounding box center [473, 320] width 446 height 15
click at [430, 324] on div "Start by adding fields" at bounding box center [473, 320] width 446 height 15
click at [309, 327] on div "A2506-0### No tags New tag General Info ID ACE00000005 Created on DW Aug 26, 20…" at bounding box center [462, 261] width 469 height 446
click at [326, 366] on div "No links to display" at bounding box center [462, 377] width 469 height 25
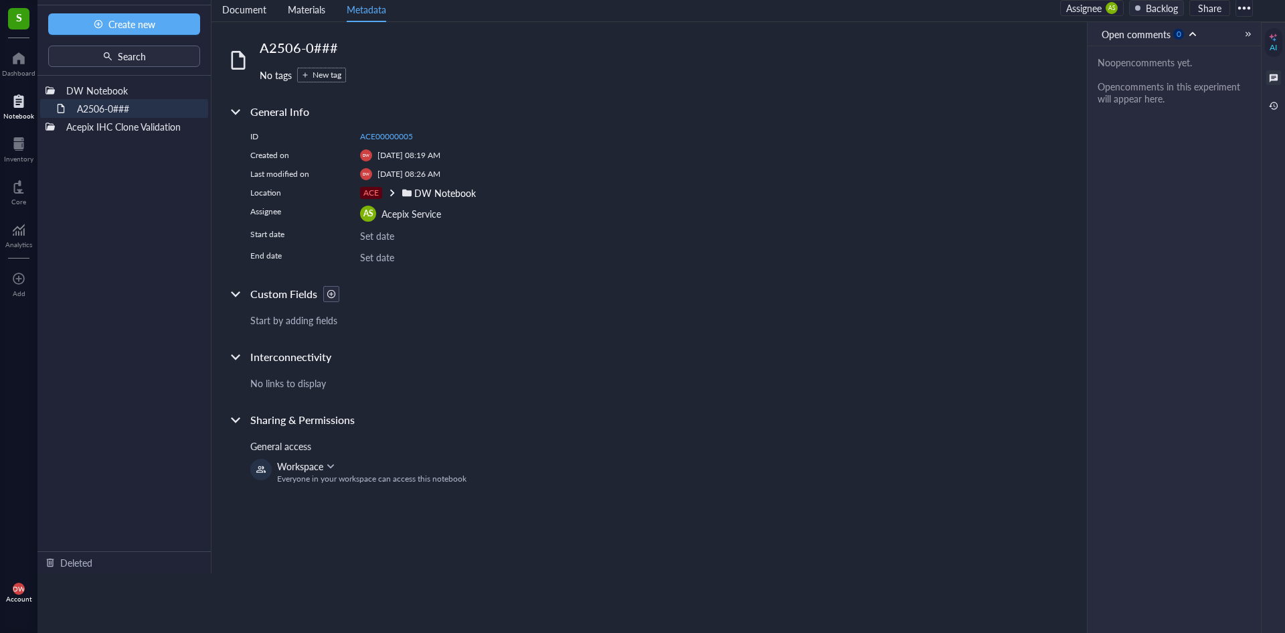
click at [337, 287] on div at bounding box center [331, 294] width 16 height 16
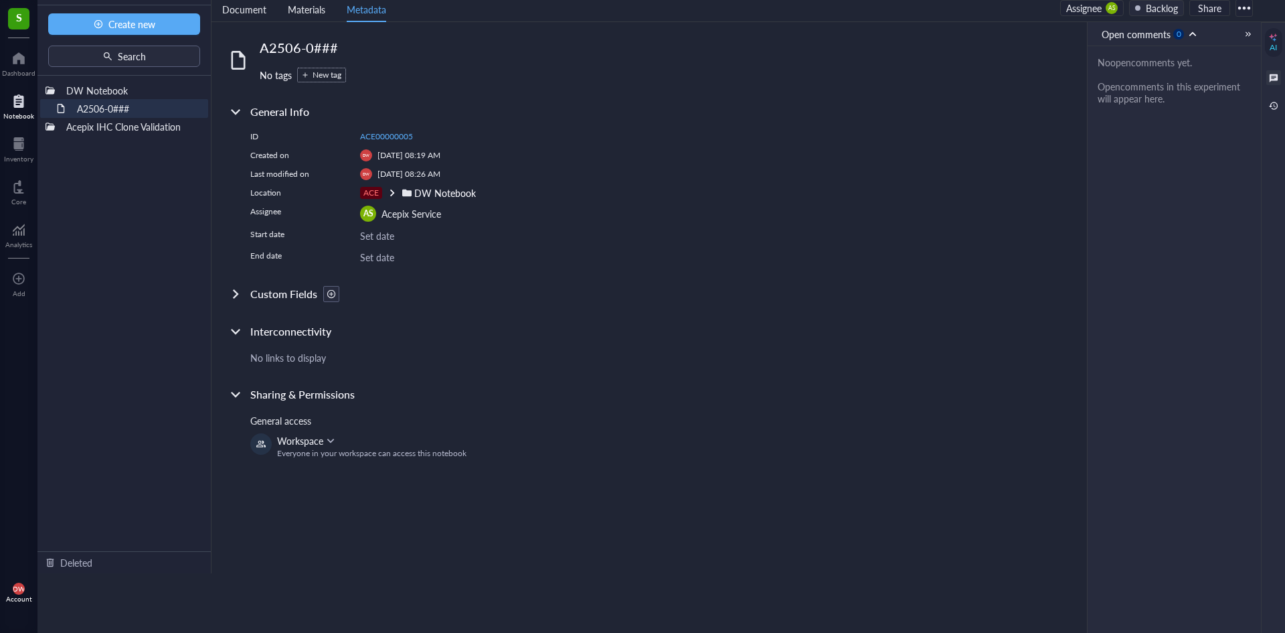
click at [337, 289] on div at bounding box center [331, 294] width 16 height 16
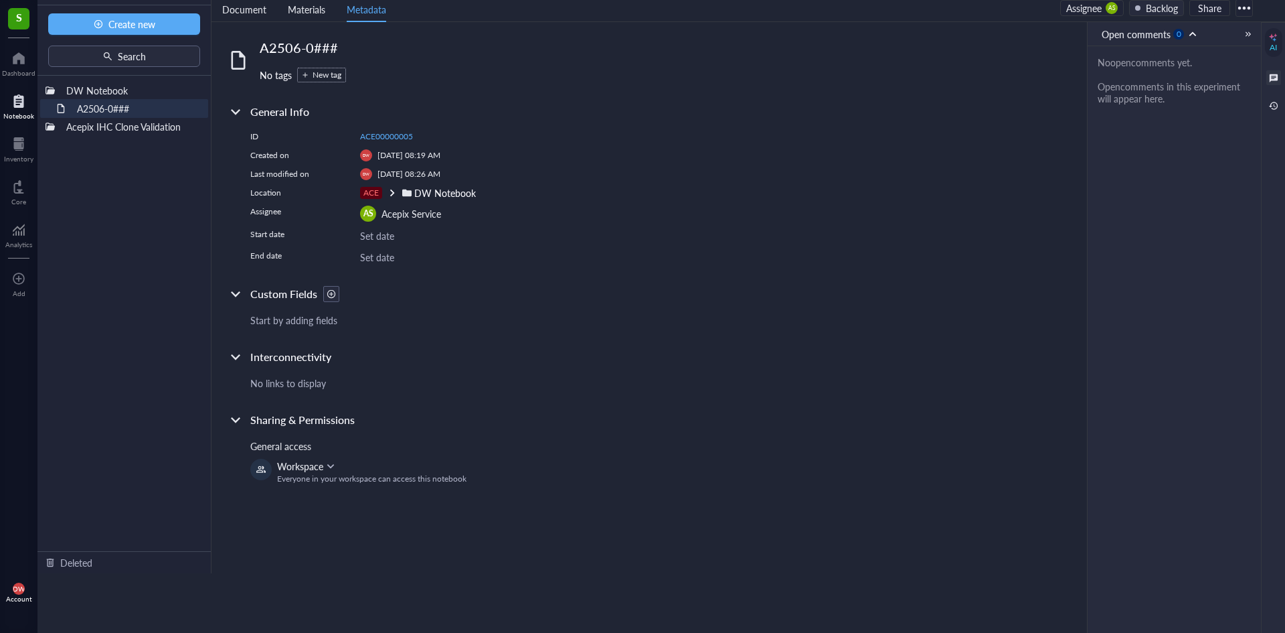
click at [334, 296] on div at bounding box center [331, 293] width 9 height 9
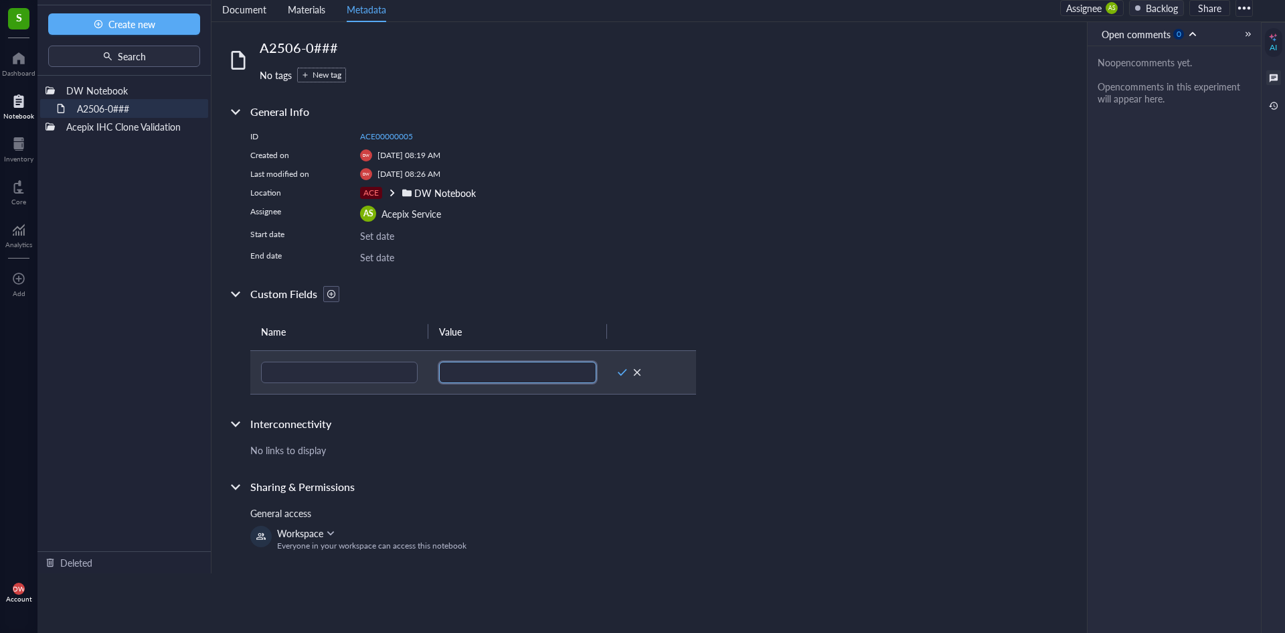
click at [457, 376] on input "text" at bounding box center [517, 372] width 157 height 21
type input "asEgw"
click at [641, 376] on div at bounding box center [637, 372] width 9 height 9
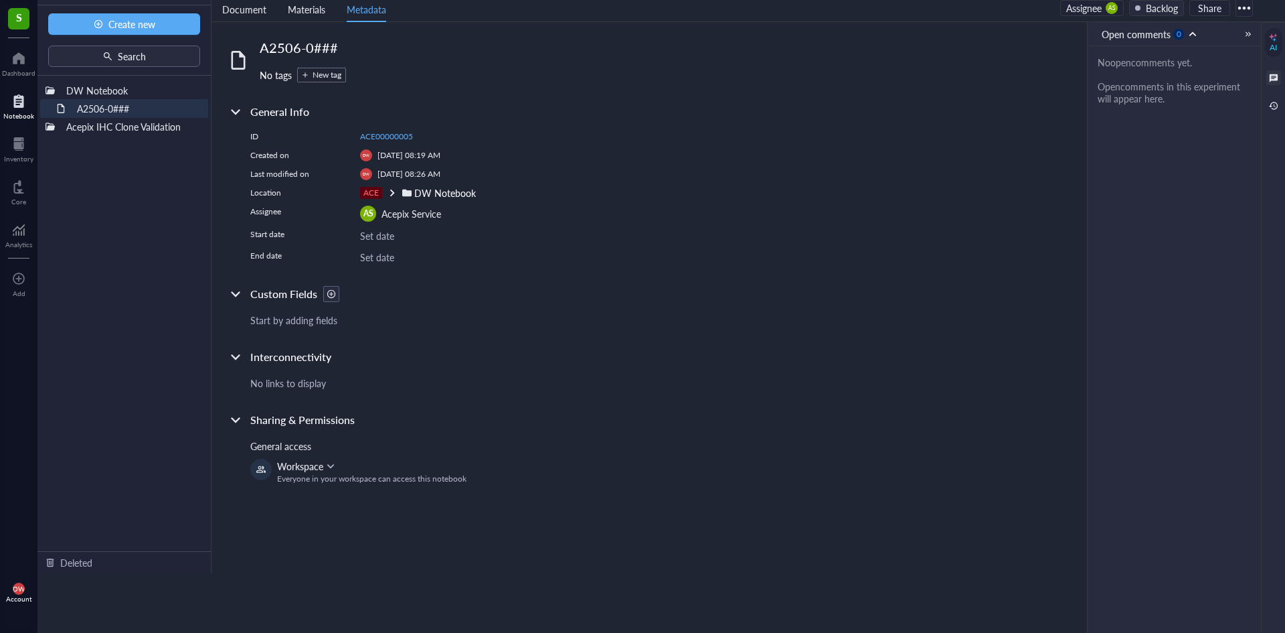
click at [236, 293] on div at bounding box center [235, 293] width 21 height 21
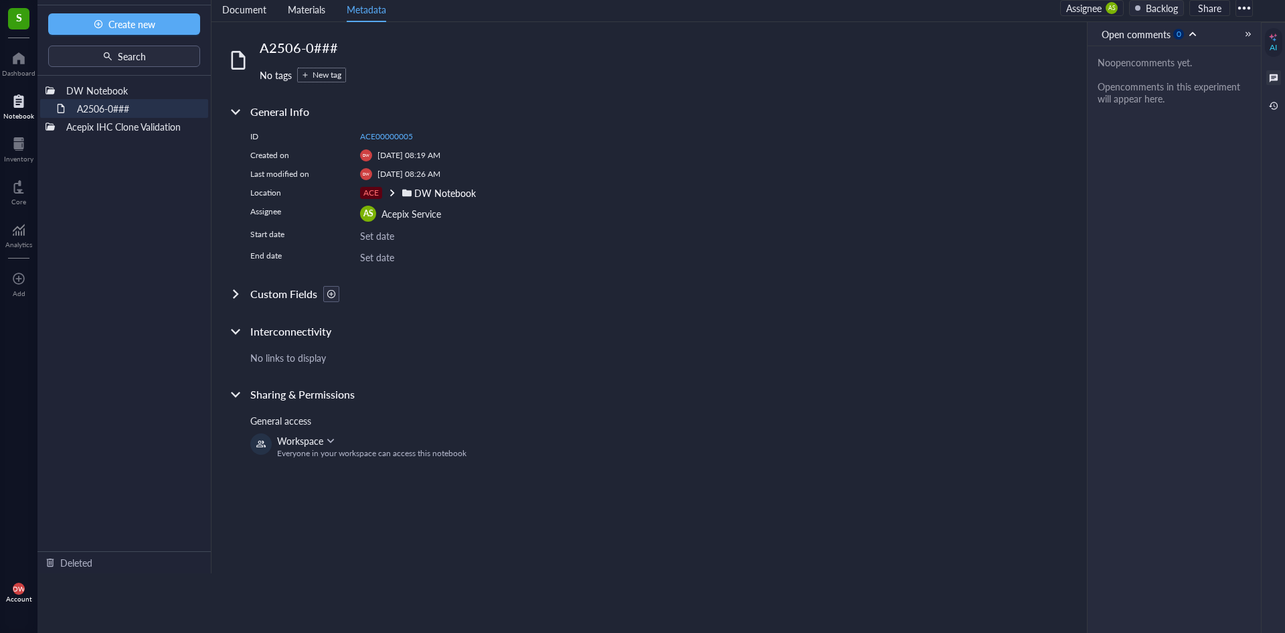
click at [235, 335] on div at bounding box center [235, 331] width 21 height 21
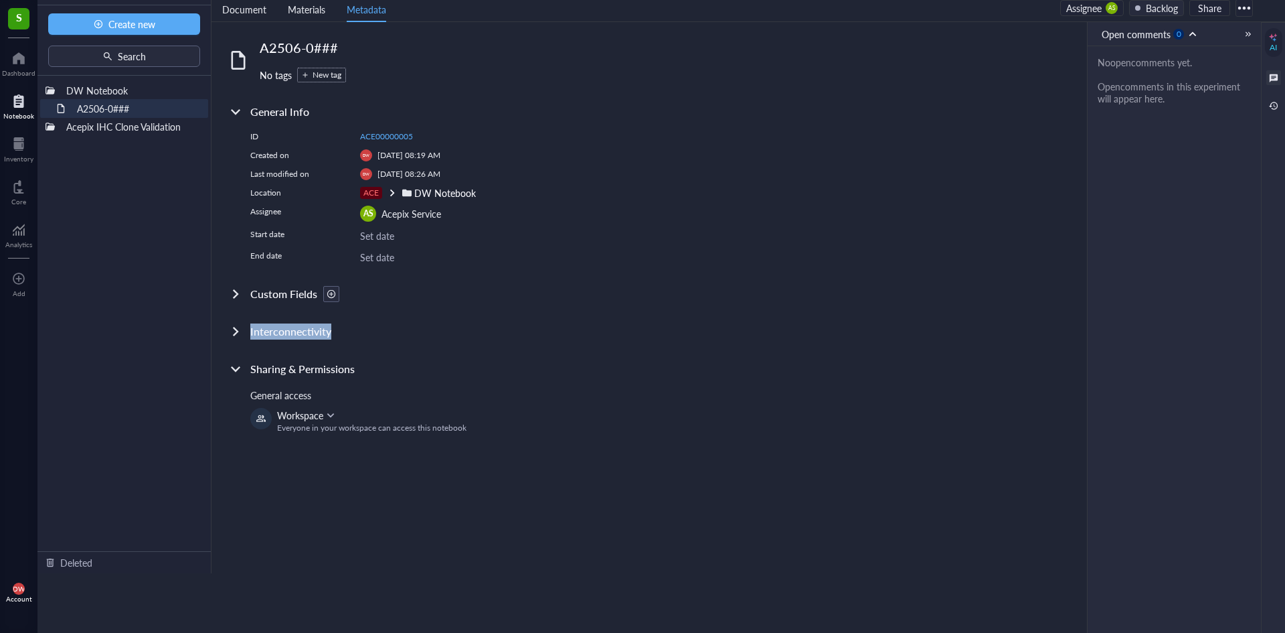
click at [235, 334] on div at bounding box center [235, 331] width 21 height 21
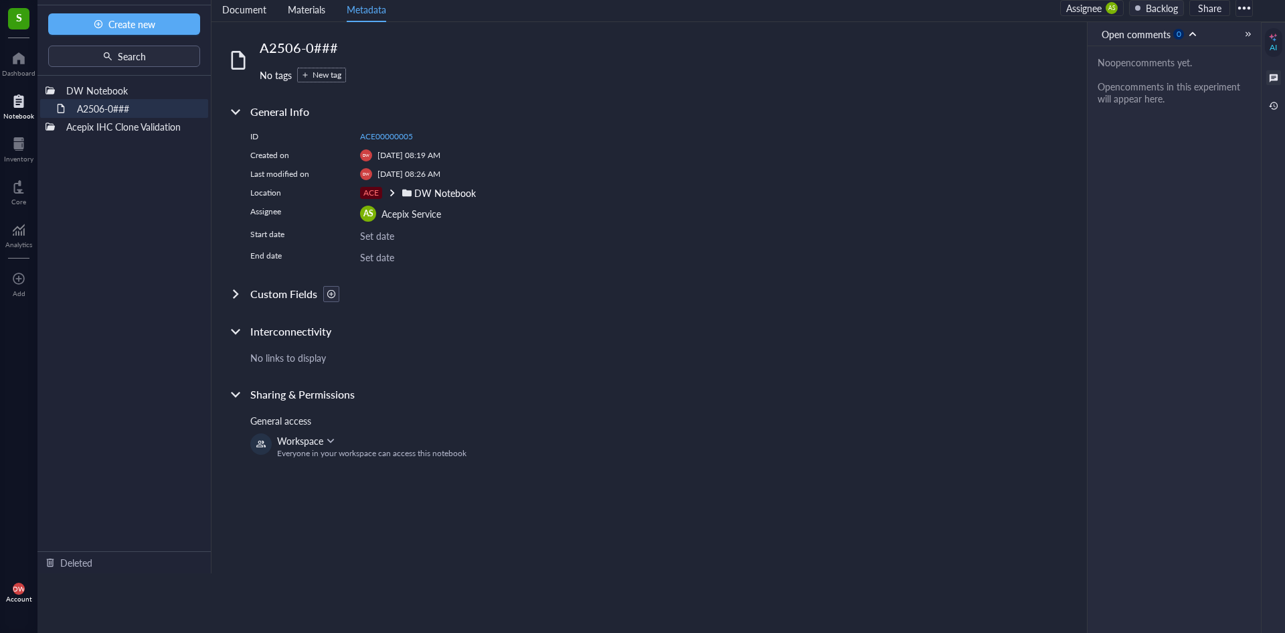
click at [234, 334] on div at bounding box center [235, 331] width 21 height 21
click at [510, 313] on div "A2506-0### No tags New tag General Info ID ACE00000005 Created on DW Aug 26, 20…" at bounding box center [462, 235] width 469 height 395
drag, startPoint x: 229, startPoint y: 294, endPoint x: 240, endPoint y: 332, distance: 39.8
click at [230, 294] on div at bounding box center [235, 293] width 21 height 21
click at [238, 351] on div at bounding box center [235, 356] width 21 height 21
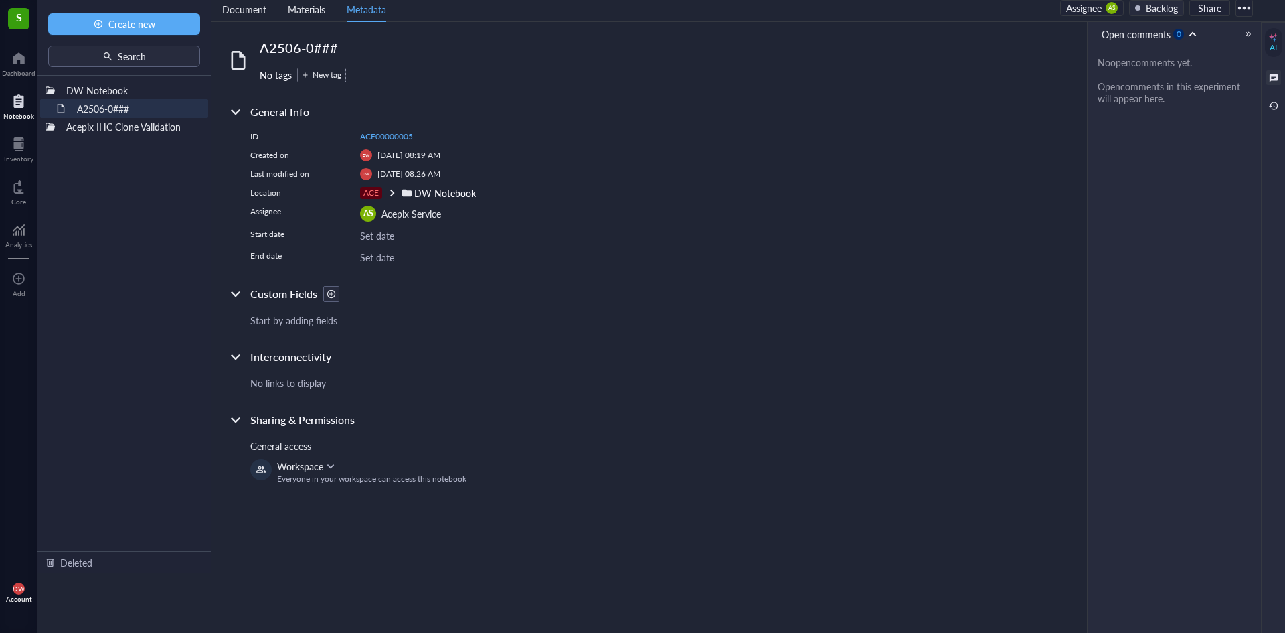
drag, startPoint x: 688, startPoint y: 351, endPoint x: 640, endPoint y: 353, distance: 47.6
click at [684, 352] on div "Interconnectivity" at bounding box center [462, 357] width 469 height 16
click at [1248, 35] on div at bounding box center [1248, 33] width 9 height 9
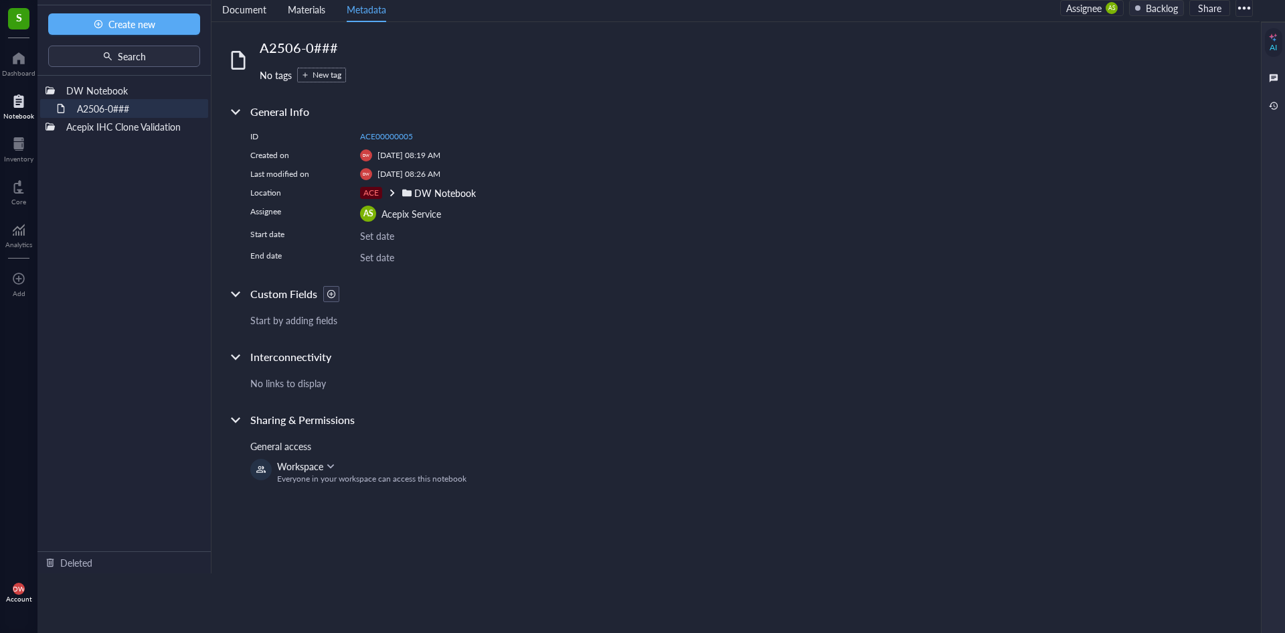
click at [1220, 81] on div "A2506-0### No tags New tag General Info ID ACE00000005 Created on DW Aug 26, 20…" at bounding box center [736, 297] width 1048 height 551
click at [1084, 15] on div "Assignee AS" at bounding box center [1092, 8] width 64 height 16
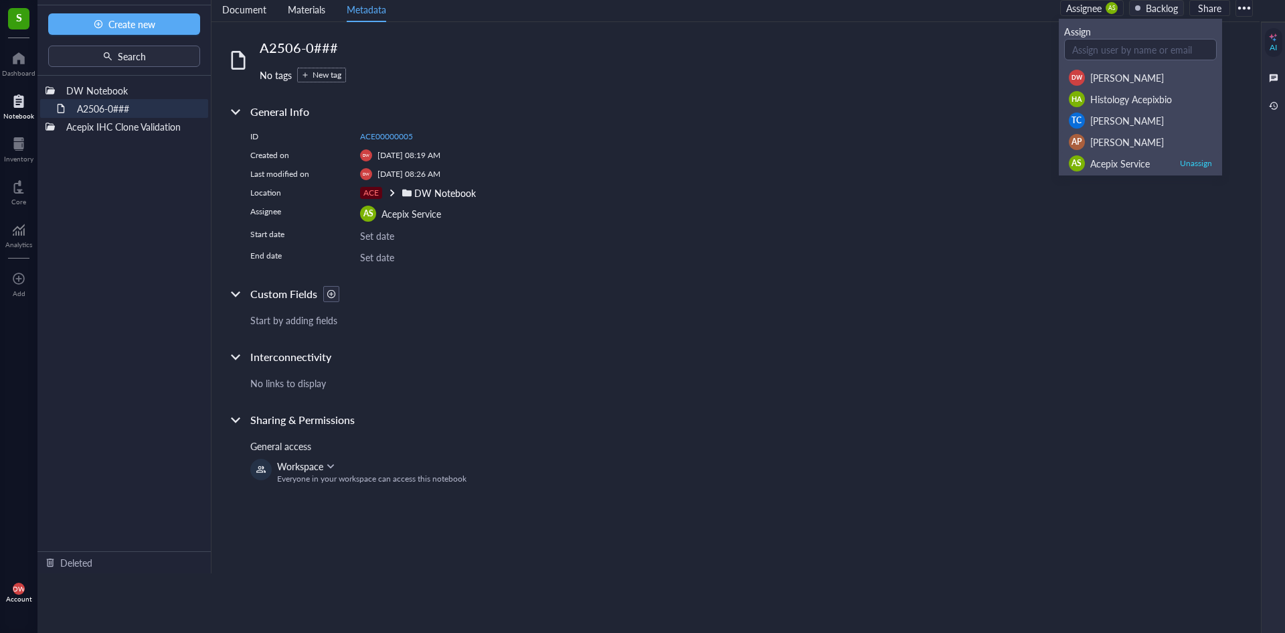
drag, startPoint x: 990, startPoint y: 65, endPoint x: 1000, endPoint y: 68, distance: 11.0
click at [990, 66] on div "A2506-0### No tags New tag General Info ID ACE00000005 Created on DW Aug 26, 20…" at bounding box center [736, 297] width 1048 height 551
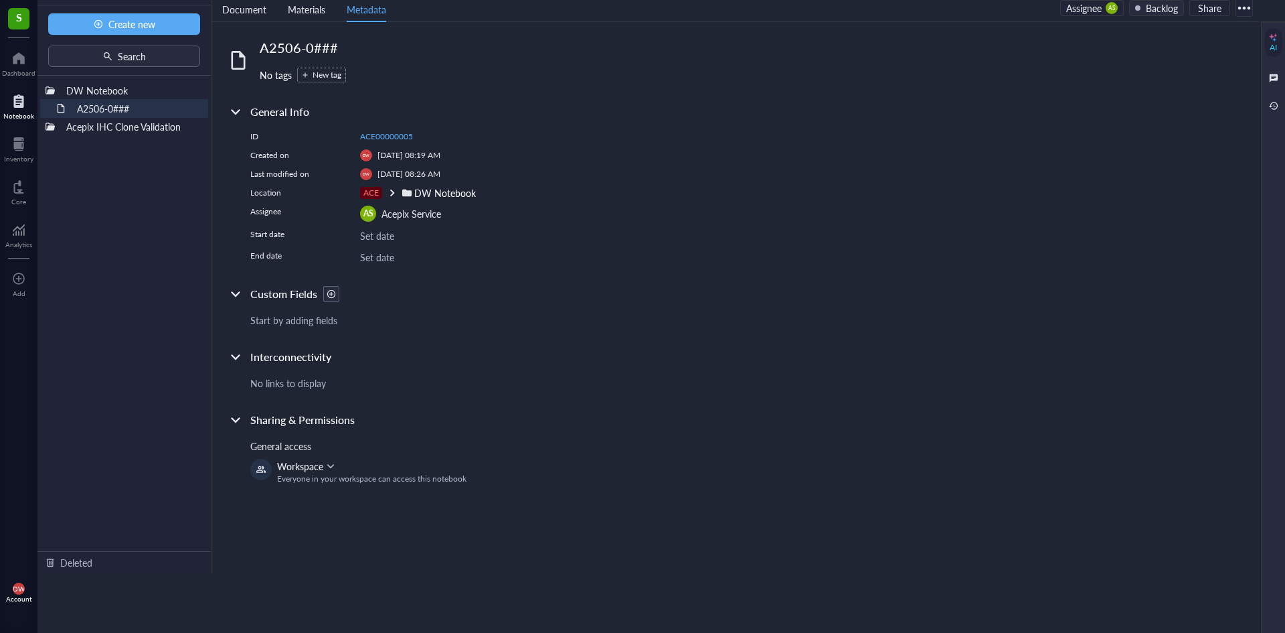
click at [1253, 8] on div at bounding box center [1244, 7] width 21 height 21
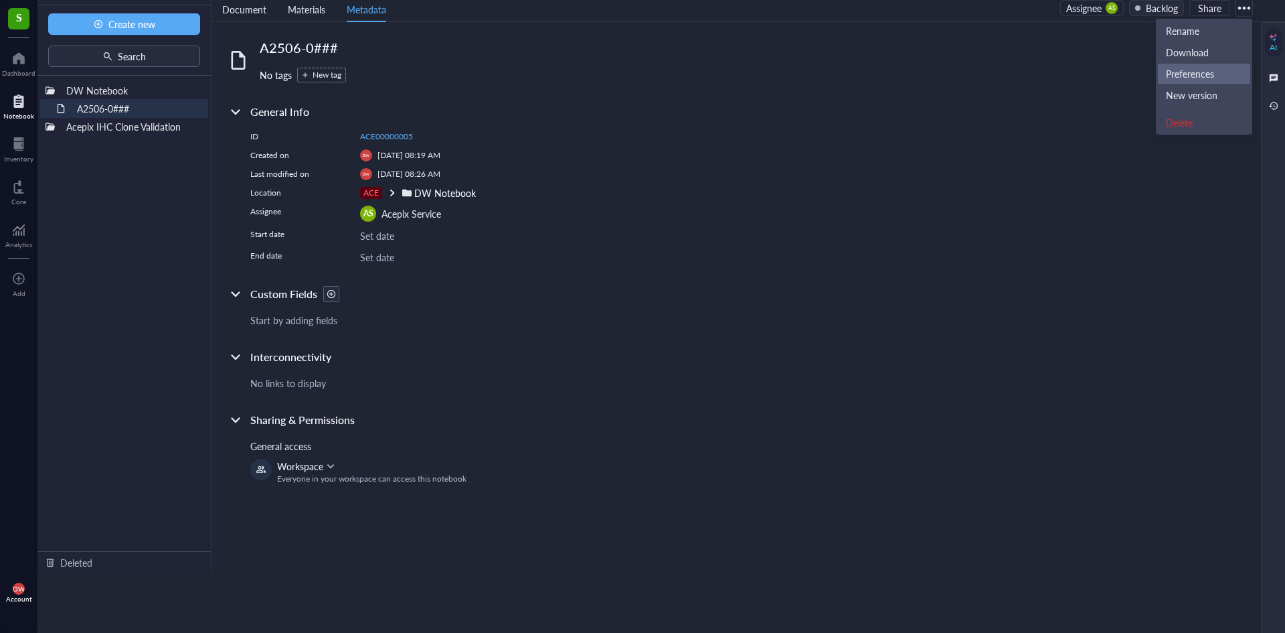
click at [1218, 72] on div "Preferences" at bounding box center [1204, 74] width 76 height 12
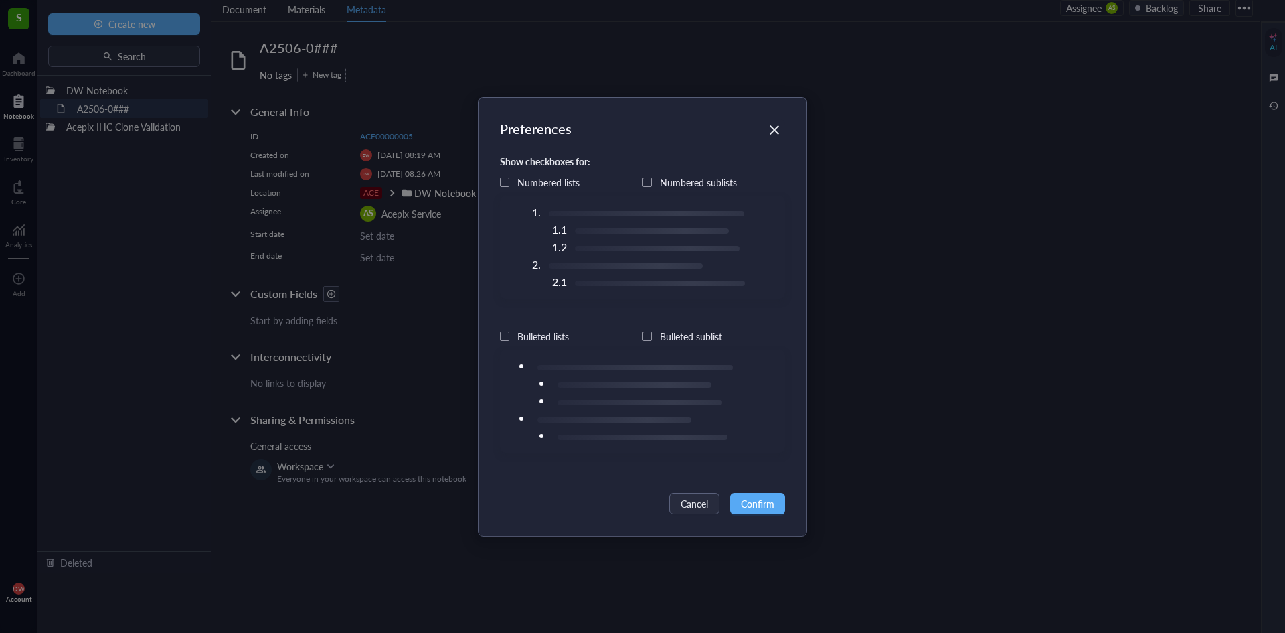
click at [501, 180] on div at bounding box center [504, 181] width 9 height 9
click at [501, 180] on icon at bounding box center [504, 182] width 6 height 6
click at [653, 182] on div "Numbered sublists" at bounding box center [714, 182] width 143 height 27
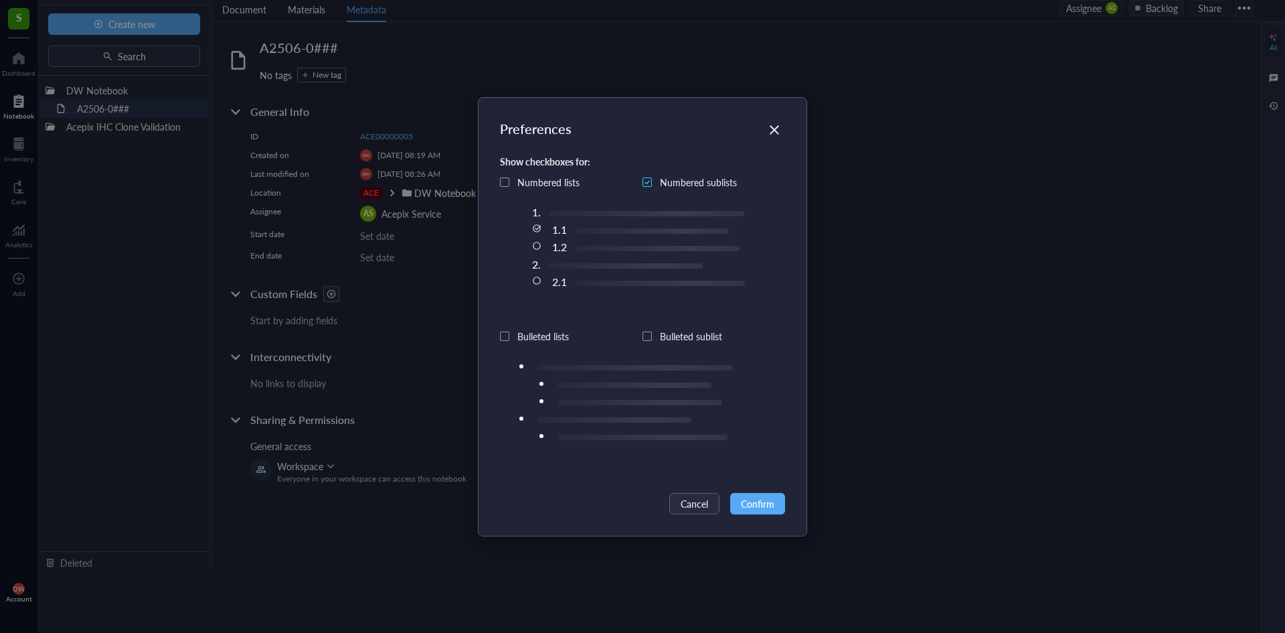
click at [502, 180] on div at bounding box center [504, 181] width 9 height 9
click at [753, 502] on span "Confirm" at bounding box center [757, 503] width 33 height 15
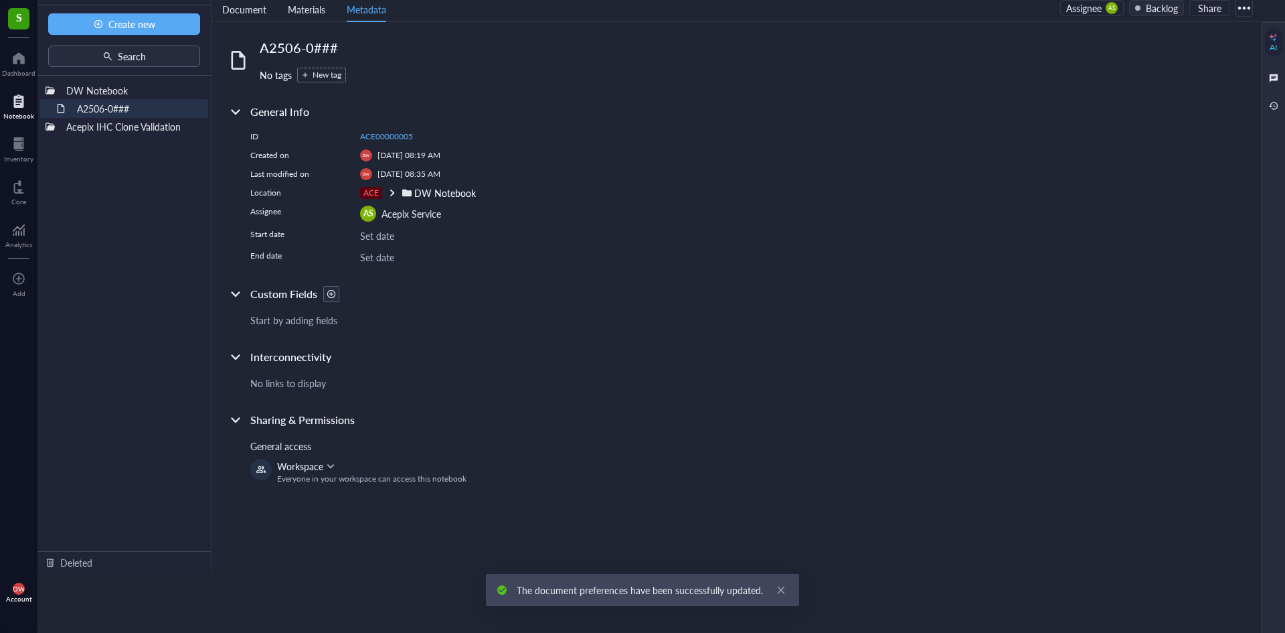
click at [1251, 12] on div at bounding box center [1244, 7] width 21 height 21
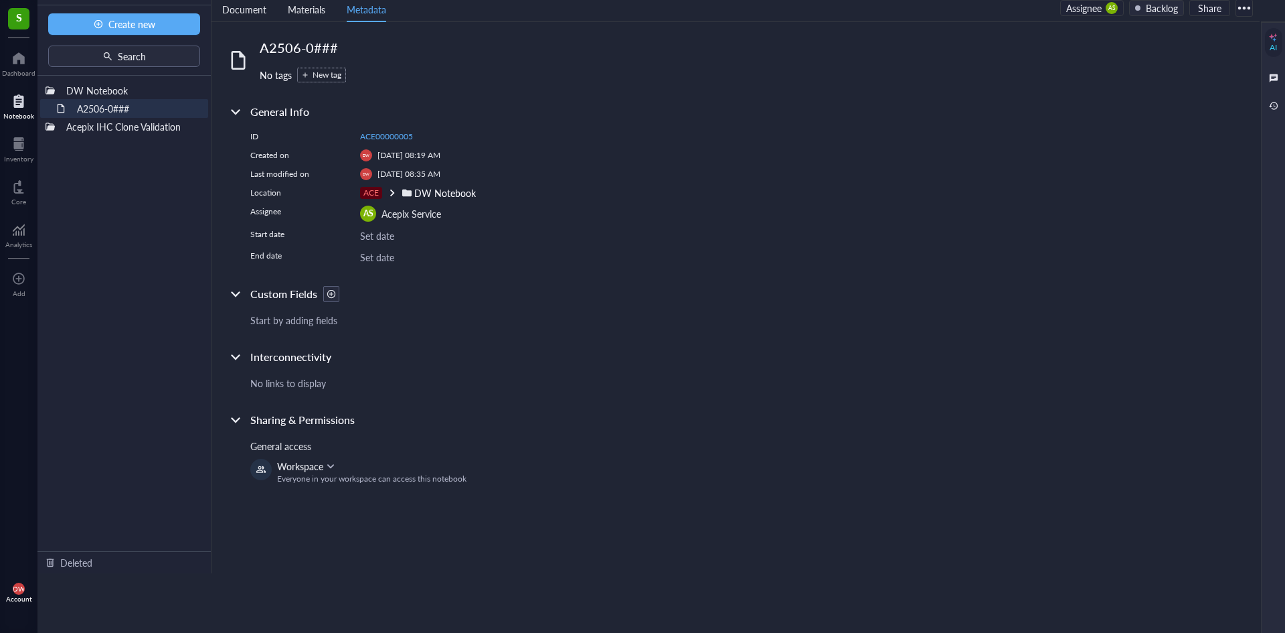
click at [943, 75] on div "A2506-0### No tags New tag General Info ID ACE00000005 Created on DW Aug 26, 20…" at bounding box center [736, 297] width 1048 height 551
click at [228, 22] on li "Document" at bounding box center [245, 8] width 66 height 28
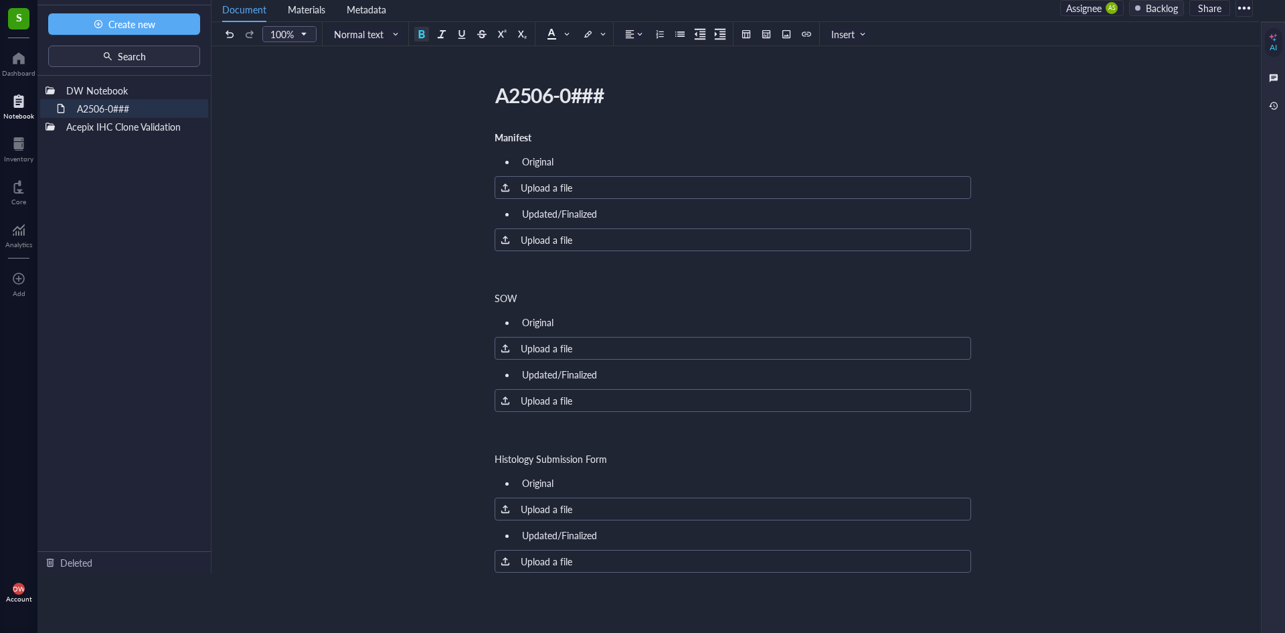
click at [232, 16] on li "Document" at bounding box center [245, 8] width 66 height 28
click at [294, 17] on li "Materials" at bounding box center [306, 8] width 59 height 28
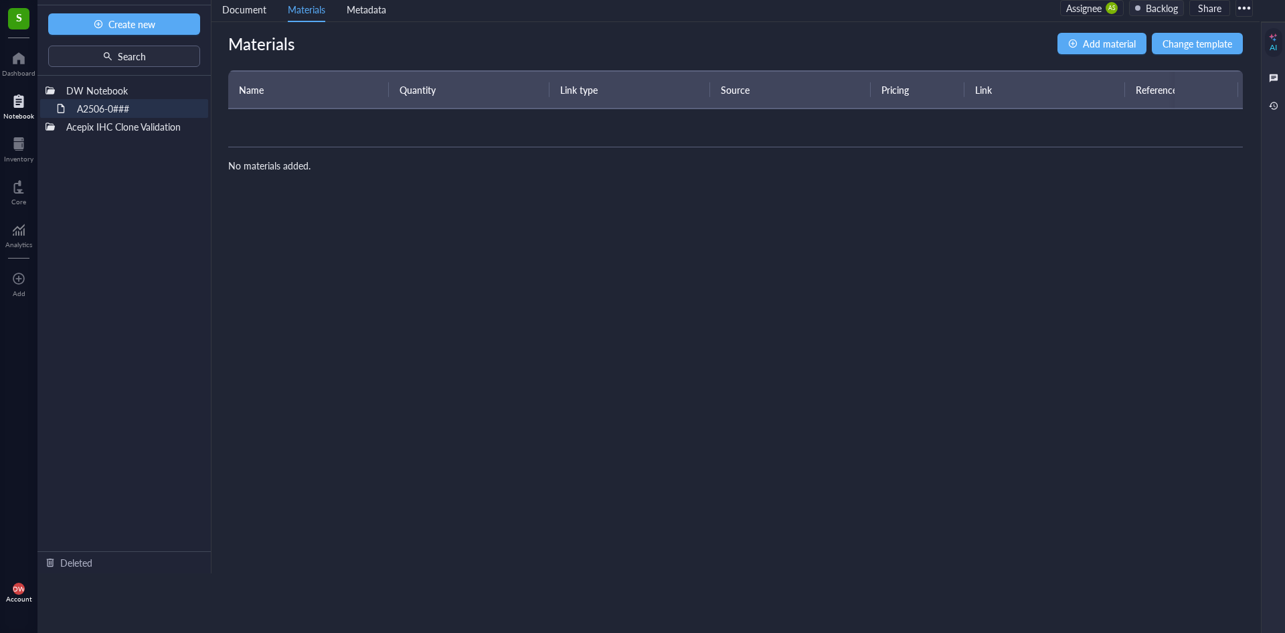
click at [277, 19] on li "Materials" at bounding box center [306, 8] width 59 height 28
click at [256, 17] on li "Document" at bounding box center [245, 8] width 66 height 28
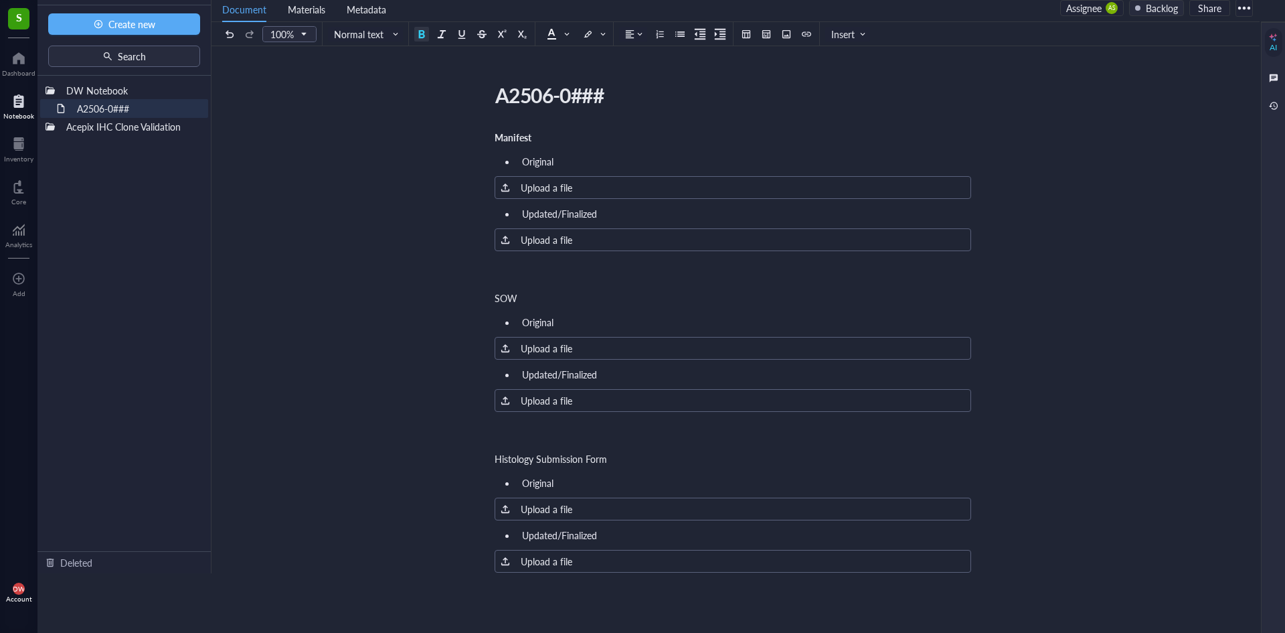
click at [489, 159] on div "A2506-0### A2506-0### Manifest Original ﻿ Upload a file Updated/Finalized ﻿ Upl…" at bounding box center [733, 644] width 1043 height 1133
click at [504, 161] on ul "Original" at bounding box center [733, 161] width 477 height 19
click at [846, 72] on div "A2506-0### A2506-0### Manifest Original ﻿ Upload a file Updated/Finalized ﻿ Upl…" at bounding box center [733, 628] width 1043 height 1165
click at [173, 124] on div at bounding box center [183, 126] width 39 height 9
click at [296, 138] on div "A2506-0### A2506-0### Manifest Original ﻿ Upload a file Updated/Finalized ﻿ Upl…" at bounding box center [733, 644] width 1043 height 1133
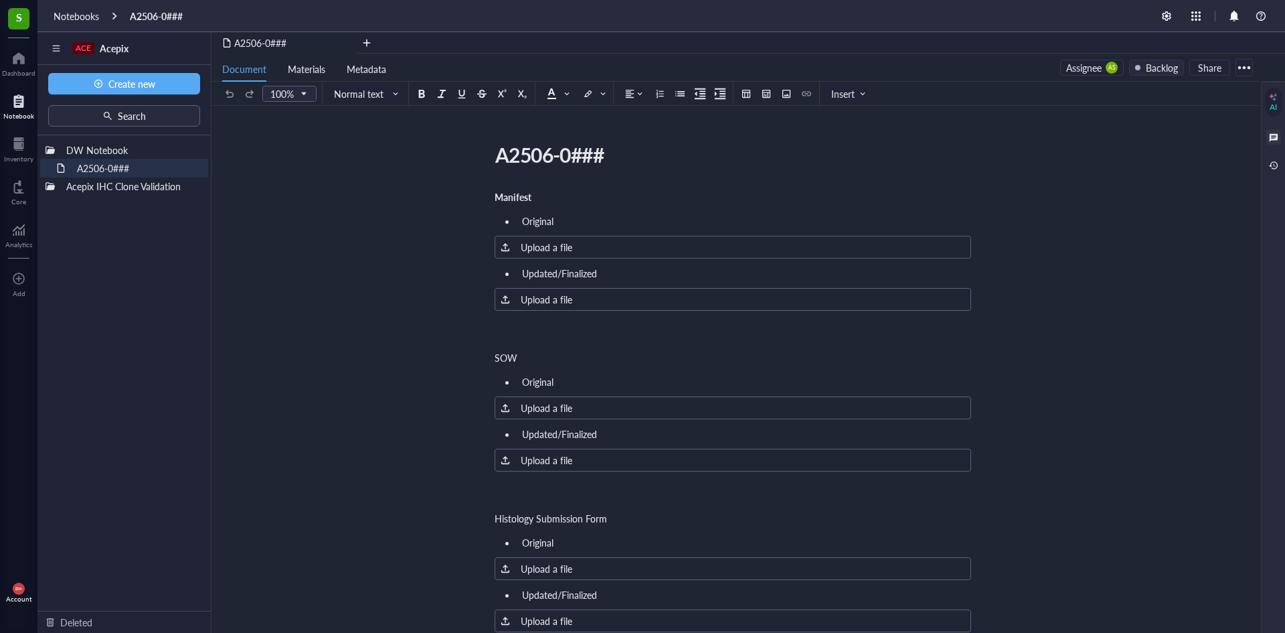
click at [1277, 142] on div at bounding box center [1274, 137] width 15 height 15
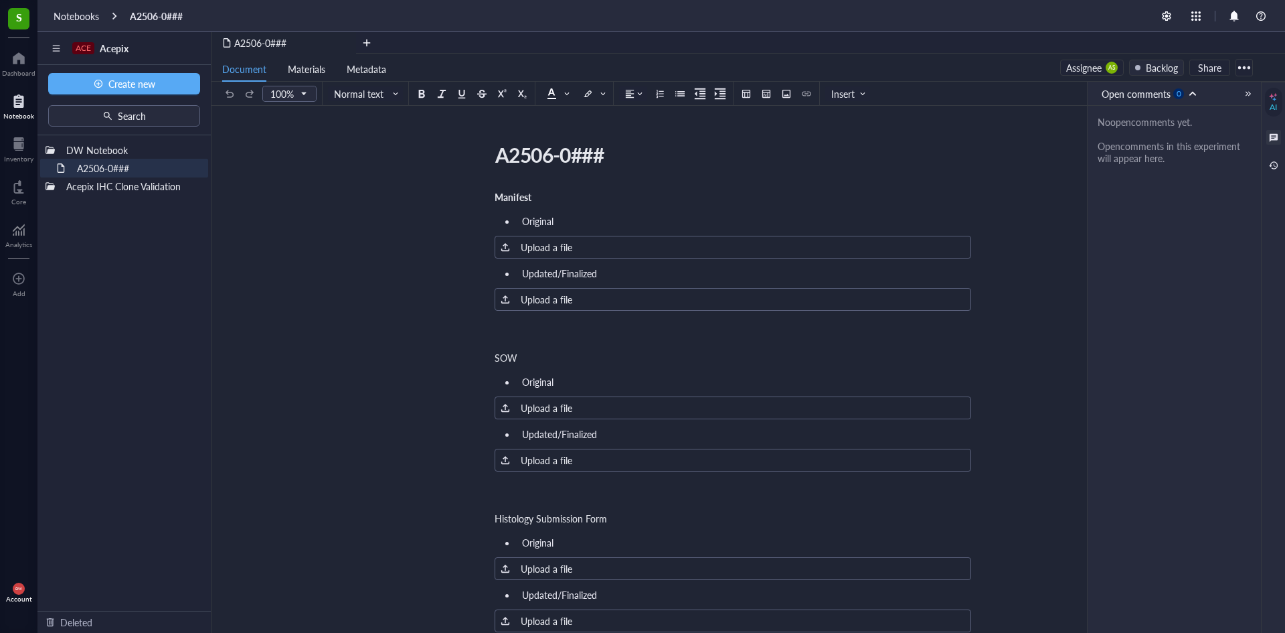
click at [1165, 76] on div "Assignee AS Backlog Share" at bounding box center [1156, 67] width 193 height 17
click at [1165, 70] on div "Backlog" at bounding box center [1162, 67] width 32 height 15
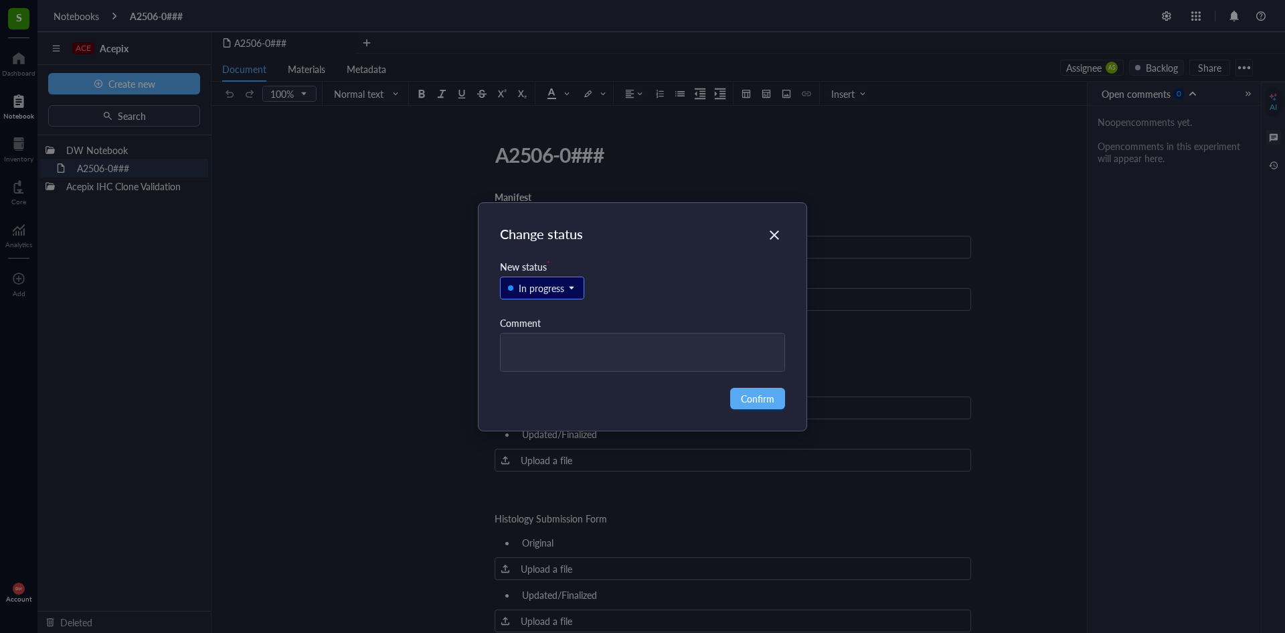
click at [554, 301] on div "In progress" at bounding box center [643, 295] width 286 height 42
click at [554, 294] on div "In progress" at bounding box center [542, 288] width 46 height 15
click at [582, 315] on div "Backlog" at bounding box center [542, 311] width 83 height 21
click at [775, 239] on icon "Close" at bounding box center [775, 234] width 13 height 13
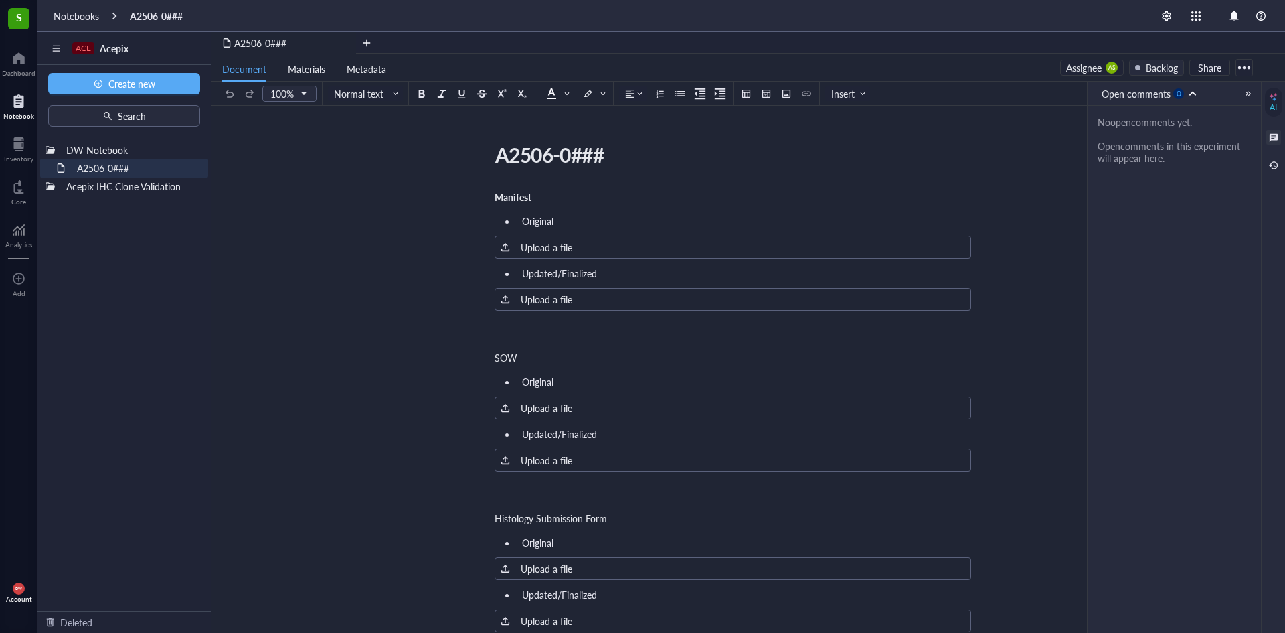
click at [1161, 73] on div "Backlog" at bounding box center [1162, 67] width 32 height 15
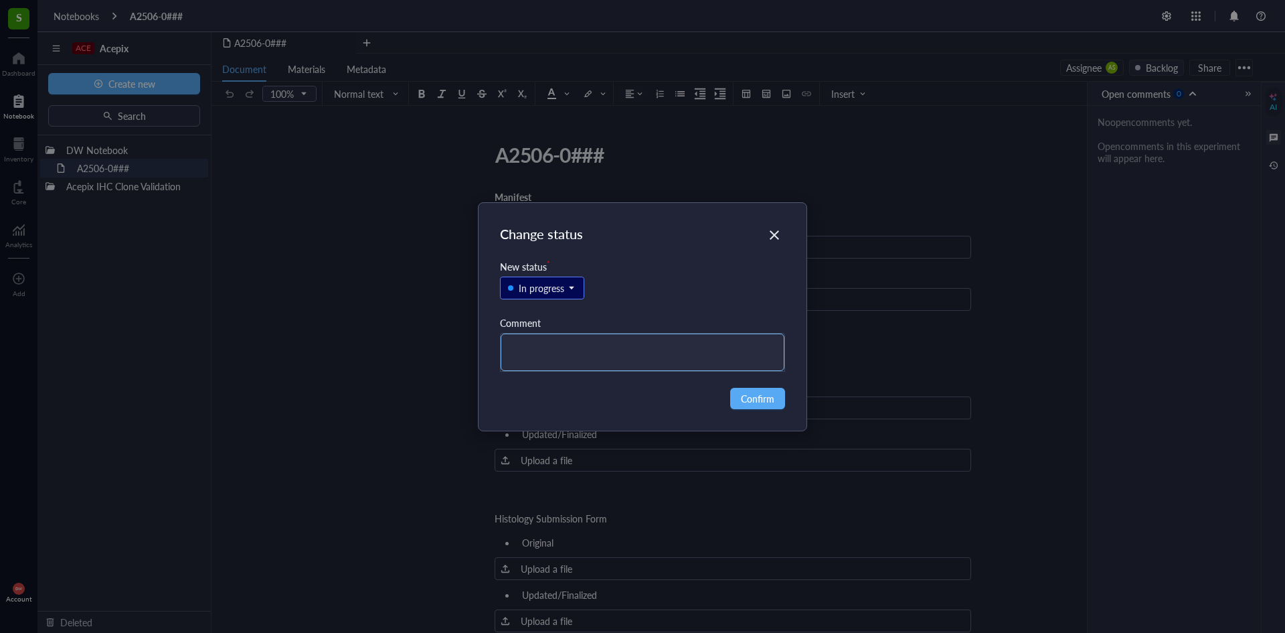
click at [629, 366] on textarea at bounding box center [643, 351] width 285 height 37
